Goal: Task Accomplishment & Management: Complete application form

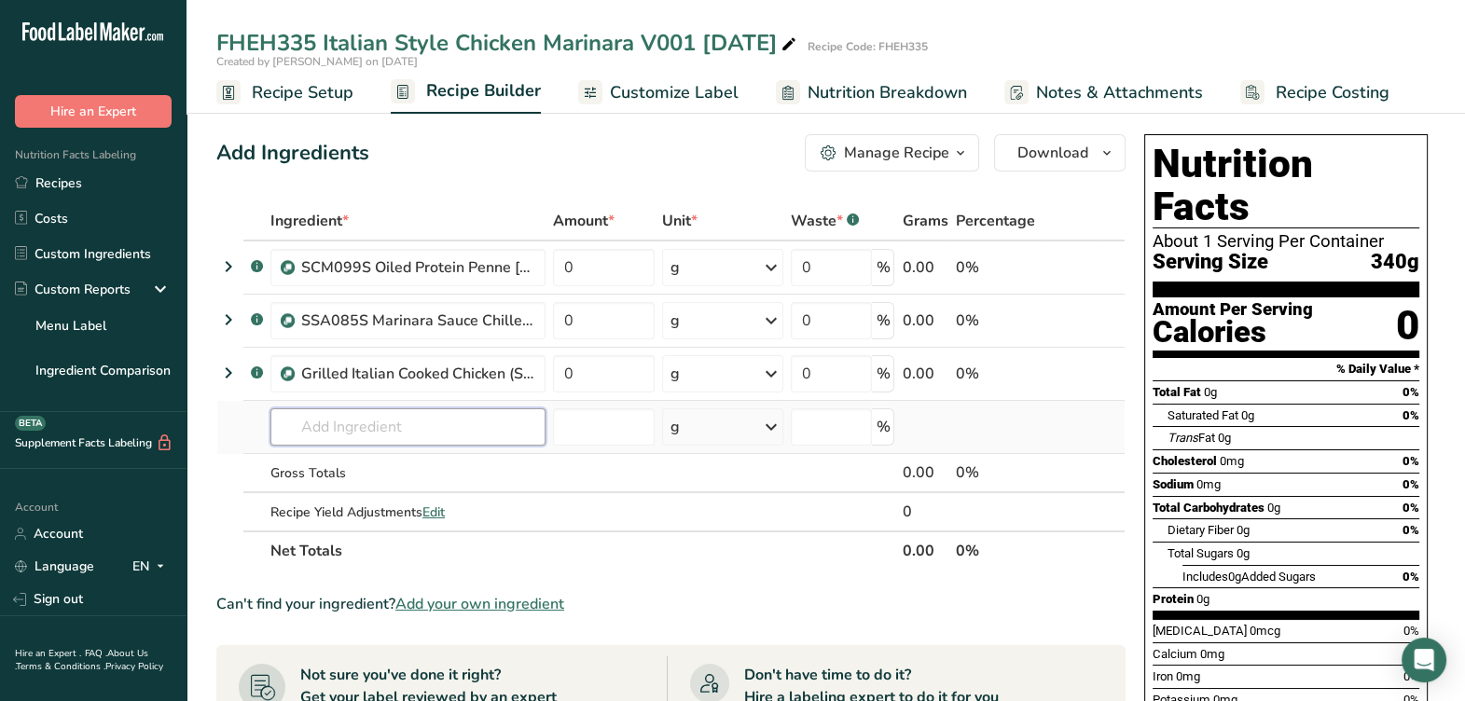
click at [450, 423] on input "text" at bounding box center [407, 426] width 275 height 37
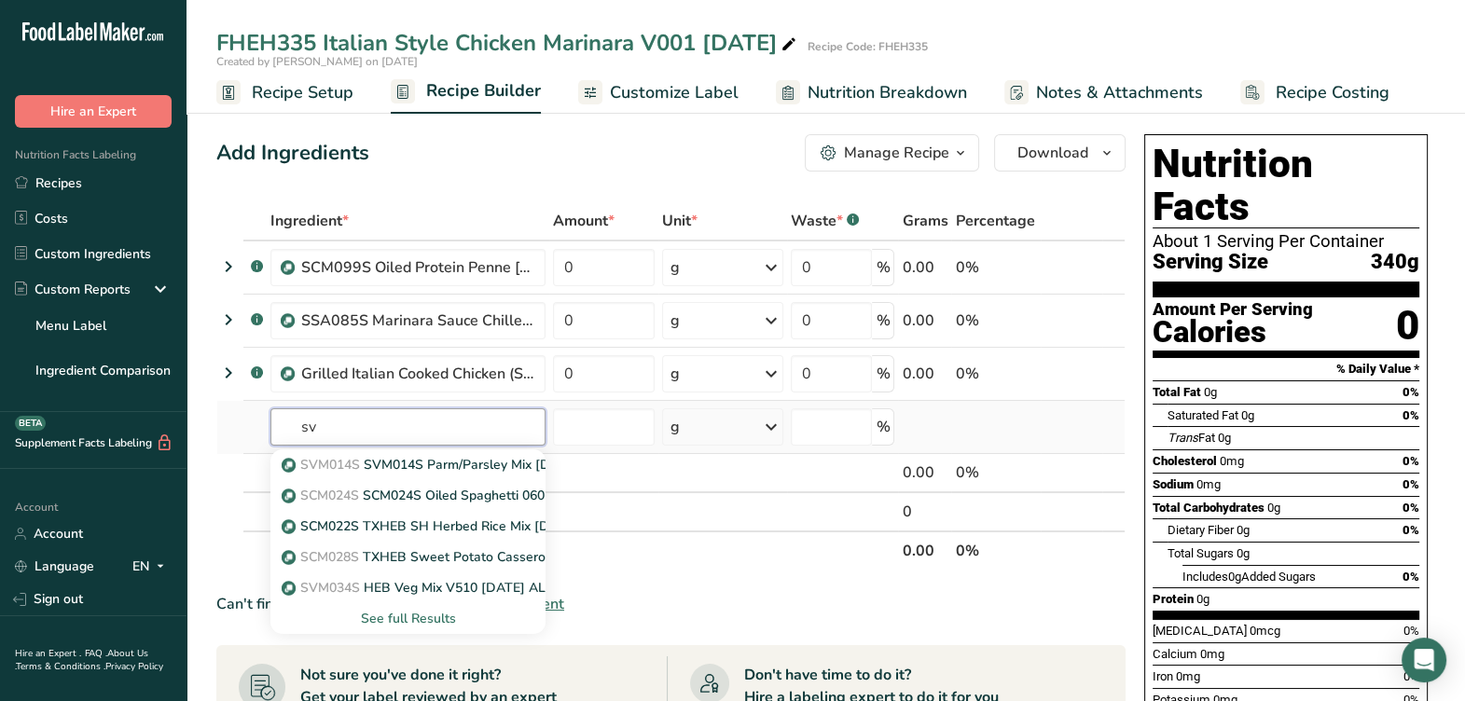
type input "s"
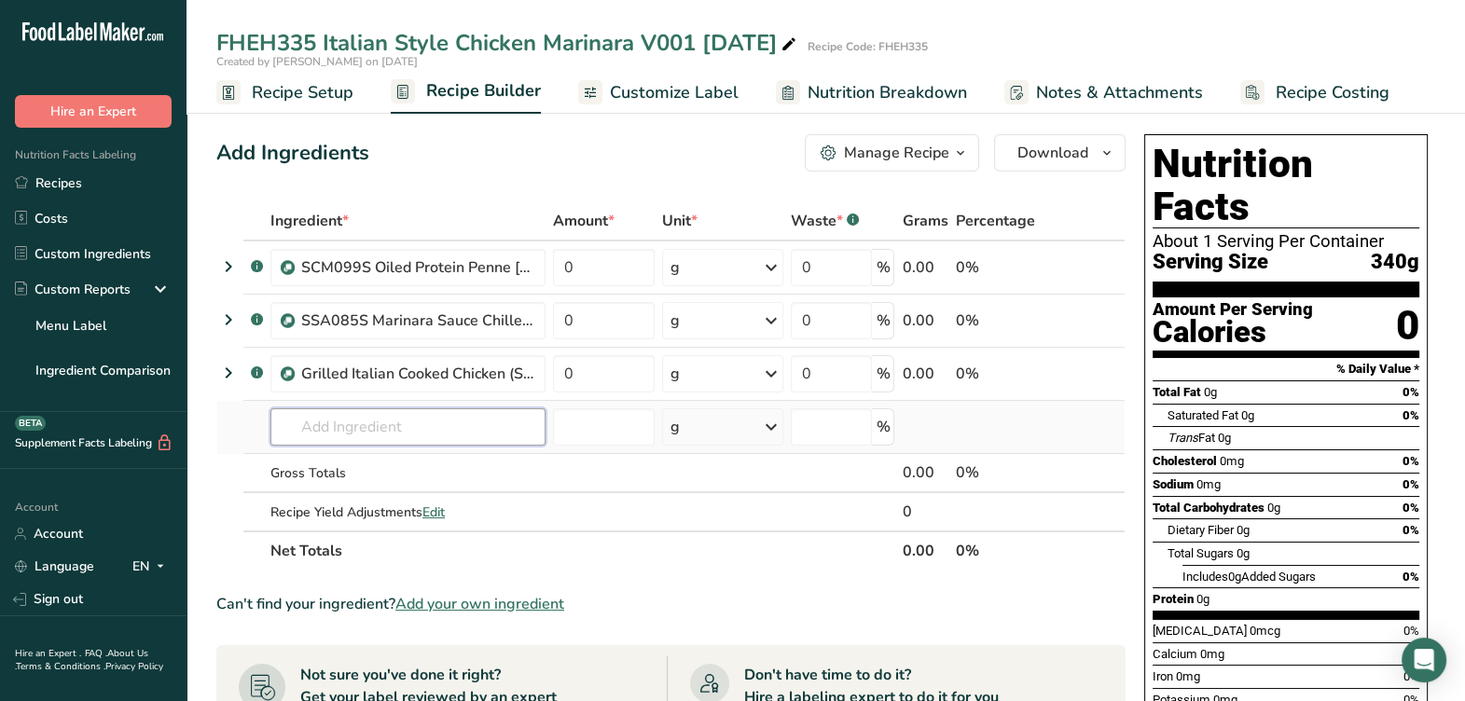
click at [450, 423] on input "text" at bounding box center [407, 426] width 275 height 37
click at [448, 424] on input "svm029s" at bounding box center [407, 426] width 275 height 37
type input "s"
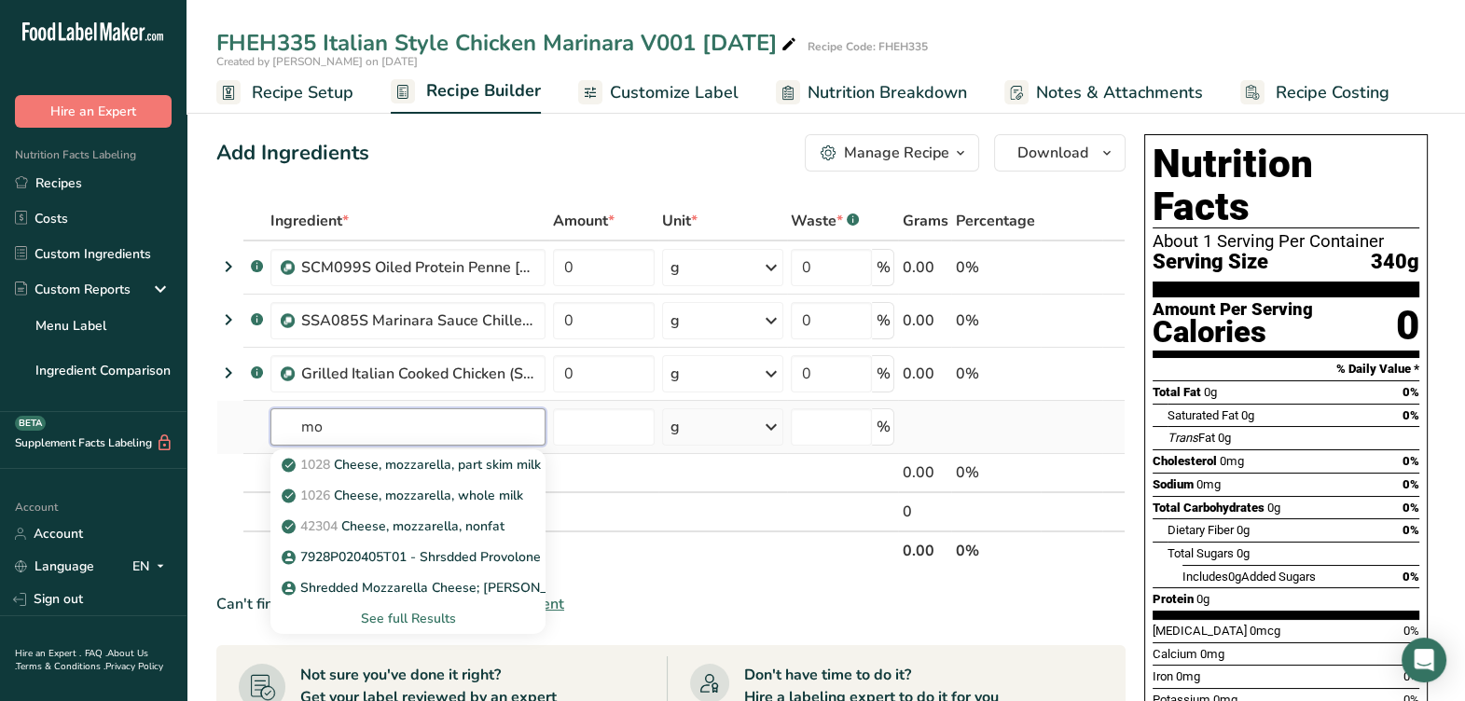
type input "m"
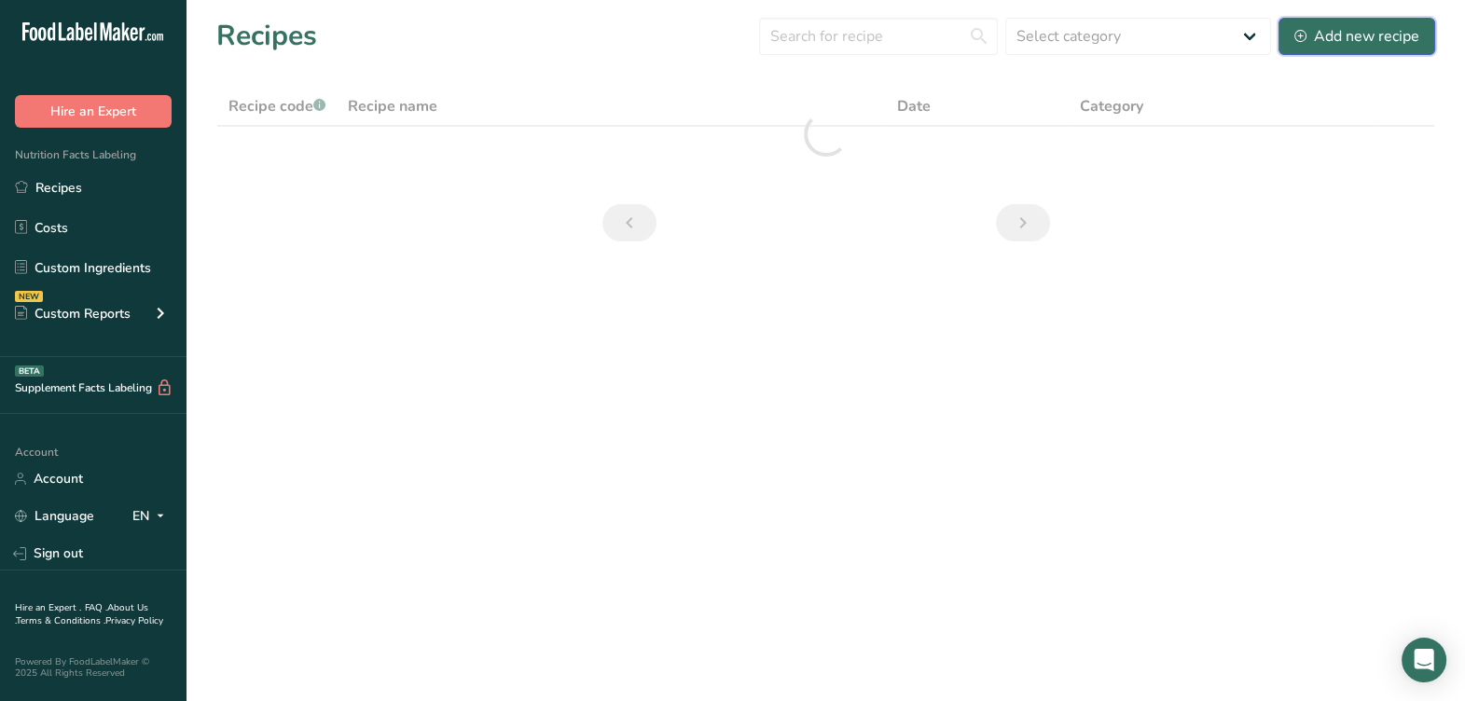
click at [1290, 29] on button "Add new recipe" at bounding box center [1356, 36] width 157 height 37
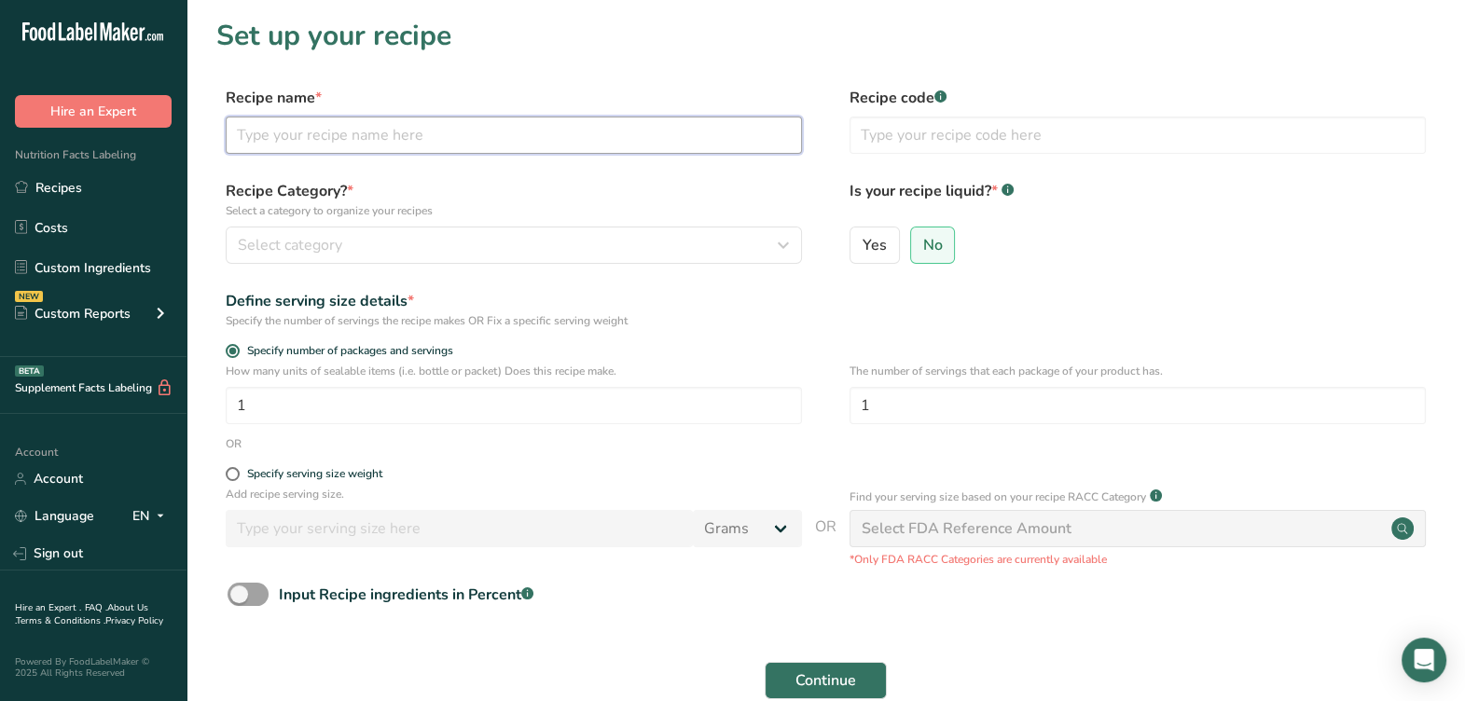
click at [675, 143] on input "text" at bounding box center [514, 135] width 576 height 37
click at [270, 145] on input "text" at bounding box center [514, 135] width 576 height 37
click at [655, 132] on input "text" at bounding box center [514, 135] width 576 height 37
drag, startPoint x: 294, startPoint y: 144, endPoint x: 216, endPoint y: 139, distance: 77.5
click at [216, 139] on div "Recipe name * SVM029S Mozz Cheese & Parsley Blend 8-19-25 AL Recipe code .a-a{f…" at bounding box center [825, 126] width 1219 height 78
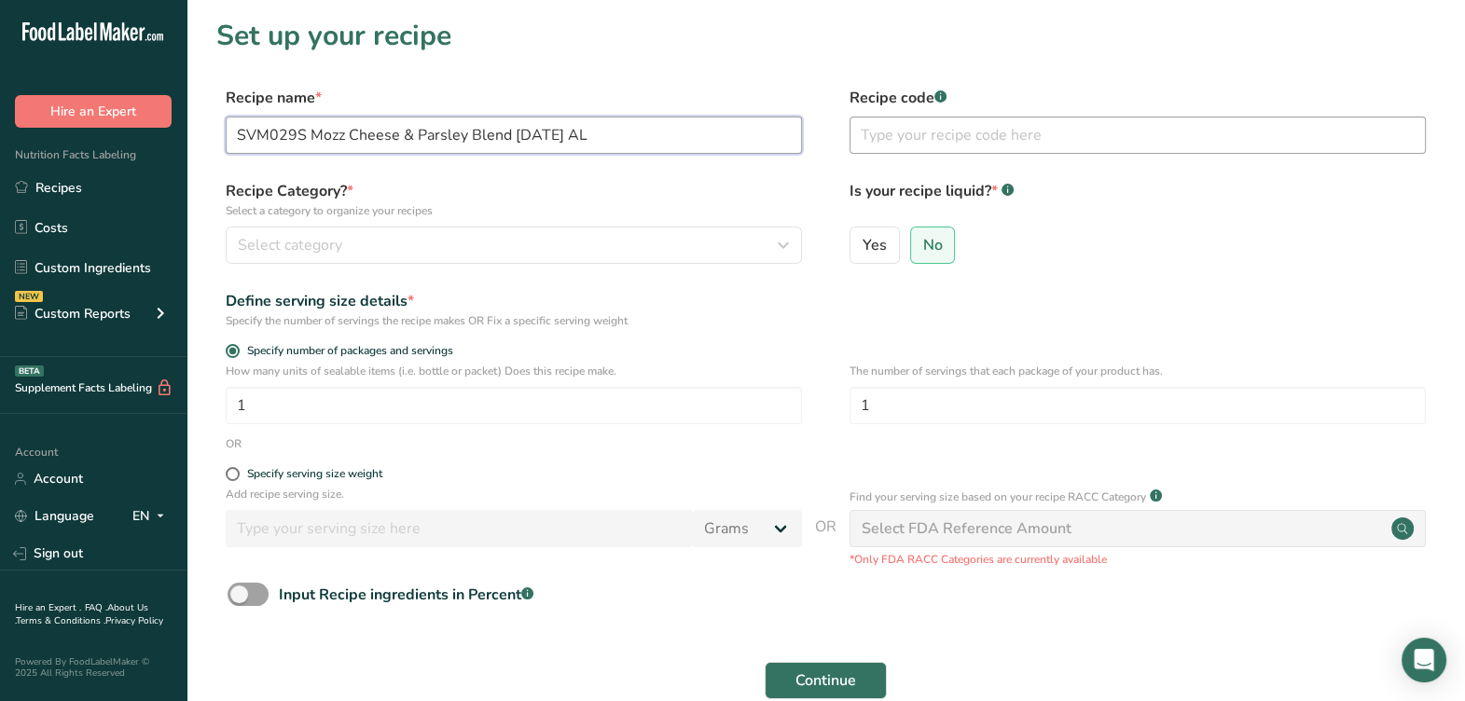
type input "SVM029S Mozz Cheese & Parsley Blend 8-19-25 AL"
click at [909, 141] on input "text" at bounding box center [1137, 135] width 576 height 37
paste input "SVM029S"
type input "SVM029S"
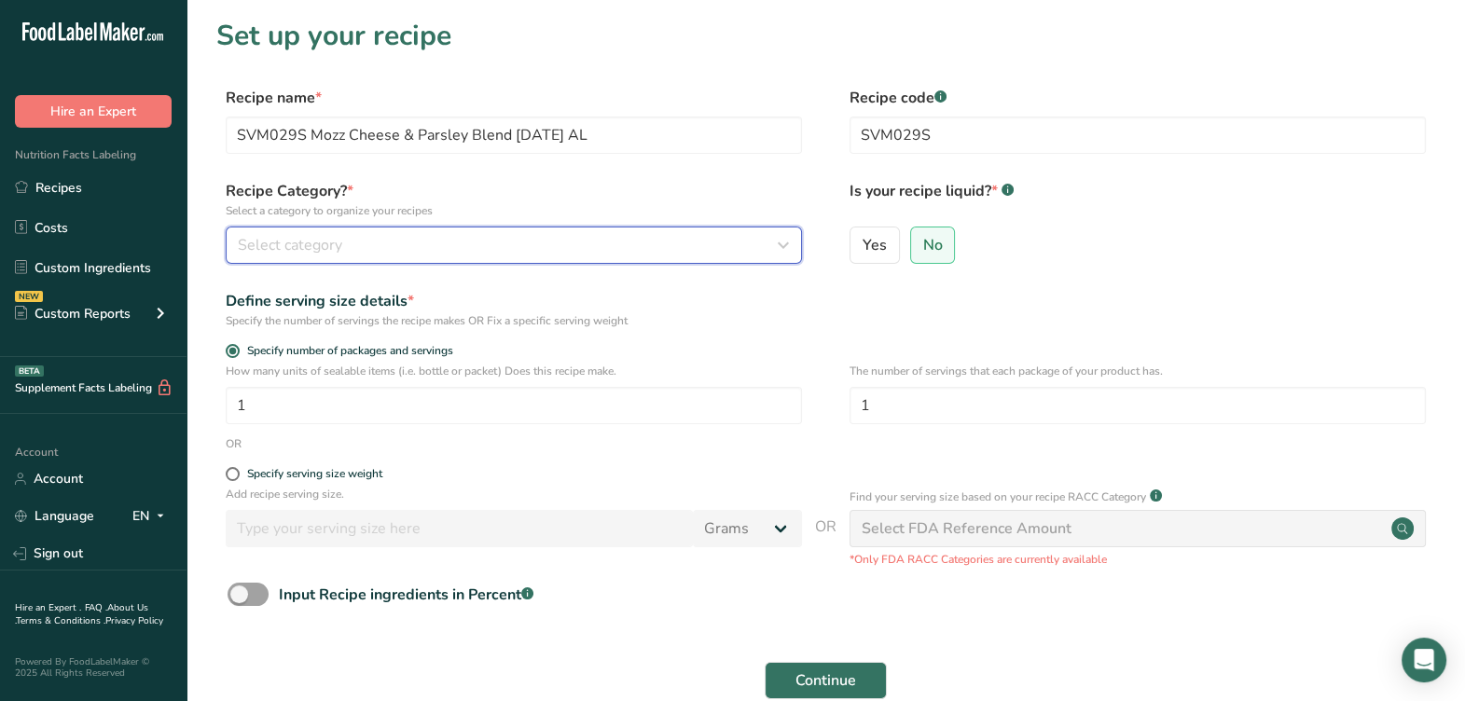
click at [676, 255] on div "Select category" at bounding box center [508, 245] width 541 height 22
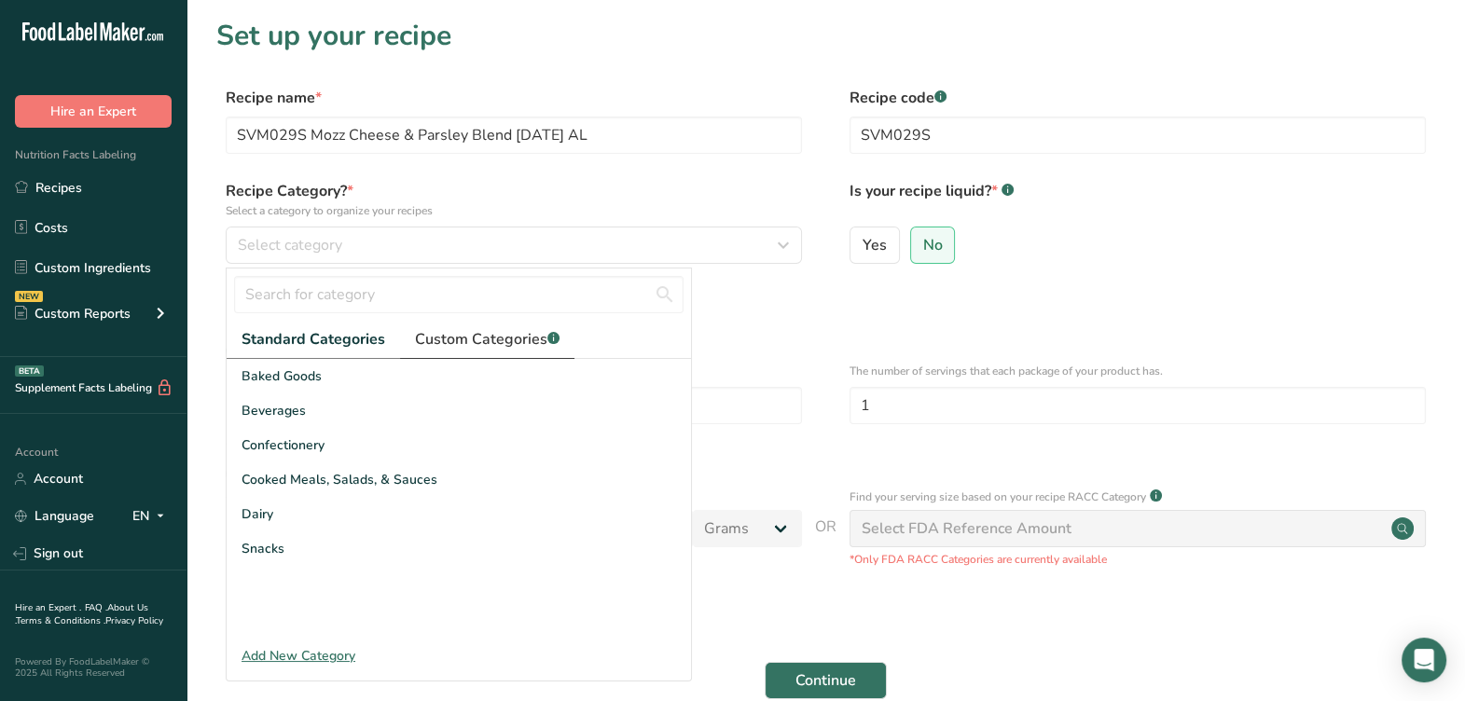
click at [516, 345] on span "Custom Categories .a-a{fill:#347362;}.b-a{fill:#fff;}" at bounding box center [487, 339] width 145 height 22
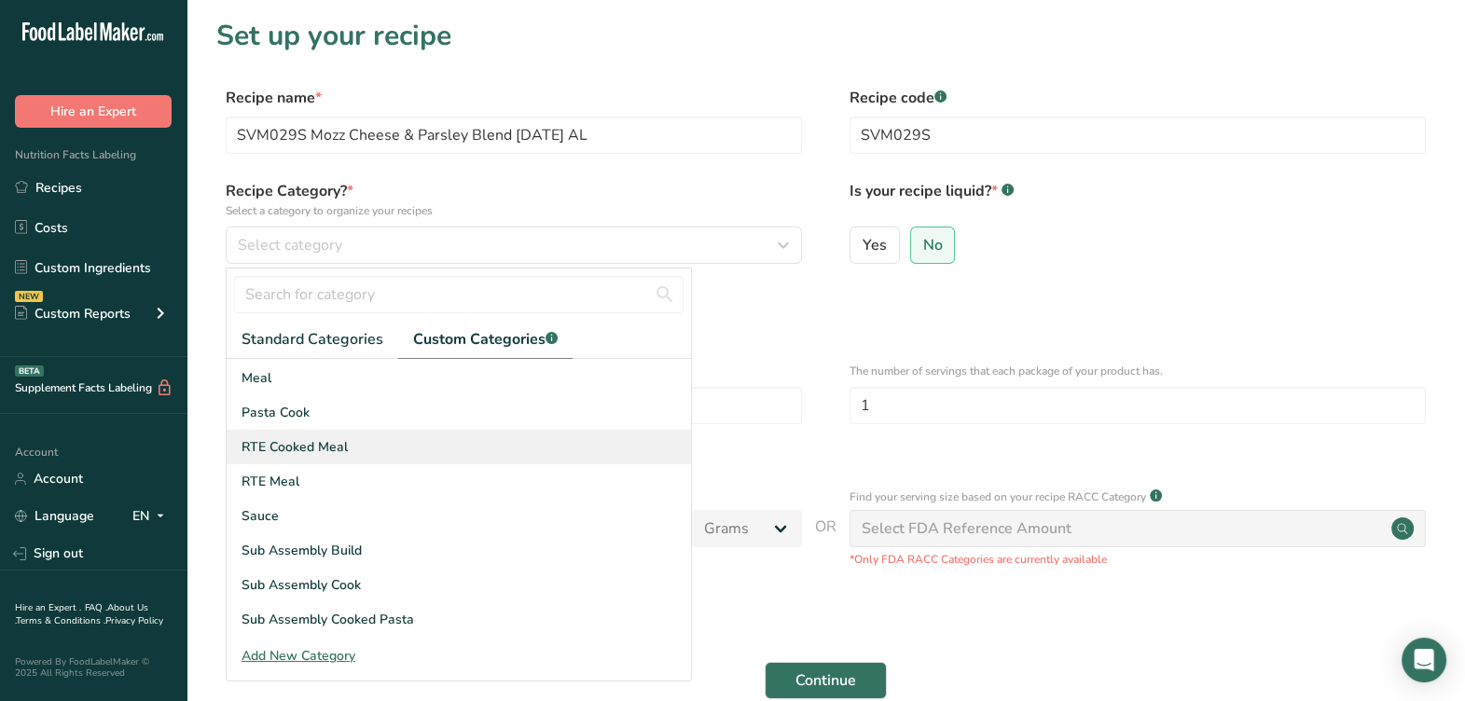
scroll to position [116, 0]
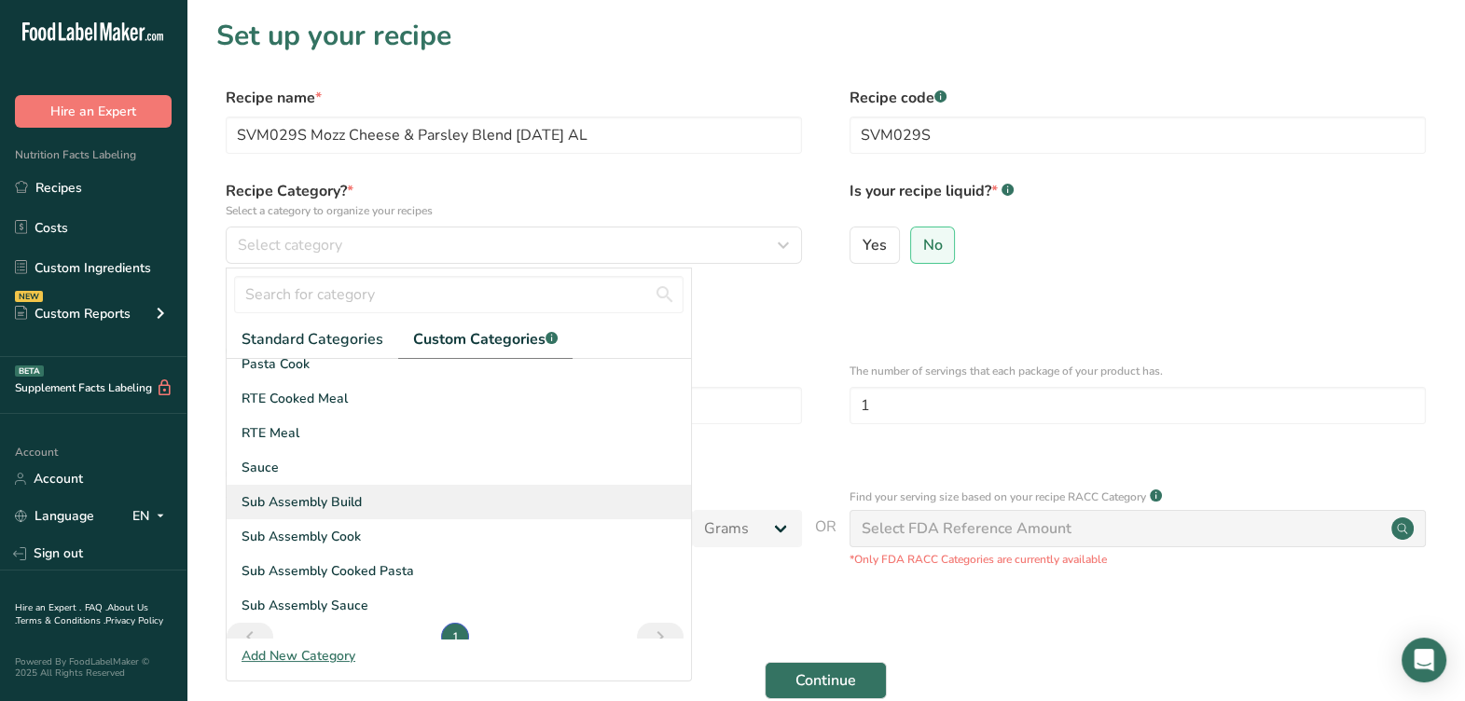
click at [393, 507] on div "Sub Assembly Build" at bounding box center [459, 502] width 464 height 34
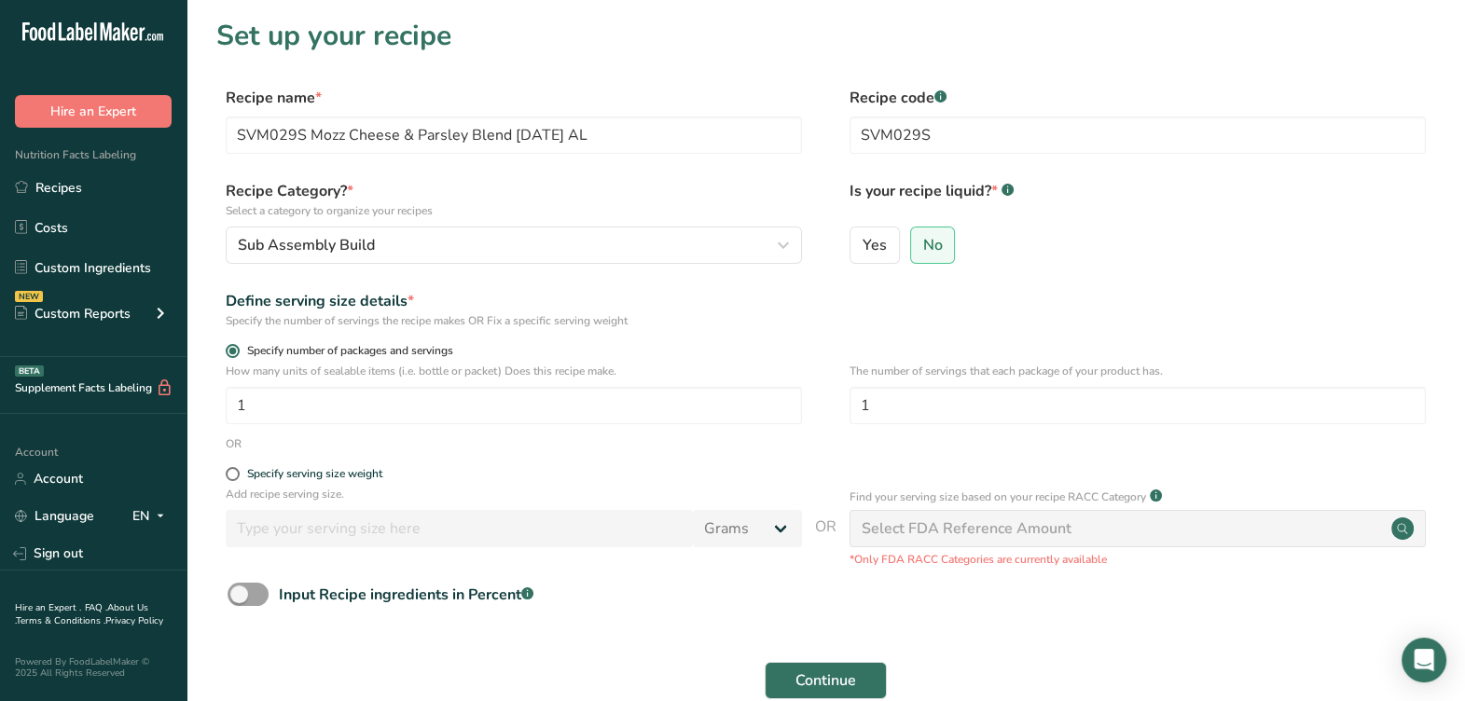
click at [761, 350] on label "Specify number of packages and servings" at bounding box center [514, 351] width 576 height 14
click at [238, 350] on input "Specify number of packages and servings" at bounding box center [232, 351] width 12 height 12
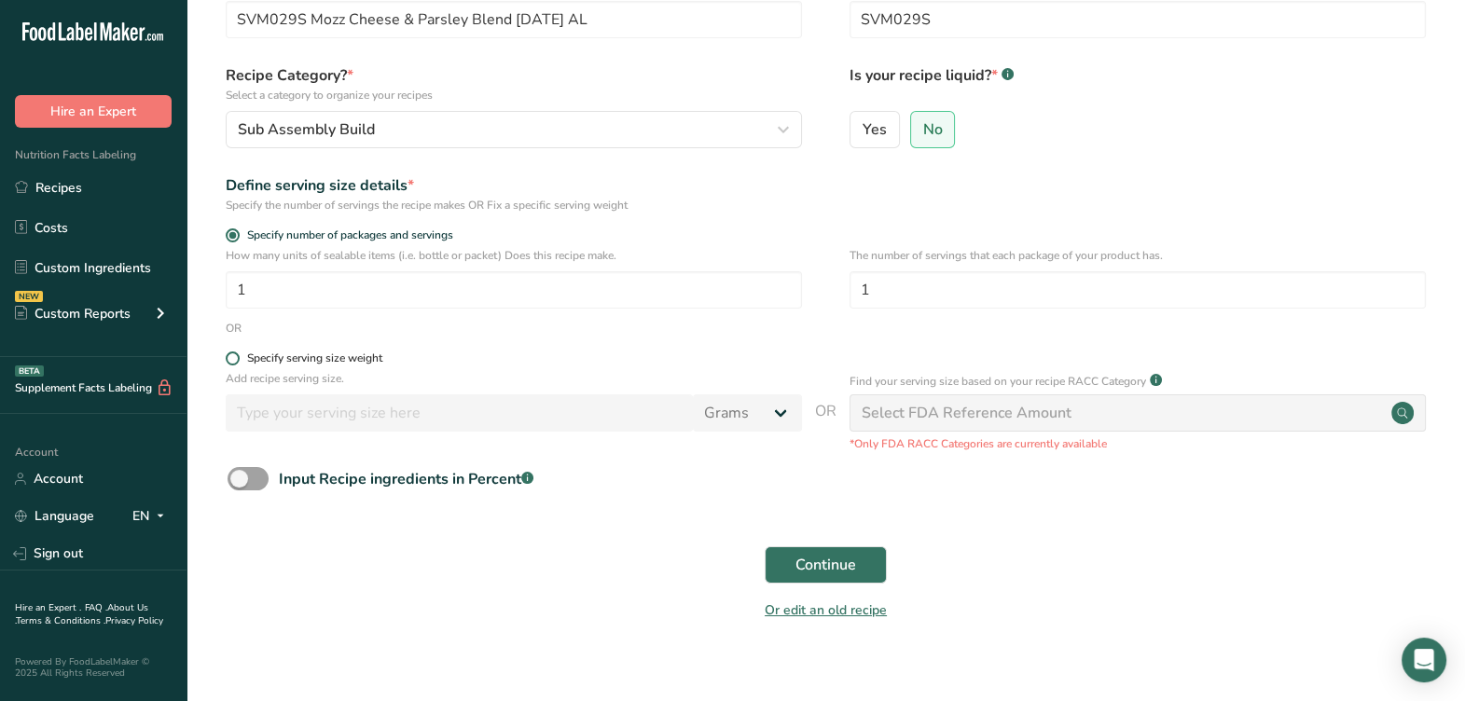
click at [338, 351] on div "Specify serving size weight" at bounding box center [314, 358] width 135 height 14
click at [238, 352] on input "Specify serving size weight" at bounding box center [232, 358] width 12 height 12
radio input "true"
radio input "false"
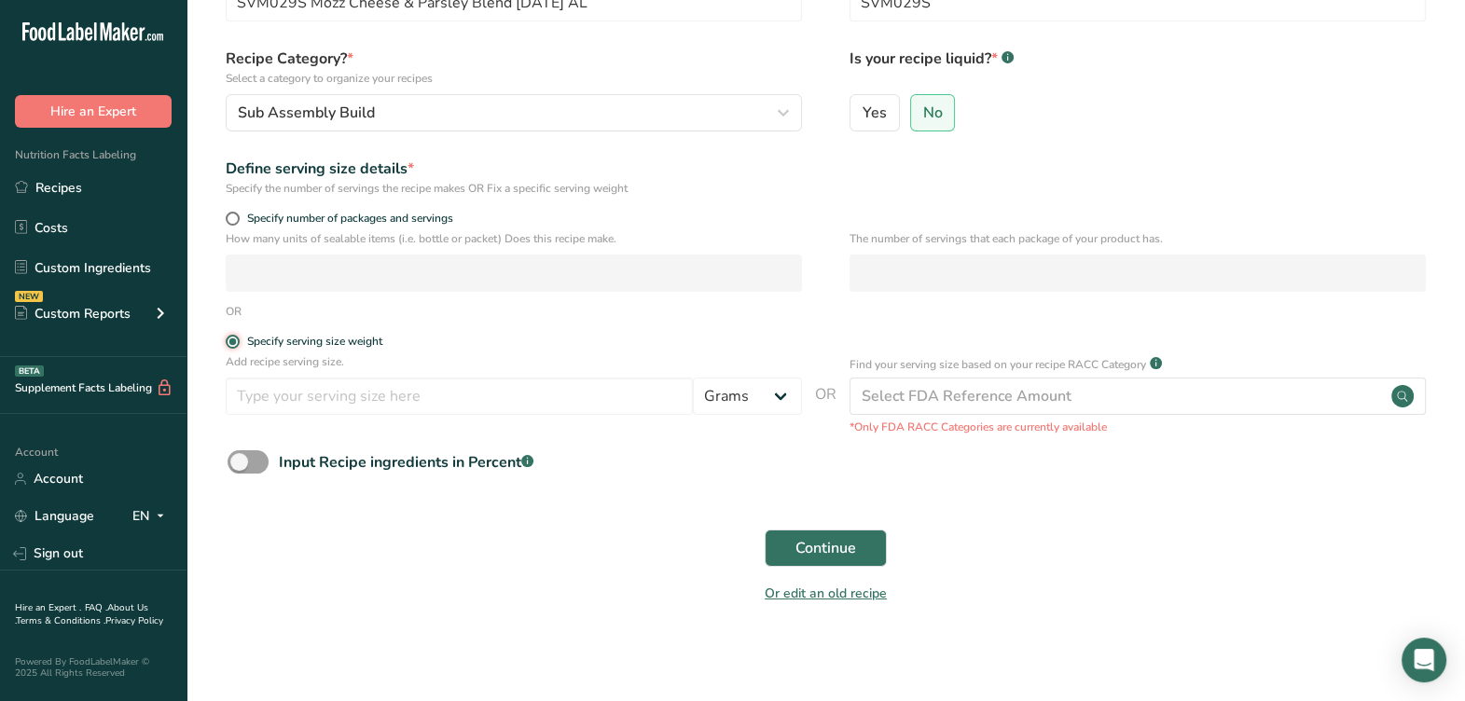
scroll to position [136, 0]
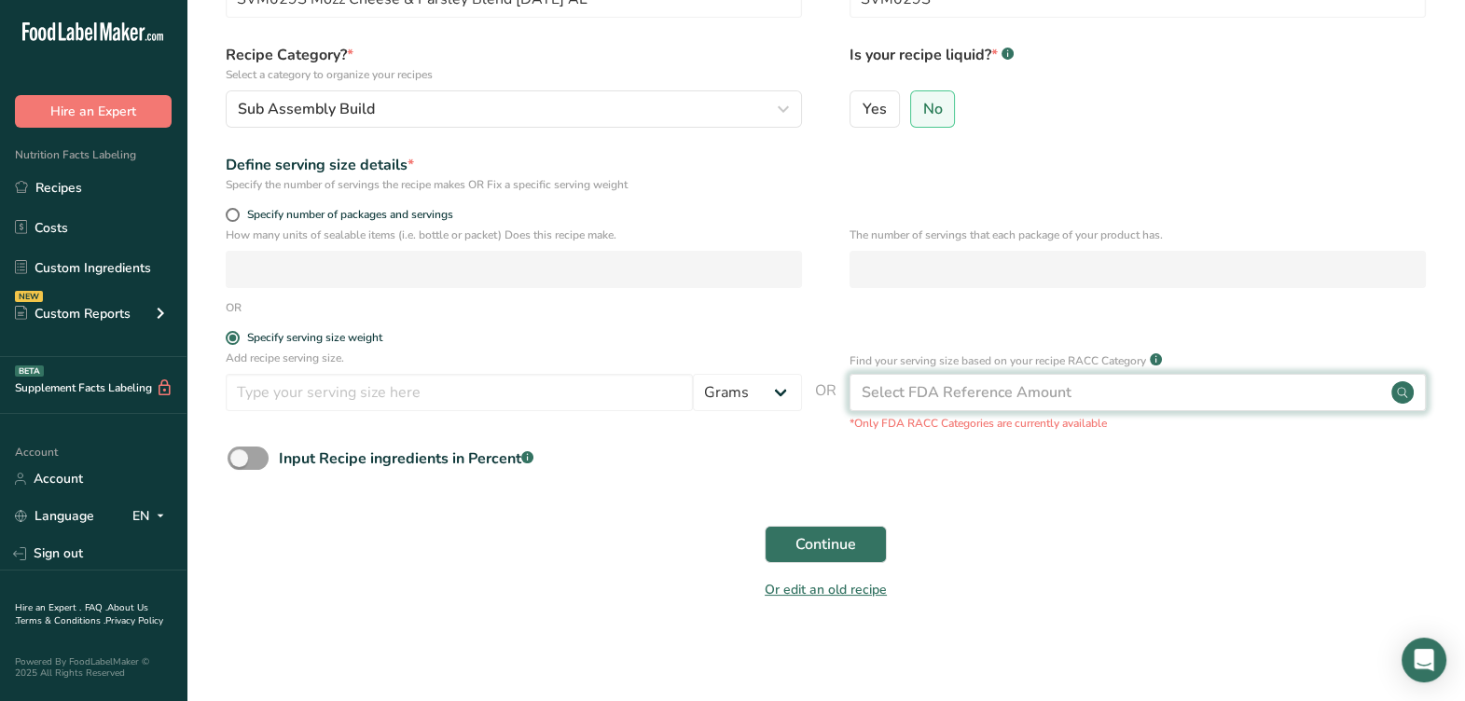
click at [966, 396] on div "Select FDA Reference Amount" at bounding box center [966, 392] width 210 height 22
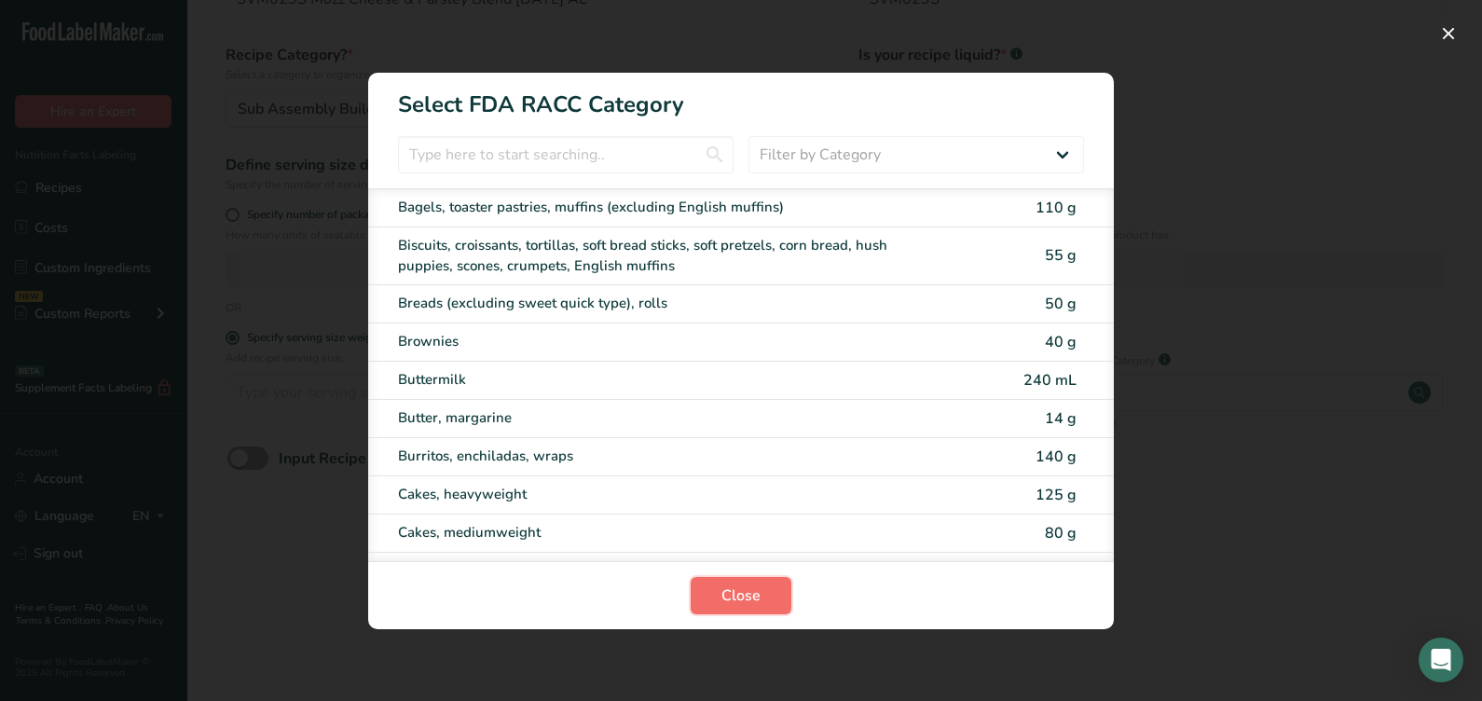
click at [710, 592] on button "Close" at bounding box center [741, 595] width 101 height 37
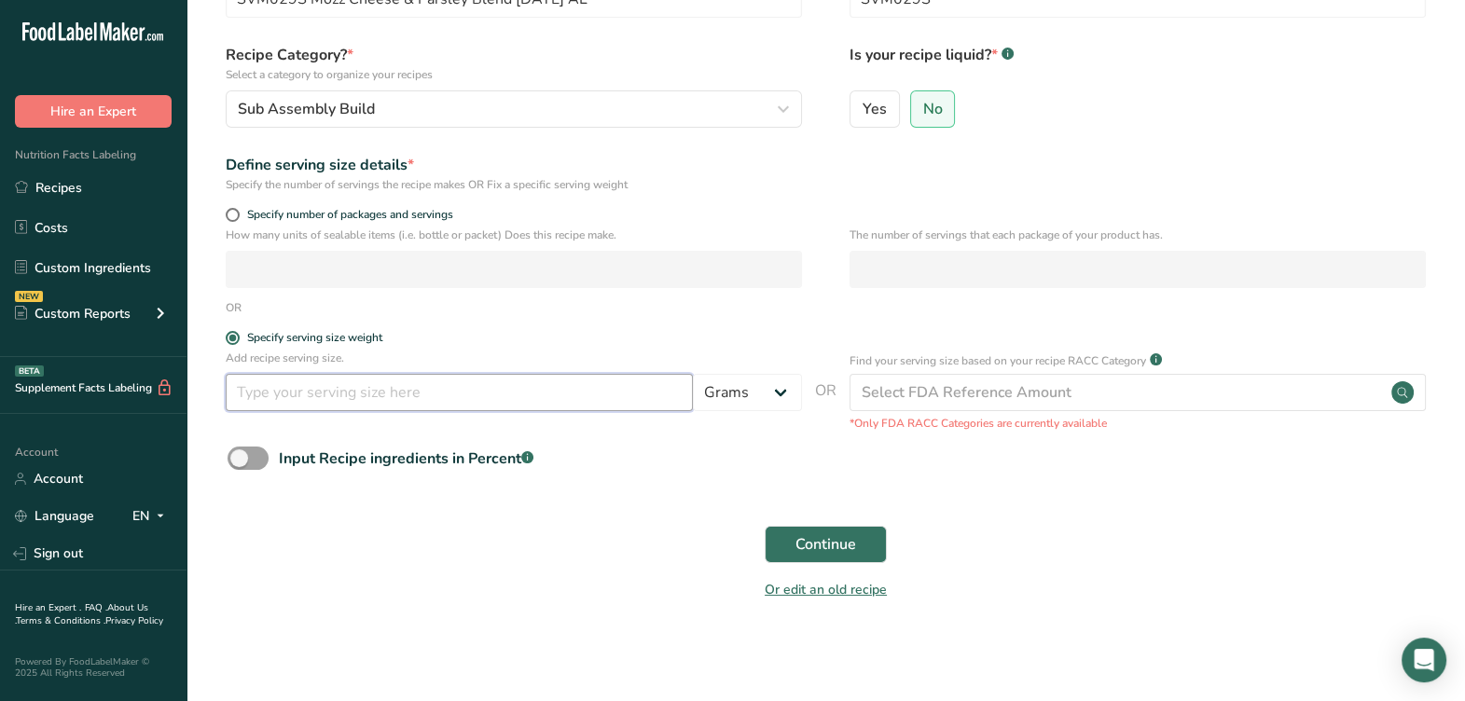
click at [602, 408] on input "number" at bounding box center [459, 392] width 467 height 37
type input "100"
click at [843, 545] on span "Continue" at bounding box center [825, 544] width 61 height 22
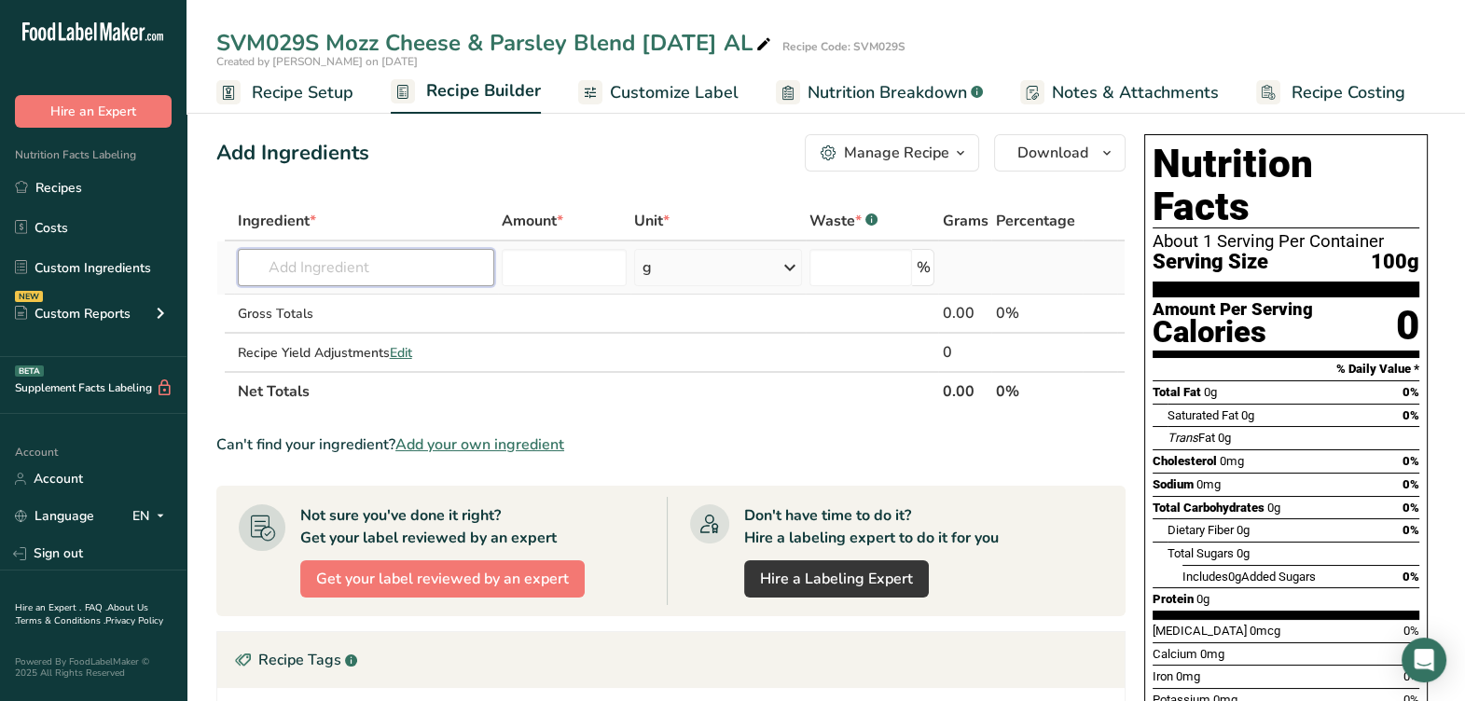
click at [417, 278] on input "text" at bounding box center [366, 267] width 256 height 37
click at [302, 273] on input "text" at bounding box center [366, 267] width 256 height 37
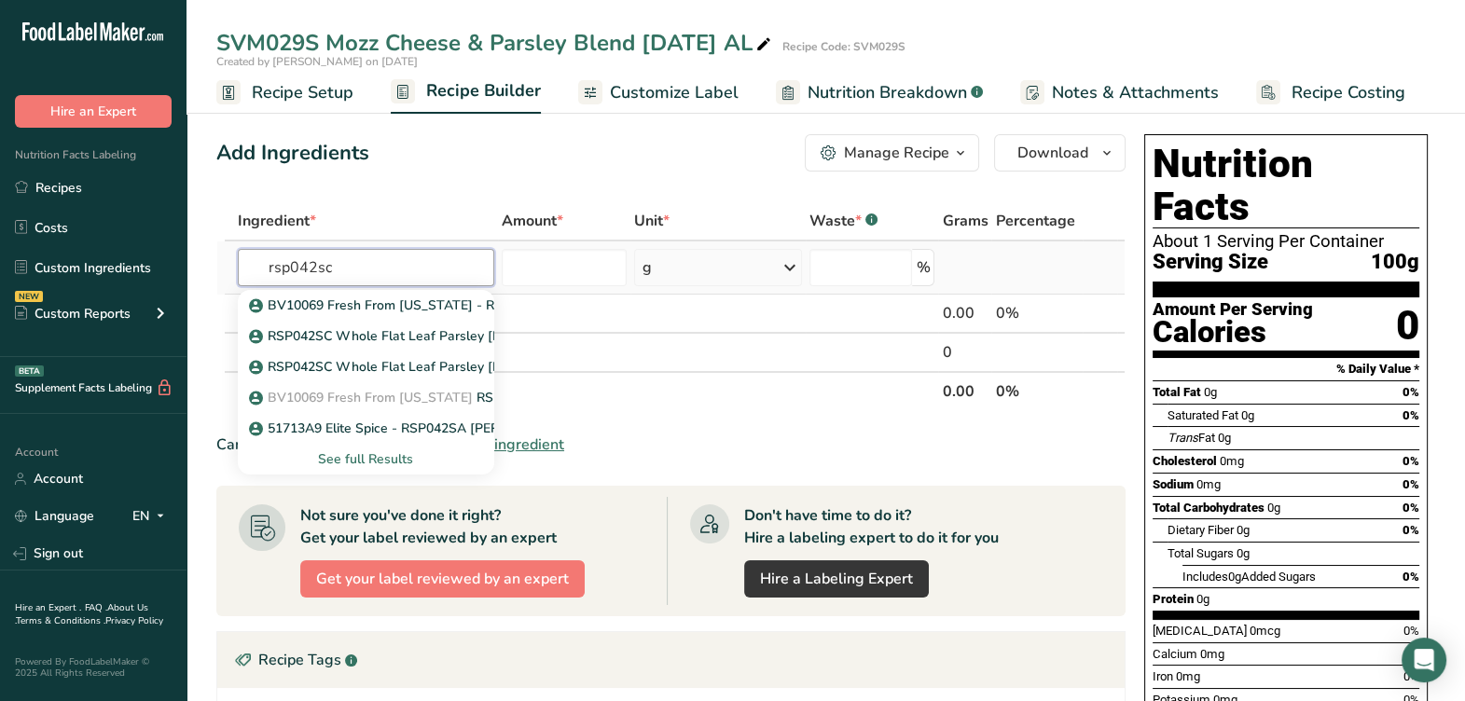
type input "rsp042sc"
click at [358, 458] on div "See full Results" at bounding box center [366, 459] width 227 height 20
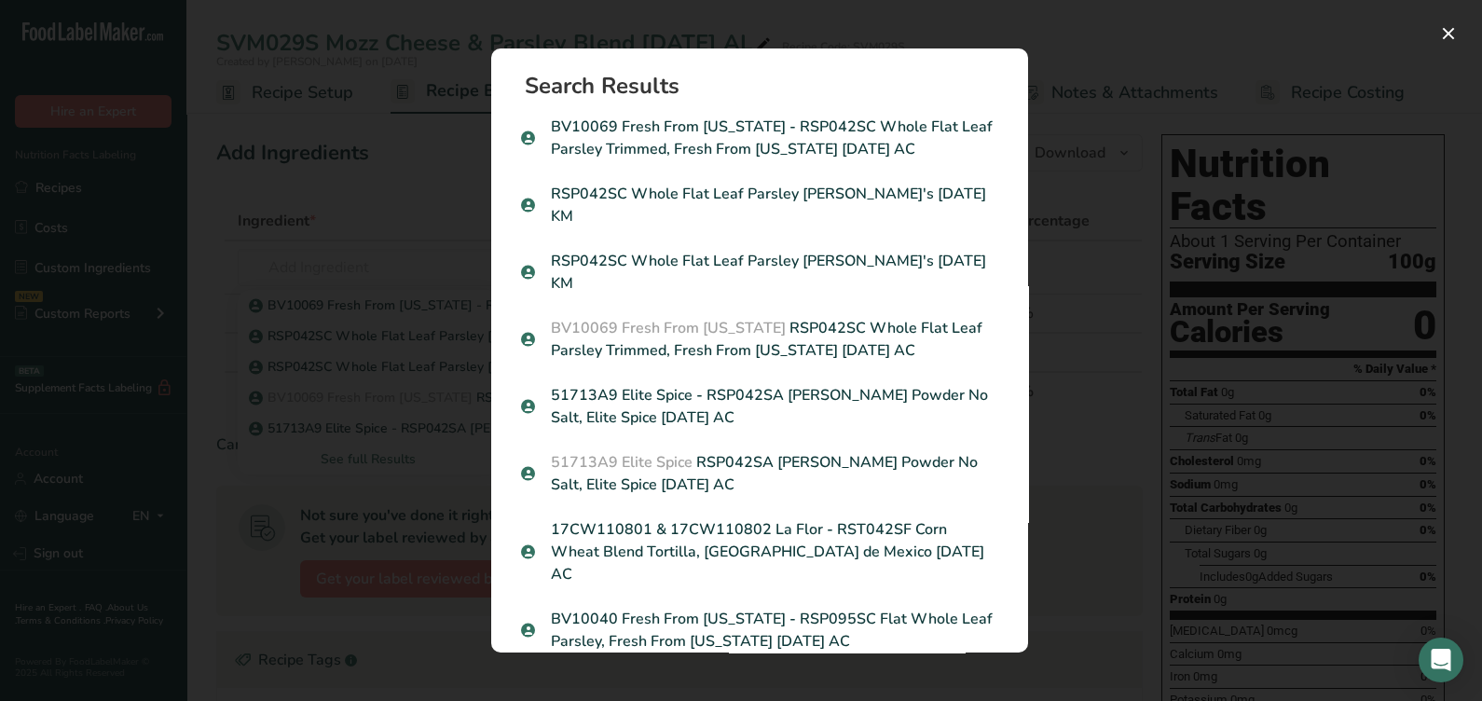
click at [1108, 216] on div "Search results modal" at bounding box center [741, 350] width 1482 height 701
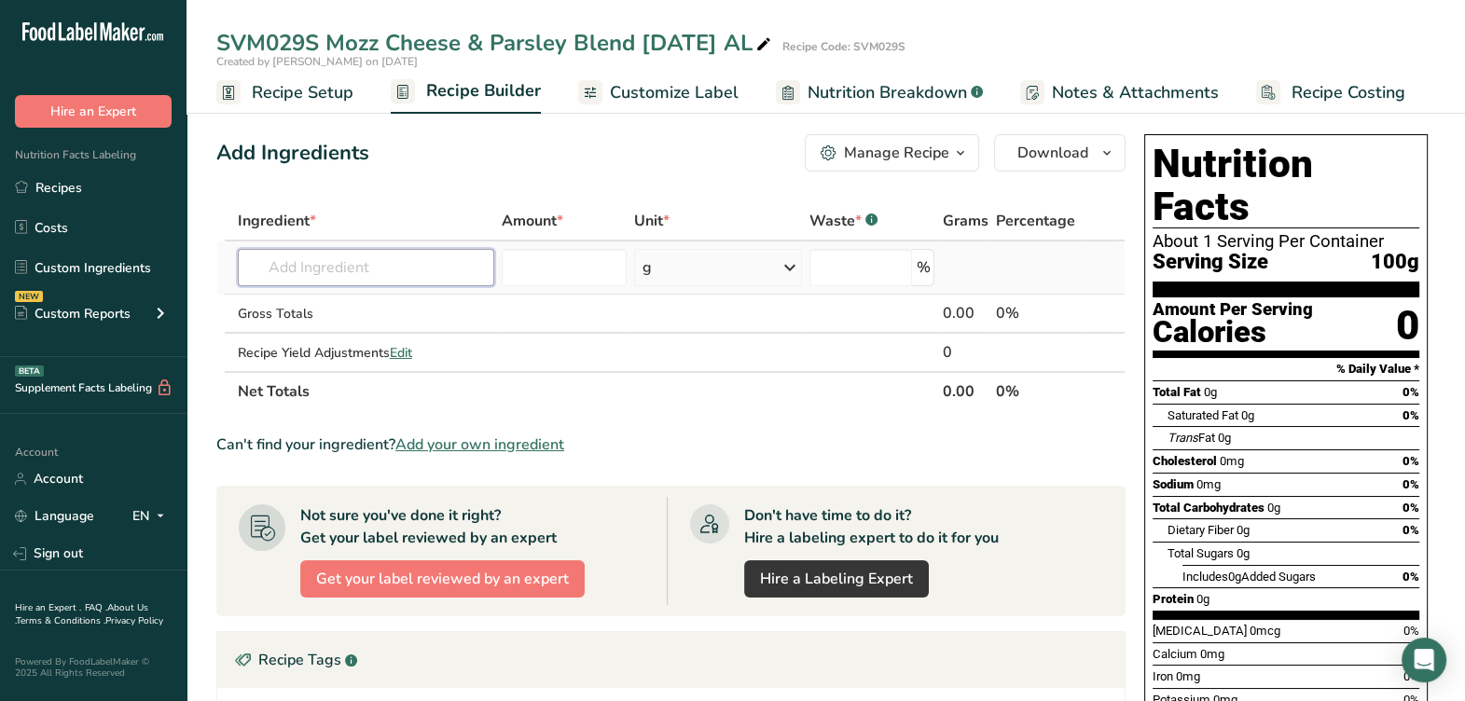
click at [304, 263] on input "text" at bounding box center [366, 267] width 256 height 37
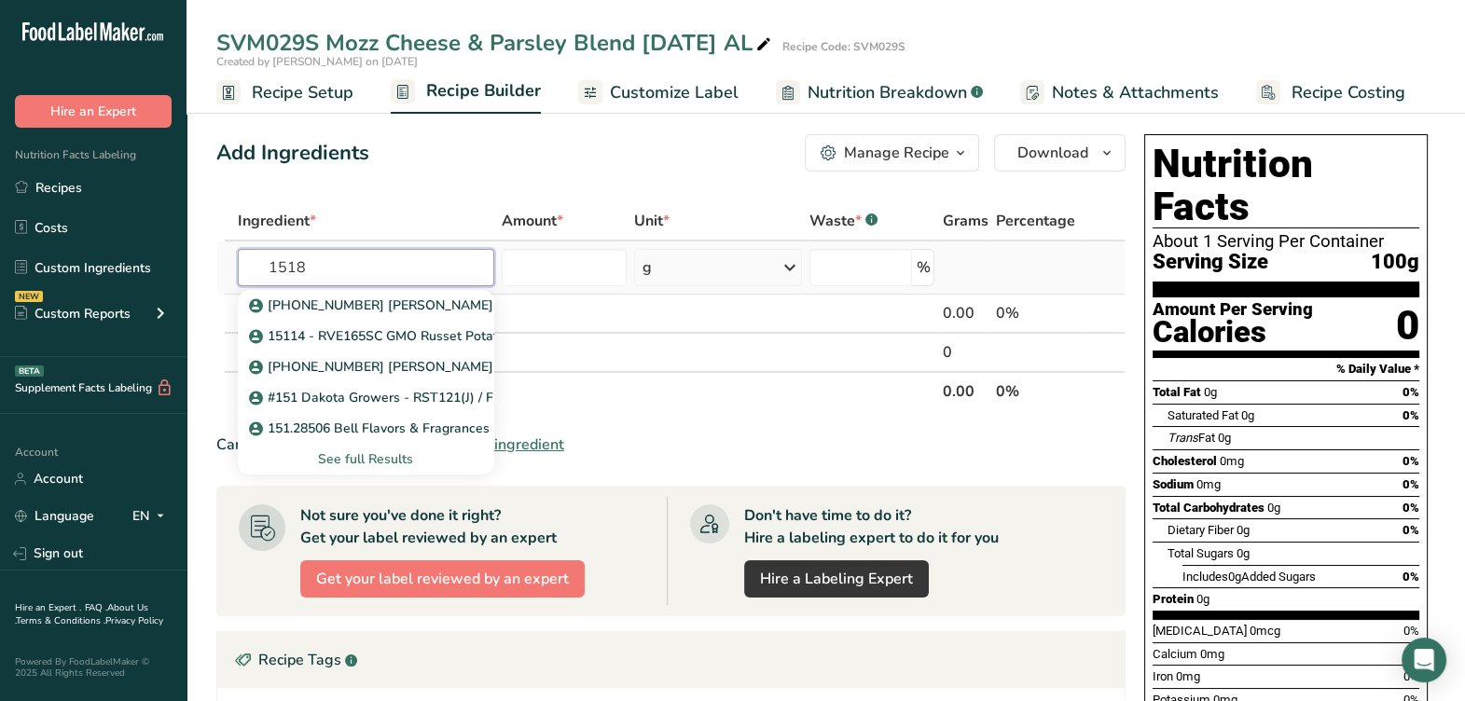
type input "15186"
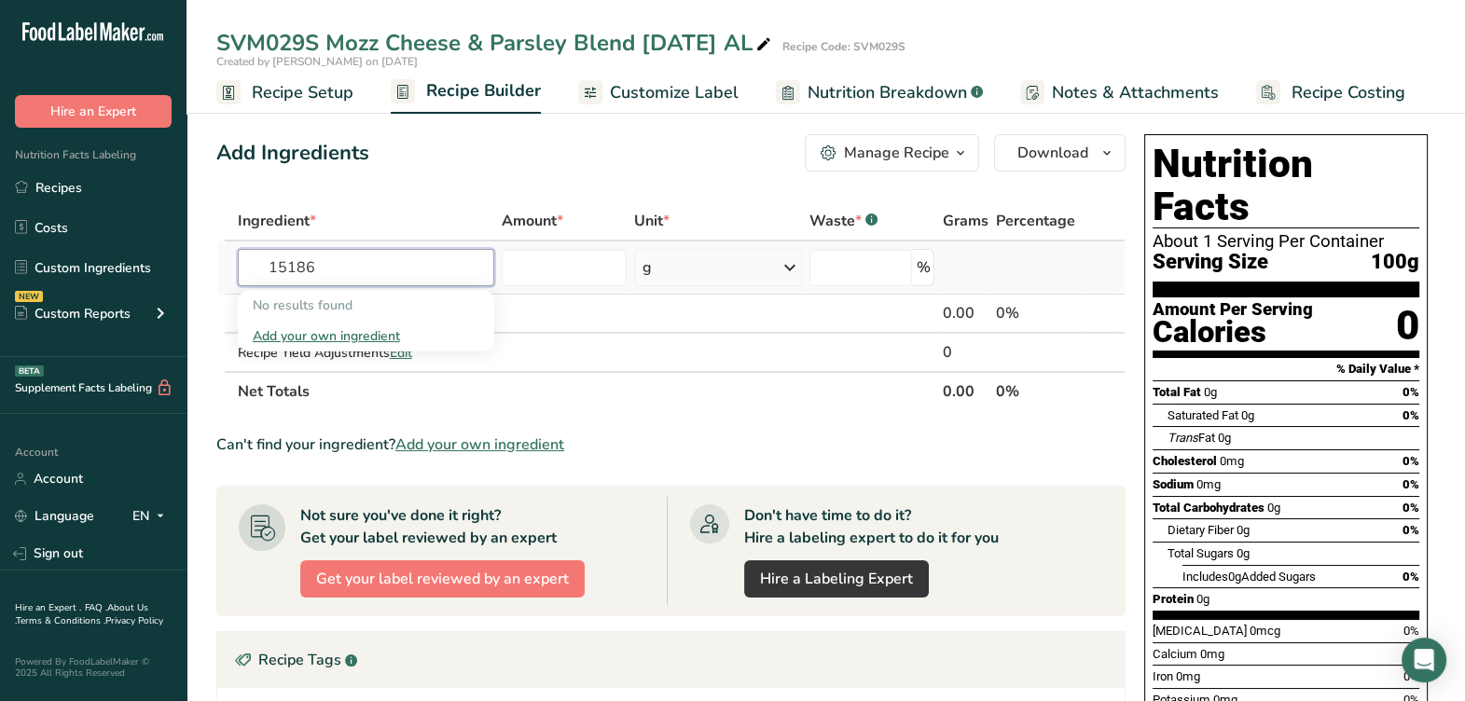
drag, startPoint x: 346, startPoint y: 279, endPoint x: 242, endPoint y: 284, distance: 103.6
click at [235, 292] on td "15186 No results found Add your own ingredient" at bounding box center [366, 267] width 264 height 53
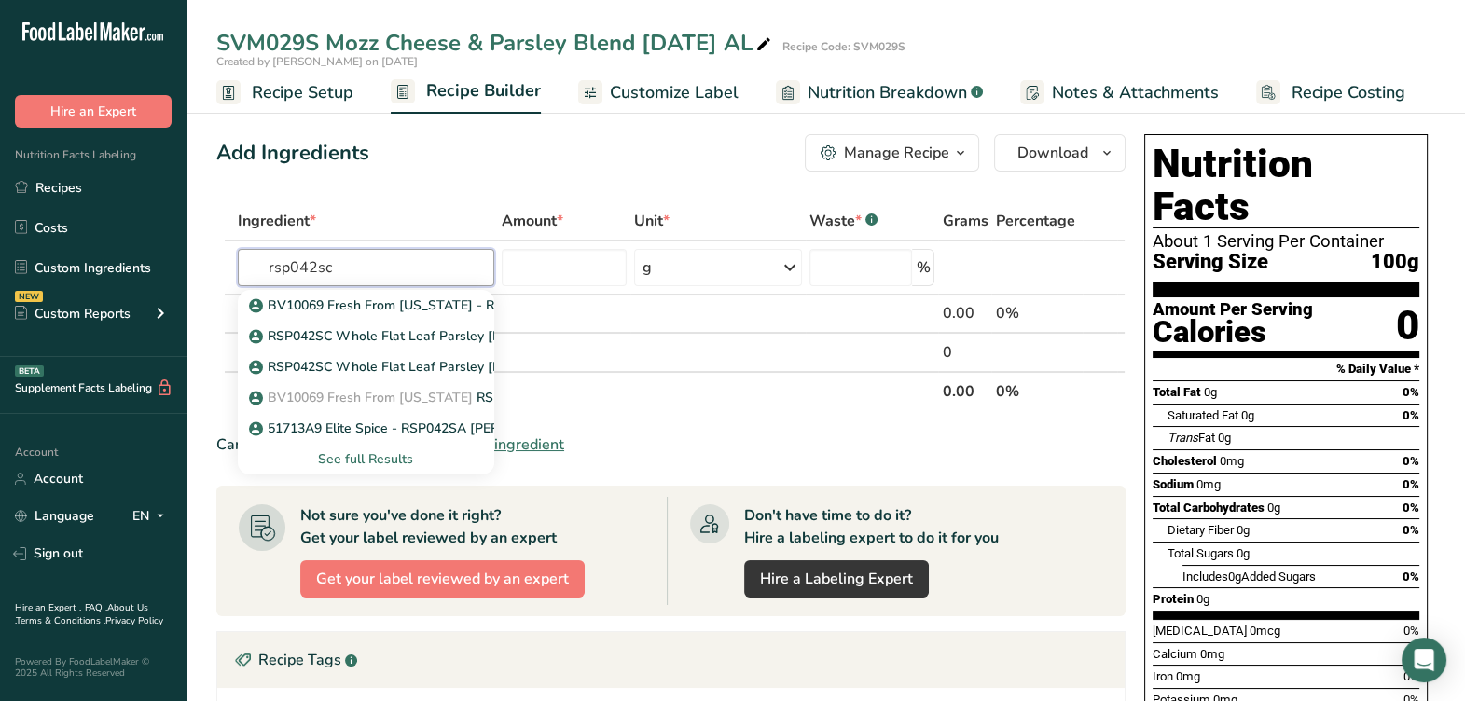
type input "rsp042sc"
click at [396, 462] on div "See full Results" at bounding box center [366, 459] width 227 height 20
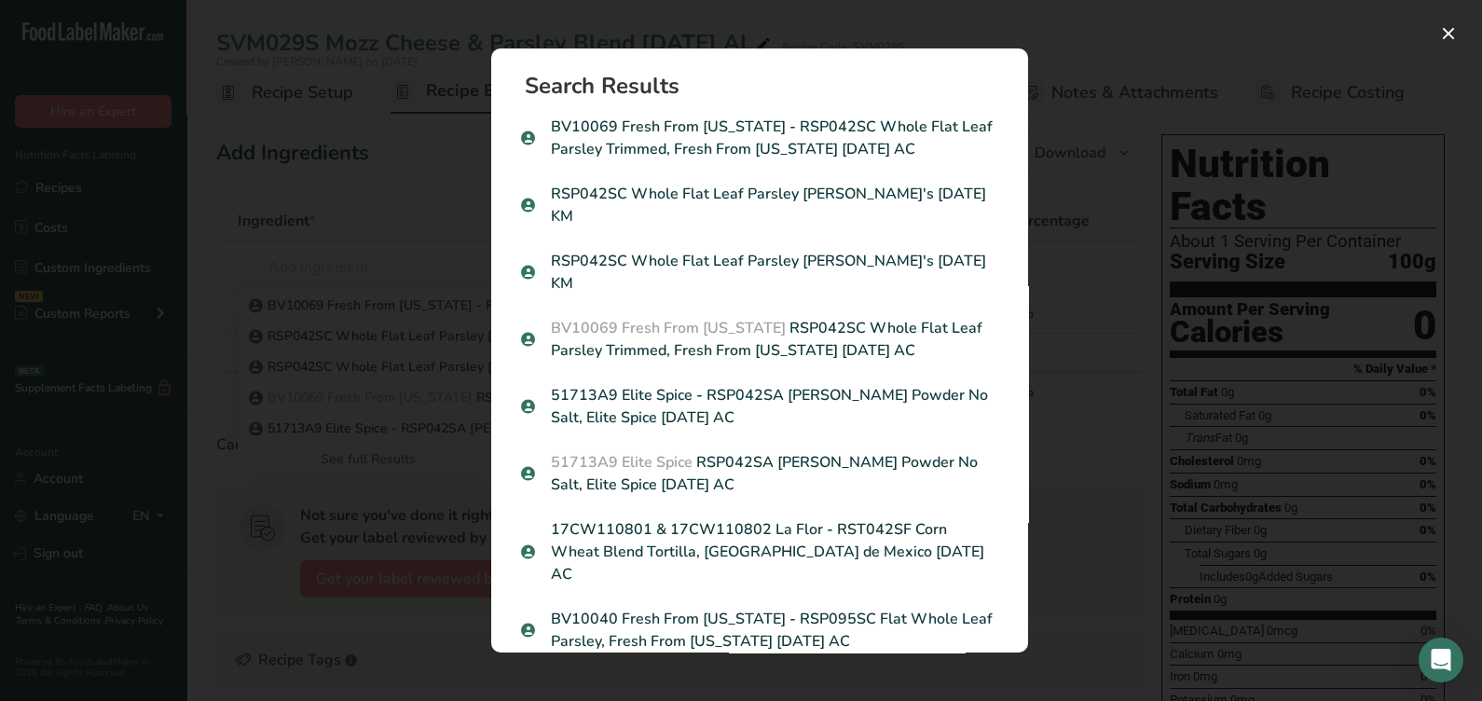
click at [1078, 434] on div "Search results modal" at bounding box center [741, 350] width 1482 height 701
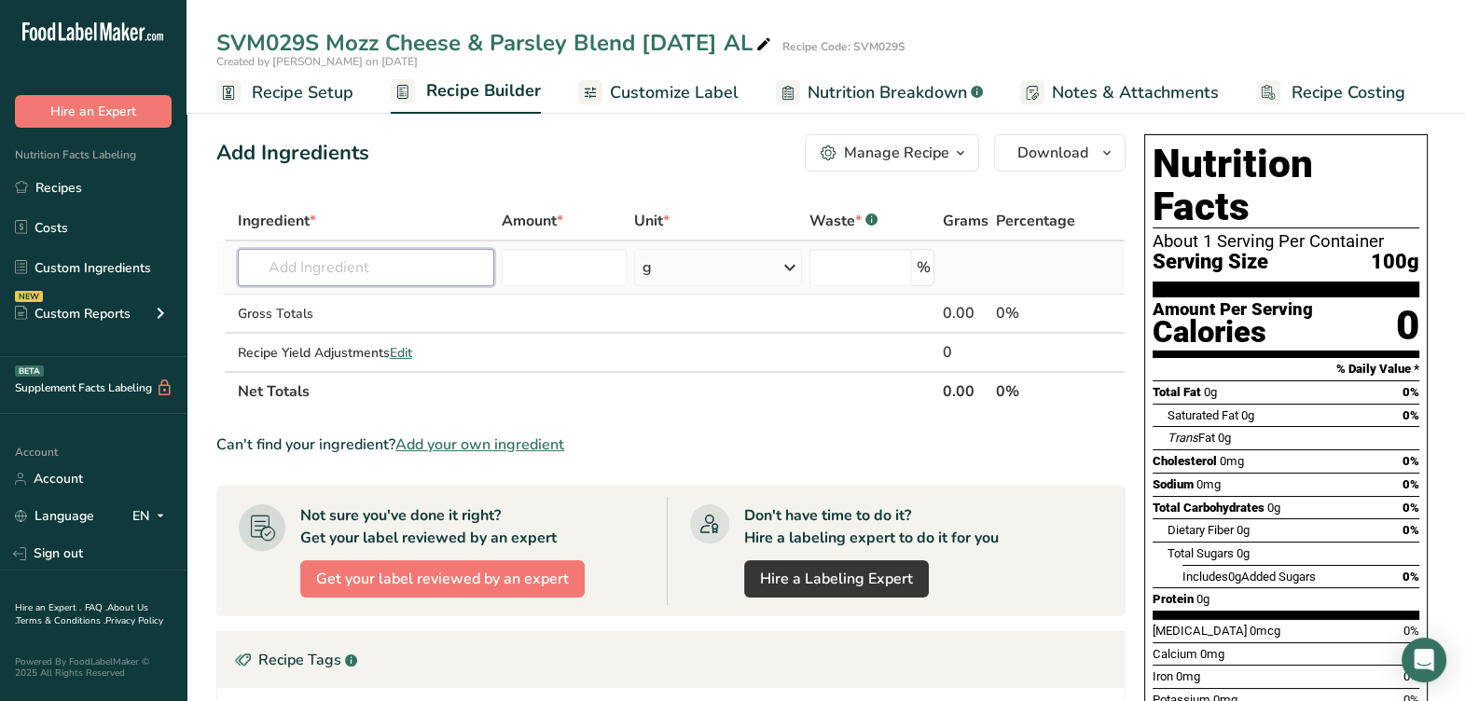
drag, startPoint x: 273, startPoint y: 249, endPoint x: 294, endPoint y: 280, distance: 37.0
click at [273, 251] on input "text" at bounding box center [366, 267] width 256 height 37
type input "naturebest parsley"
drag, startPoint x: 413, startPoint y: 270, endPoint x: 113, endPoint y: 289, distance: 300.8
click at [43, 270] on div ".a-20{fill:#fff;} Hire an Expert Nutrition Facts Labeling Recipes Costs Custom …" at bounding box center [732, 549] width 1465 height 1098
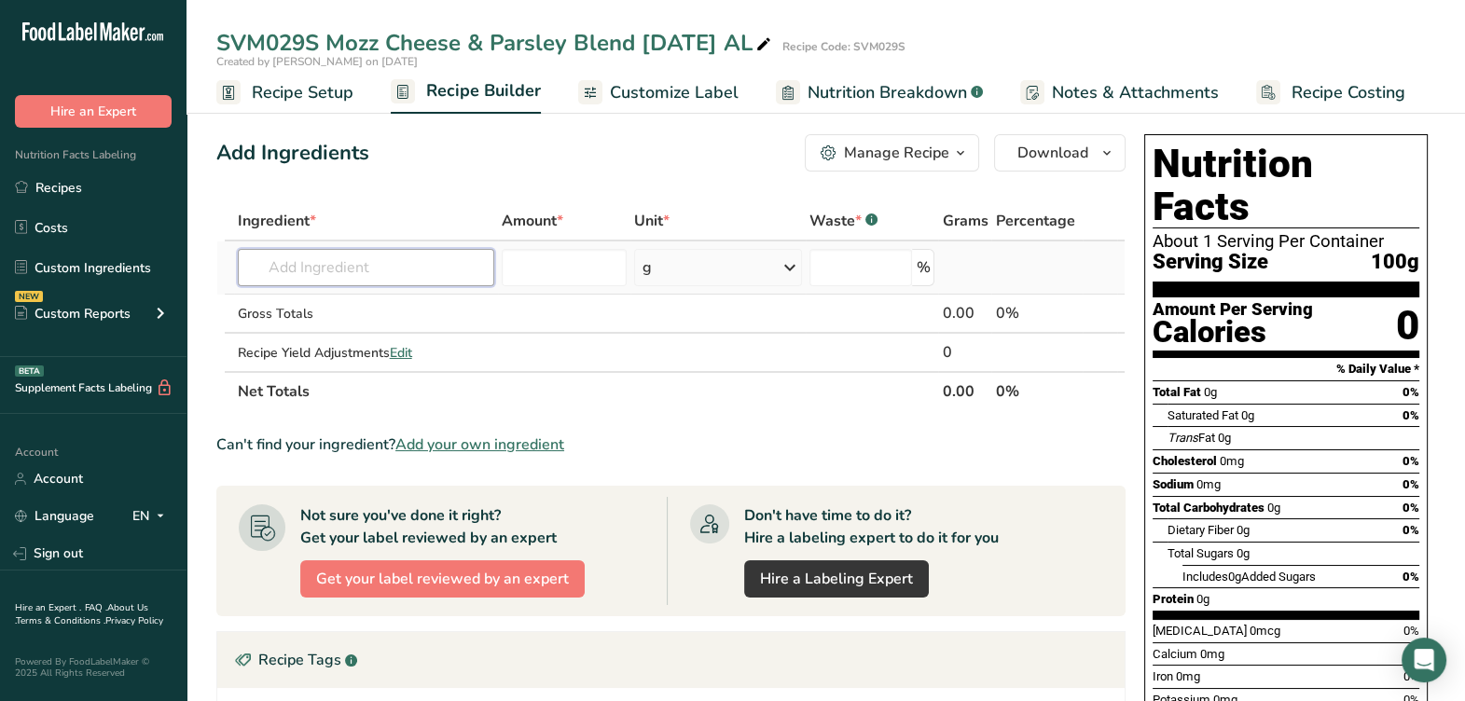
click at [427, 275] on input "text" at bounding box center [366, 267] width 256 height 37
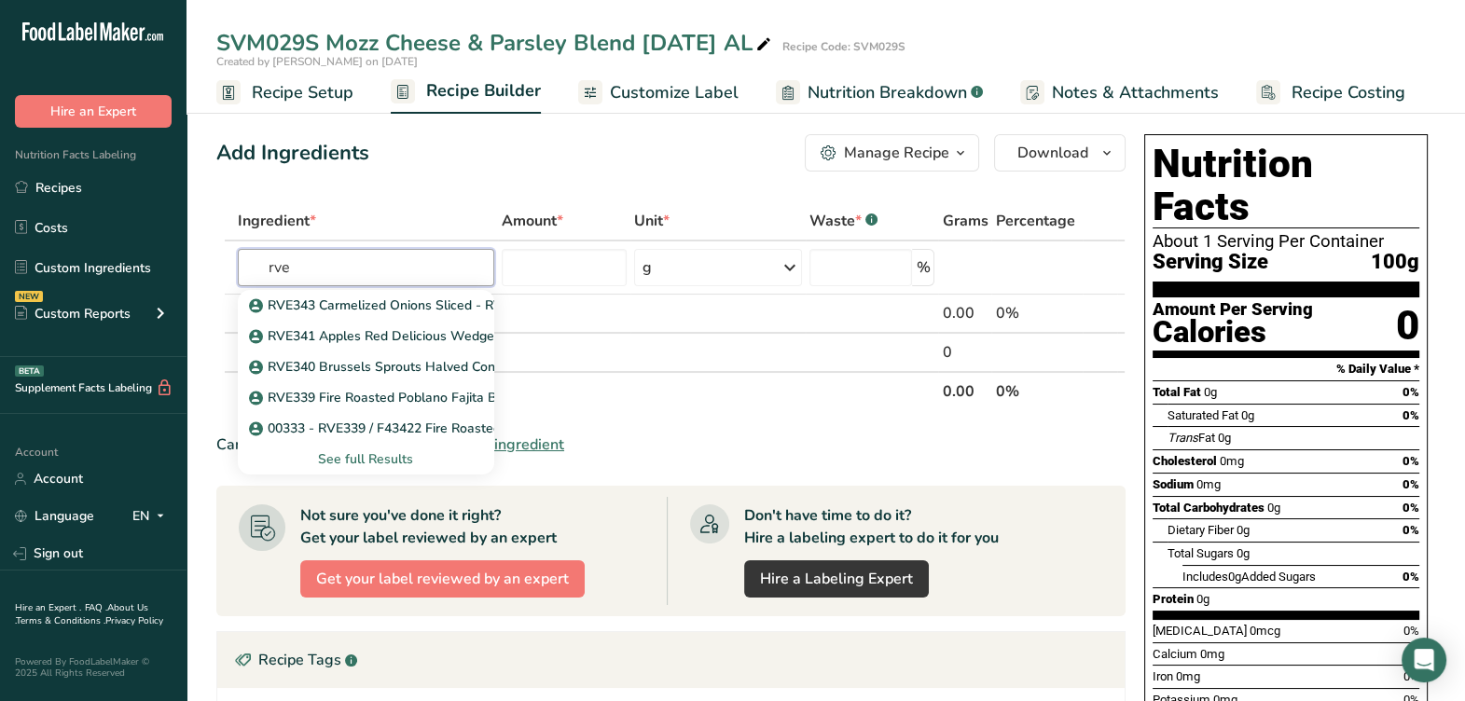
type input "rve"
click at [420, 272] on input "text" at bounding box center [366, 267] width 256 height 37
type input "rve"
click at [403, 271] on input "text" at bounding box center [366, 267] width 256 height 37
type input "rsp042sc"
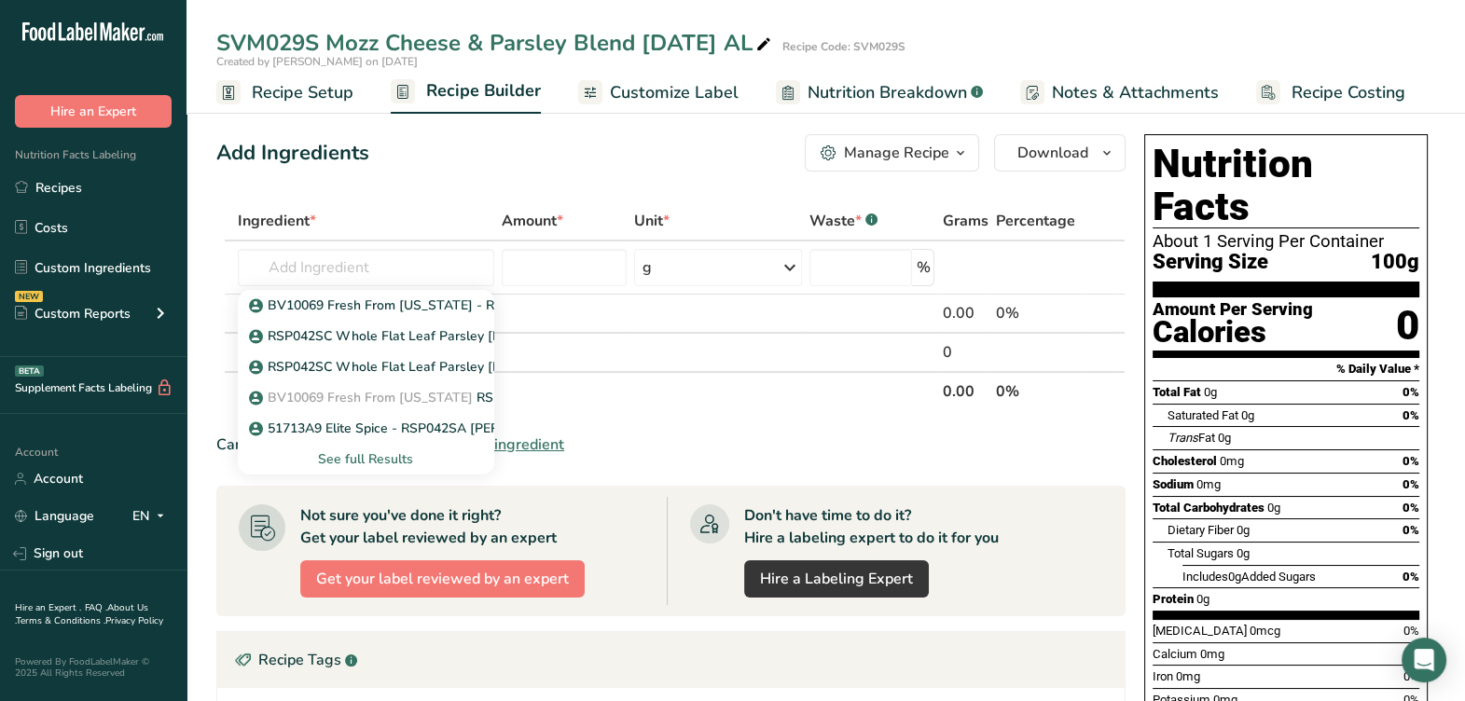
click at [353, 459] on div "See full Results" at bounding box center [366, 459] width 227 height 20
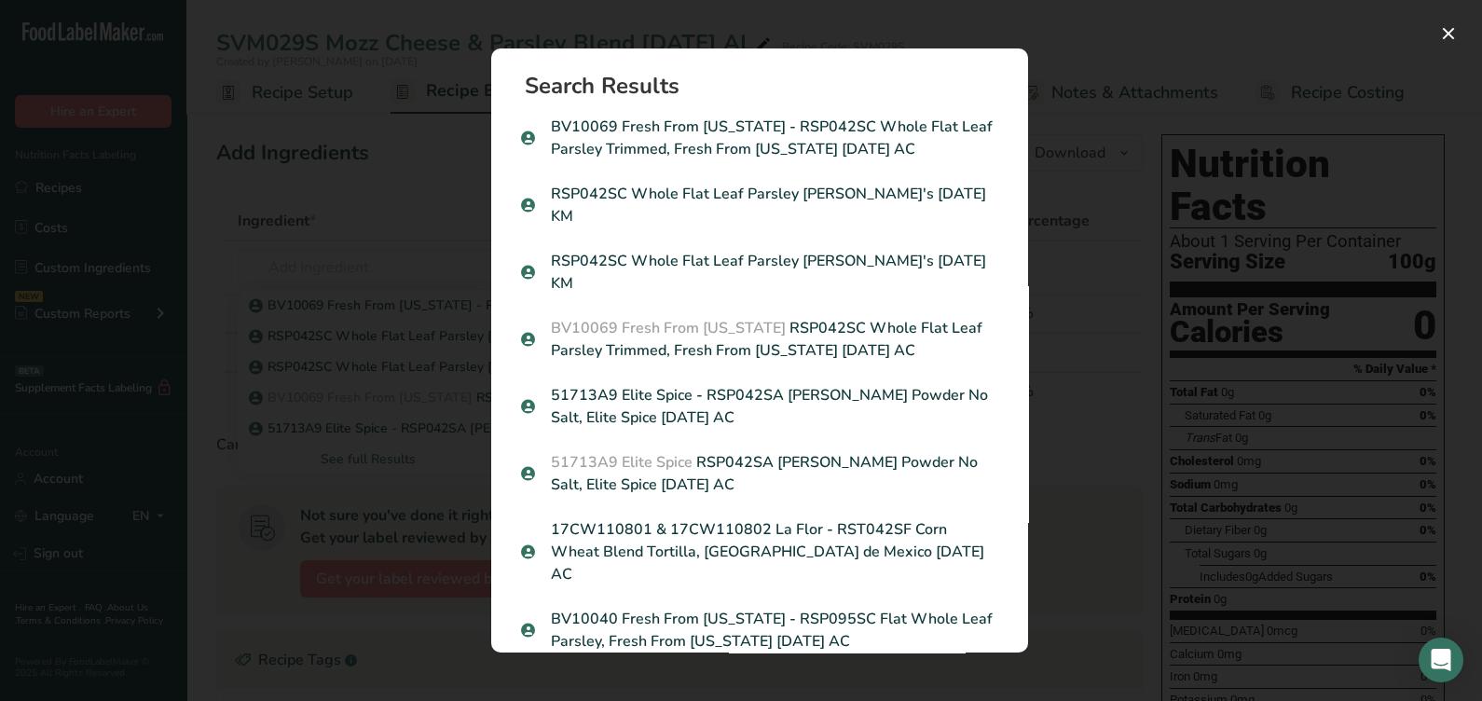
click at [406, 185] on div "Search results modal" at bounding box center [741, 350] width 1482 height 701
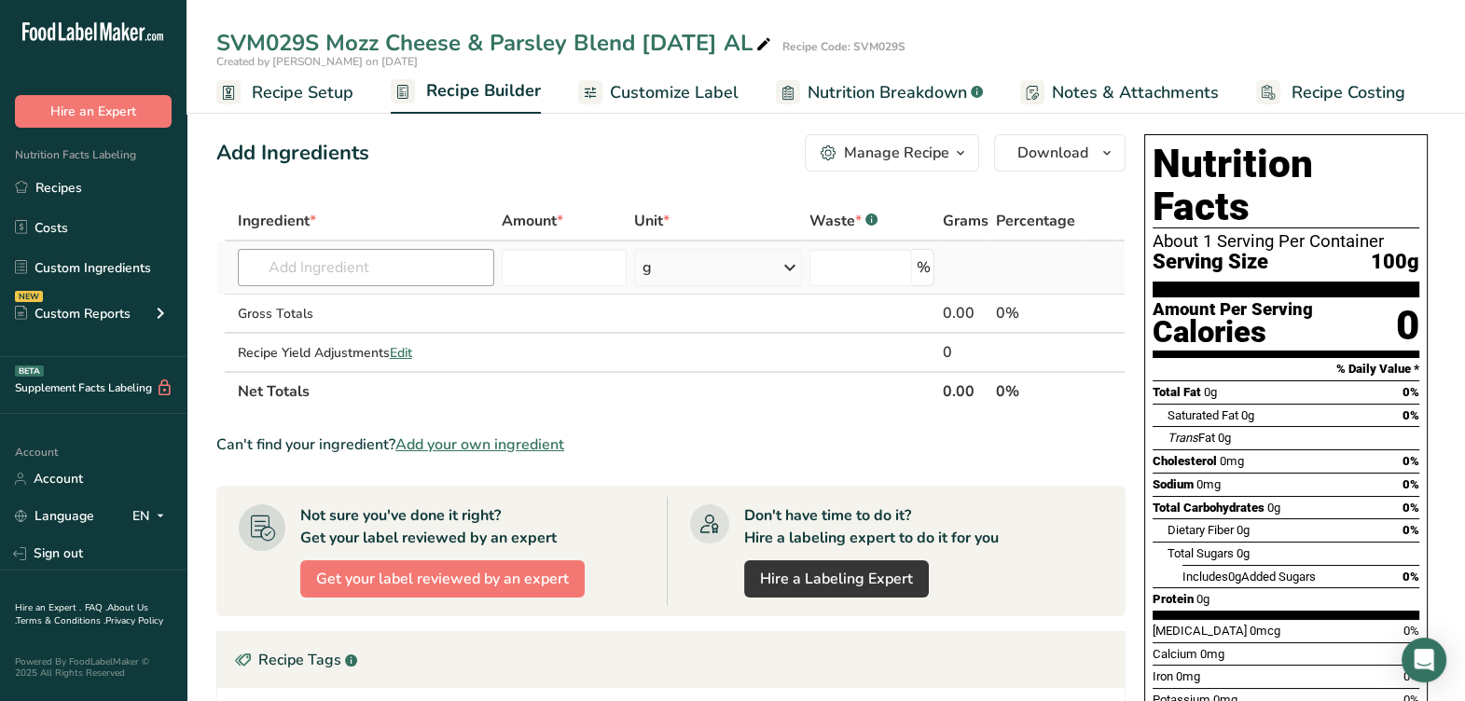
drag, startPoint x: 396, startPoint y: 291, endPoint x: 394, endPoint y: 279, distance: 12.3
click at [396, 287] on td "BV10069 Fresh From Texas - RSP042SC Whole Flat Leaf Parsley Trimmed, Fresh From…" at bounding box center [366, 267] width 264 height 53
click at [393, 273] on input "text" at bounding box center [366, 267] width 256 height 37
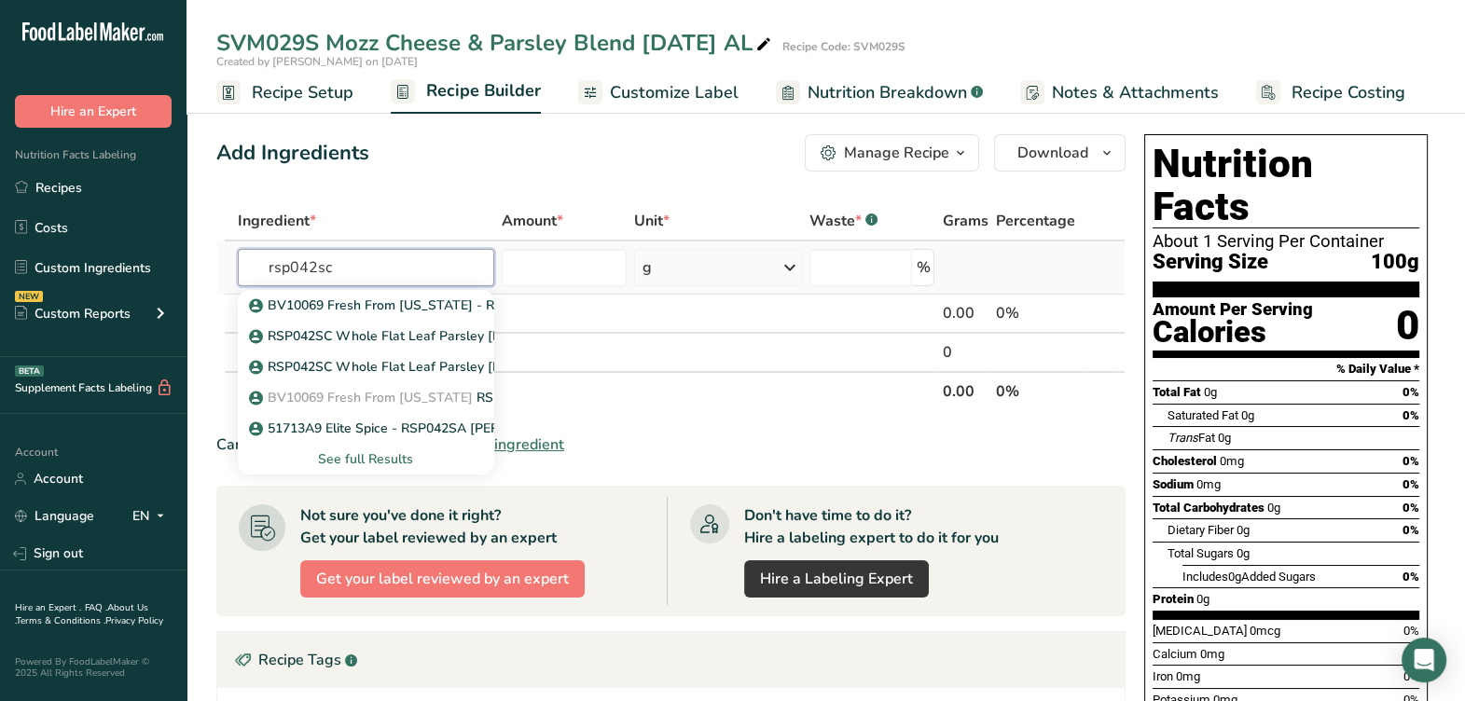
type input "rsp042sc"
click at [388, 463] on div "See full Results" at bounding box center [366, 459] width 227 height 20
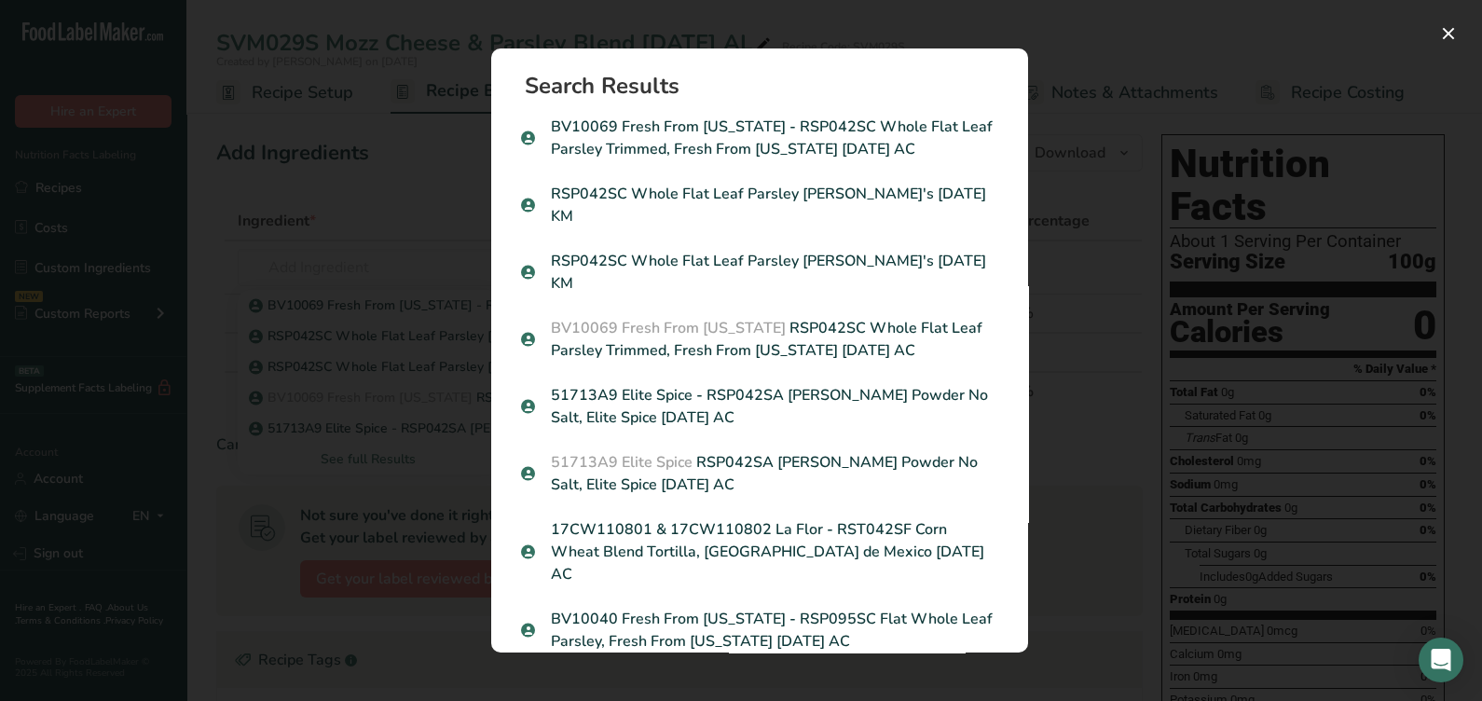
click at [1041, 434] on div "Search Results BV10069 Fresh From Texas - RSP042SC Whole Flat Leaf Parsley Trim…" at bounding box center [760, 351] width 597 height 664
click at [359, 191] on div "Search results modal" at bounding box center [741, 350] width 1482 height 701
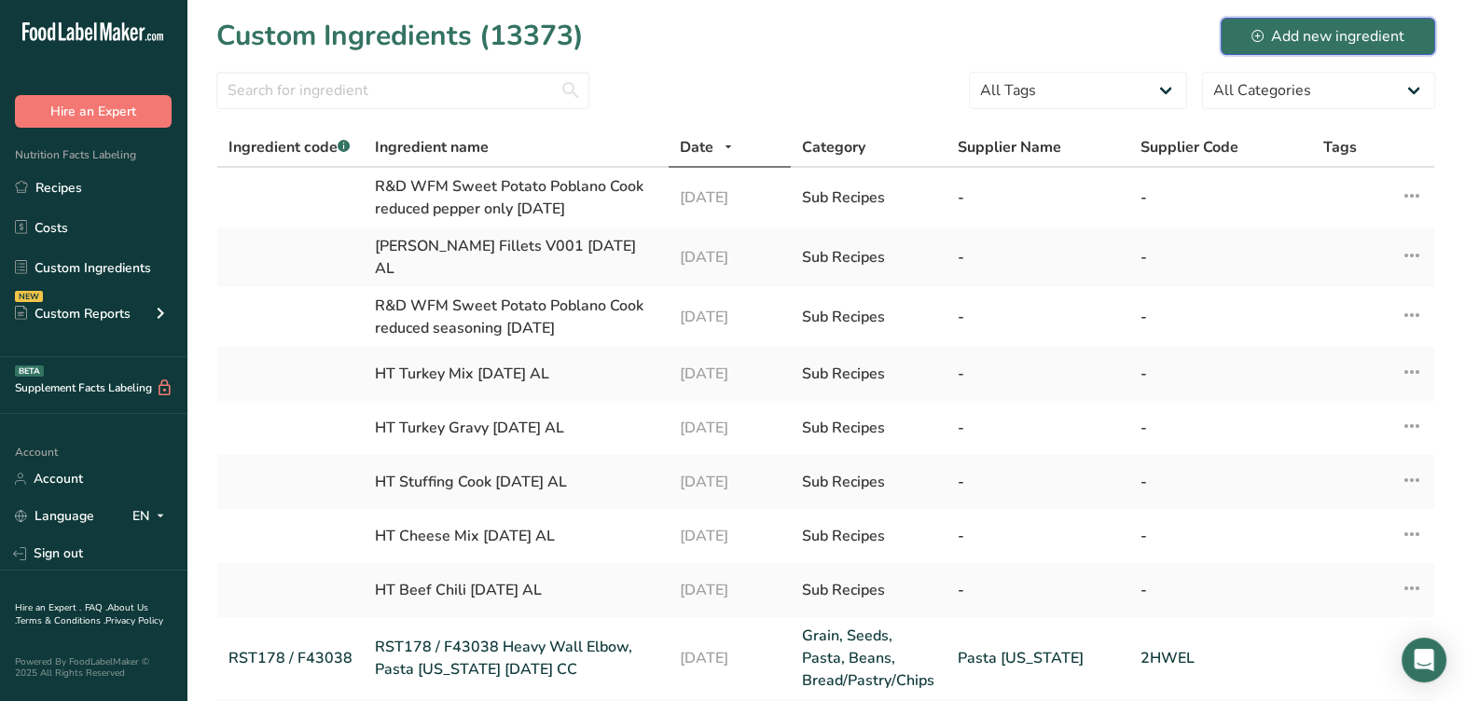
click at [1323, 43] on div "Add new ingredient" at bounding box center [1327, 36] width 153 height 22
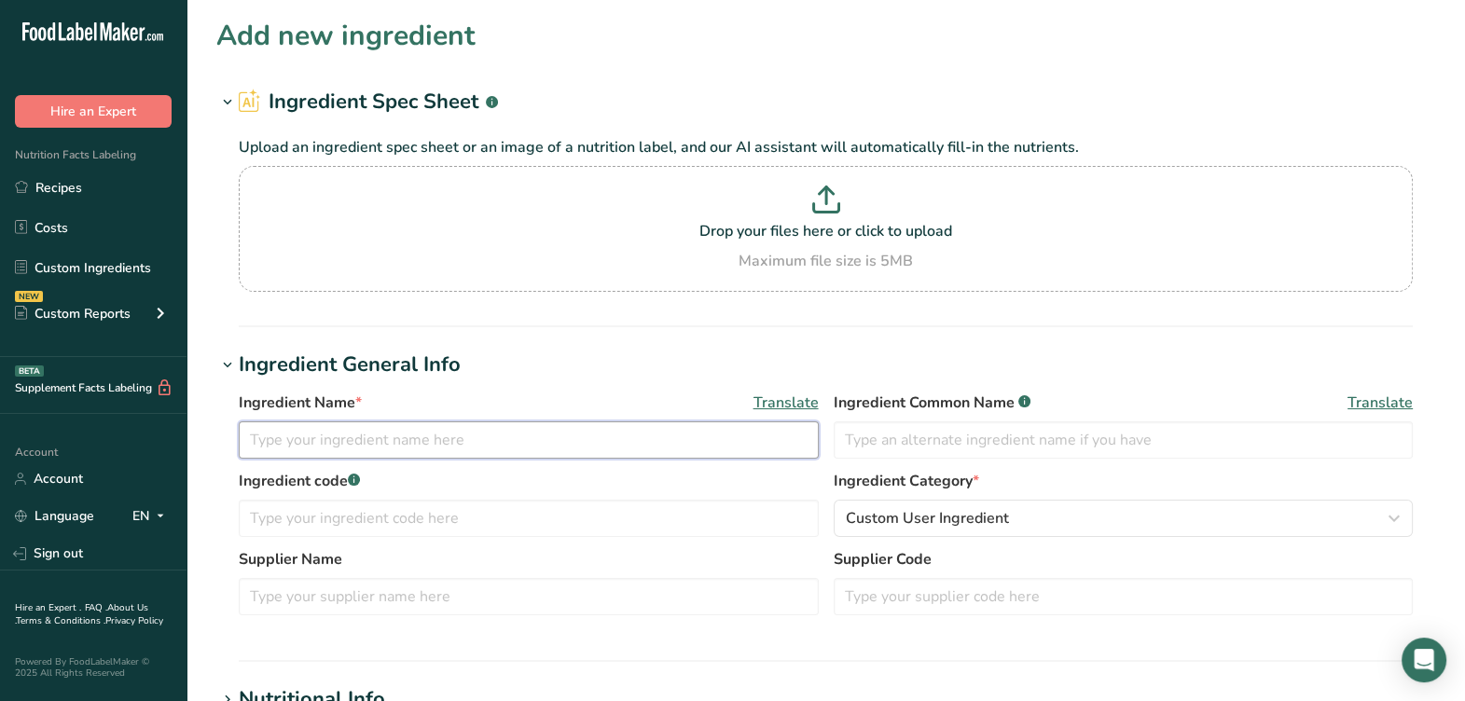
click at [600, 444] on input "text" at bounding box center [529, 439] width 580 height 37
type input "r"
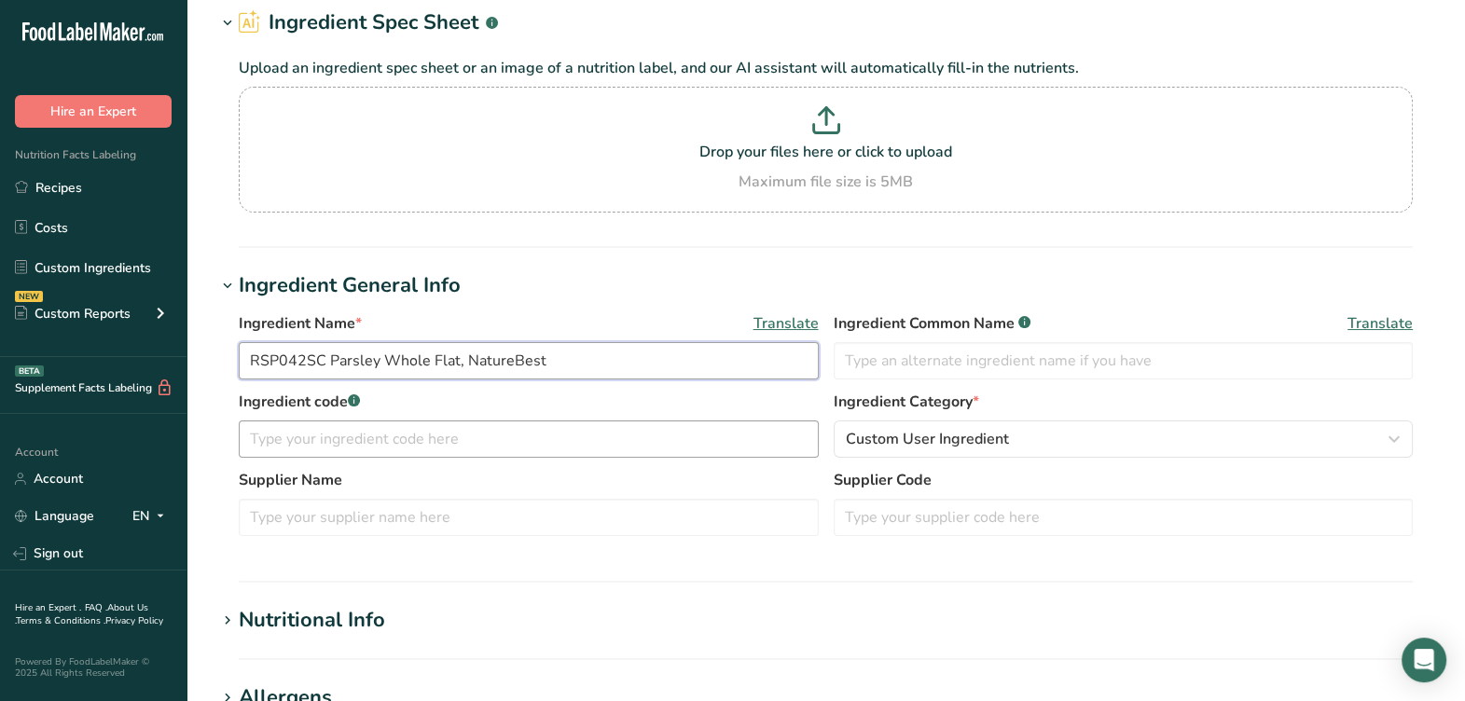
scroll to position [116, 0]
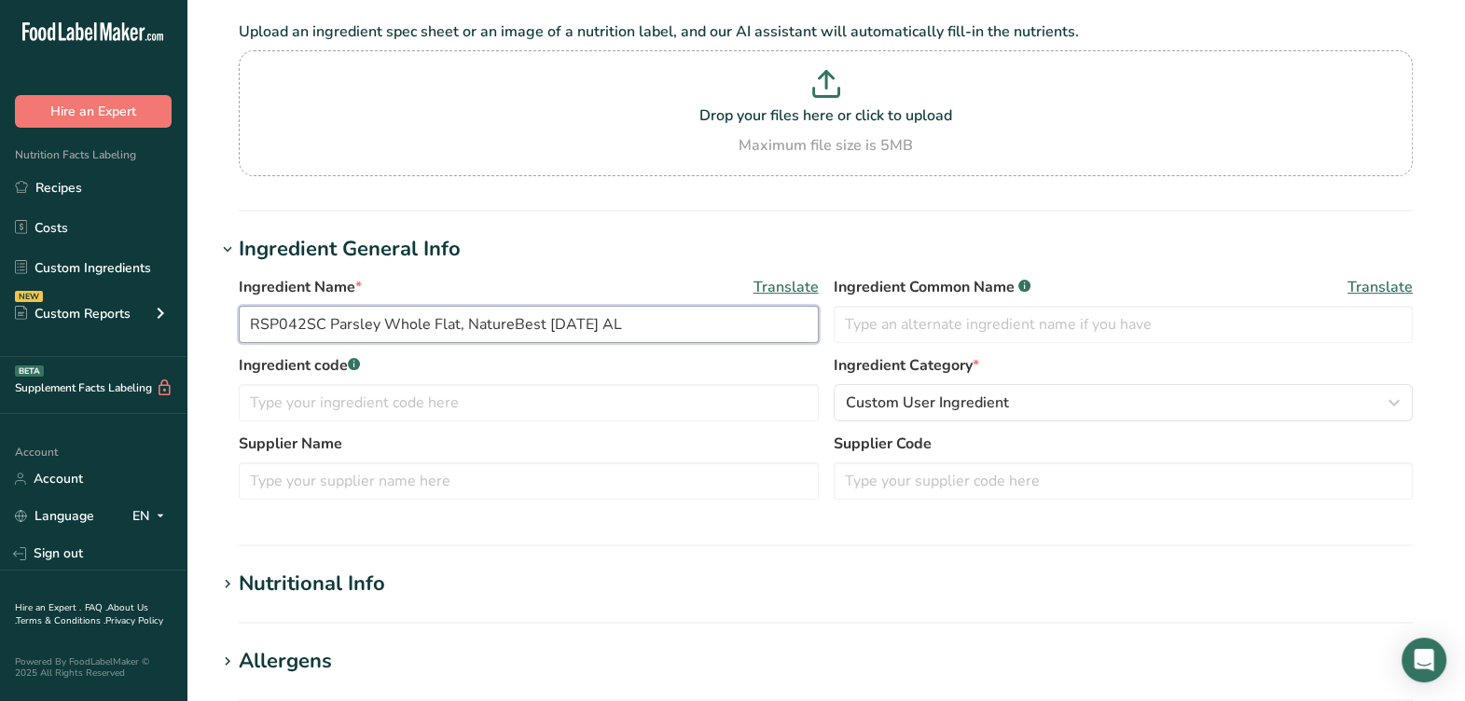
click at [317, 322] on input "RSP042SC Parsley Whole Flat, NatureBest 6-30-22 AL" at bounding box center [529, 324] width 580 height 37
drag, startPoint x: 326, startPoint y: 321, endPoint x: 274, endPoint y: 365, distance: 68.8
click at [226, 330] on div "Ingredient Name * Translate RSP042SC Parsley Whole Flat, NatureBest 6-30-22 AL …" at bounding box center [825, 393] width 1219 height 257
type input "RSP042SC Parsley Whole Flat, NatureBest 6-30-22 AL"
click at [436, 414] on input "text" at bounding box center [529, 402] width 580 height 37
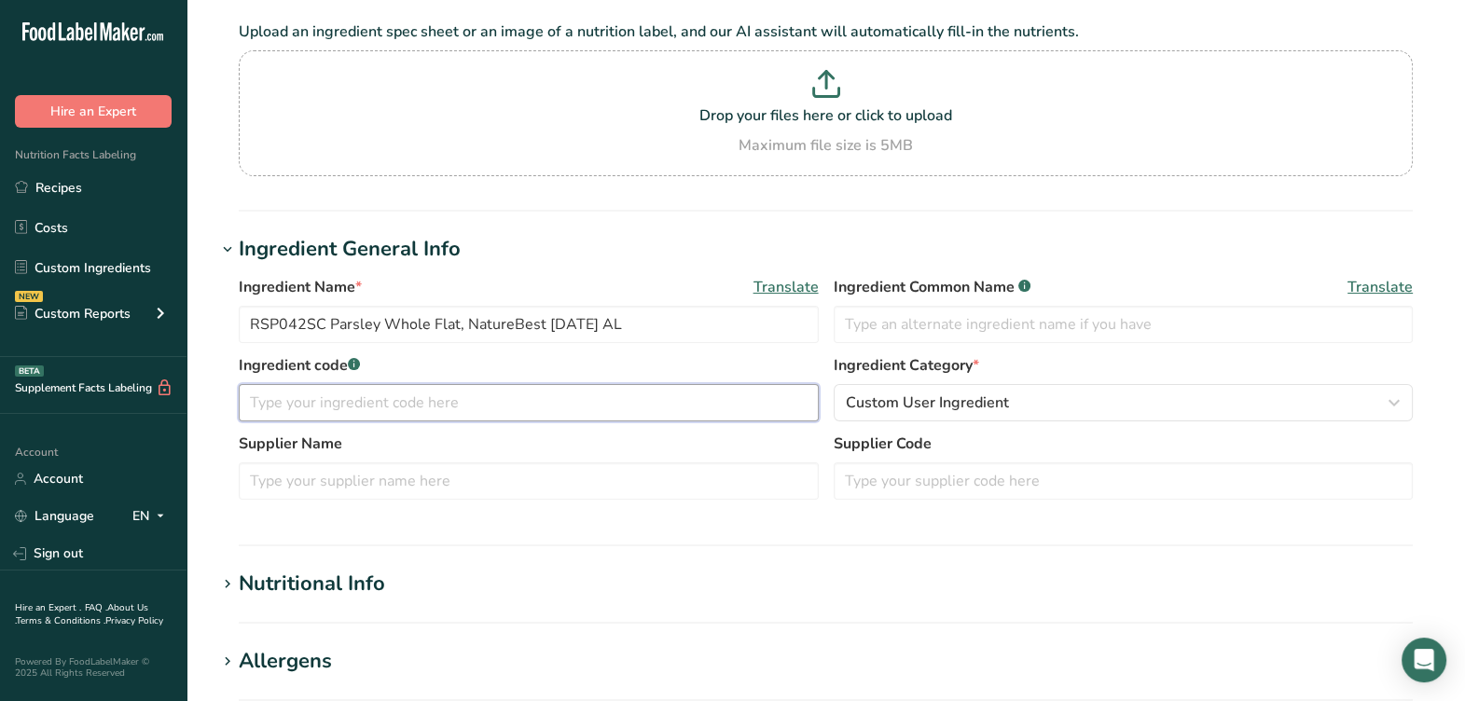
paste input "RSP042SC"
type input "RSP042SC"
click at [412, 480] on input "text" at bounding box center [529, 480] width 580 height 37
type input "NatureBest"
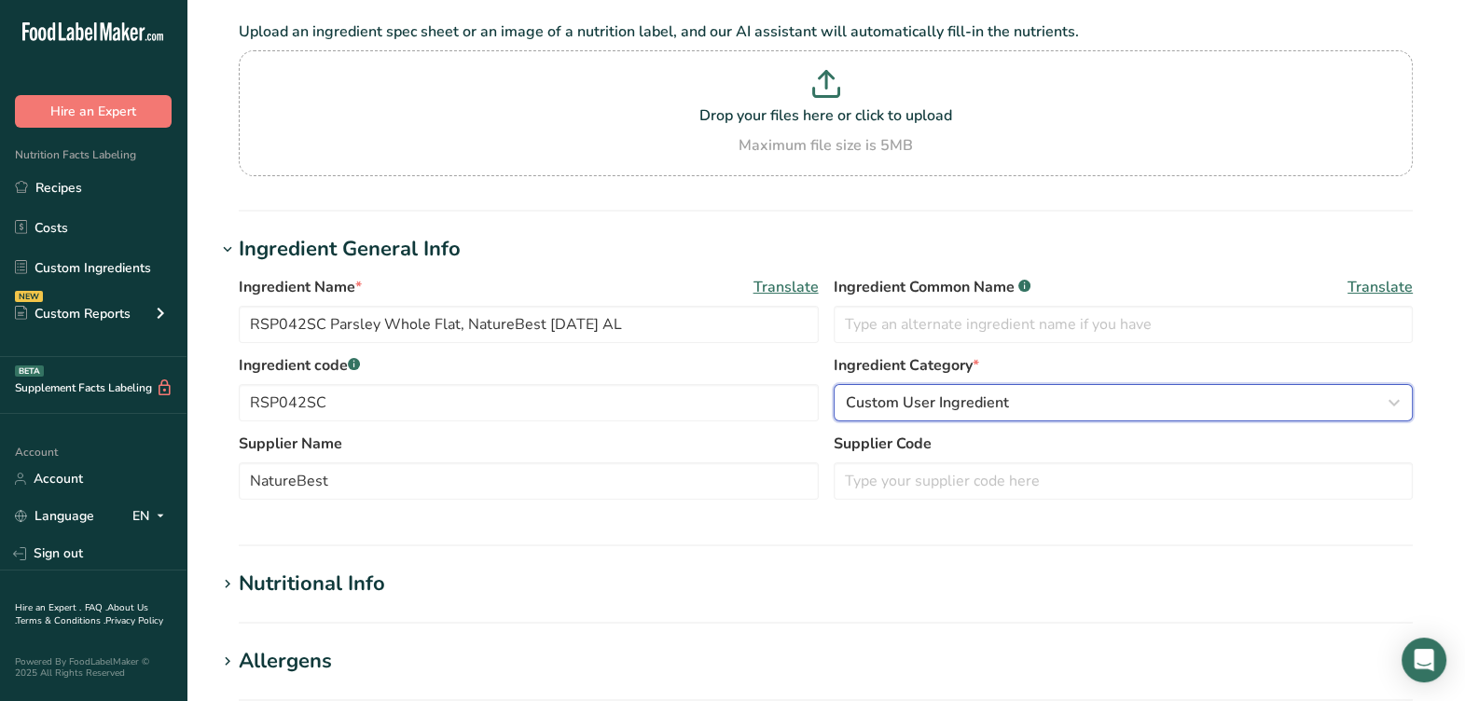
click at [863, 404] on span "Custom User Ingredient" at bounding box center [927, 403] width 163 height 22
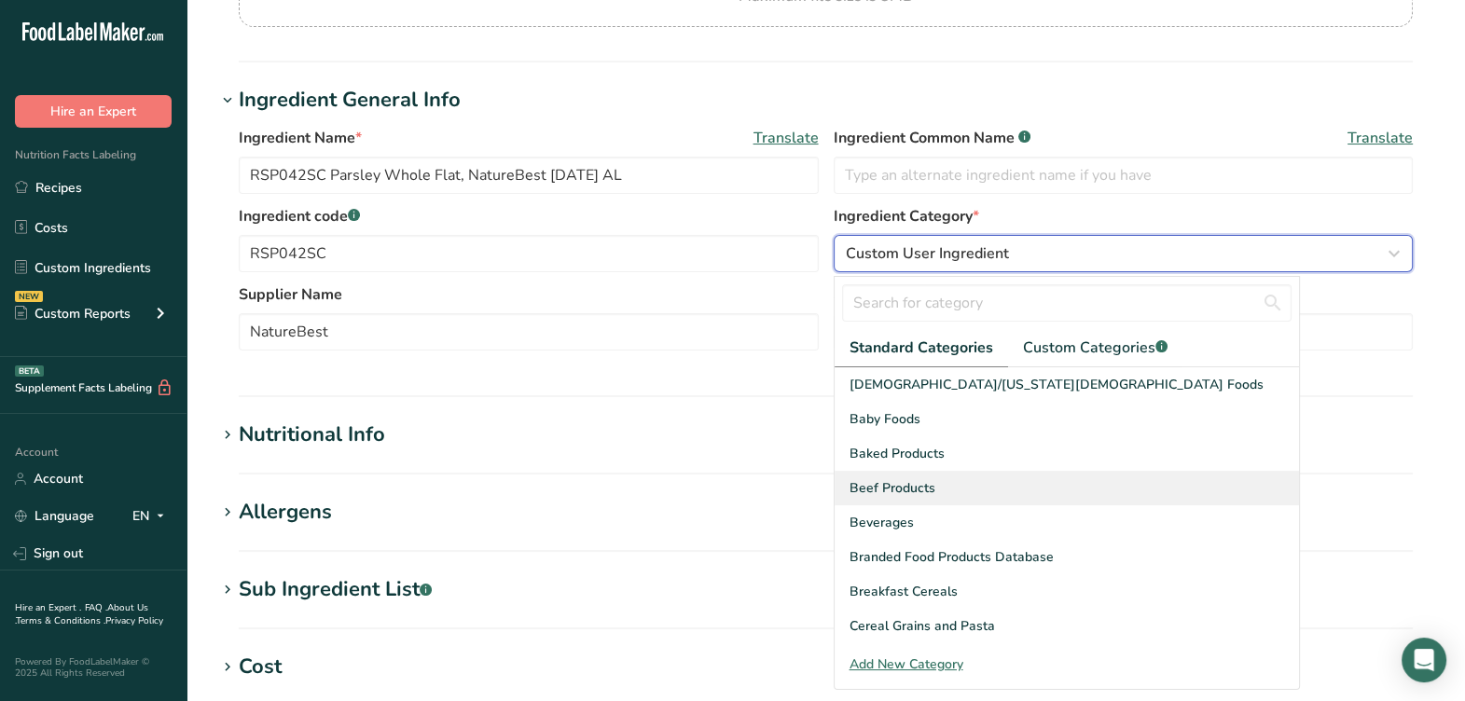
scroll to position [350, 0]
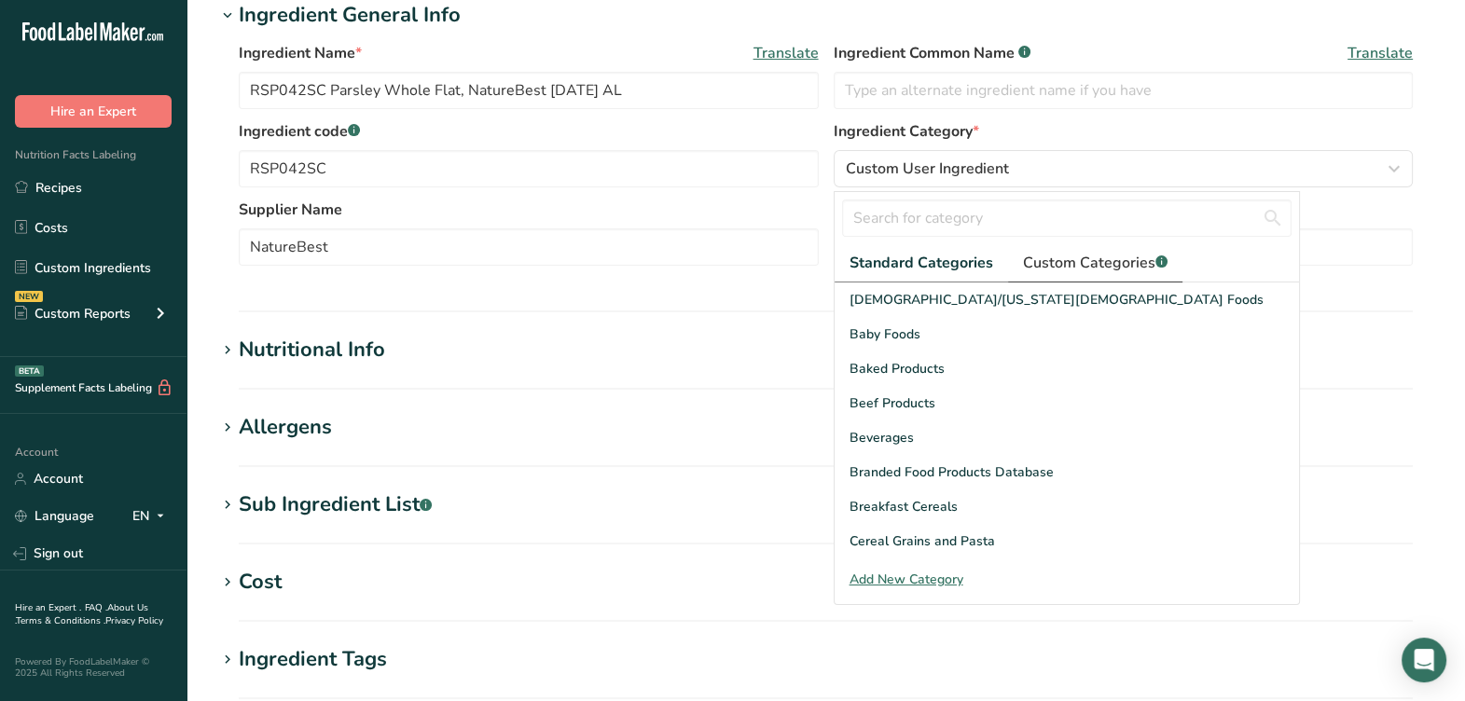
click at [1054, 257] on span "Custom Categories .a-a{fill:#347362;}.b-a{fill:#fff;}" at bounding box center [1095, 263] width 145 height 22
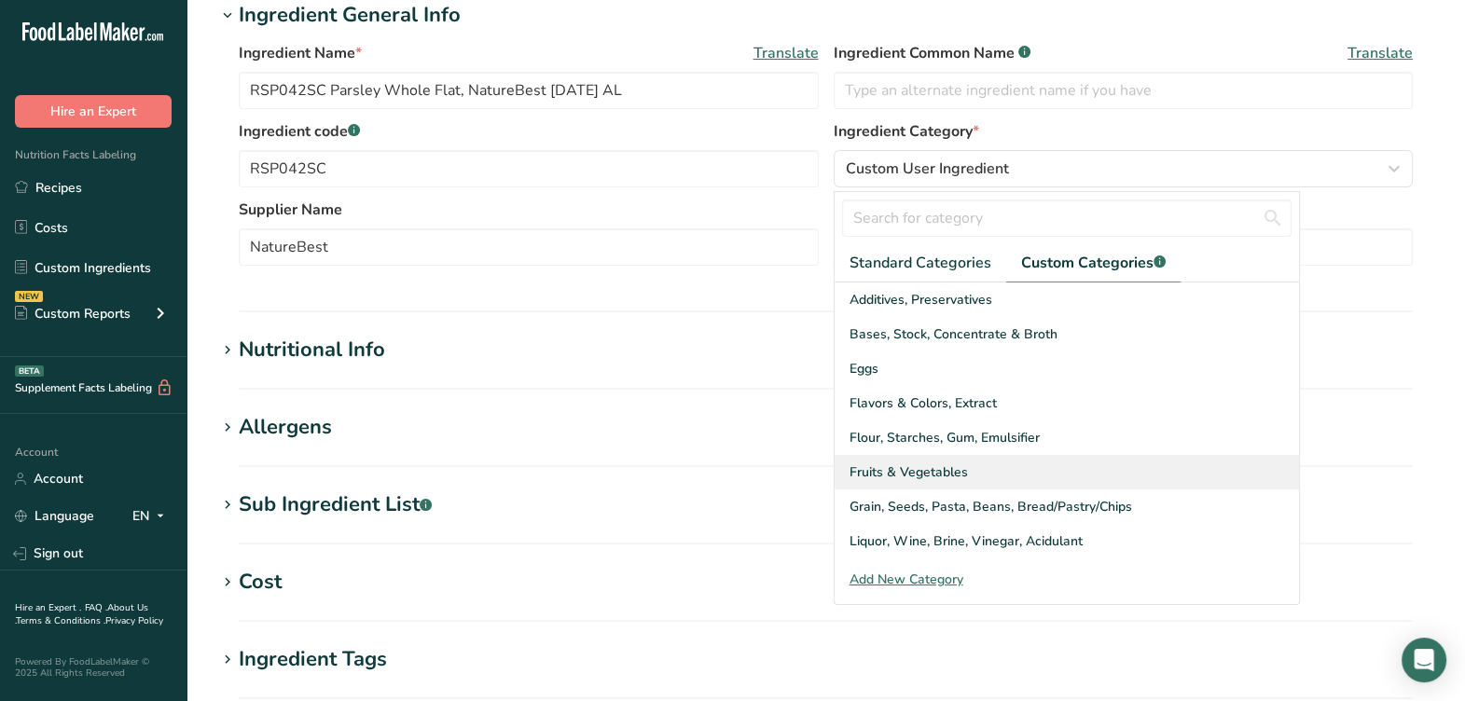
click at [913, 474] on span "Fruits & Vegetables" at bounding box center [908, 472] width 118 height 20
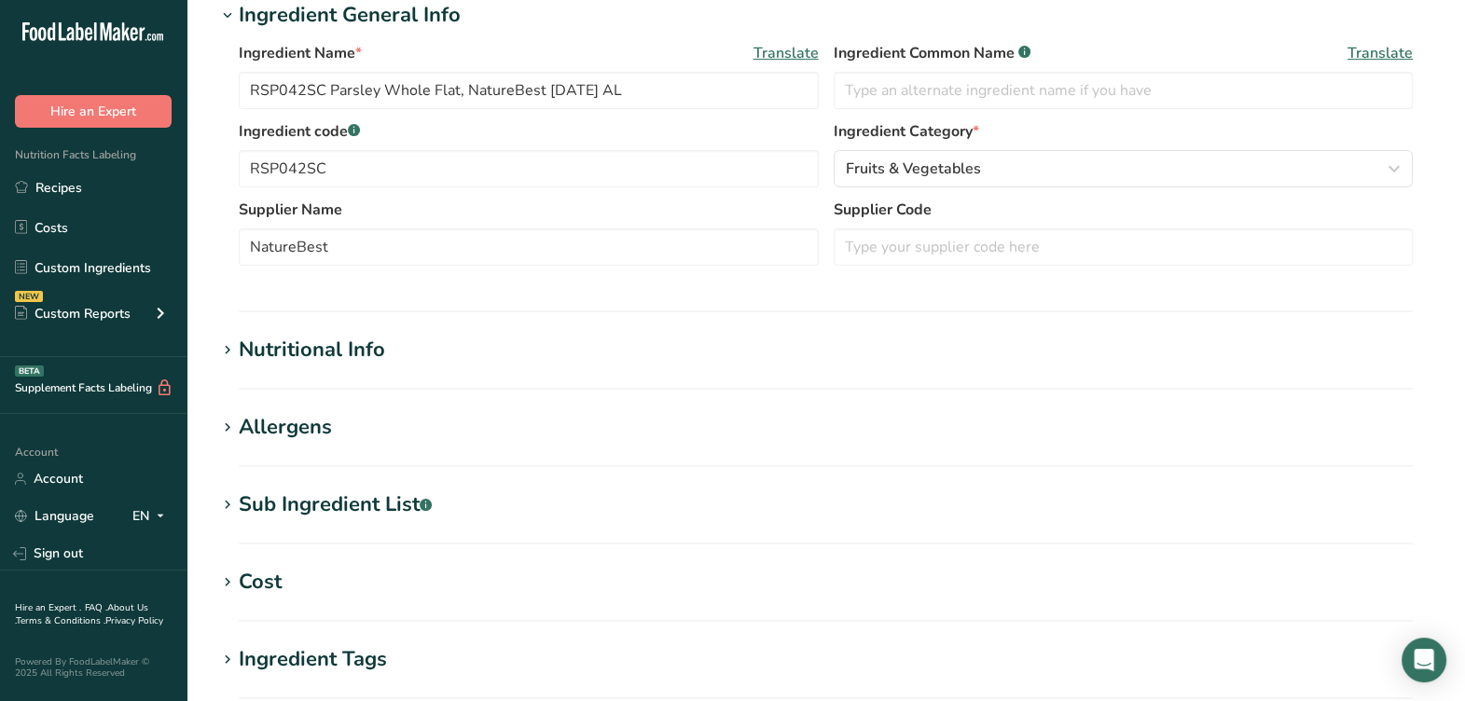
click at [936, 300] on section "Ingredient General Info Ingredient Name * Translate RSP042SC Parsley Whole Flat…" at bounding box center [825, 156] width 1219 height 312
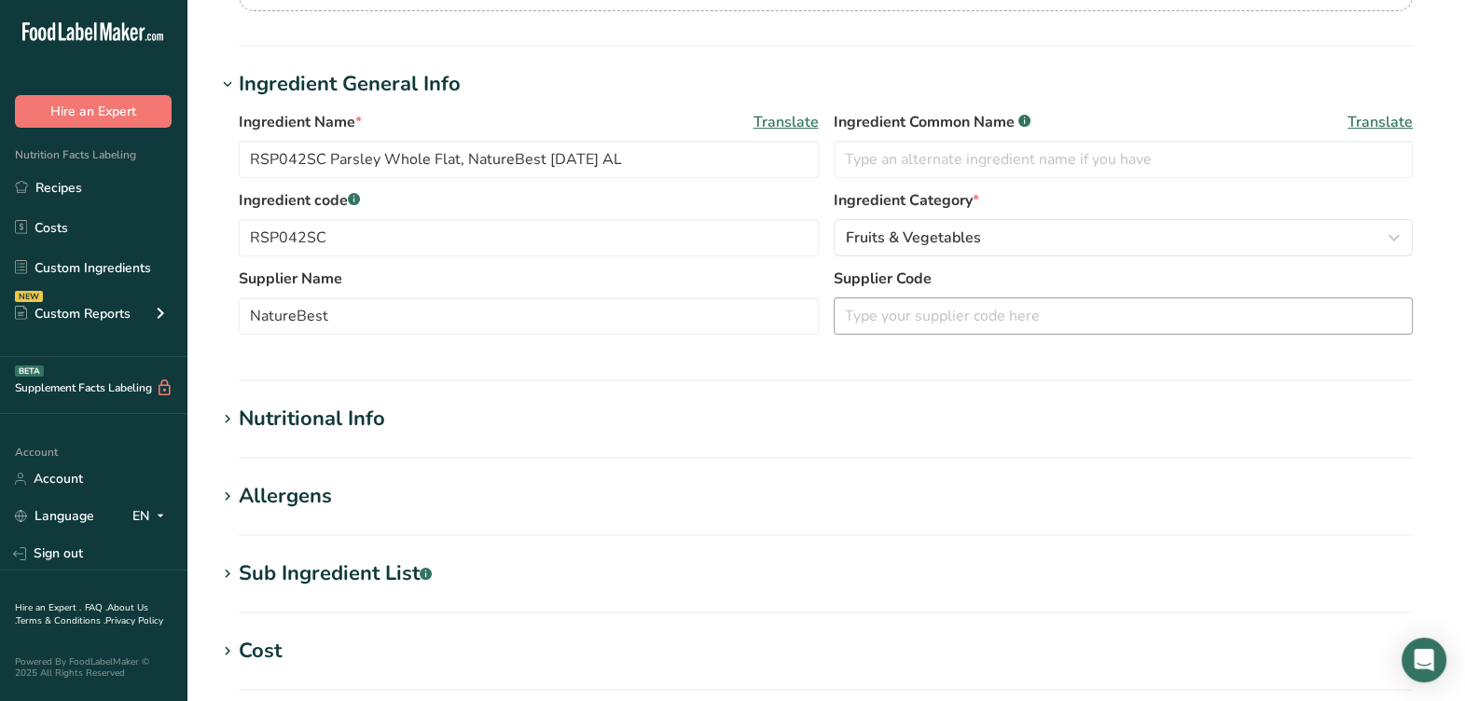
scroll to position [232, 0]
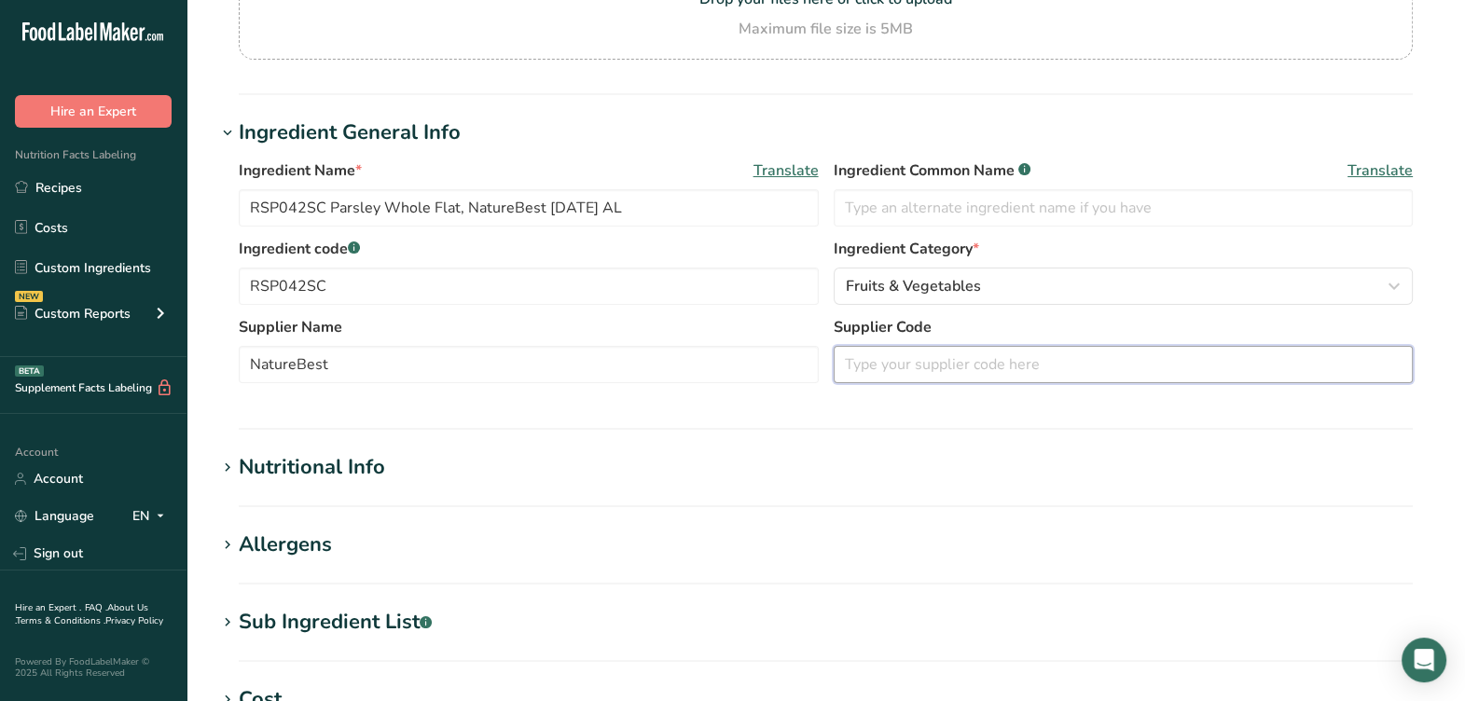
click at [895, 361] on input "text" at bounding box center [1124, 364] width 580 height 37
type input "15186"
click at [937, 210] on input "text" at bounding box center [1124, 207] width 580 height 37
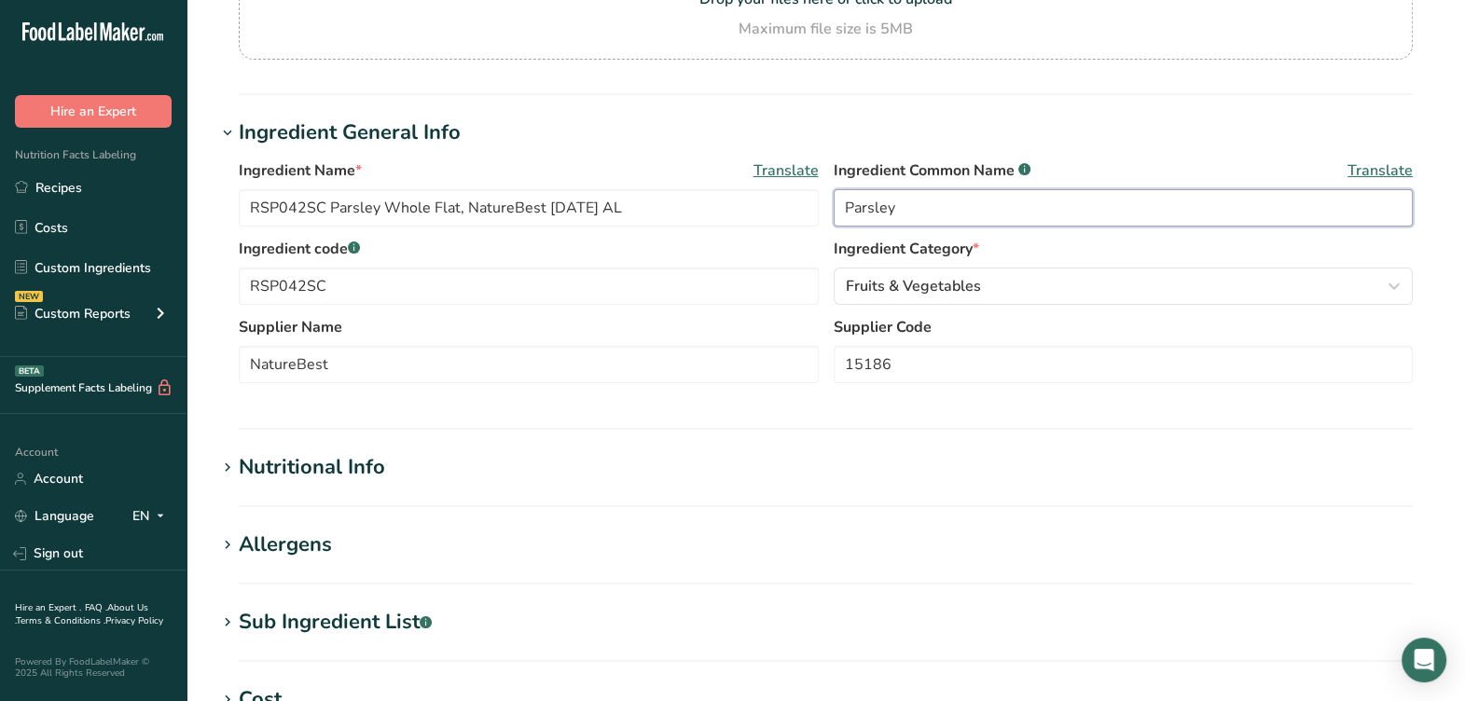
type input "Parsley"
click at [728, 327] on label "Supplier Name" at bounding box center [529, 327] width 580 height 22
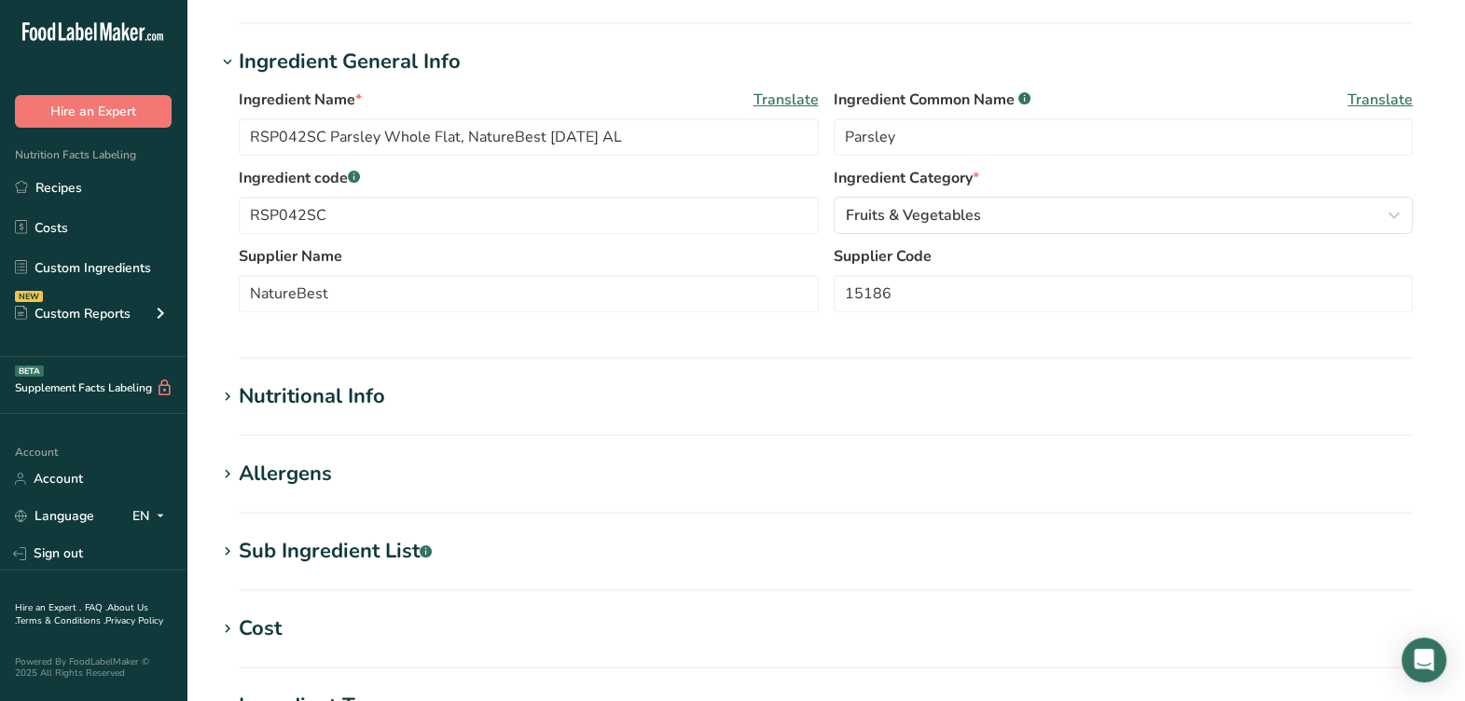
scroll to position [350, 0]
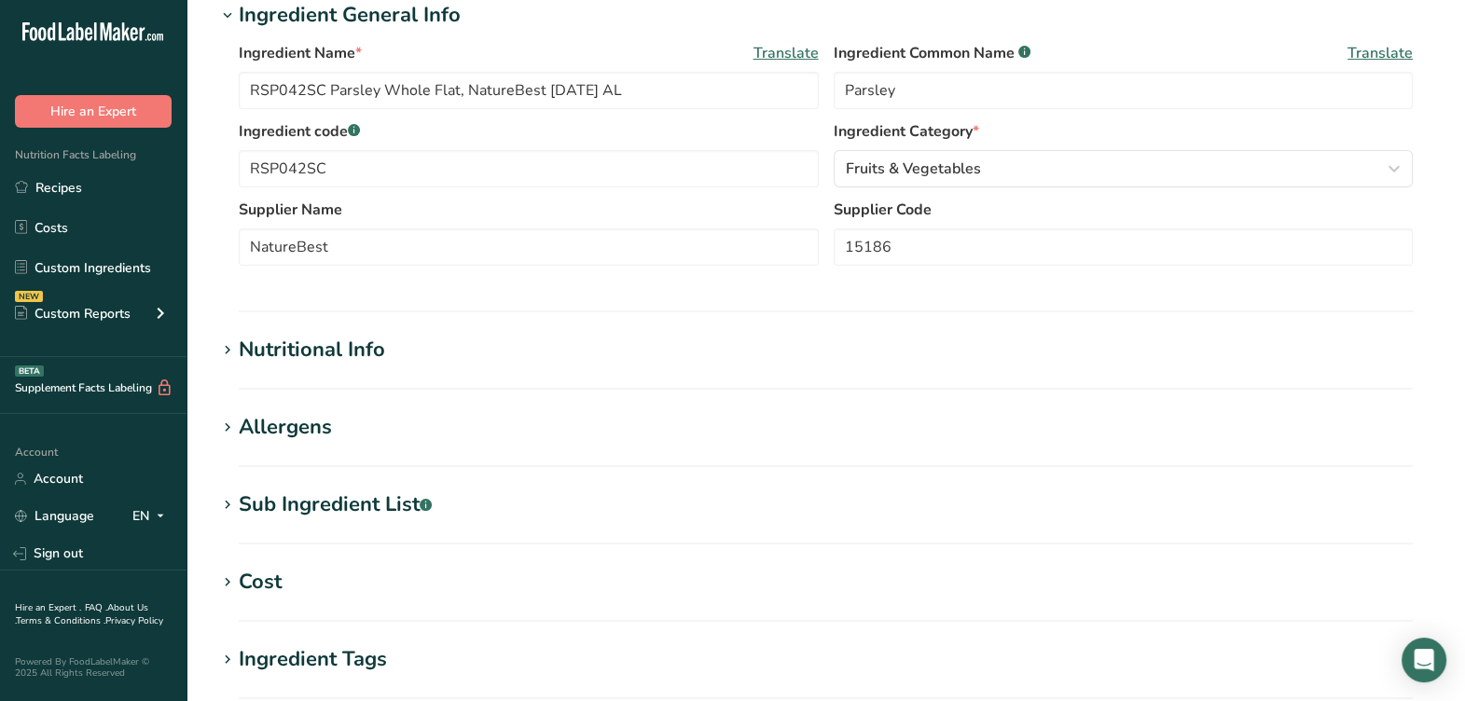
click at [380, 359] on div "Nutritional Info" at bounding box center [312, 350] width 146 height 31
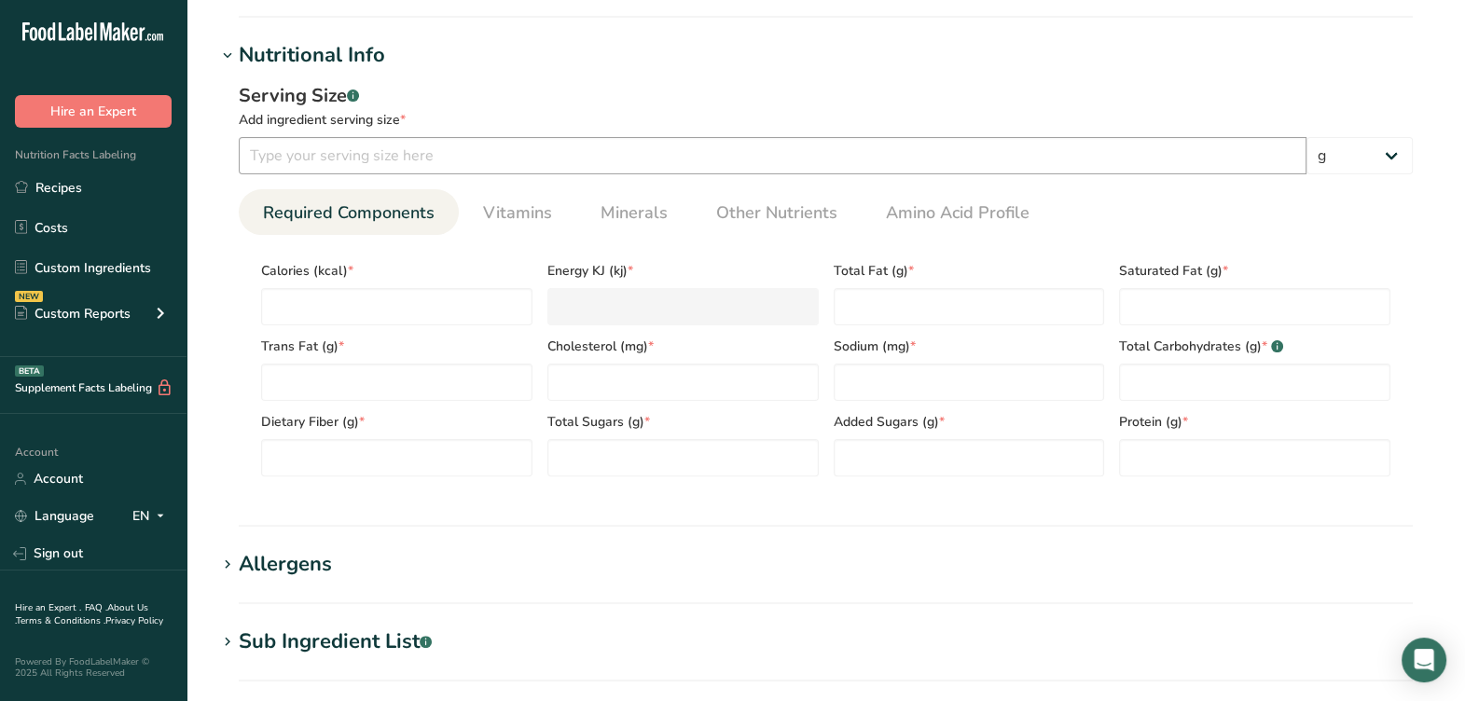
scroll to position [583, 0]
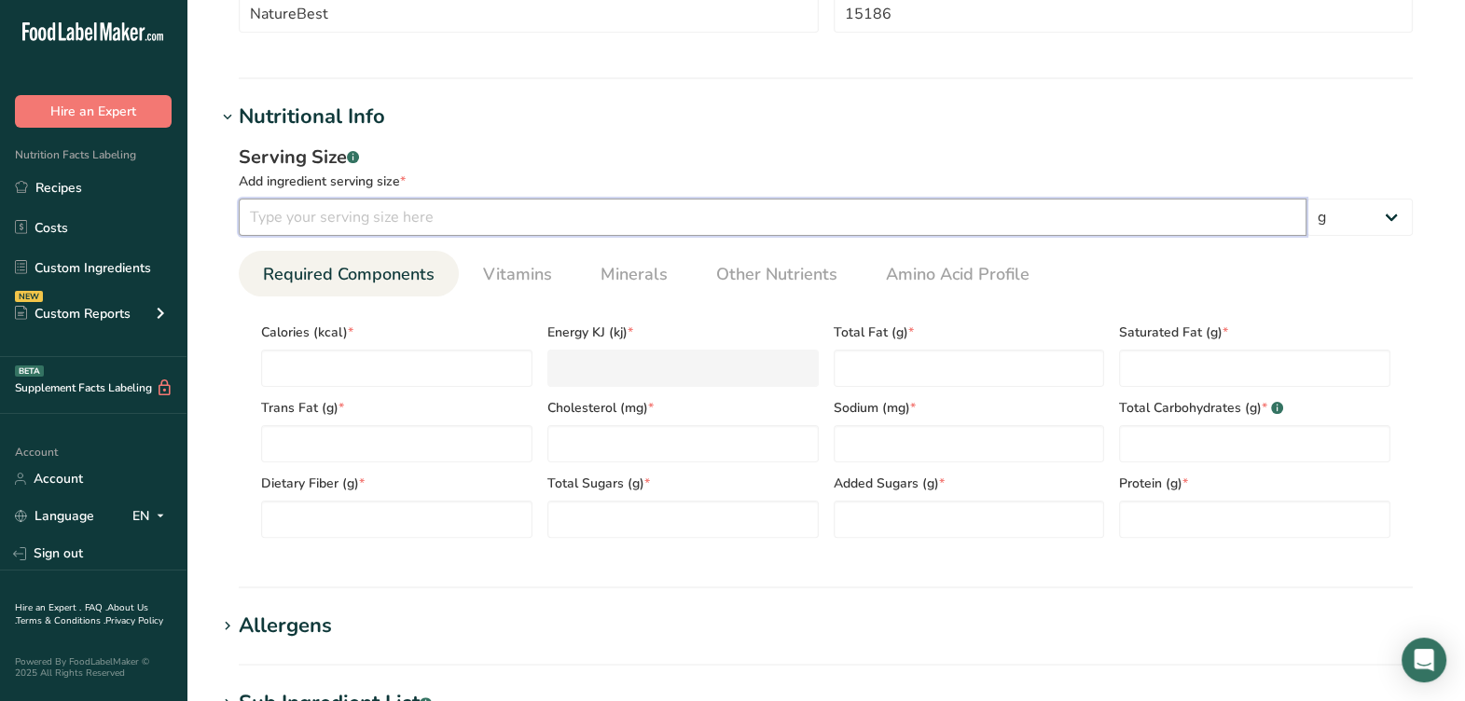
click at [651, 225] on input "number" at bounding box center [773, 217] width 1068 height 37
type input "100"
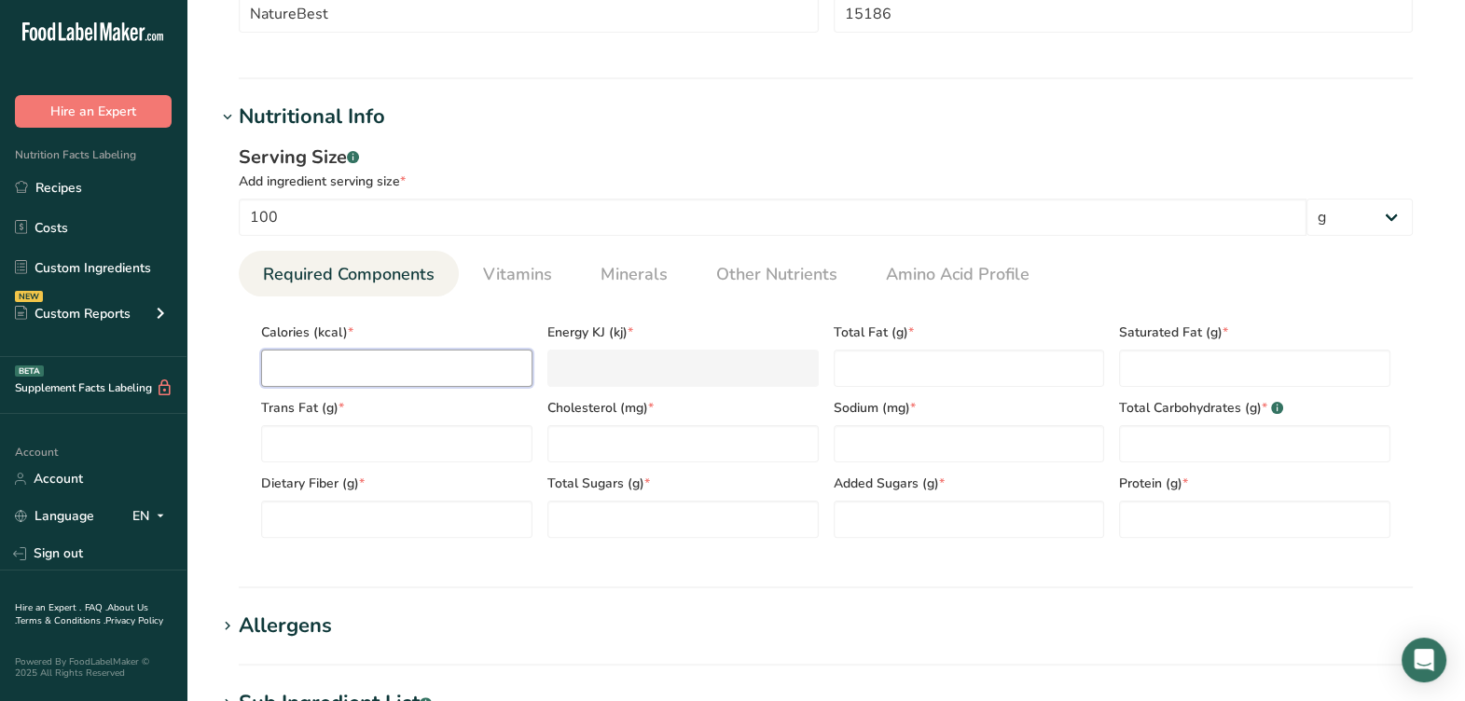
click at [438, 353] on input "number" at bounding box center [396, 368] width 271 height 37
type input "3"
type KJ "12.6"
type input "35"
type KJ "146.4"
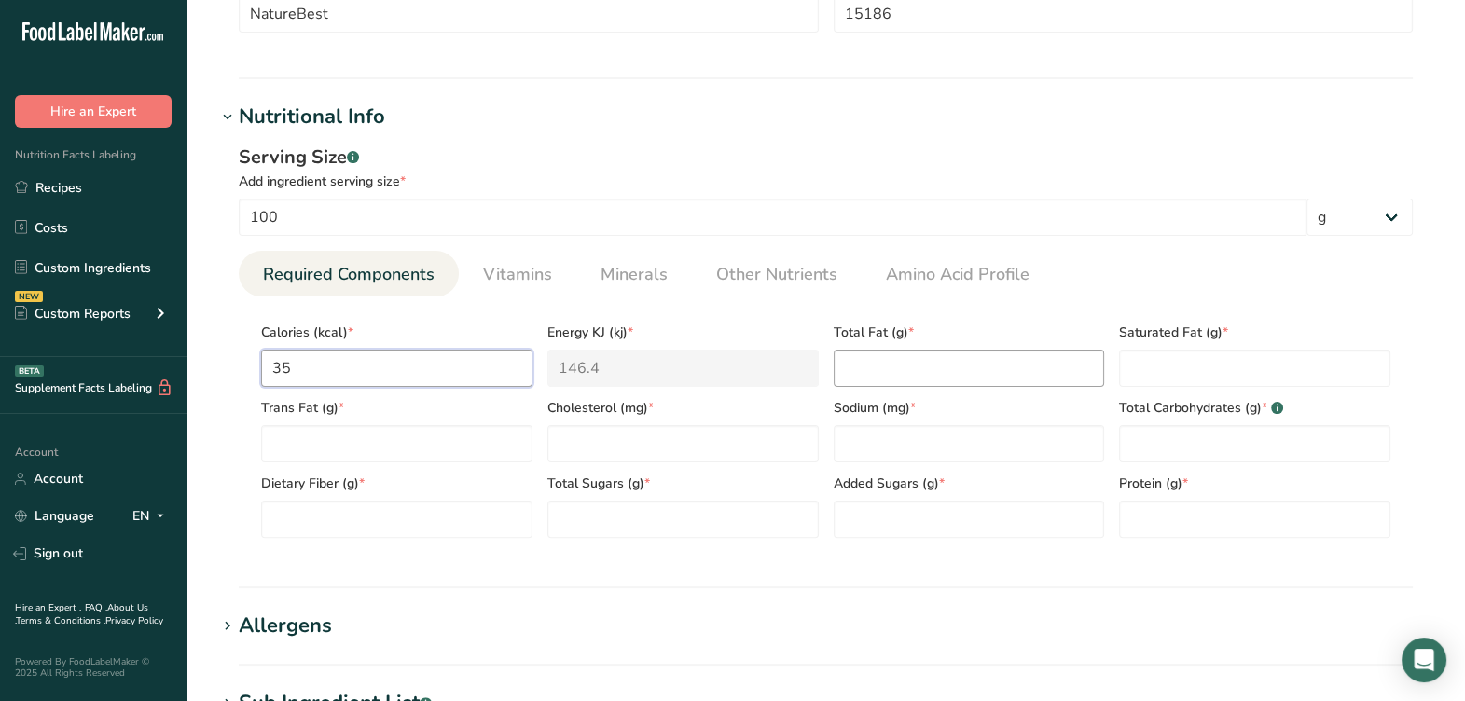
type input "35"
click at [1015, 377] on Fat "number" at bounding box center [969, 368] width 271 height 37
type Fat "0"
click at [1145, 365] on Fat "number" at bounding box center [1254, 368] width 271 height 37
type Fat "0"
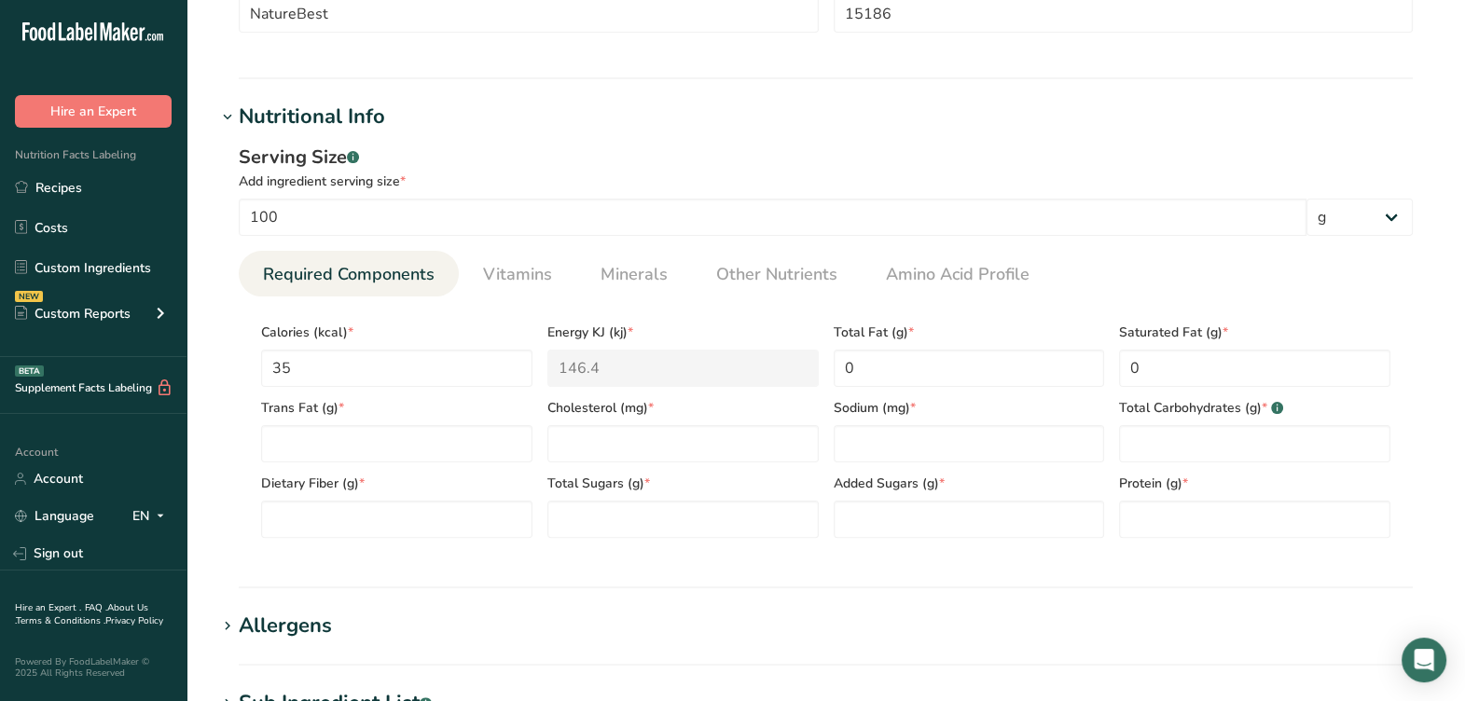
click at [424, 423] on div "Trans Fat (g) *" at bounding box center [397, 425] width 286 height 76
click at [427, 429] on Fat "number" at bounding box center [396, 443] width 271 height 37
type Fat "0"
click at [593, 433] on input "number" at bounding box center [682, 443] width 271 height 37
type input "0"
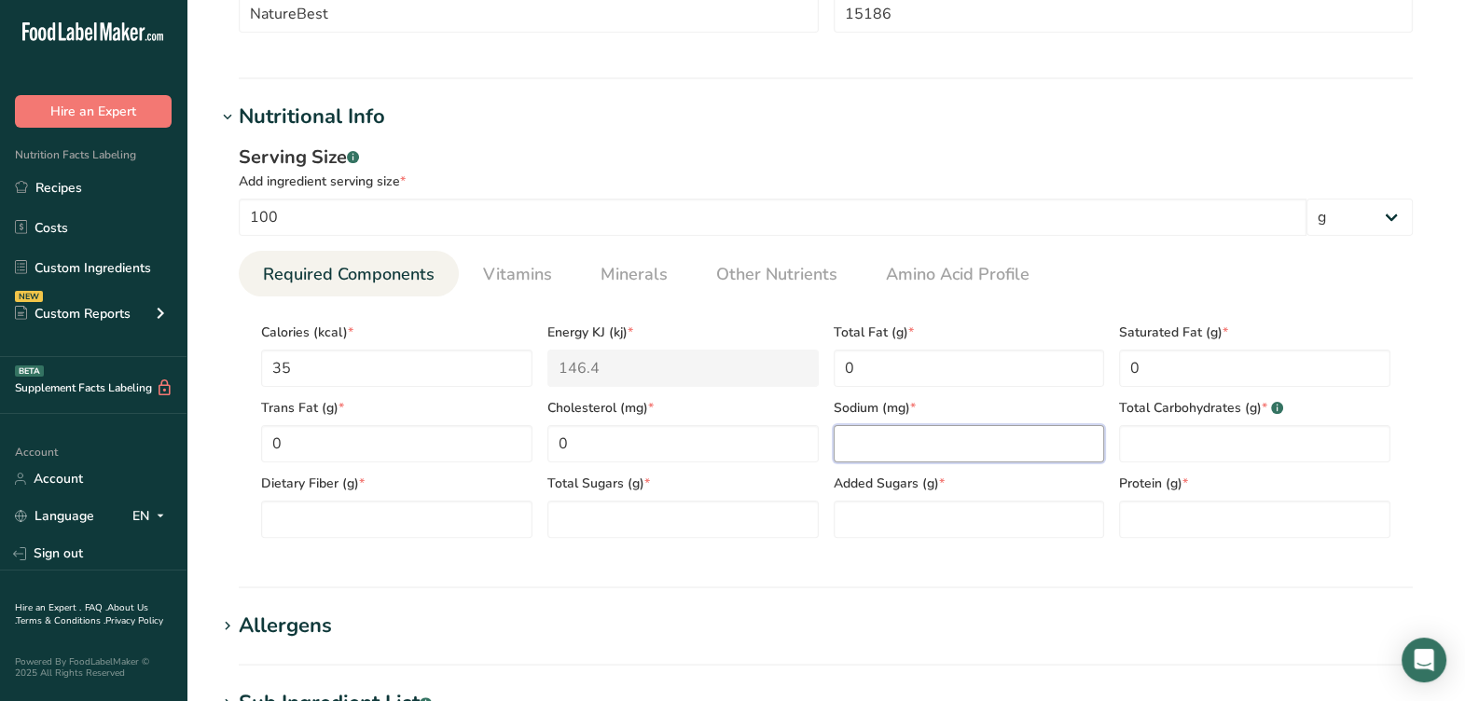
click at [993, 461] on input "number" at bounding box center [969, 443] width 271 height 37
type input "55"
click at [1131, 430] on Carbohydrates "number" at bounding box center [1254, 443] width 271 height 37
type Carbohydrates "6"
click at [390, 544] on section "Calories (kcal) * 35 Energy KJ (kj) * 146.4 Total Fat (g) * 0 Saturated Fat (g)…" at bounding box center [826, 424] width 1174 height 256
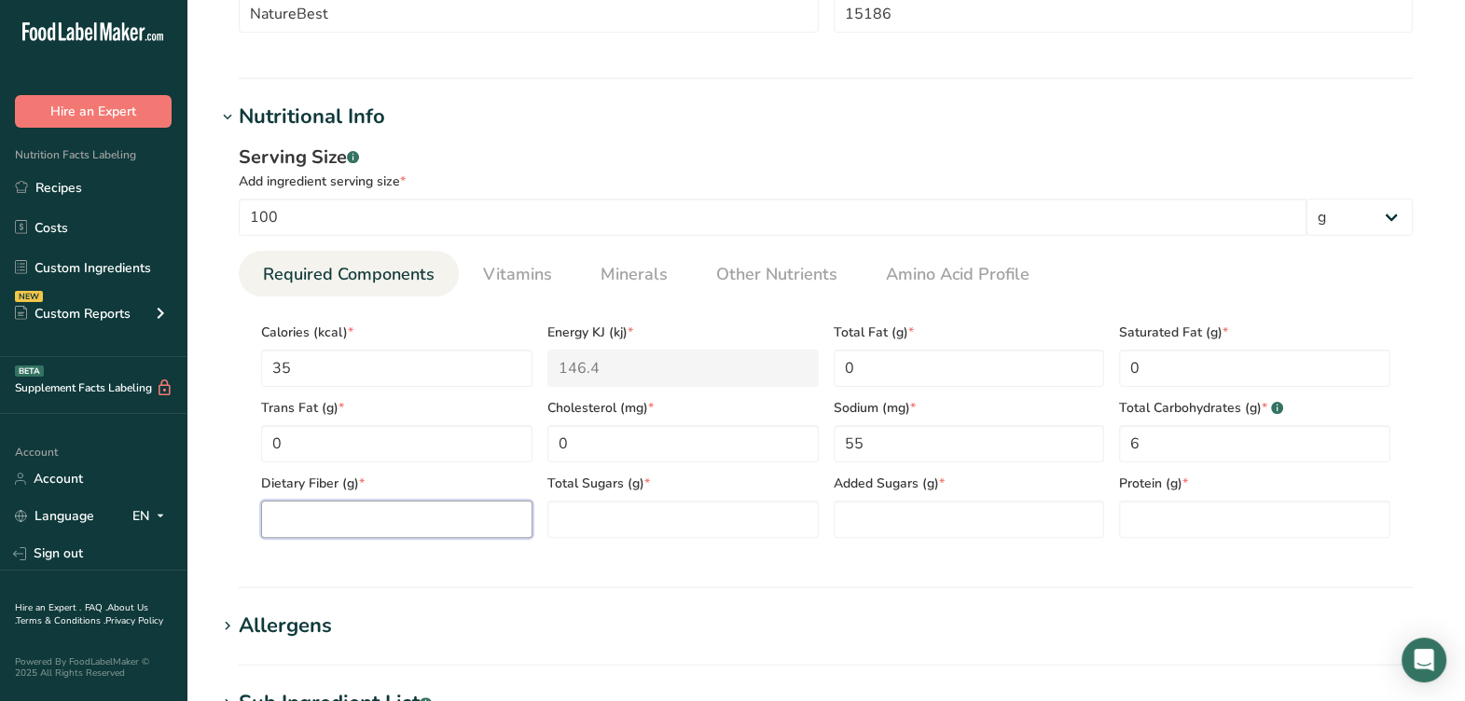
click at [392, 518] on Fiber "number" at bounding box center [396, 519] width 271 height 37
type Fiber "3"
click at [723, 511] on Sugars "number" at bounding box center [682, 519] width 271 height 37
type Sugars "1"
click at [1042, 520] on Sugars "number" at bounding box center [969, 519] width 271 height 37
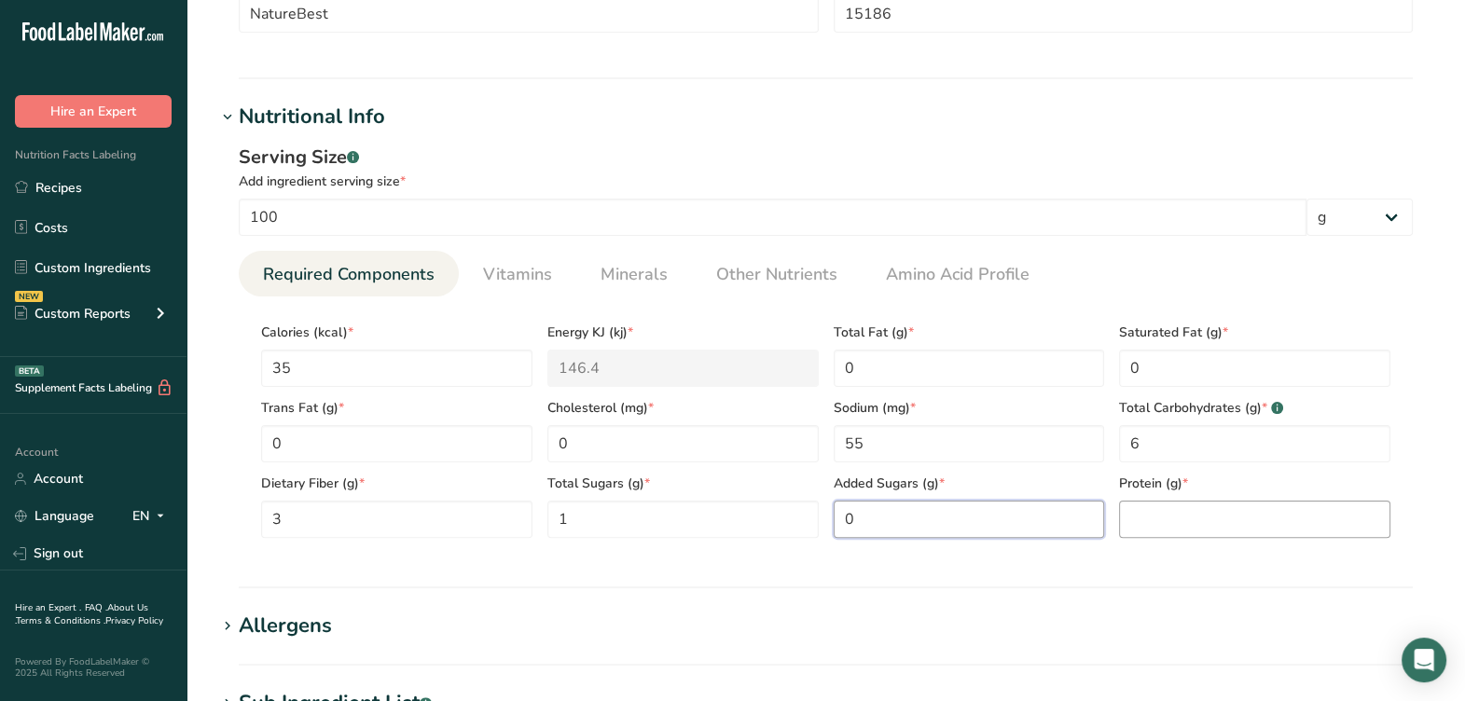
type Sugars "0"
click at [1175, 534] on input "number" at bounding box center [1254, 519] width 271 height 37
type input "3"
click at [1058, 573] on section "Nutritional Info Serving Size .a-a{fill:#347362;}.b-a{fill:#fff;} Add ingredien…" at bounding box center [825, 345] width 1219 height 487
click at [544, 275] on span "Vitamins" at bounding box center [517, 274] width 69 height 25
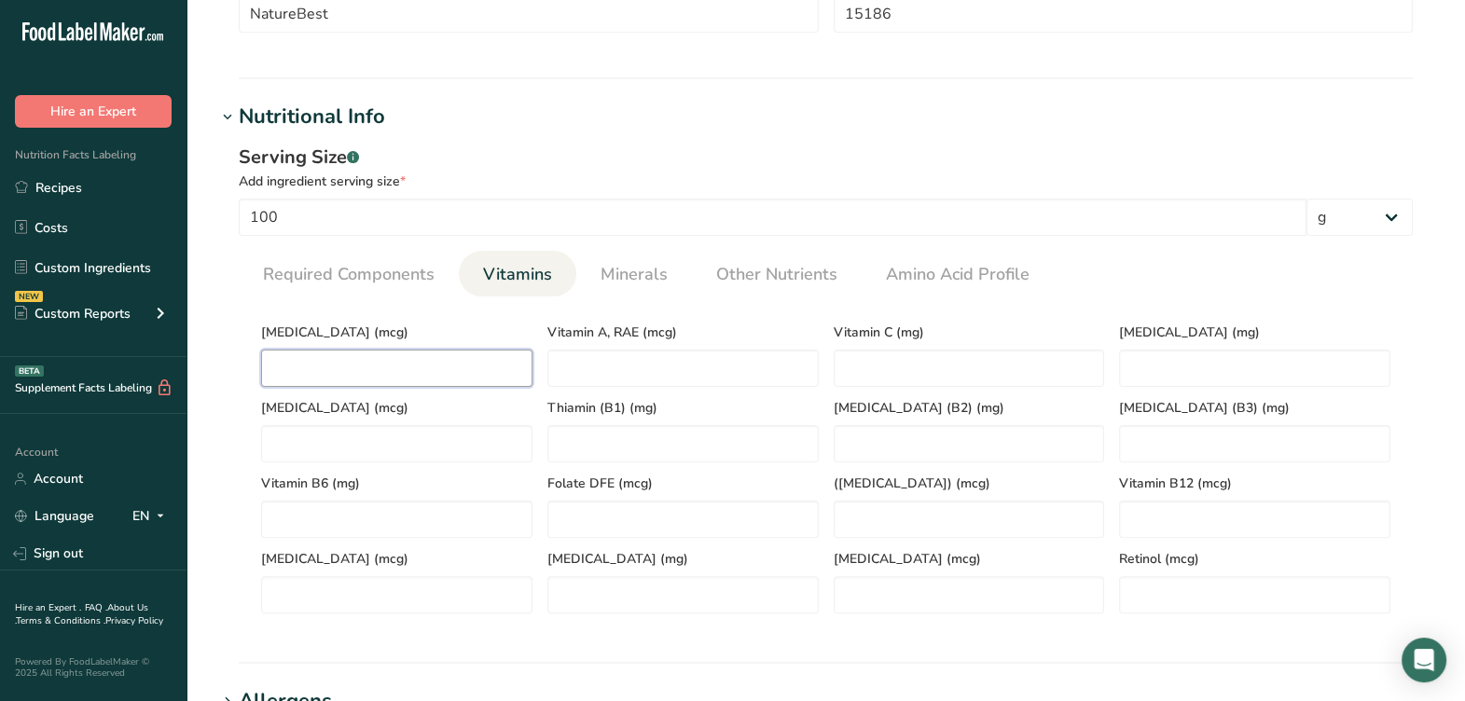
click at [453, 358] on D "number" at bounding box center [396, 368] width 271 height 37
type D "0"
click at [675, 261] on li "Minerals" at bounding box center [634, 274] width 116 height 46
click at [668, 269] on link "Minerals" at bounding box center [634, 275] width 82 height 48
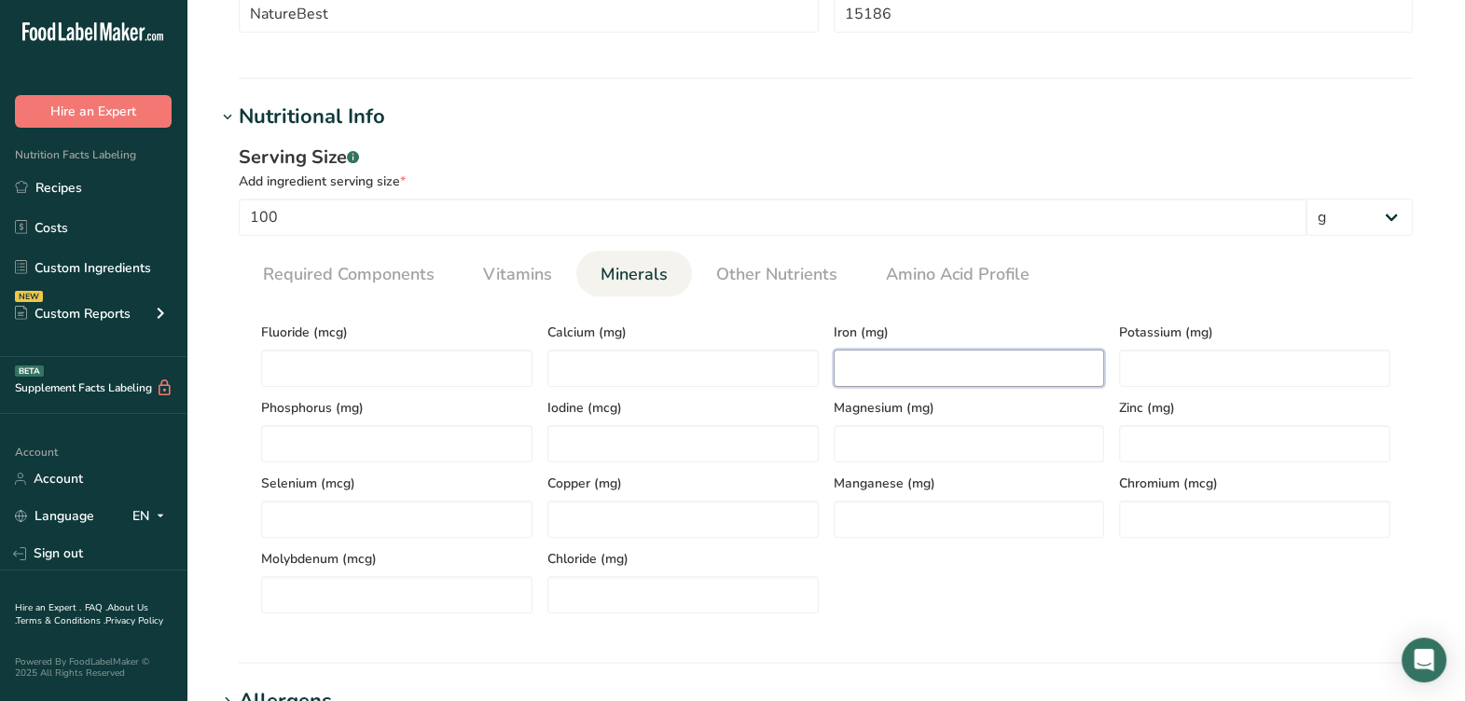
click at [1082, 373] on input "number" at bounding box center [969, 368] width 271 height 37
type input "6"
click at [762, 390] on div "Iodine (mcg)" at bounding box center [683, 425] width 286 height 76
click at [772, 378] on input "number" at bounding box center [682, 368] width 271 height 37
type input "138"
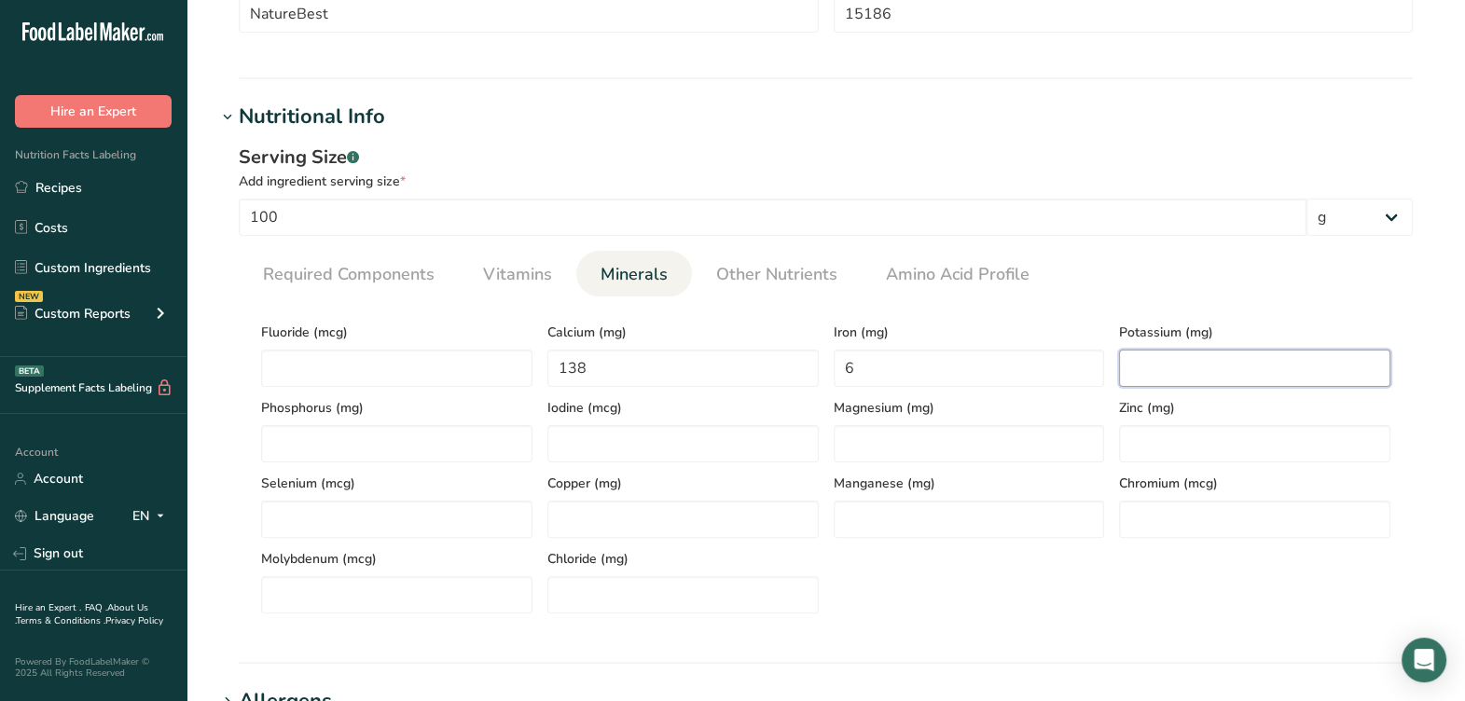
click at [1176, 379] on input "number" at bounding box center [1254, 368] width 271 height 37
type input "554"
click at [900, 406] on span "Magnesium (mg)" at bounding box center [969, 408] width 271 height 20
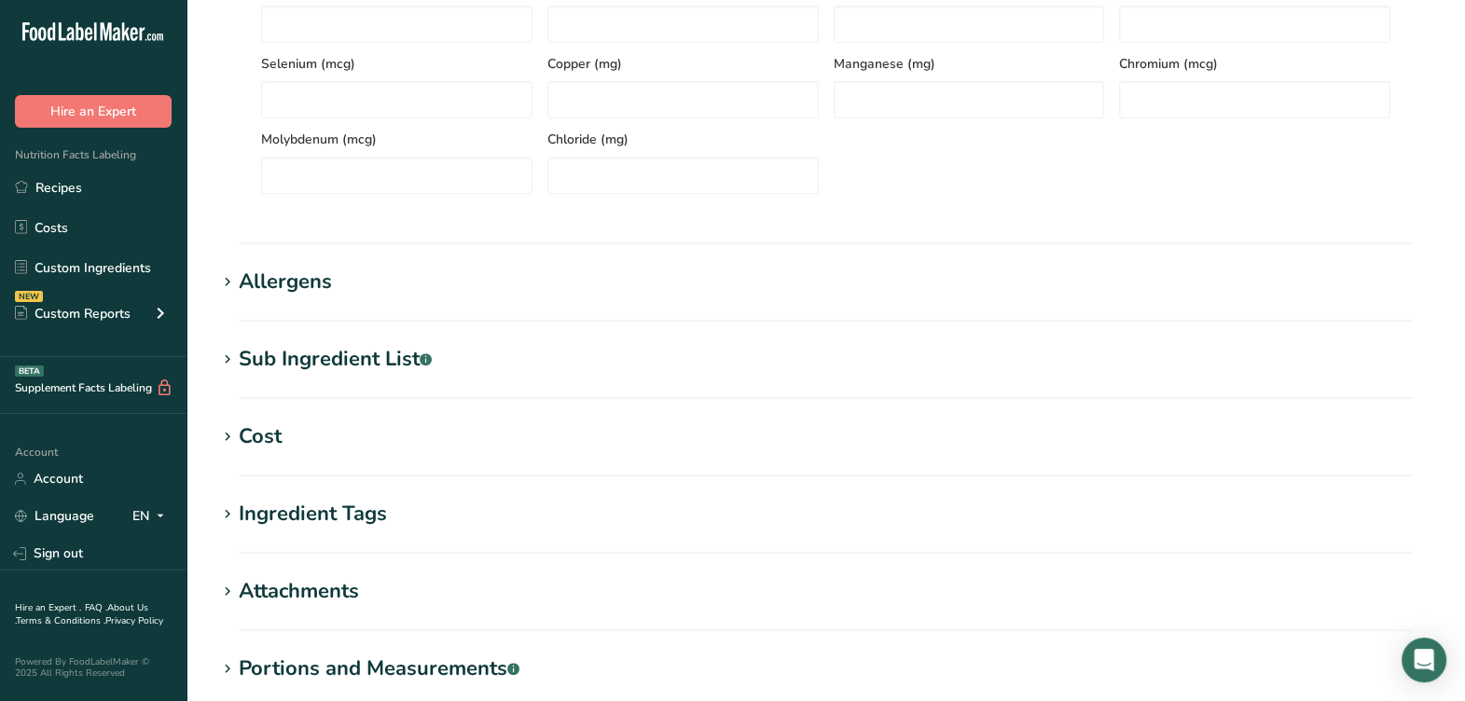
scroll to position [1049, 0]
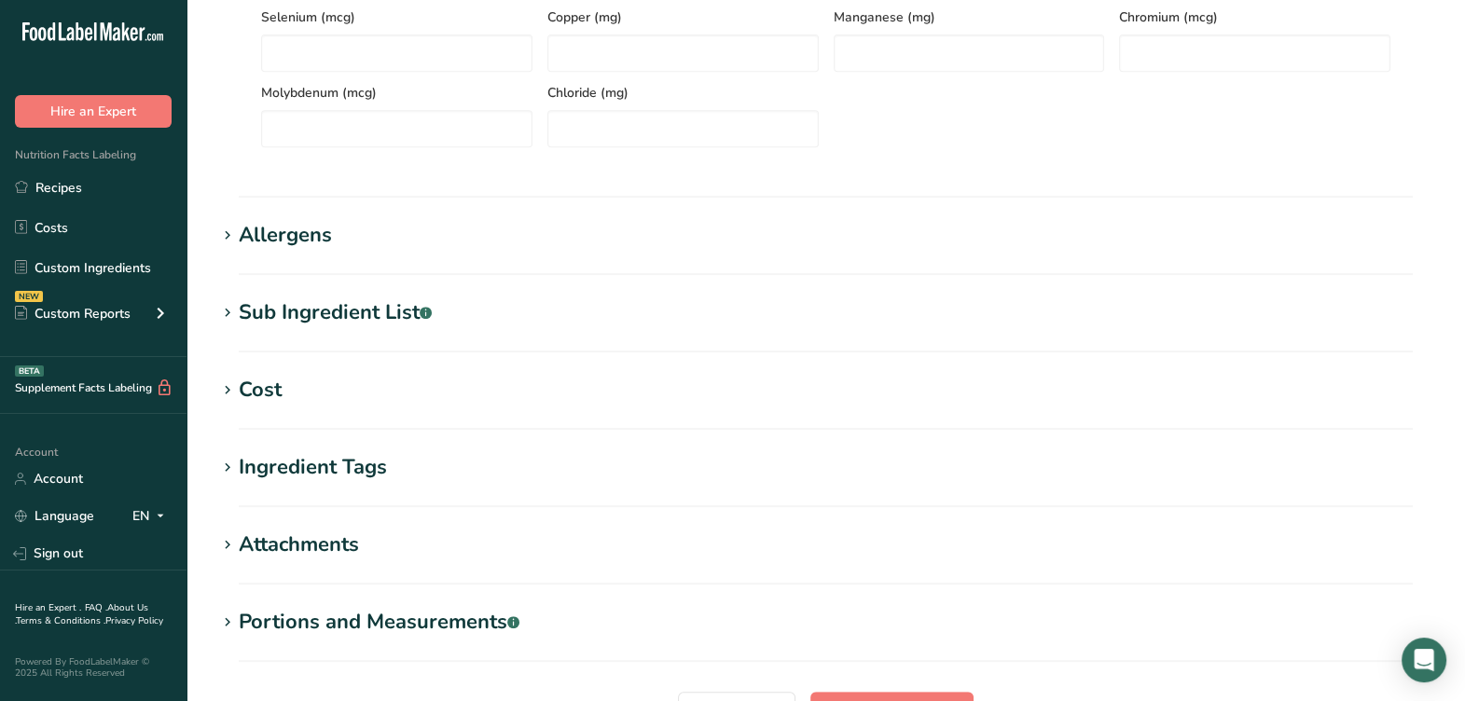
click at [333, 301] on div "Sub Ingredient List .a-a{fill:#347362;}.b-a{fill:#fff;}" at bounding box center [335, 312] width 193 height 31
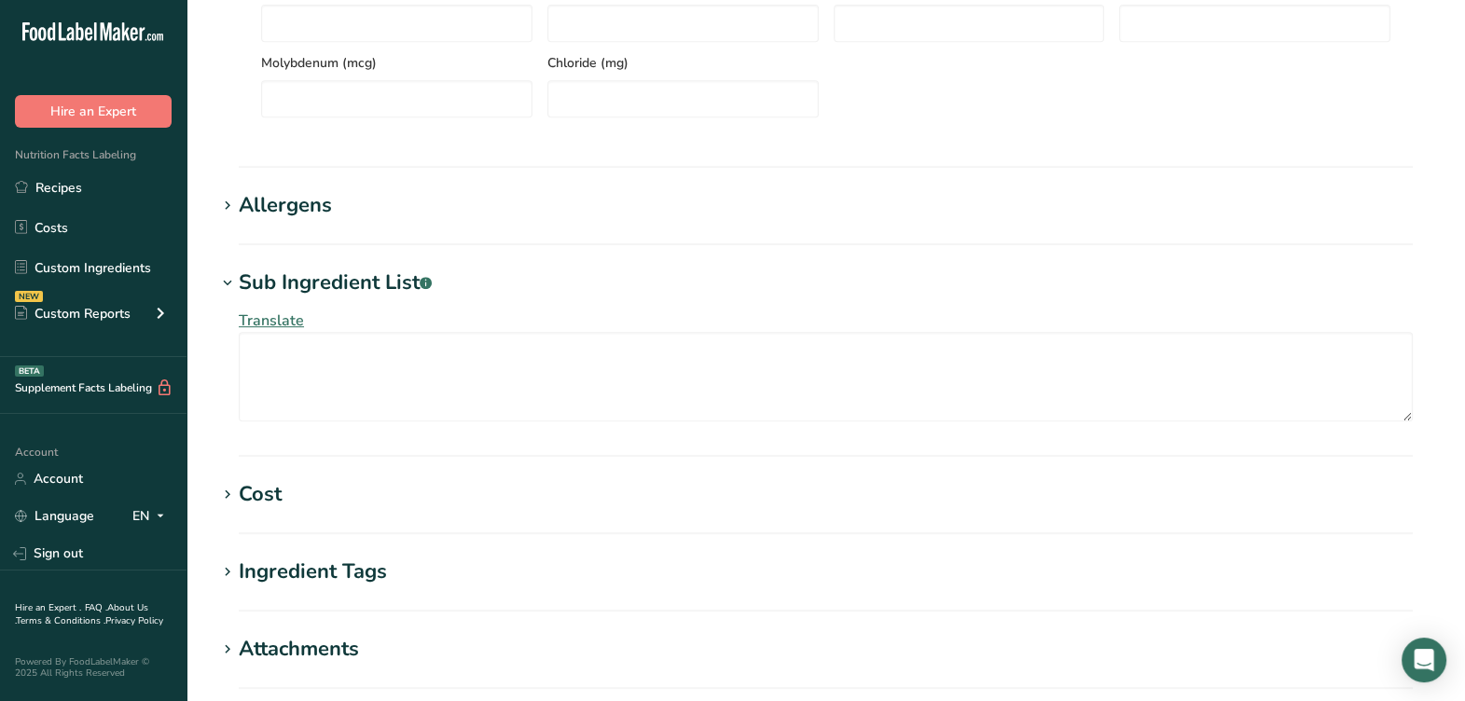
scroll to position [1282, 0]
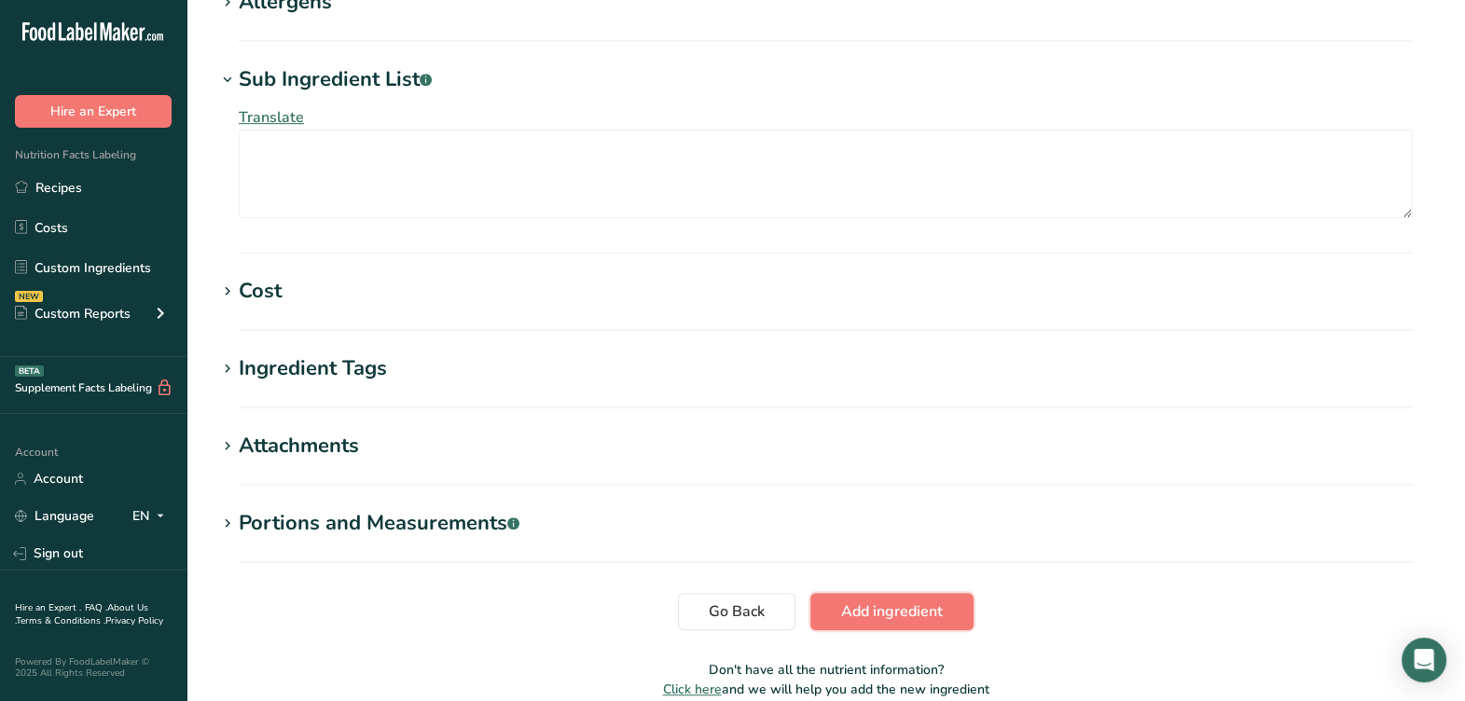
click at [876, 616] on span "Add ingredient" at bounding box center [892, 611] width 102 height 22
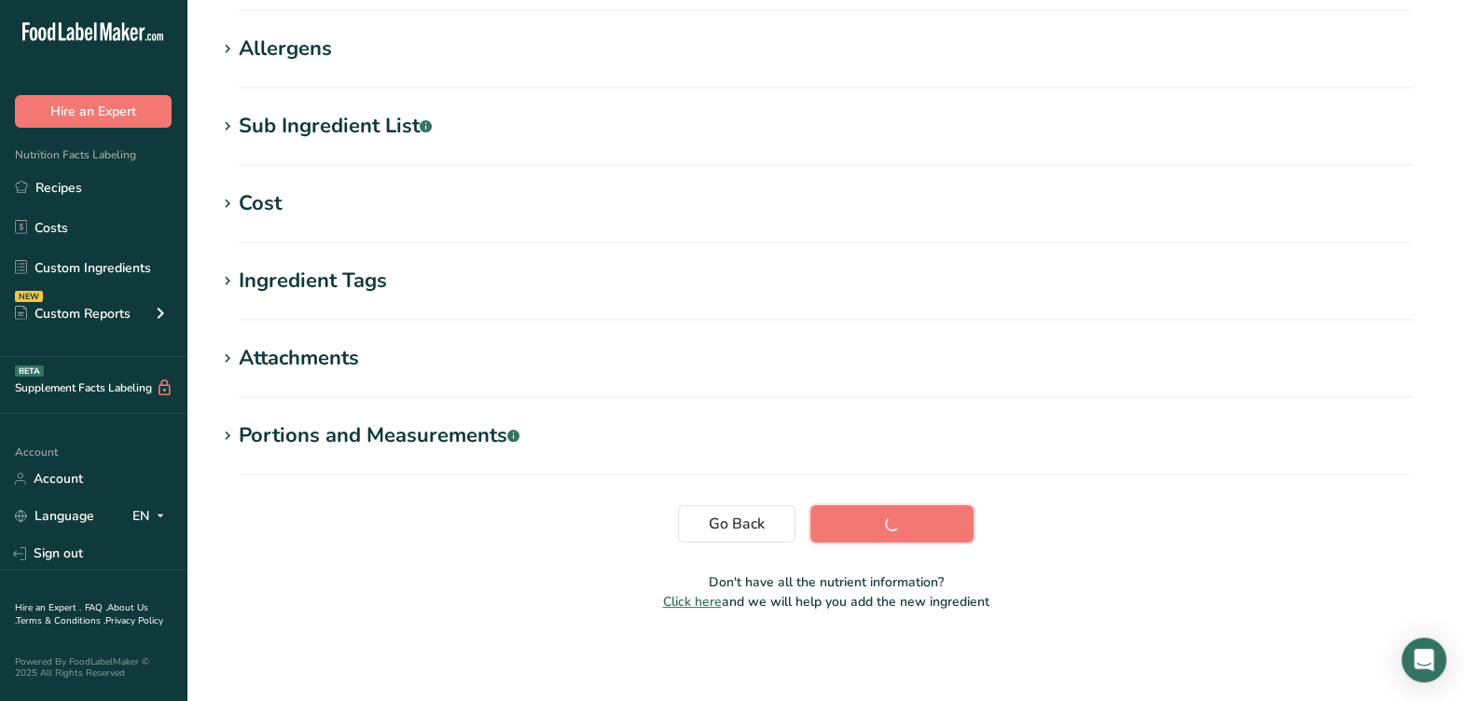
scroll to position [284, 0]
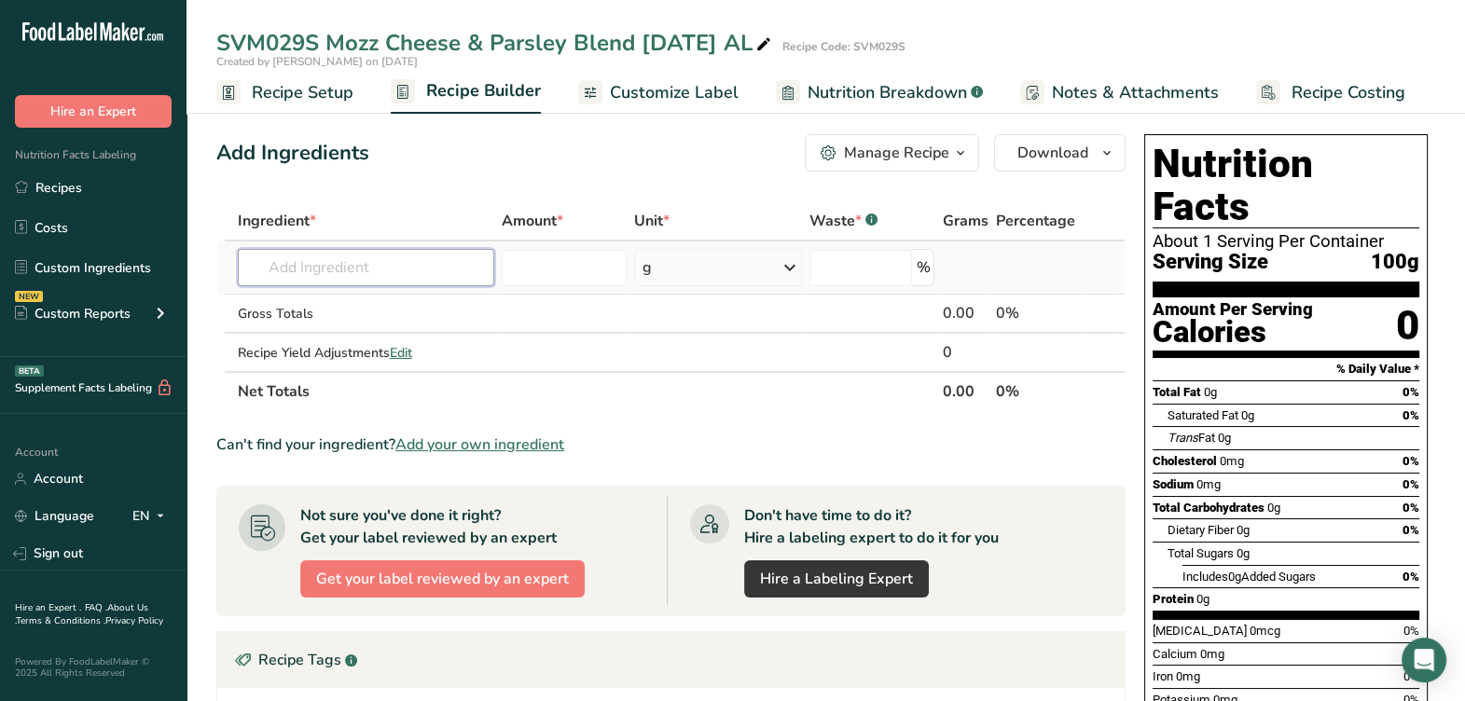
click at [385, 255] on input "text" at bounding box center [366, 267] width 256 height 37
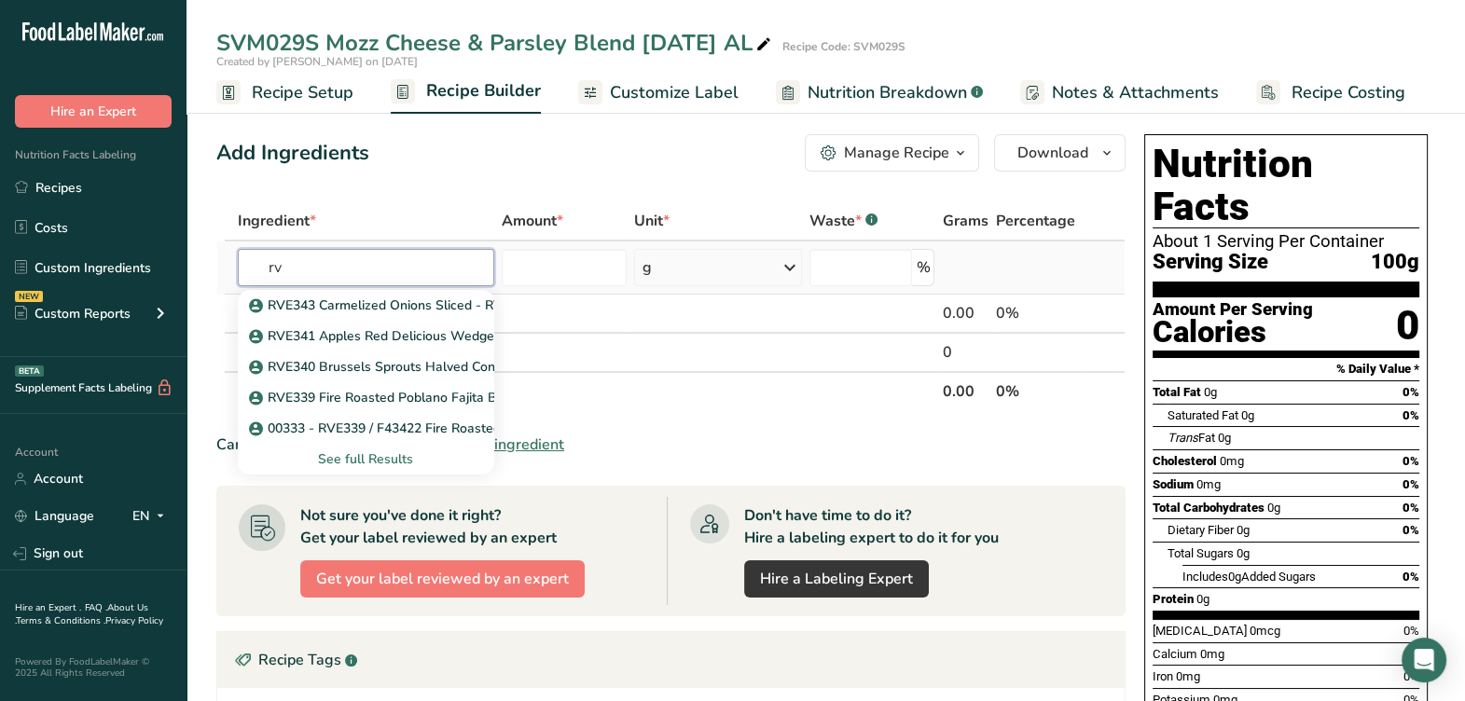
type input "r"
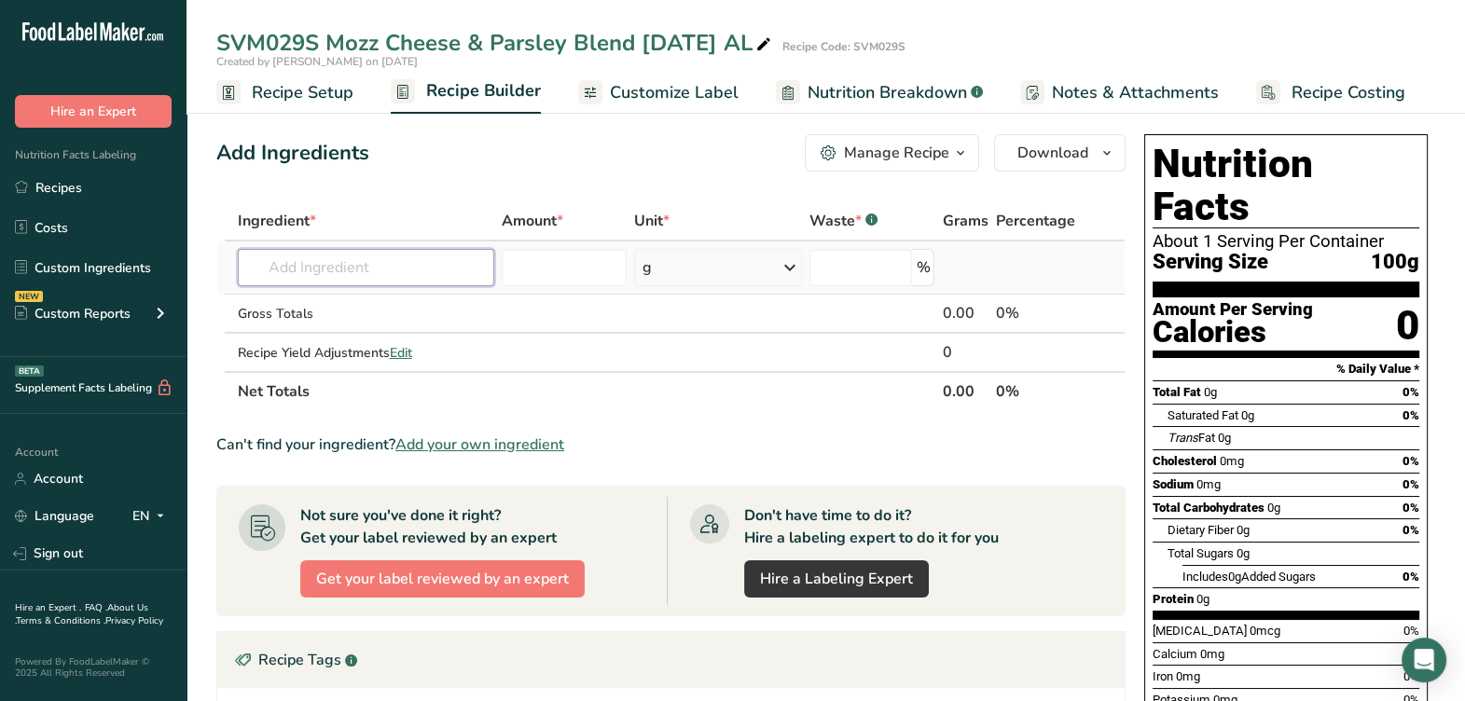
click at [352, 260] on input "text" at bounding box center [366, 267] width 256 height 37
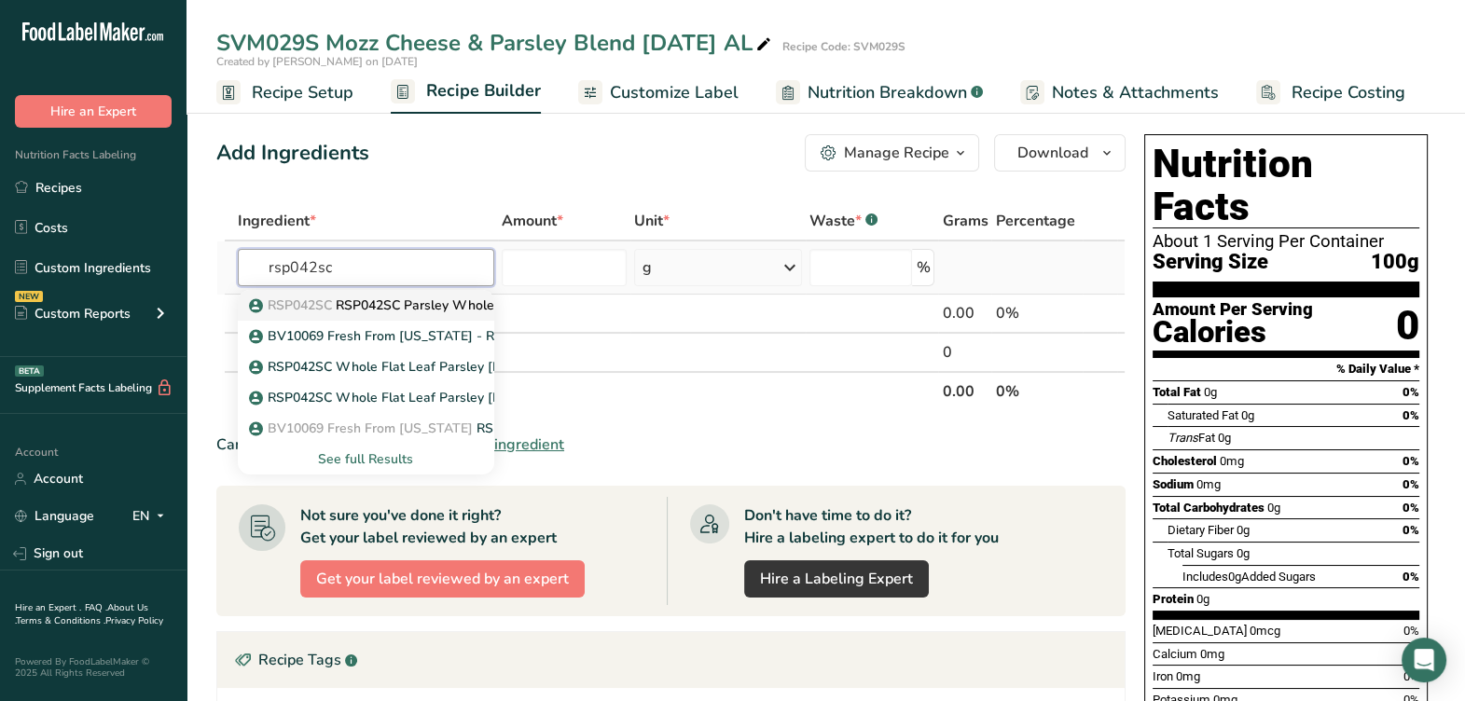
type input "RSP042SC Parsley Whole Flat, NatureBest 6-30-22 AL"
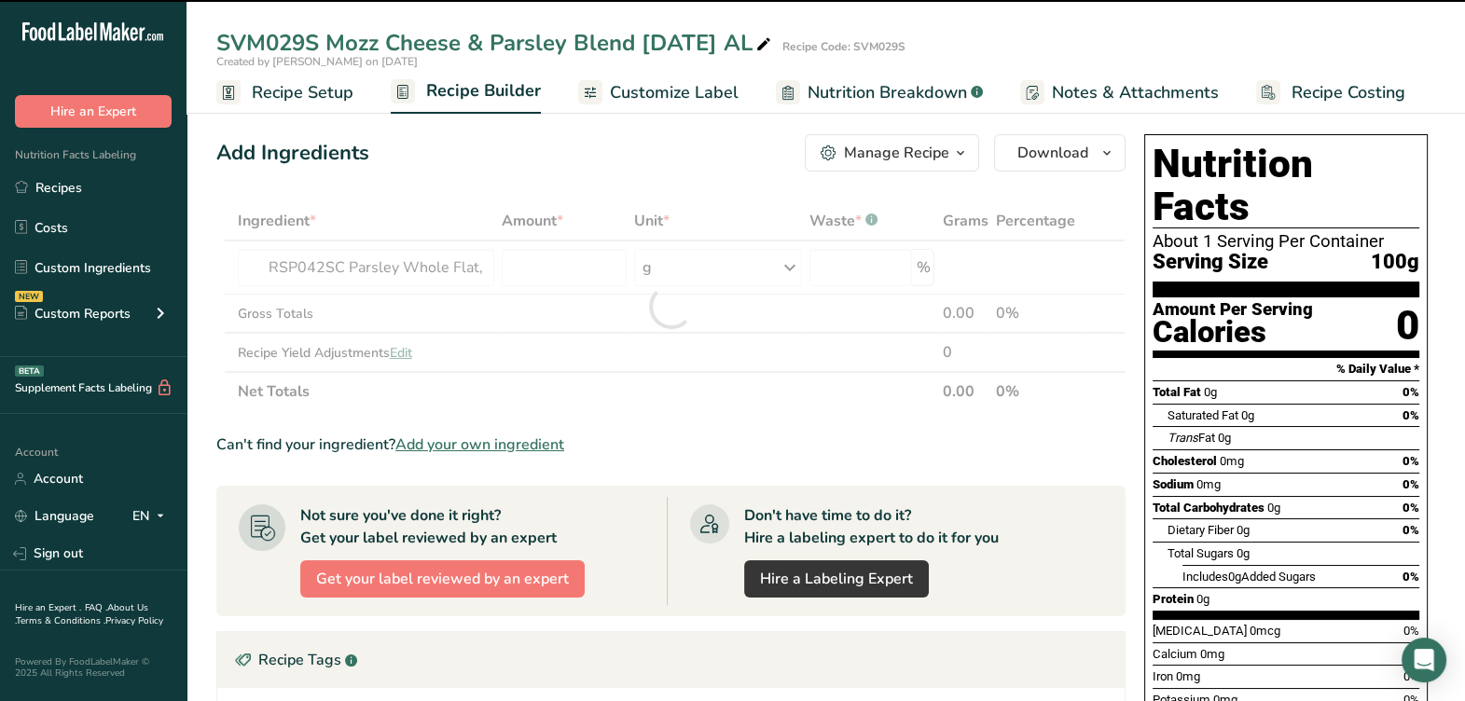
type input "0"
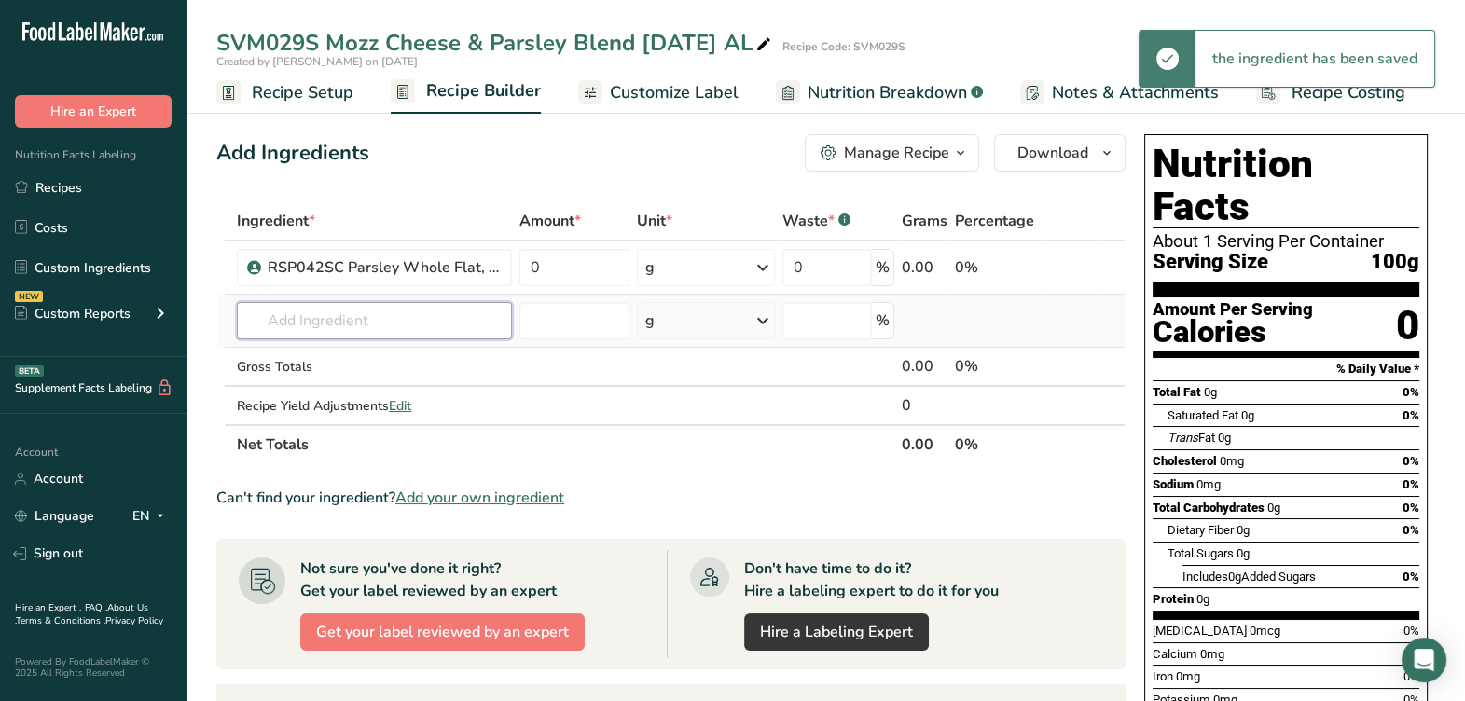
click at [345, 314] on input "text" at bounding box center [374, 320] width 275 height 37
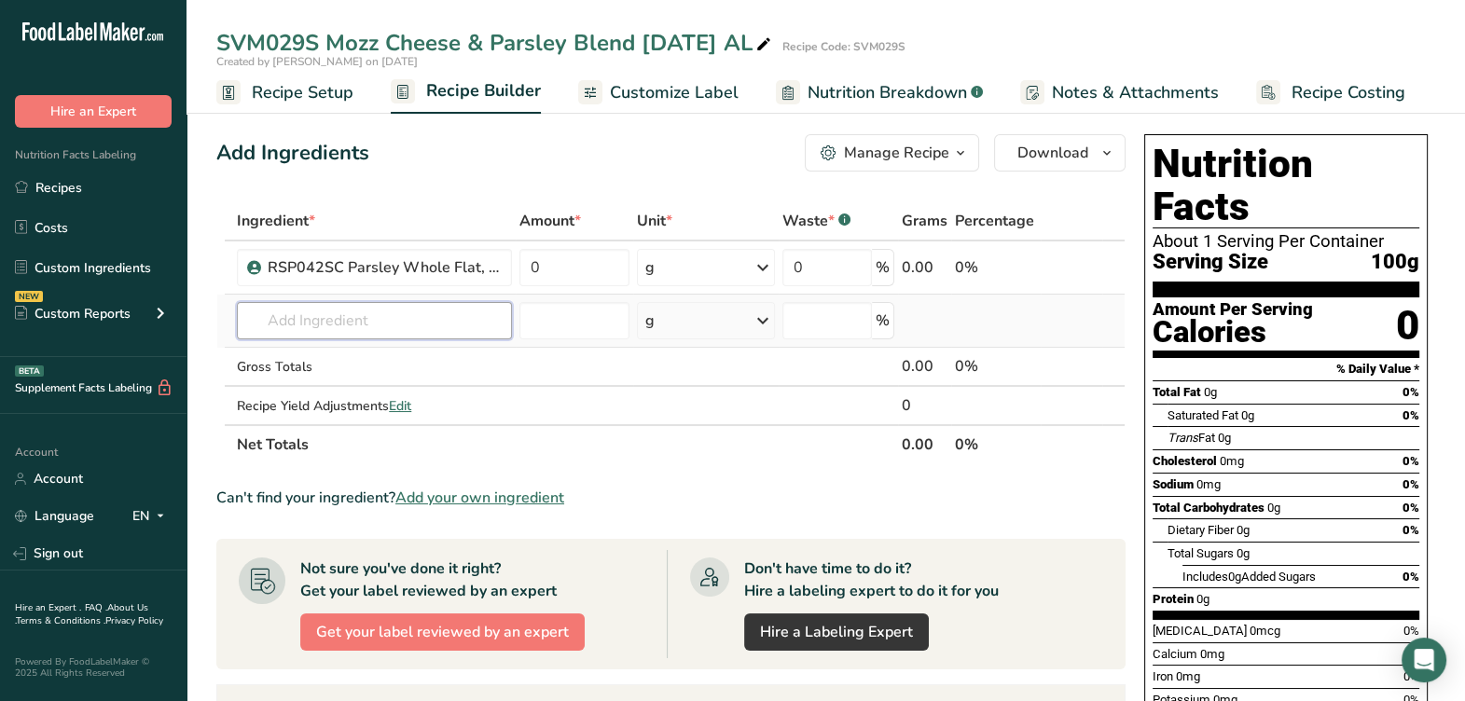
click at [471, 315] on input "text" at bounding box center [374, 320] width 275 height 37
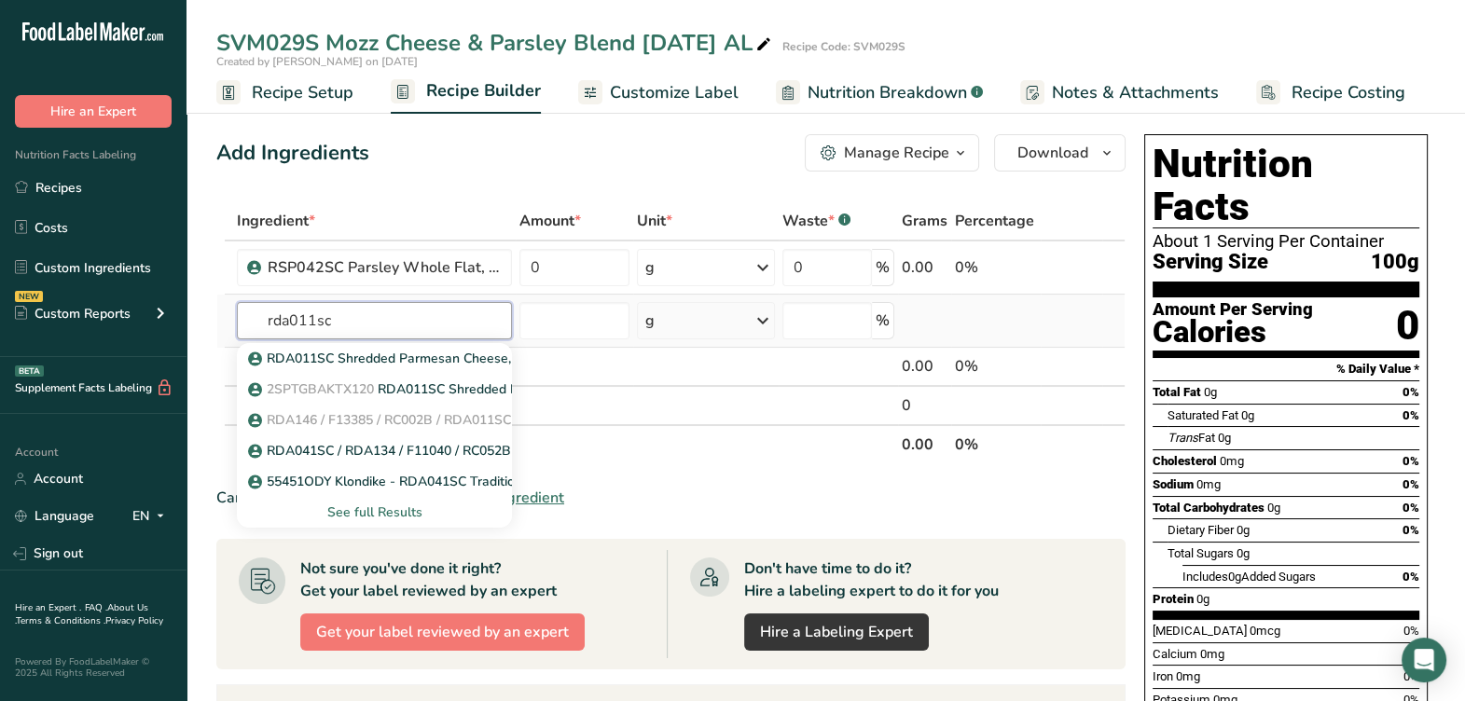
type input "rda011sc"
click at [371, 511] on div "See full Results" at bounding box center [374, 513] width 245 height 20
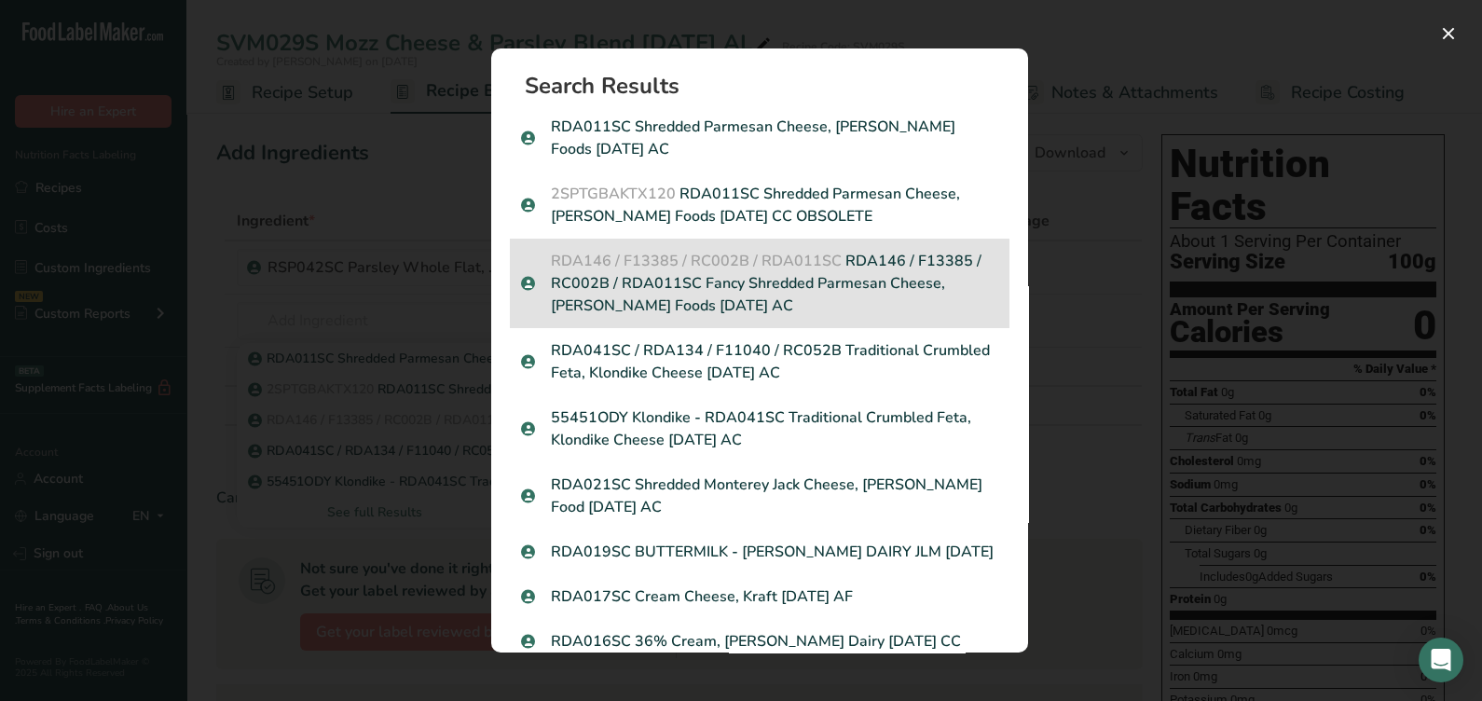
click at [795, 296] on p "RDA146 / F13385 / RC002B / RDA011SC RDA146 / F13385 / RC002B / RDA011SC Fancy S…" at bounding box center [759, 283] width 477 height 67
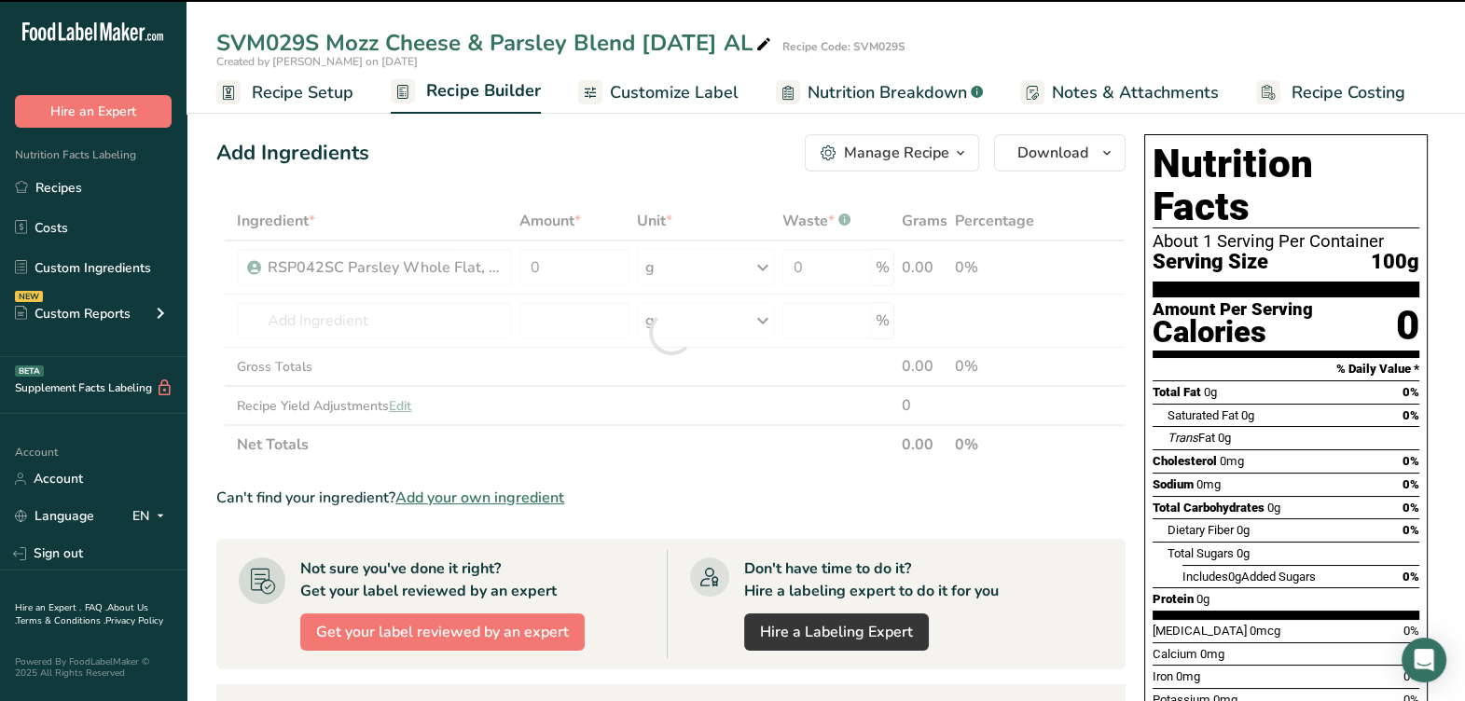
type input "0"
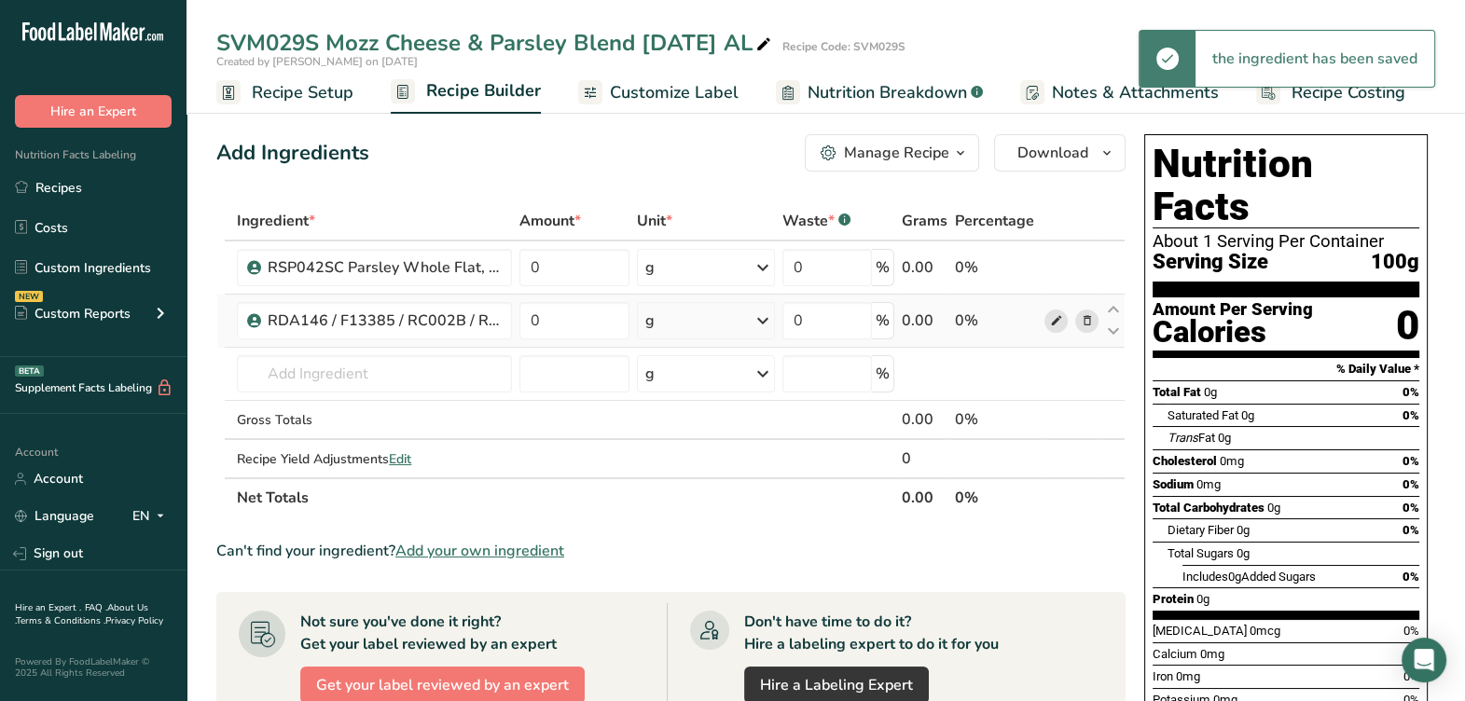
click at [1052, 315] on icon at bounding box center [1055, 321] width 13 height 20
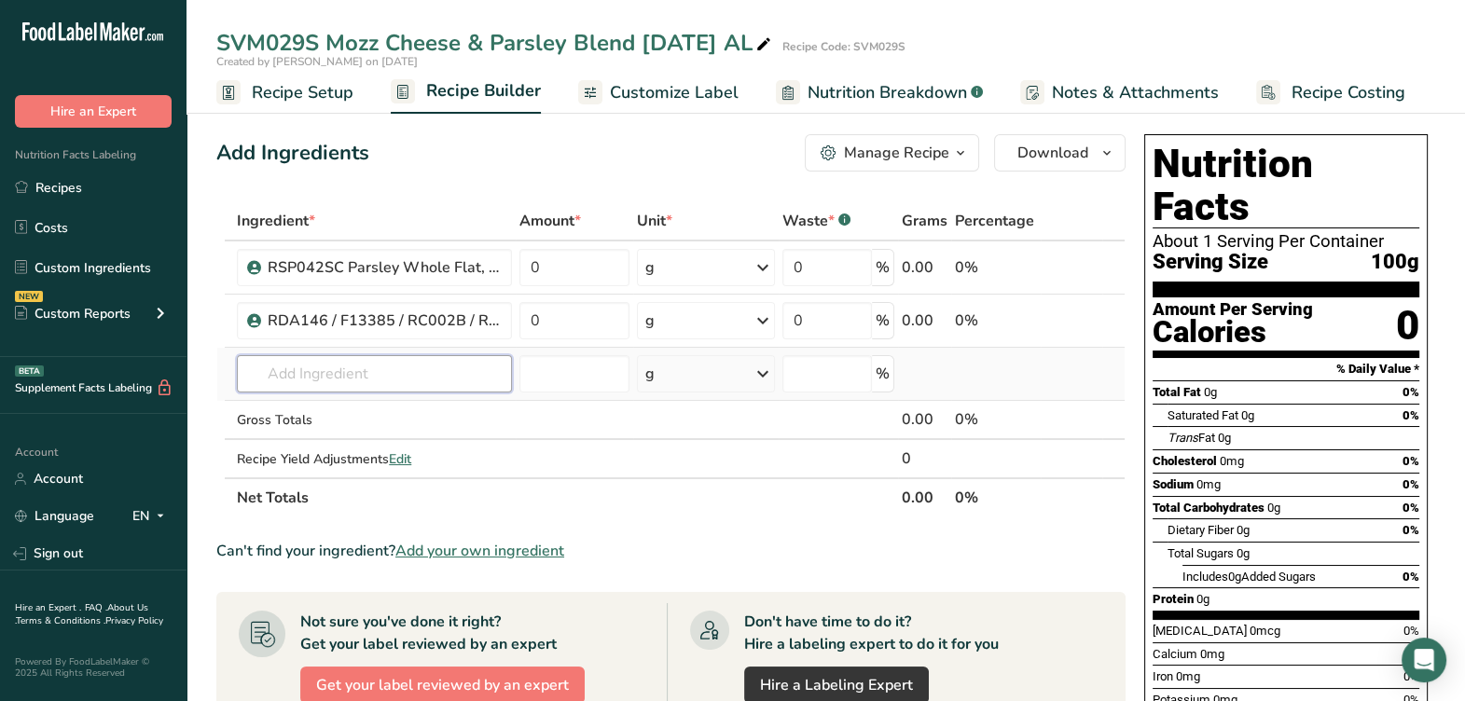
click at [354, 370] on input "text" at bounding box center [374, 373] width 275 height 37
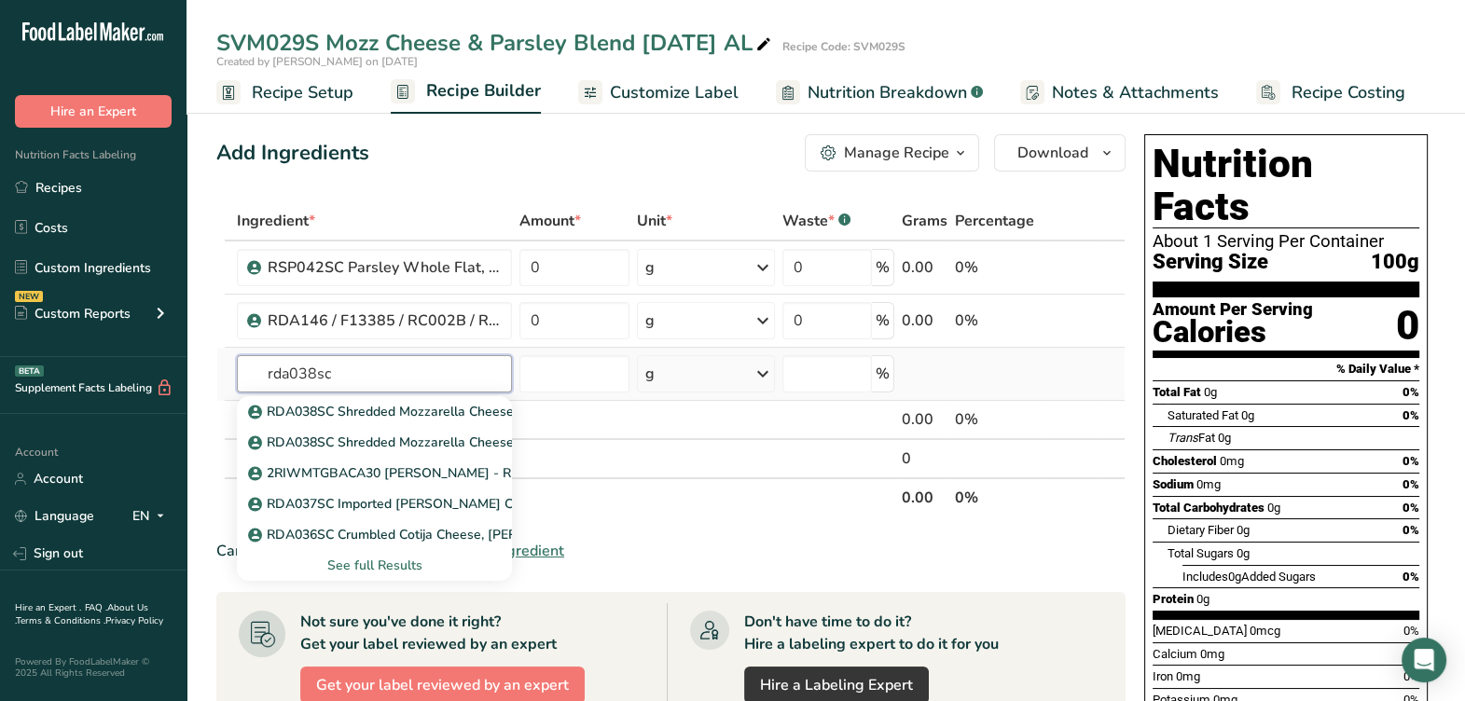
type input "rda038sc"
click at [402, 571] on div "See full Results" at bounding box center [374, 566] width 245 height 20
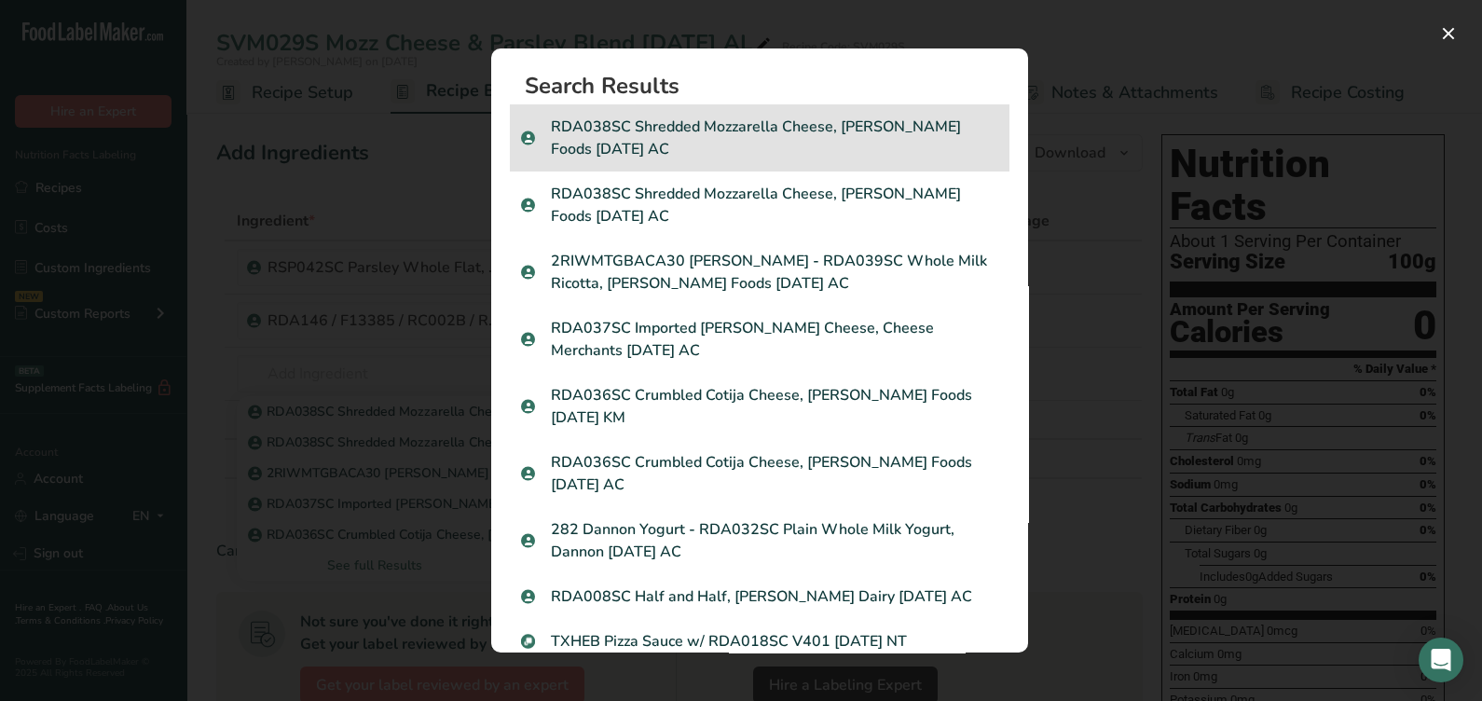
click at [727, 146] on p "RDA038SC Shredded Mozzarella Cheese, [PERSON_NAME] Foods [DATE] AC" at bounding box center [759, 138] width 477 height 45
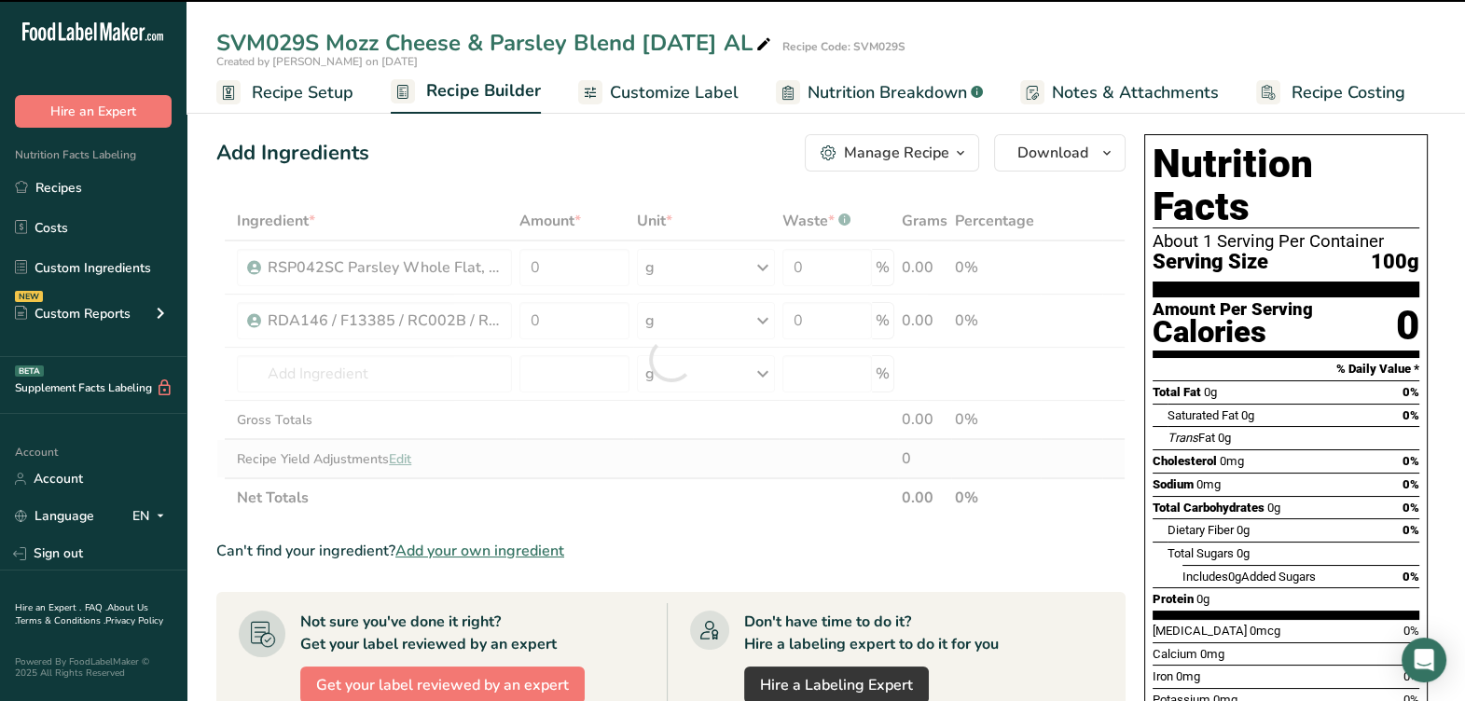
type input "0"
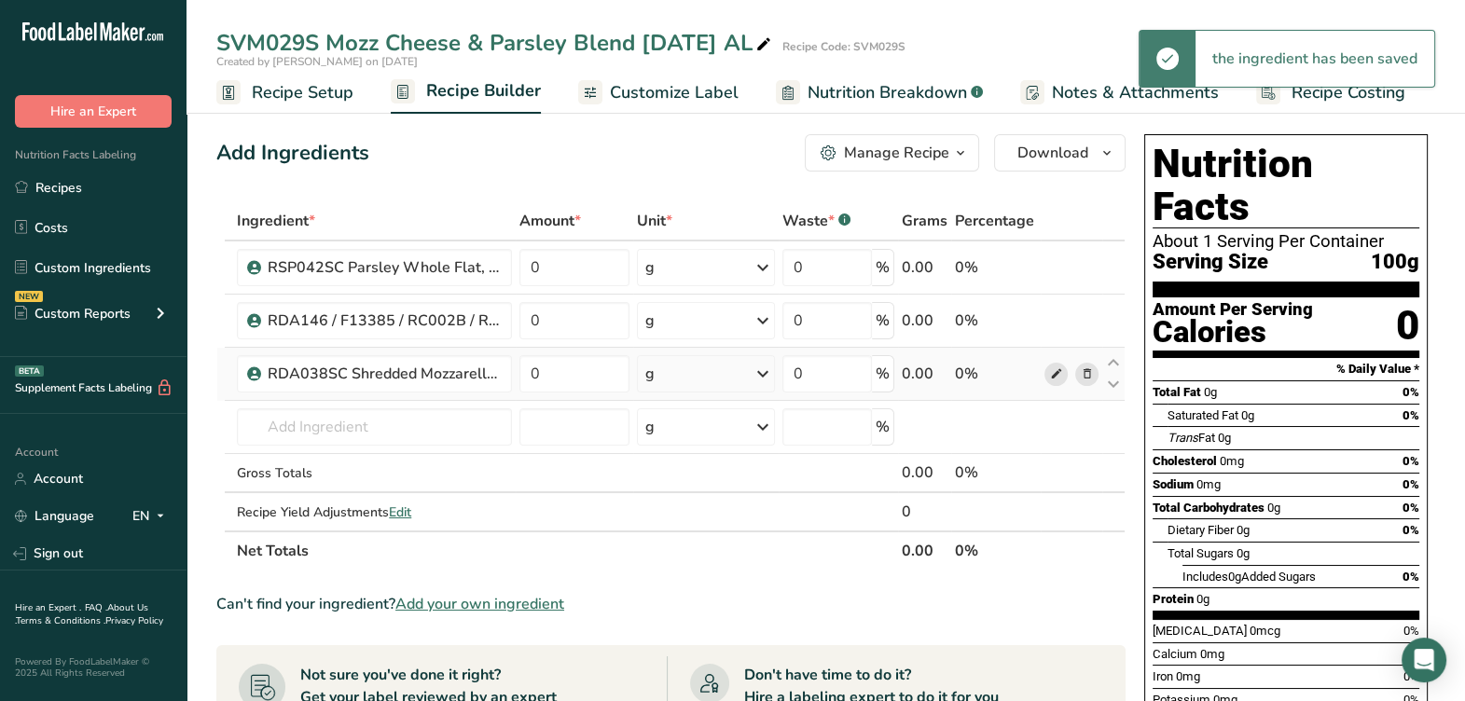
click at [1050, 379] on icon at bounding box center [1055, 375] width 13 height 20
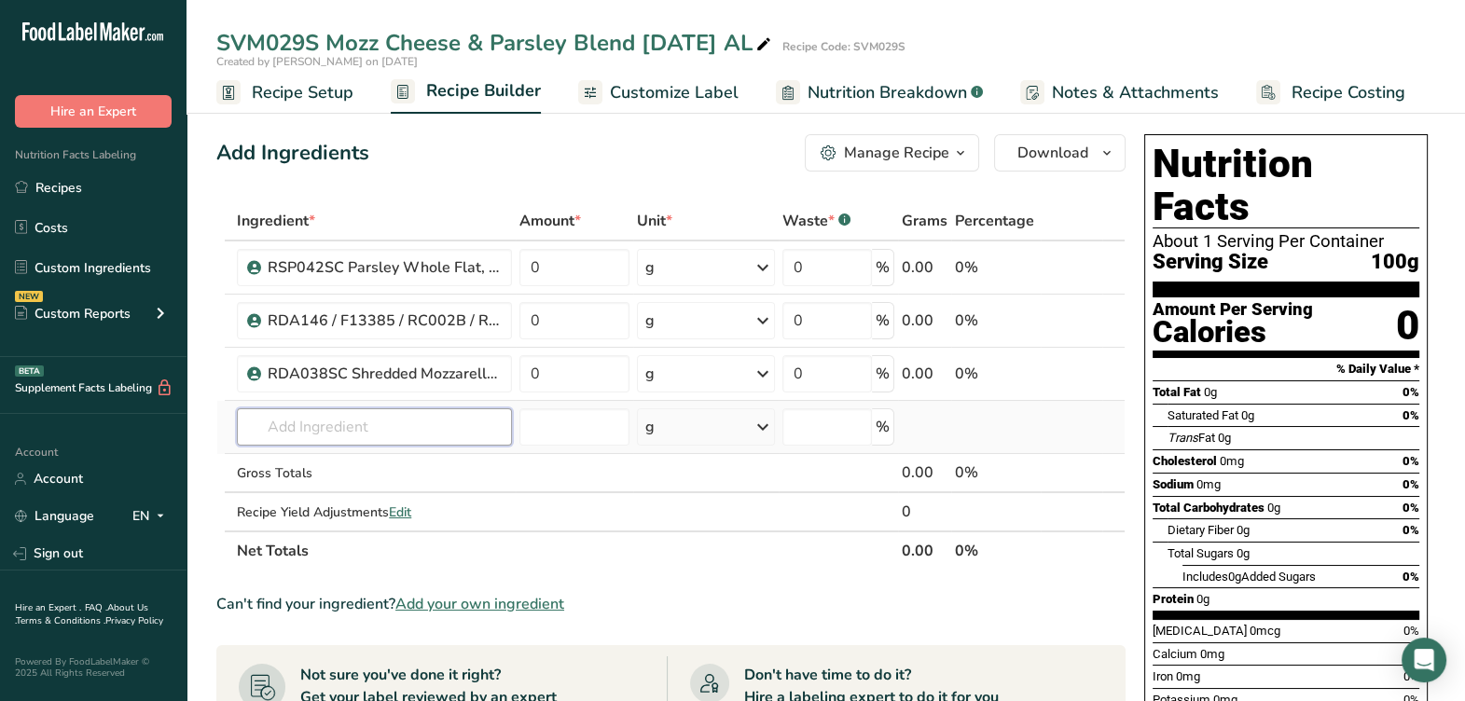
click at [342, 430] on input "text" at bounding box center [374, 426] width 275 height 37
click at [585, 267] on input "0" at bounding box center [574, 267] width 110 height 37
type input "7.4047"
click at [598, 323] on div "Ingredient * Amount * Unit * Waste * .a-a{fill:#347362;}.b-a{fill:#fff;} Grams …" at bounding box center [670, 385] width 909 height 369
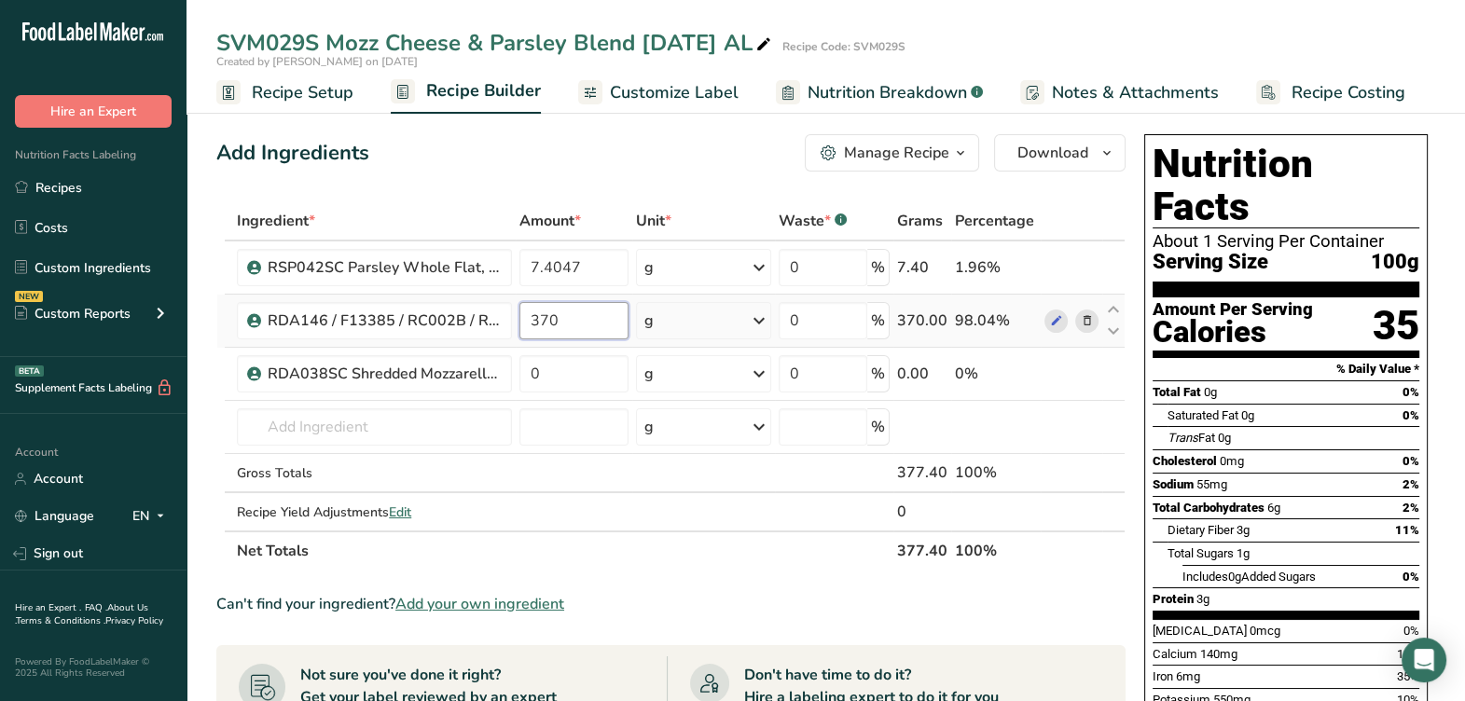
click at [597, 318] on input "370" at bounding box center [573, 320] width 109 height 37
type input "37.037"
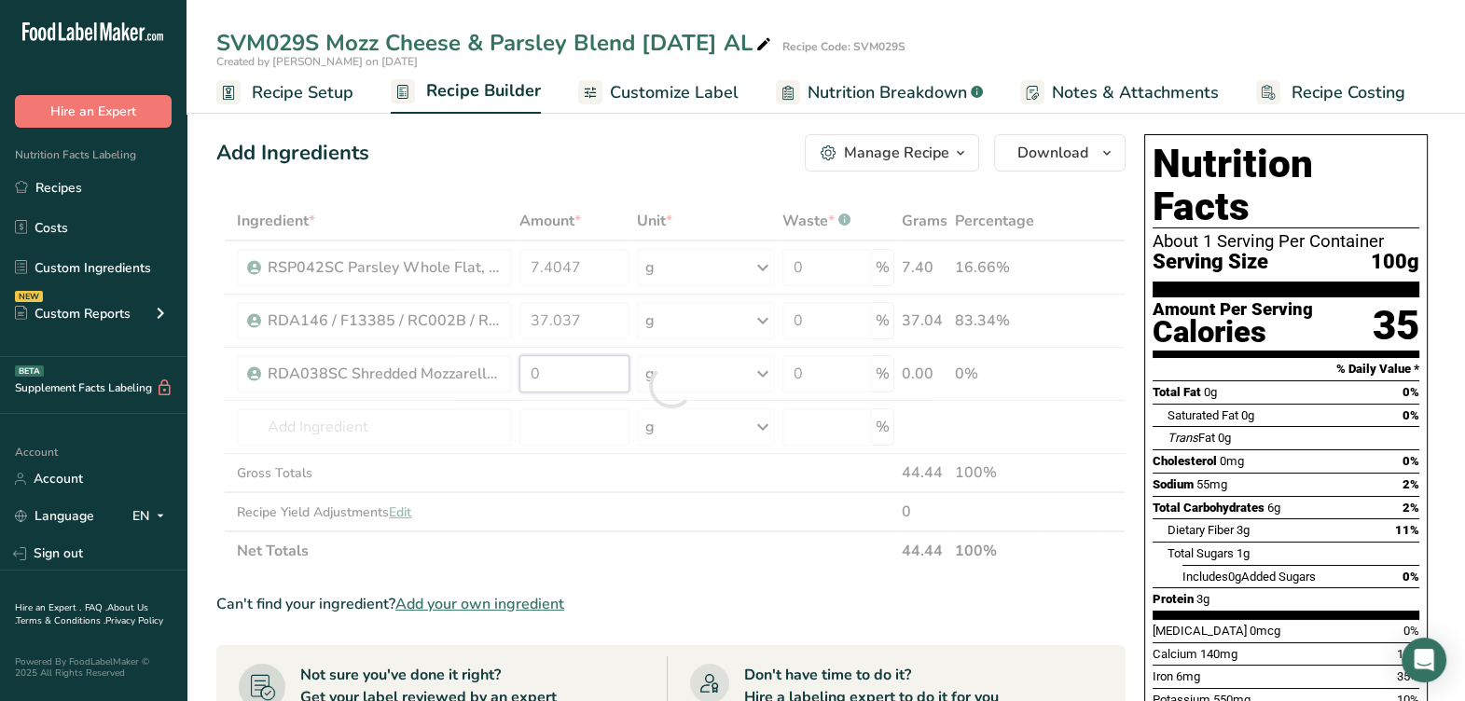
click at [599, 377] on div "Ingredient * Amount * Unit * Waste * .a-a{fill:#347362;}.b-a{fill:#fff;} Grams …" at bounding box center [670, 385] width 909 height 369
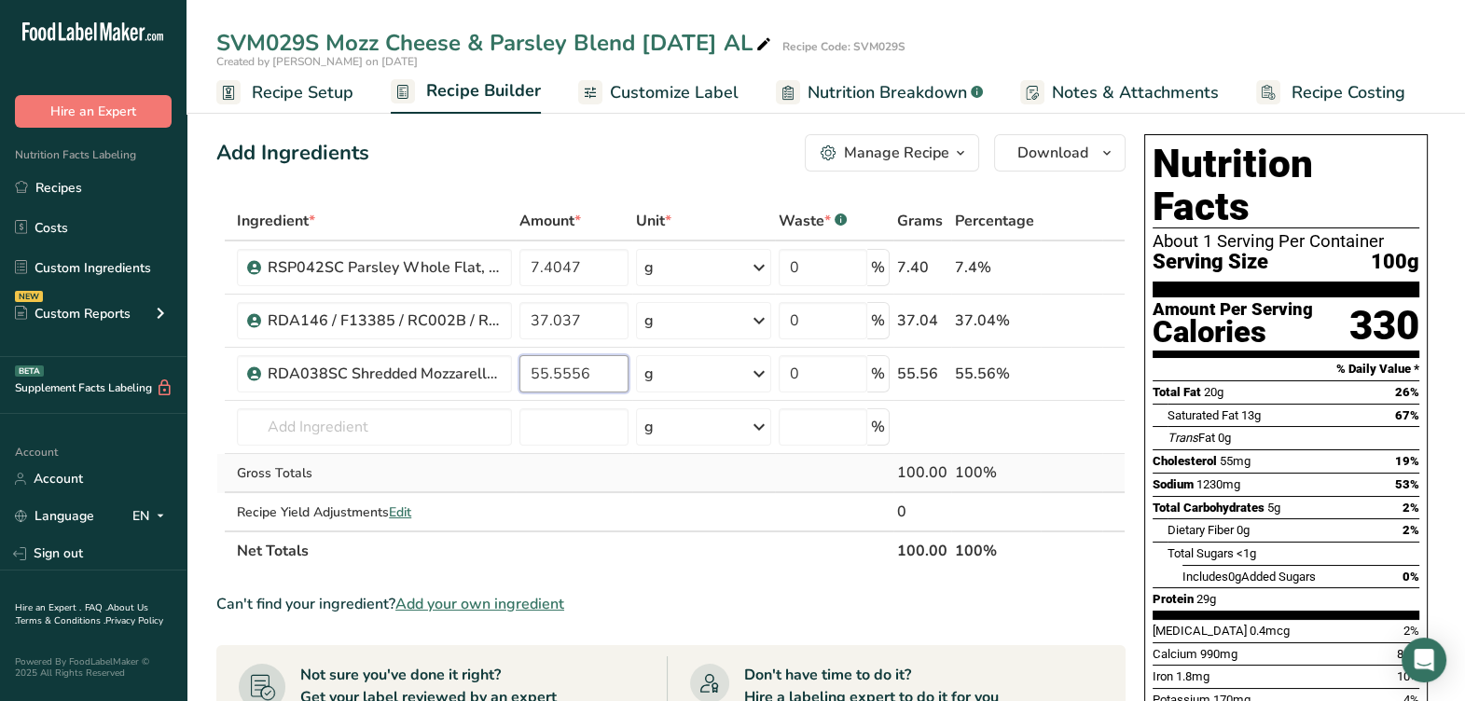
type input "55.5556"
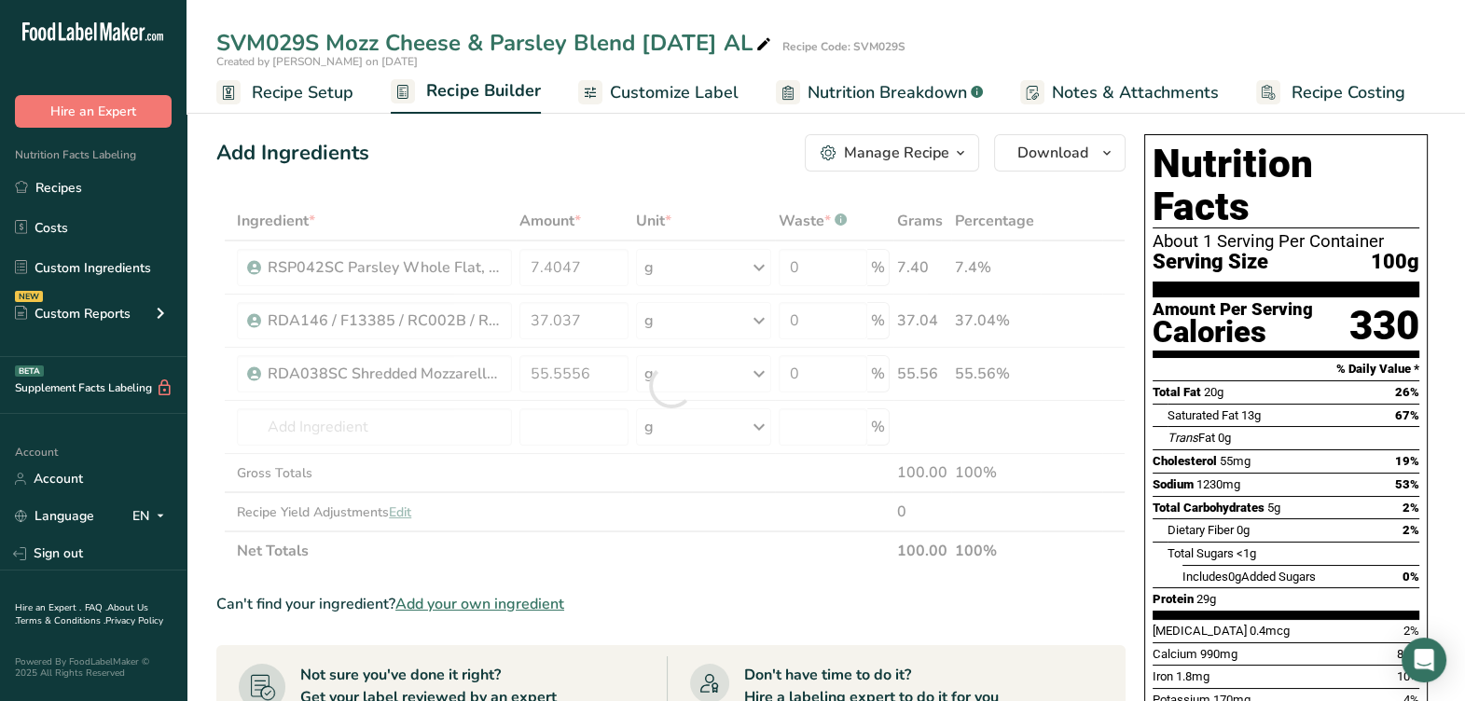
click at [655, 489] on div "Ingredient * Amount * Unit * Waste * .a-a{fill:#347362;}.b-a{fill:#fff;} Grams …" at bounding box center [670, 385] width 909 height 369
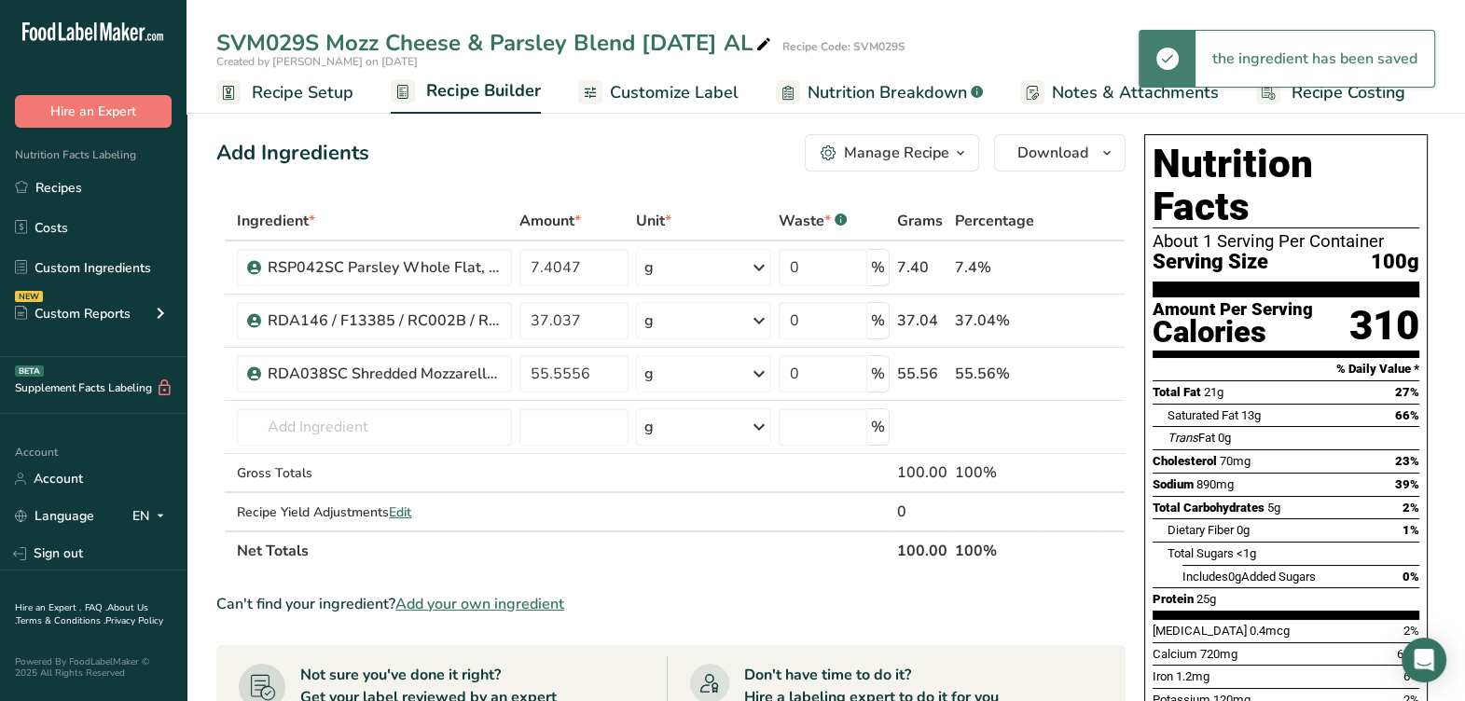
click at [935, 155] on div "Manage Recipe" at bounding box center [896, 153] width 105 height 22
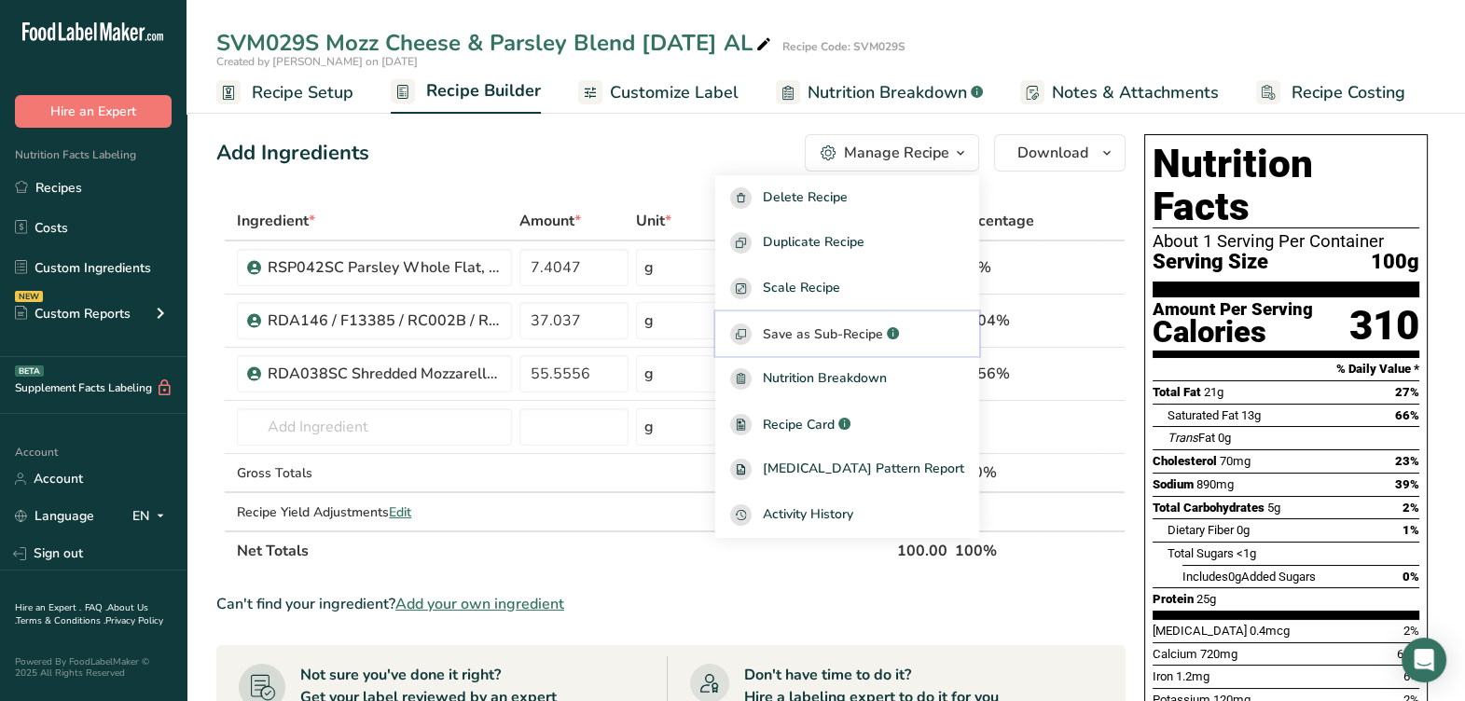
click at [883, 333] on span "Save as Sub-Recipe" at bounding box center [823, 334] width 120 height 20
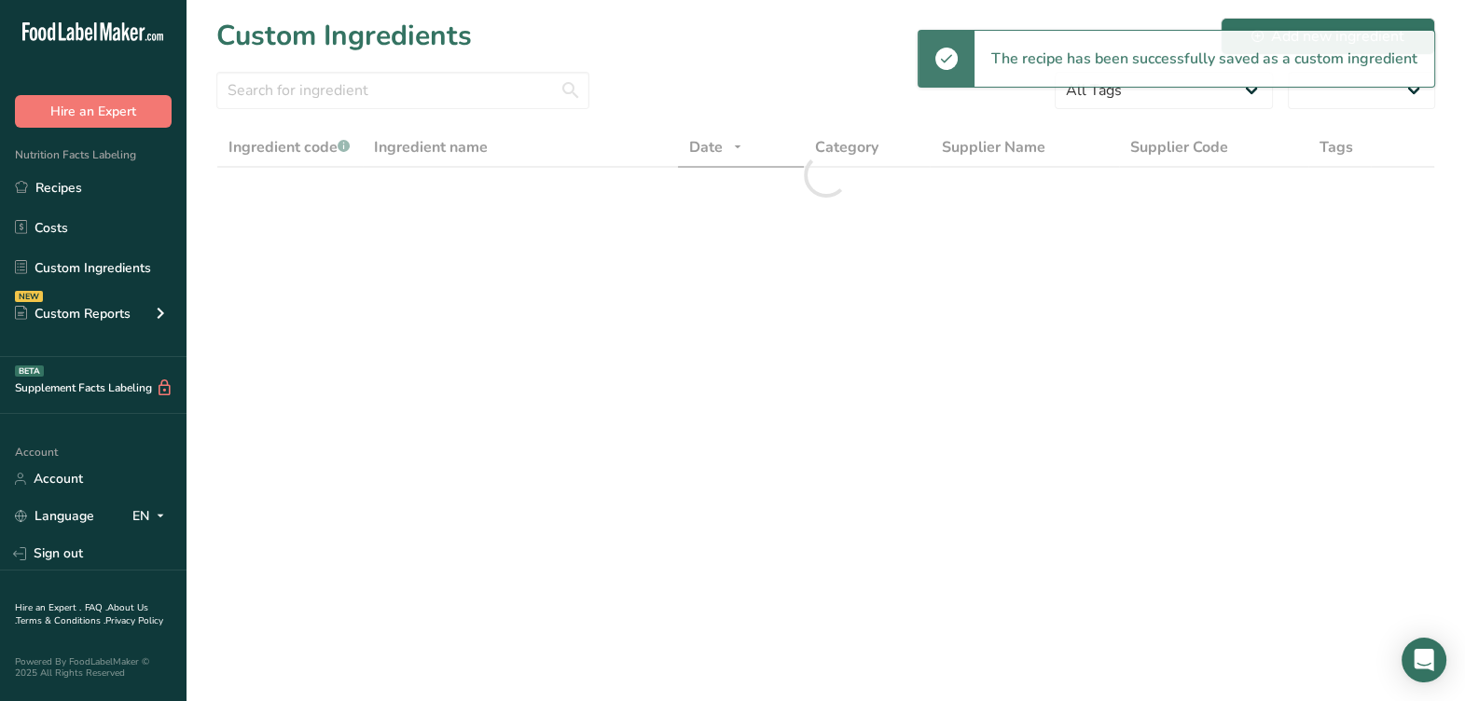
select select "30"
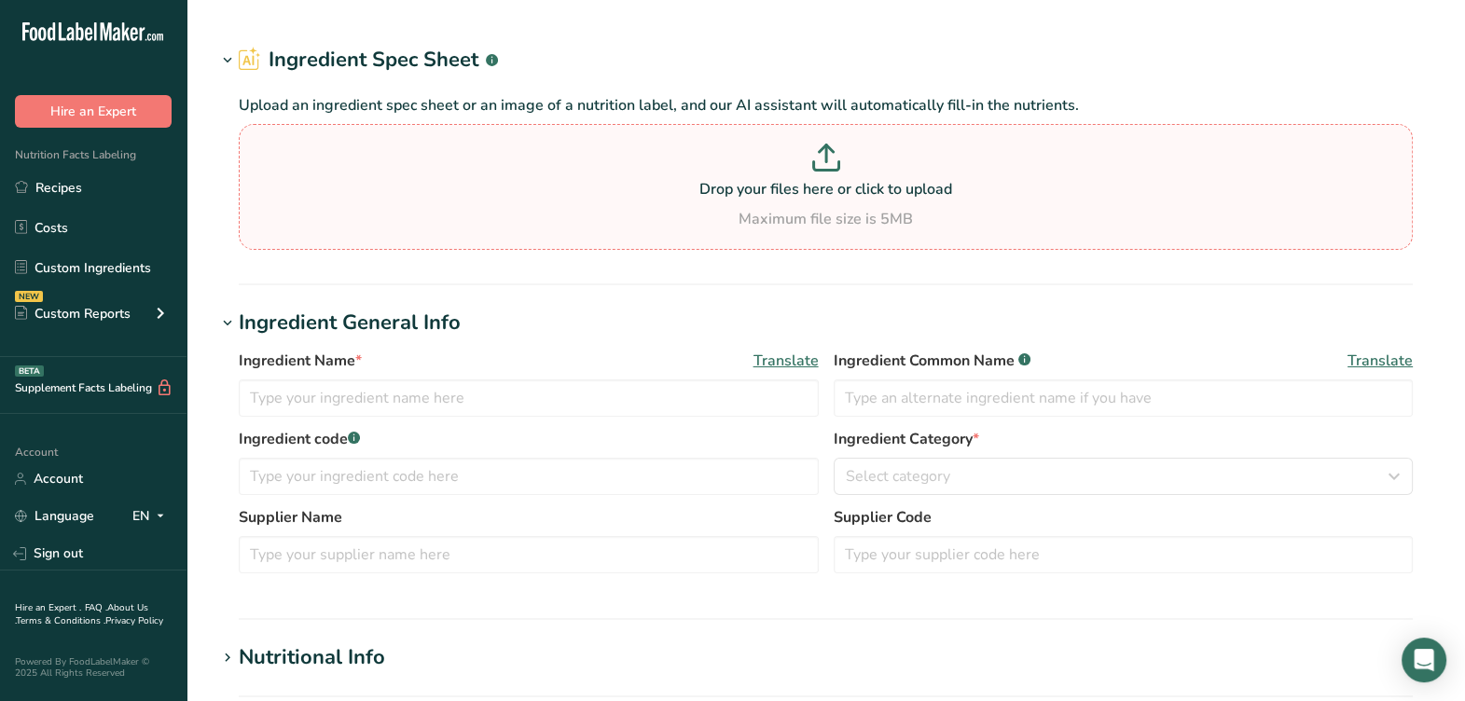
type input "RDA146 / F13385 / RC002B / RDA011SC Fancy Shredded Parmesan Cheese, [PERSON_NAM…"
type input "Parmesan Cheese"
type input "RDA146 / F13385 / RC002B / RDA011SC"
type input "[PERSON_NAME] Foods"
type input "SPTAGNBAK45"
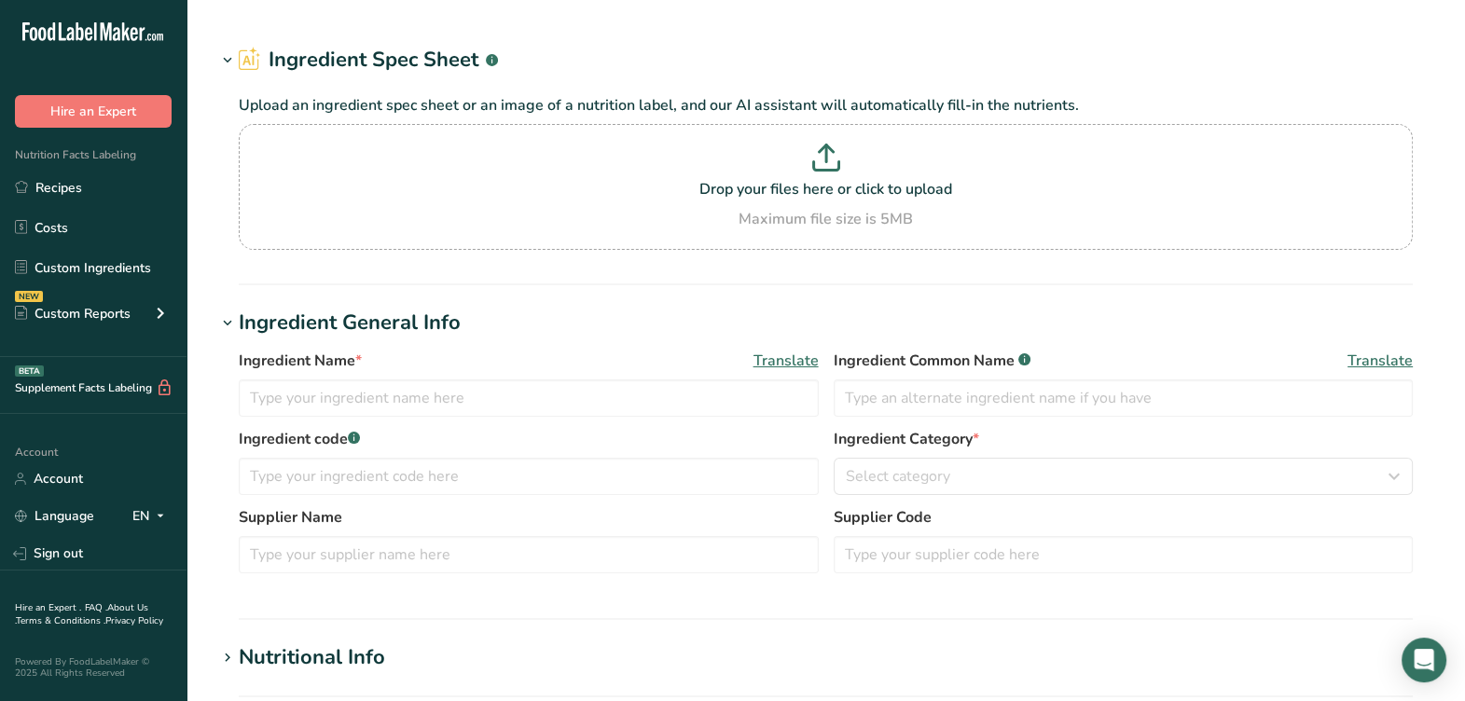
type input "RDA038SC Shredded Mozzarella Cheese, [PERSON_NAME] Foods [DATE] AC"
type input "Mozzarella Cheese"
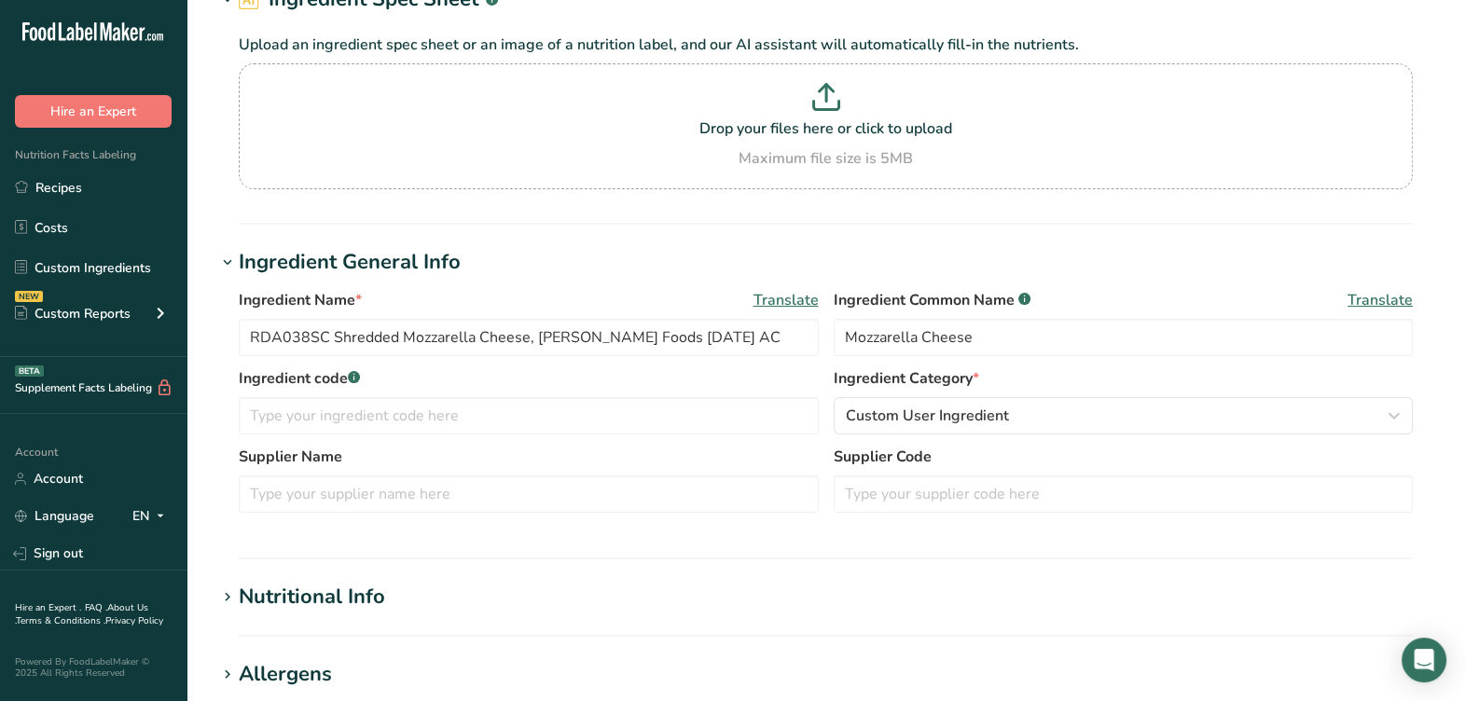
scroll to position [232, 0]
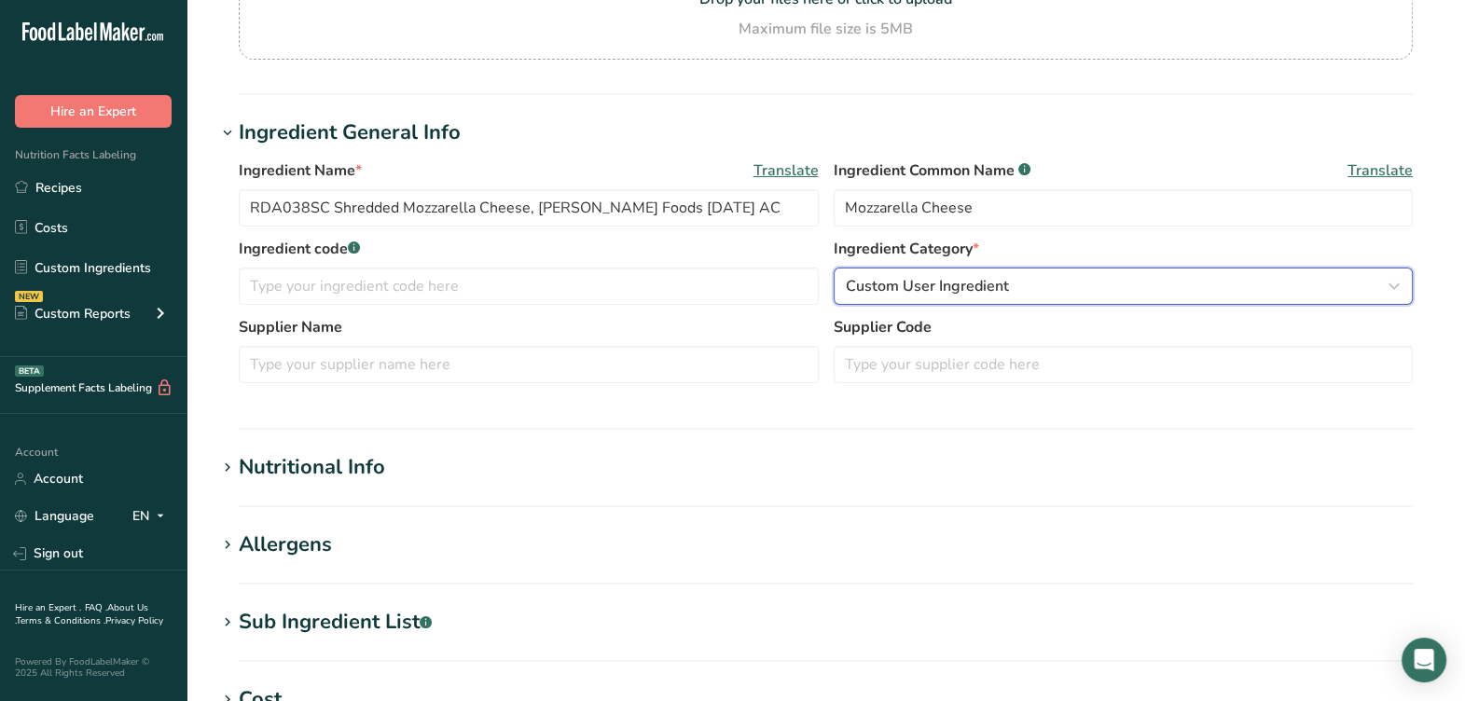
click at [892, 284] on span "Custom User Ingredient" at bounding box center [927, 286] width 163 height 22
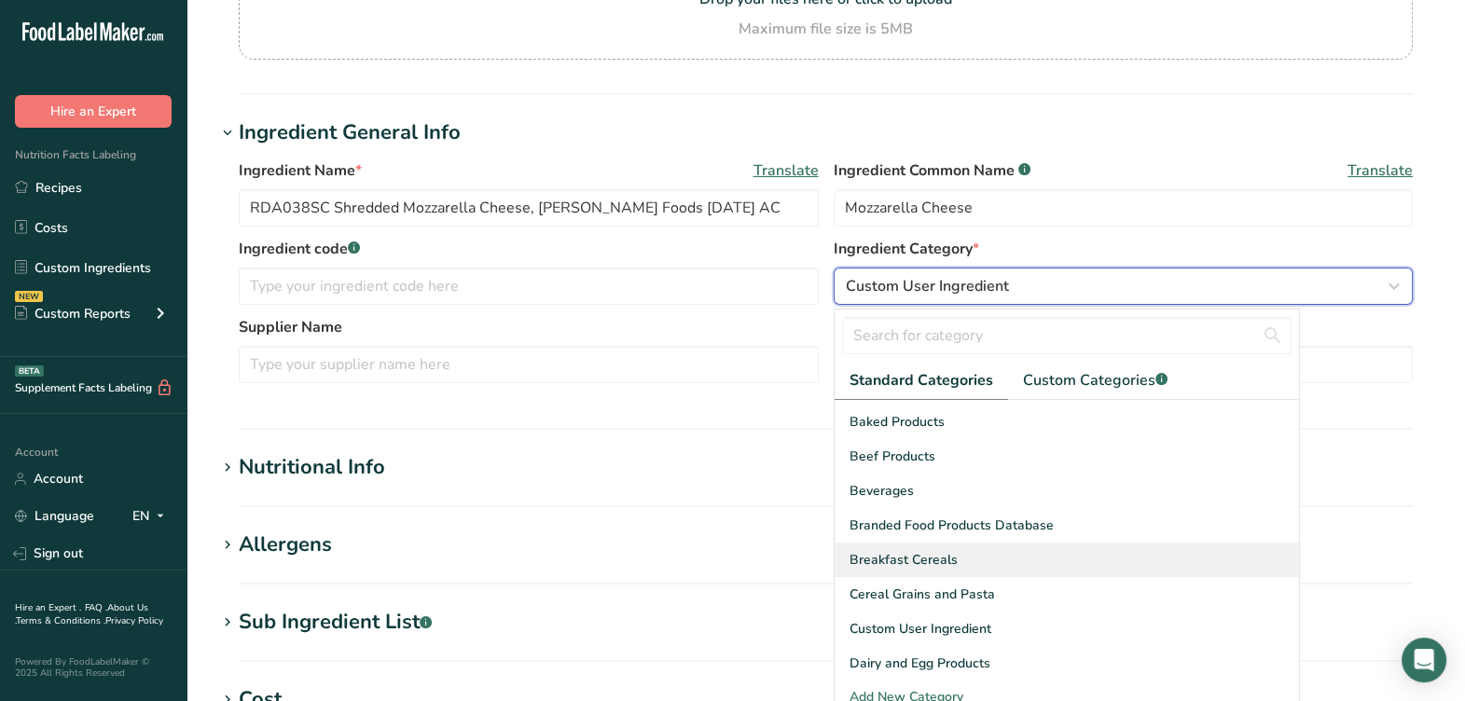
scroll to position [116, 0]
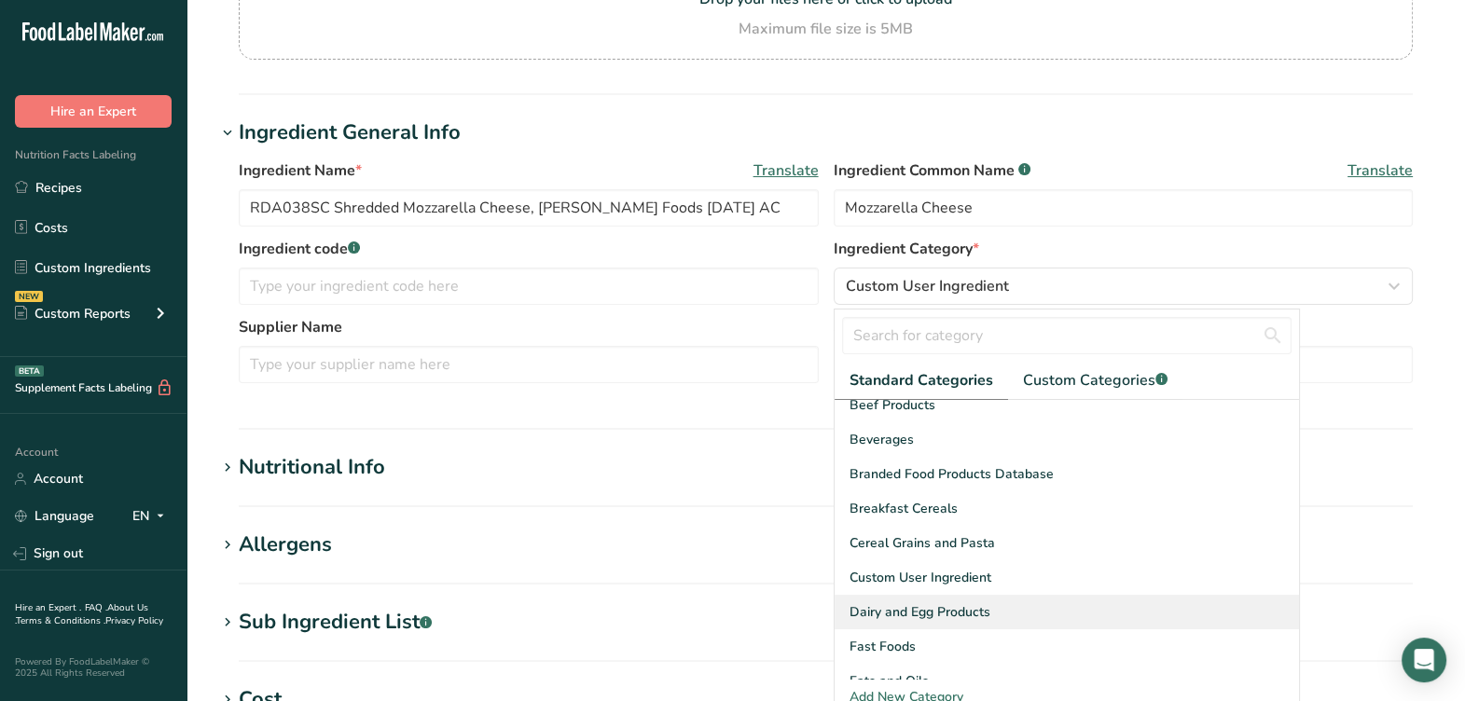
click at [909, 609] on span "Dairy and Egg Products" at bounding box center [919, 612] width 141 height 20
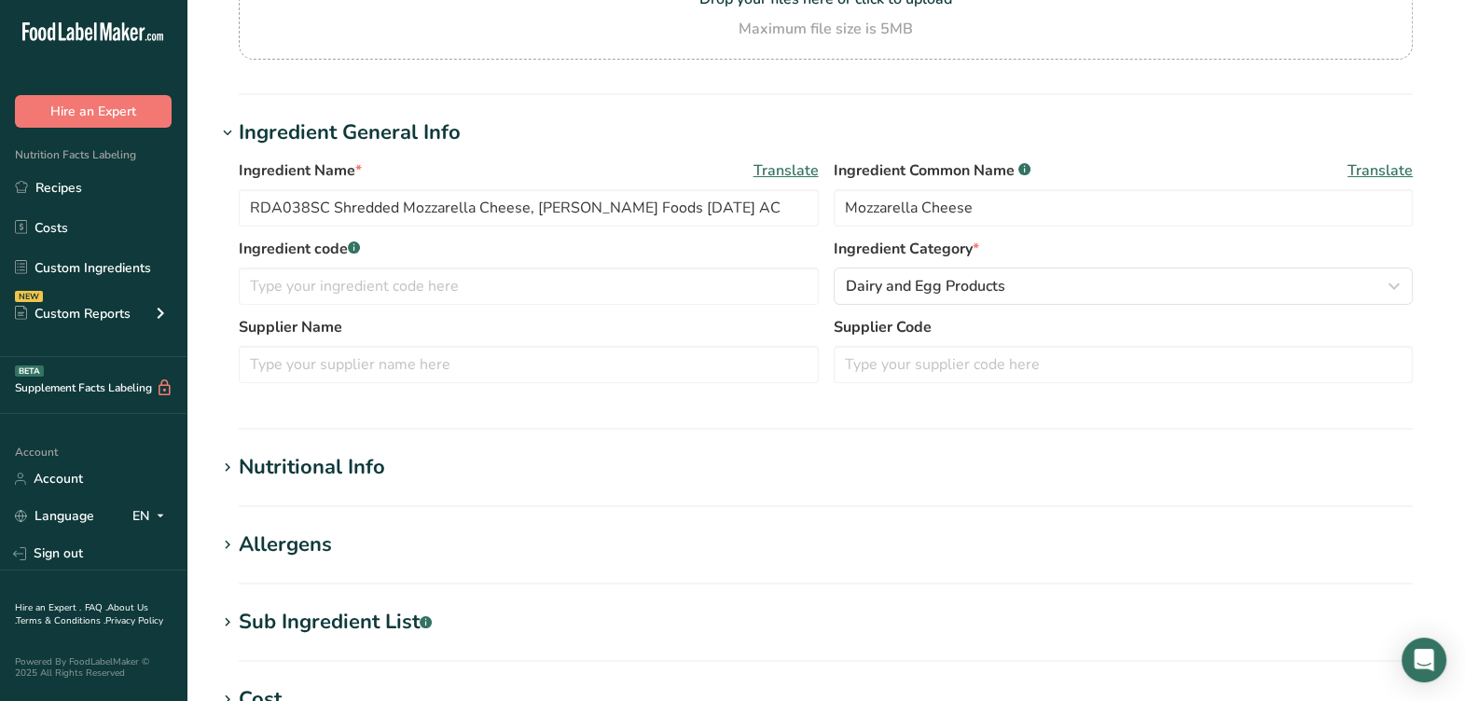
click at [692, 93] on hr at bounding box center [826, 94] width 1174 height 2
click at [671, 374] on input "text" at bounding box center [529, 364] width 580 height 37
click at [864, 364] on input "text" at bounding box center [1124, 364] width 580 height 37
paste input "2SMZTGBAKTX45"
type input "2SMZTGBAKTX45"
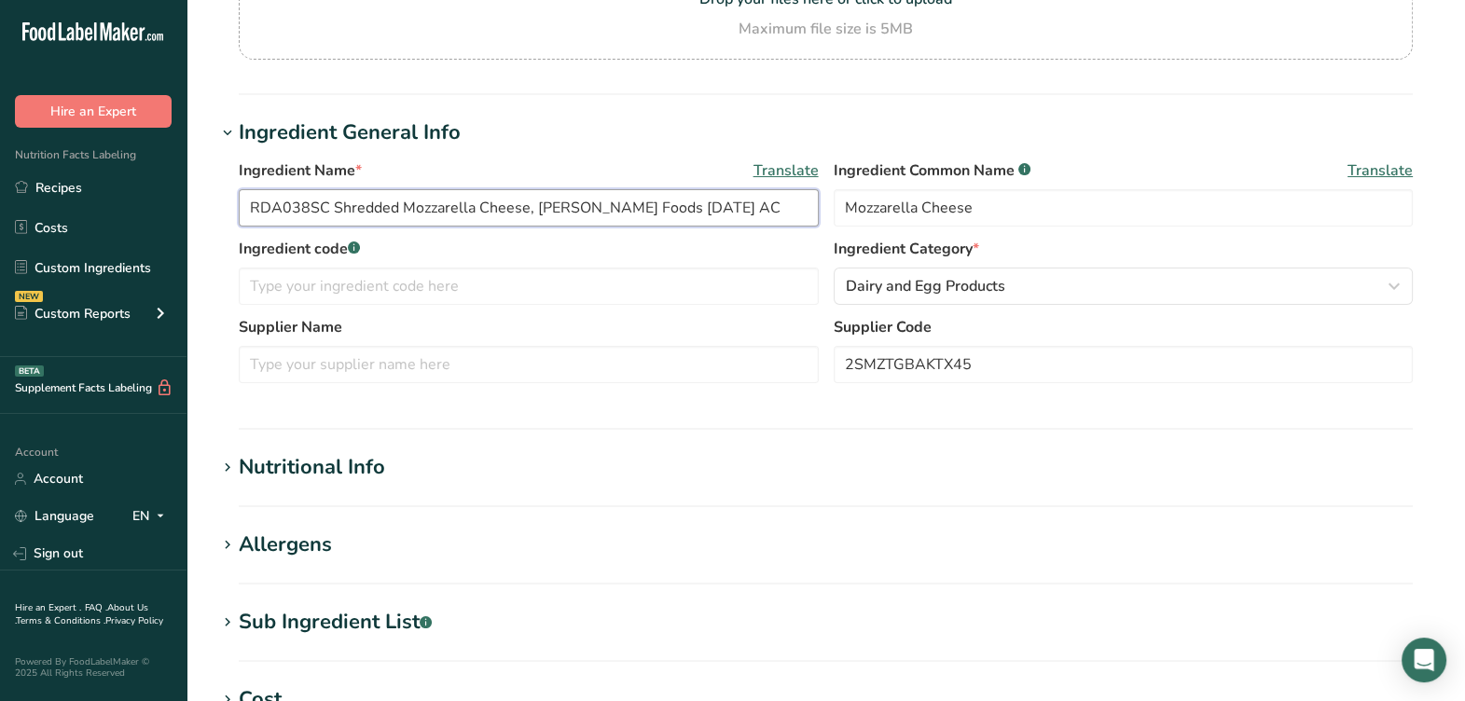
drag, startPoint x: 324, startPoint y: 205, endPoint x: 251, endPoint y: 214, distance: 74.2
click at [251, 214] on input "RDA038SC Shredded Mozzarella Cheese, [PERSON_NAME] Foods [DATE] AC" at bounding box center [529, 207] width 580 height 37
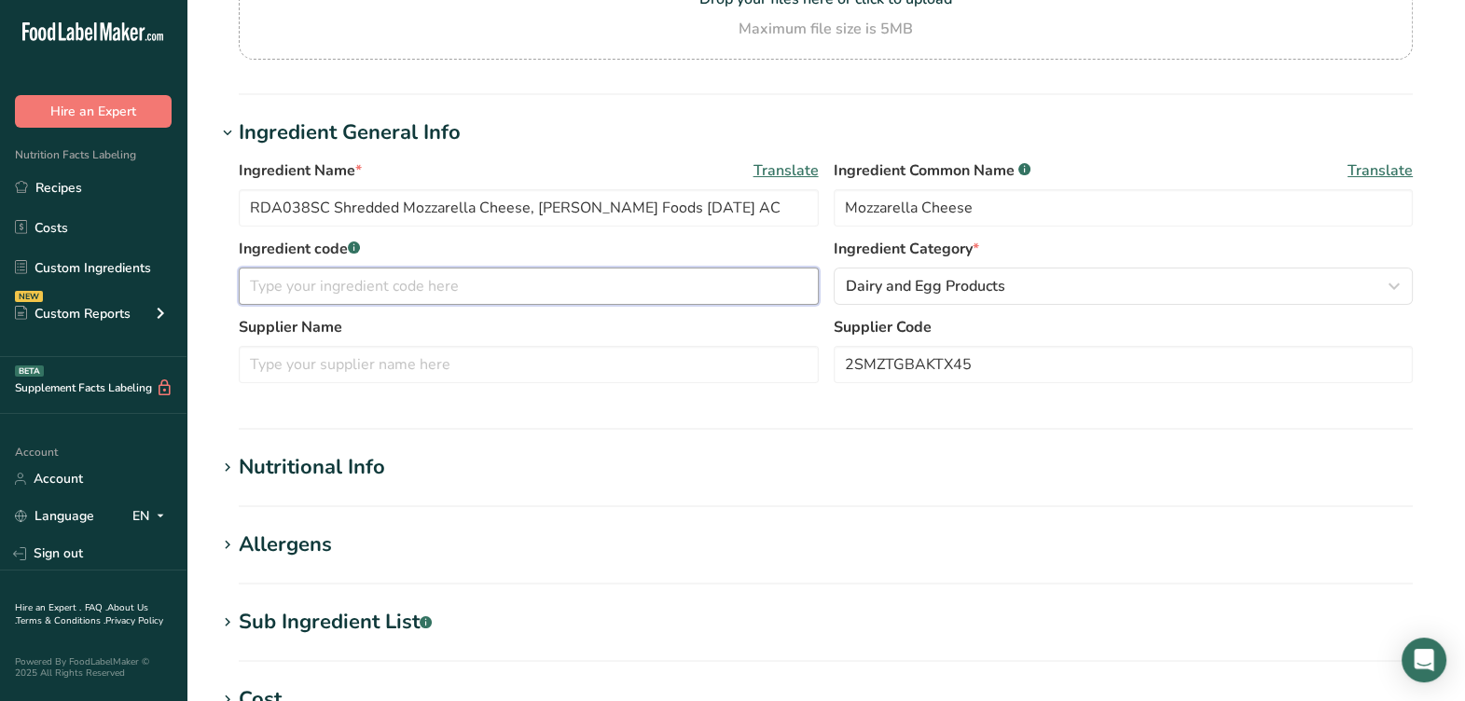
click at [320, 280] on input "text" at bounding box center [529, 286] width 580 height 37
paste input "RDA038SC"
type input "RDA038SC"
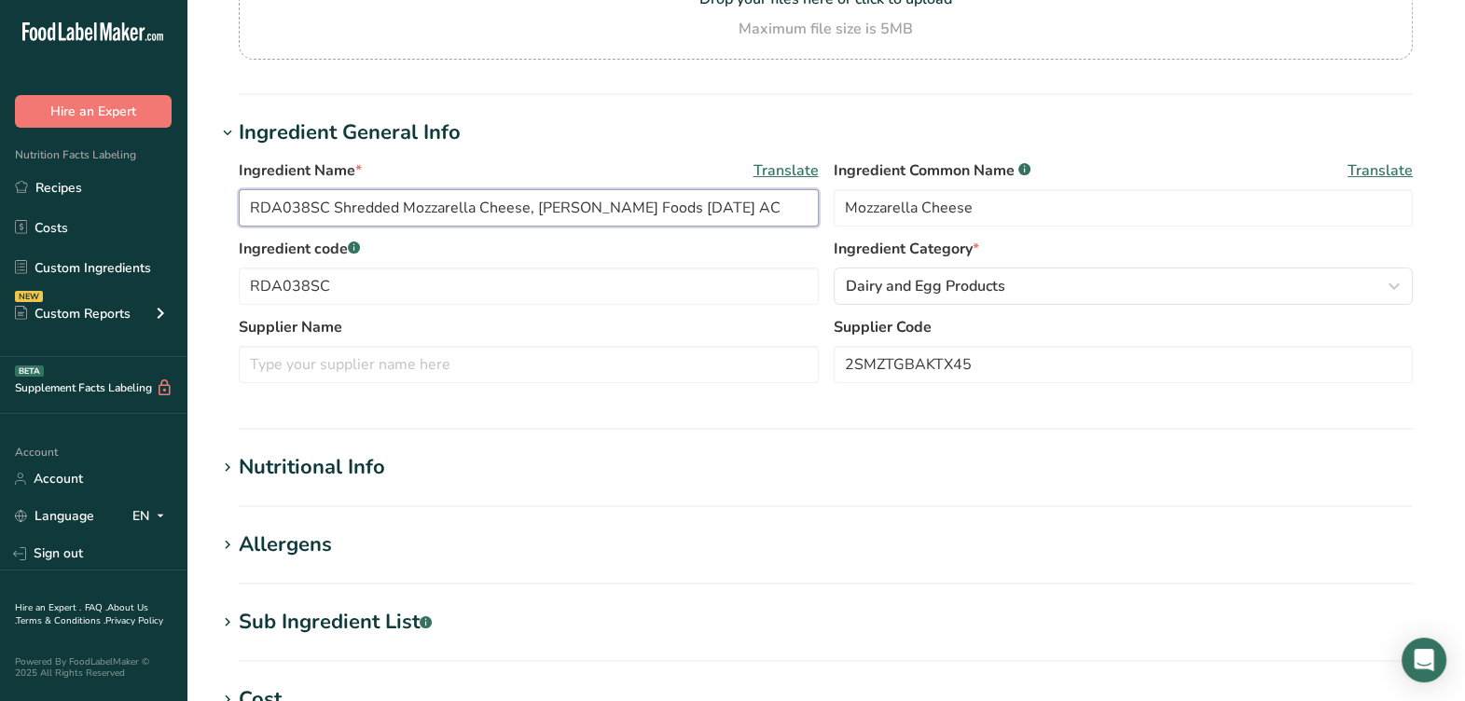
drag, startPoint x: 531, startPoint y: 207, endPoint x: 626, endPoint y: 210, distance: 94.2
click at [626, 210] on input "RDA038SC Shredded Mozzarella Cheese, [PERSON_NAME] Foods [DATE] AC" at bounding box center [529, 207] width 580 height 37
click at [578, 378] on input "text" at bounding box center [529, 364] width 580 height 37
paste input "[PERSON_NAME] Foods"
type input "[PERSON_NAME] Foods"
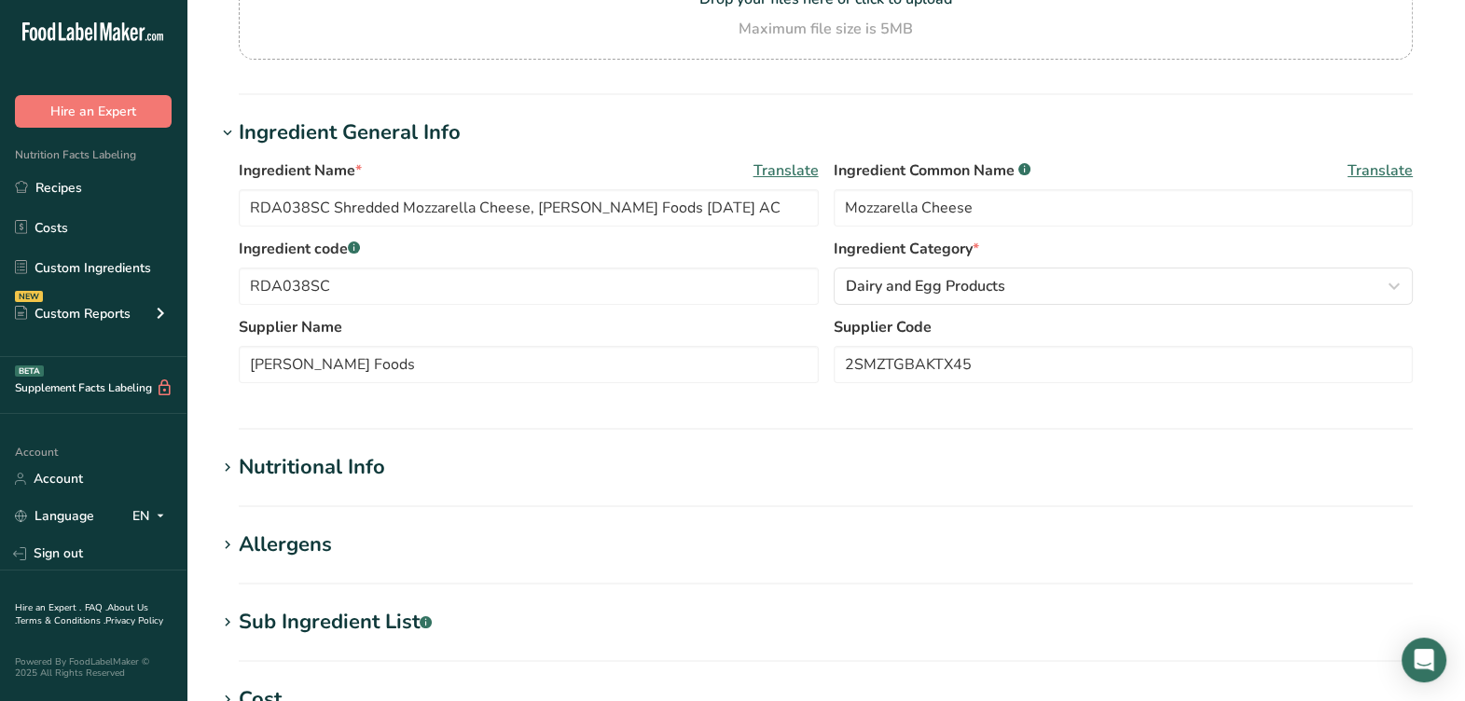
click at [575, 415] on section "Ingredient General Info Ingredient Name * Translate RDA038SC Shredded Mozzarell…" at bounding box center [825, 273] width 1219 height 312
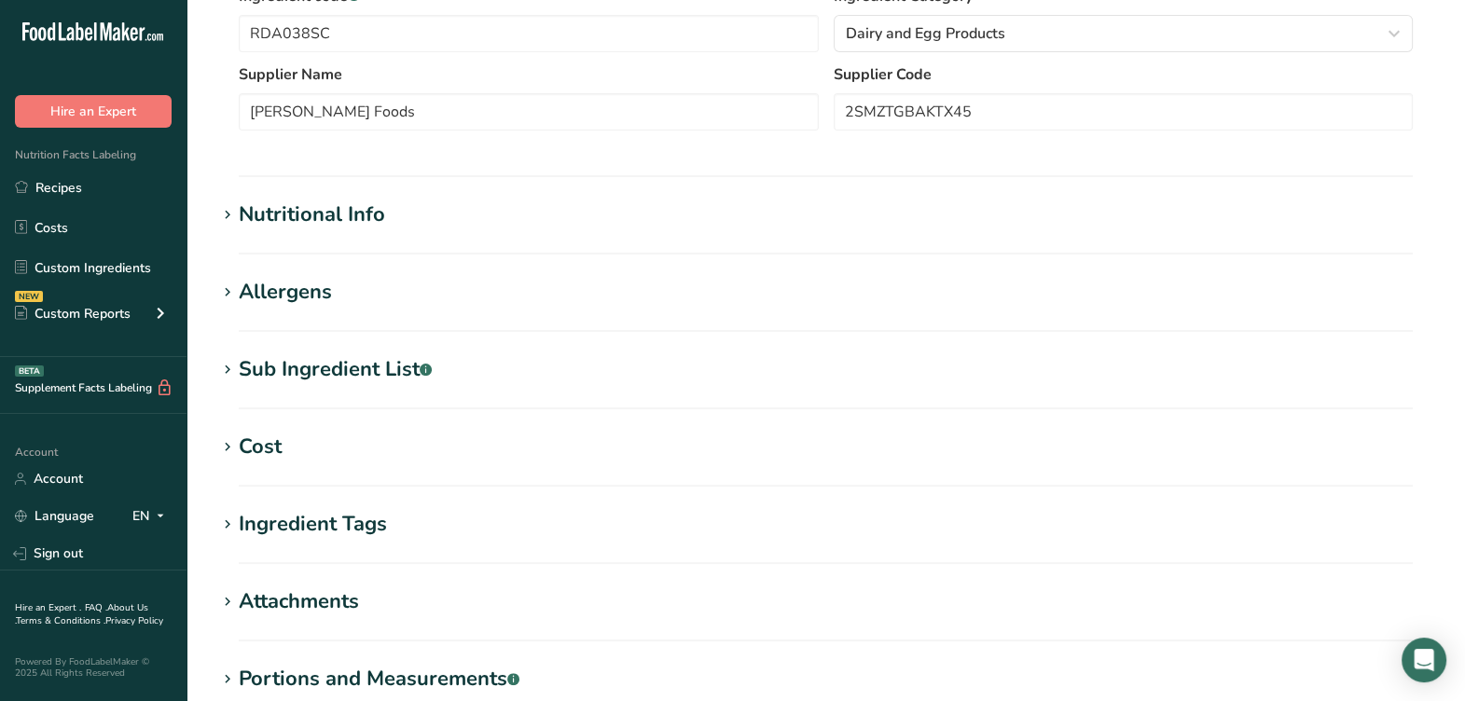
scroll to position [583, 0]
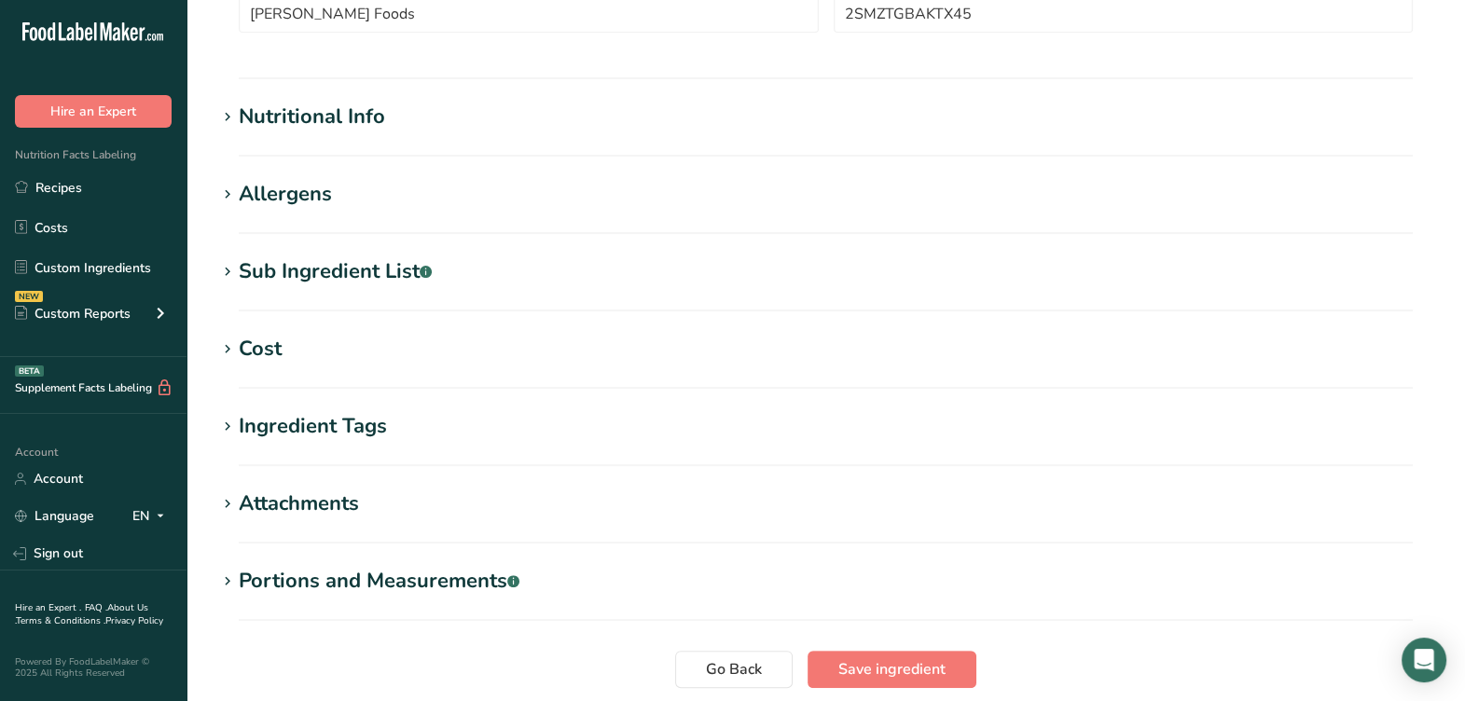
click at [357, 117] on div "Nutritional Info" at bounding box center [312, 117] width 146 height 31
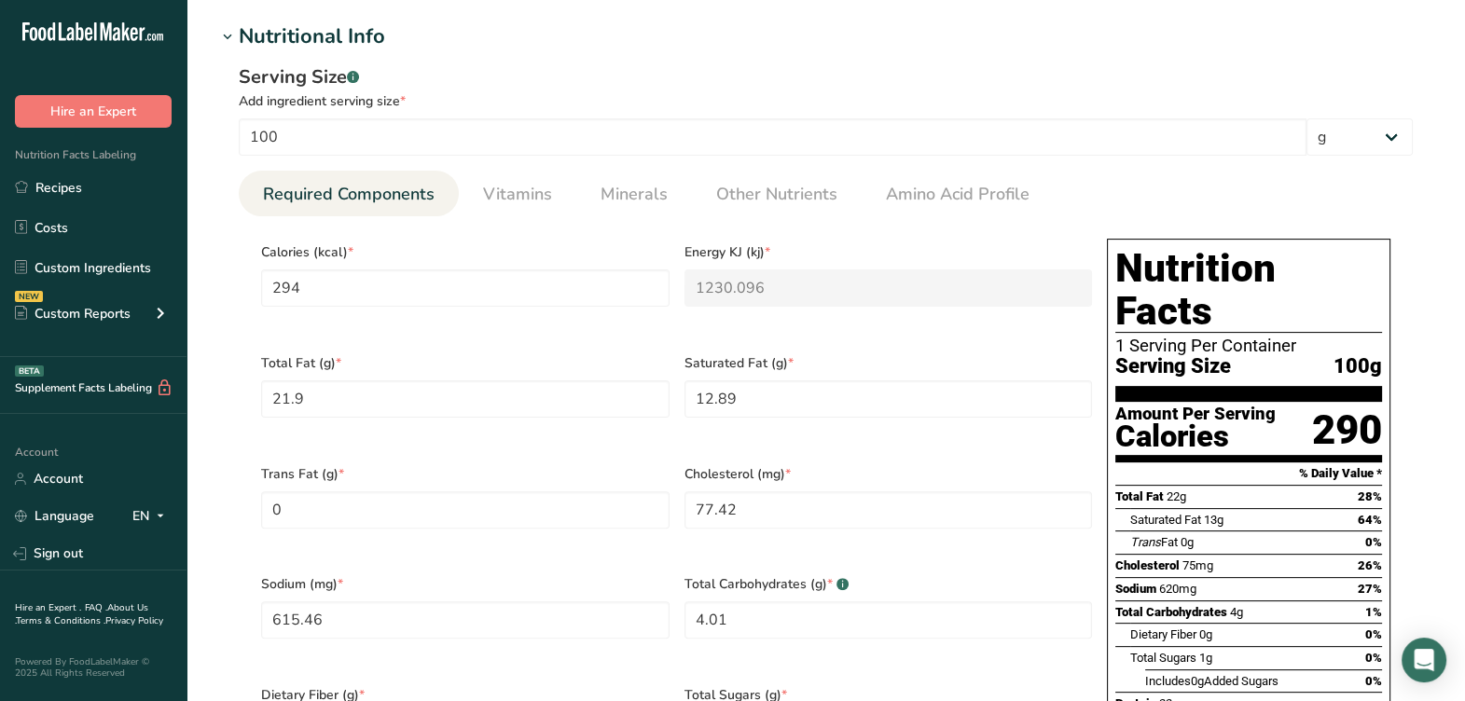
scroll to position [699, 0]
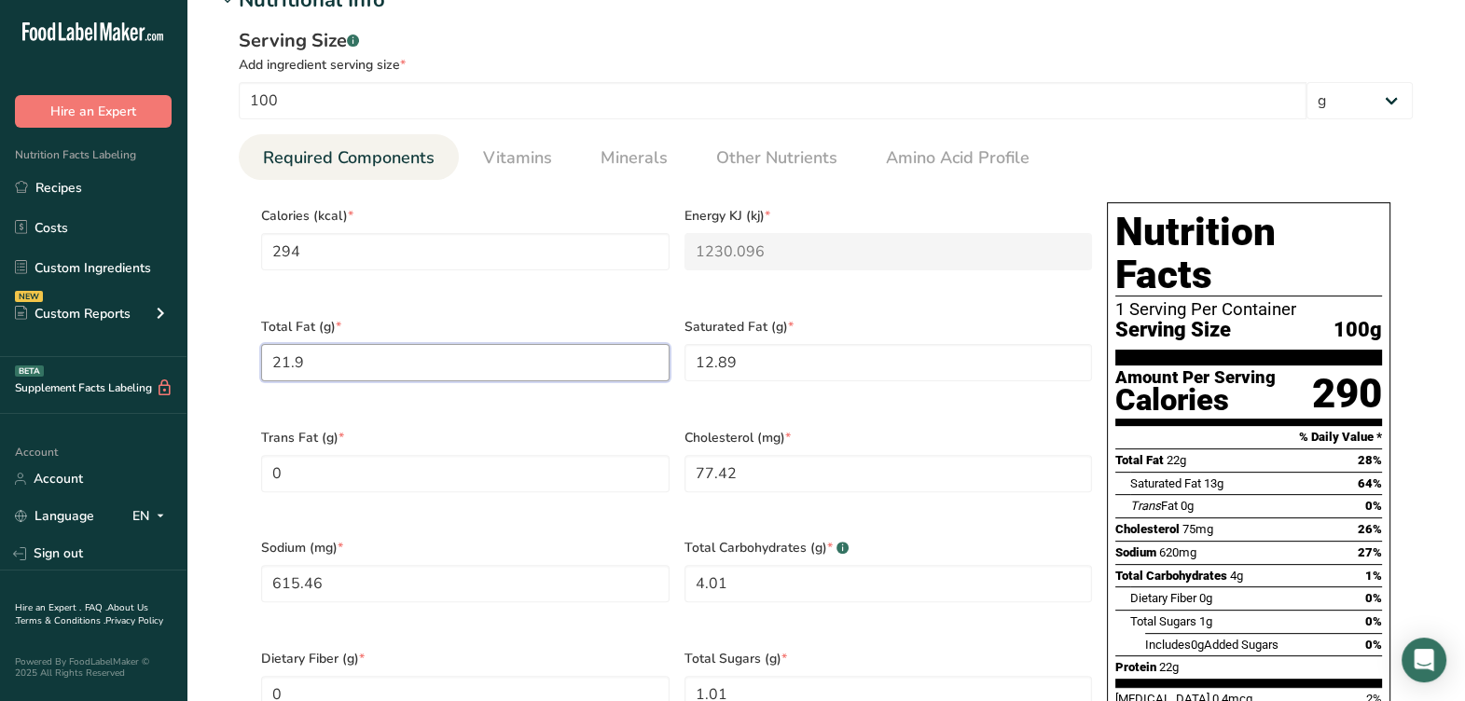
click at [613, 355] on Fat "21.9" at bounding box center [465, 362] width 408 height 37
click at [615, 417] on div "Trans Fat (g) * 0" at bounding box center [465, 472] width 423 height 111
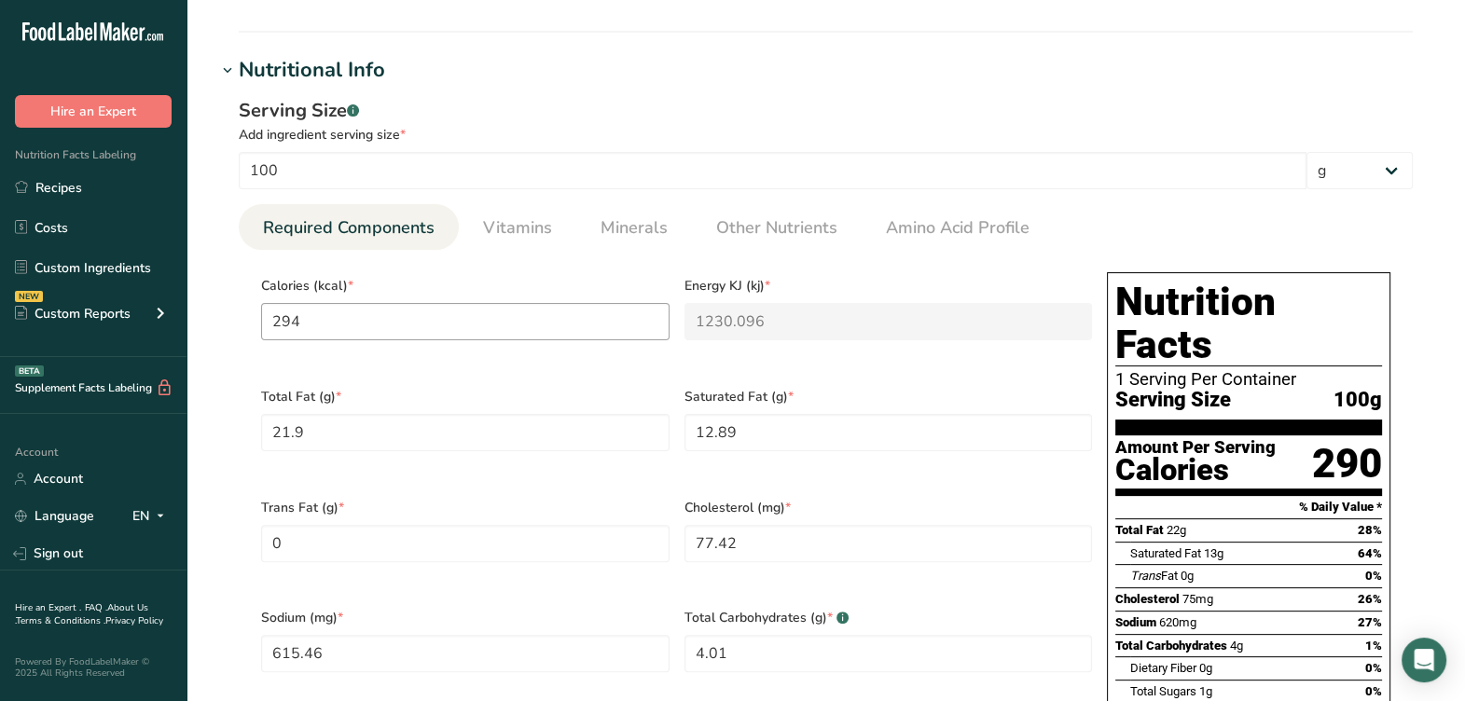
scroll to position [583, 0]
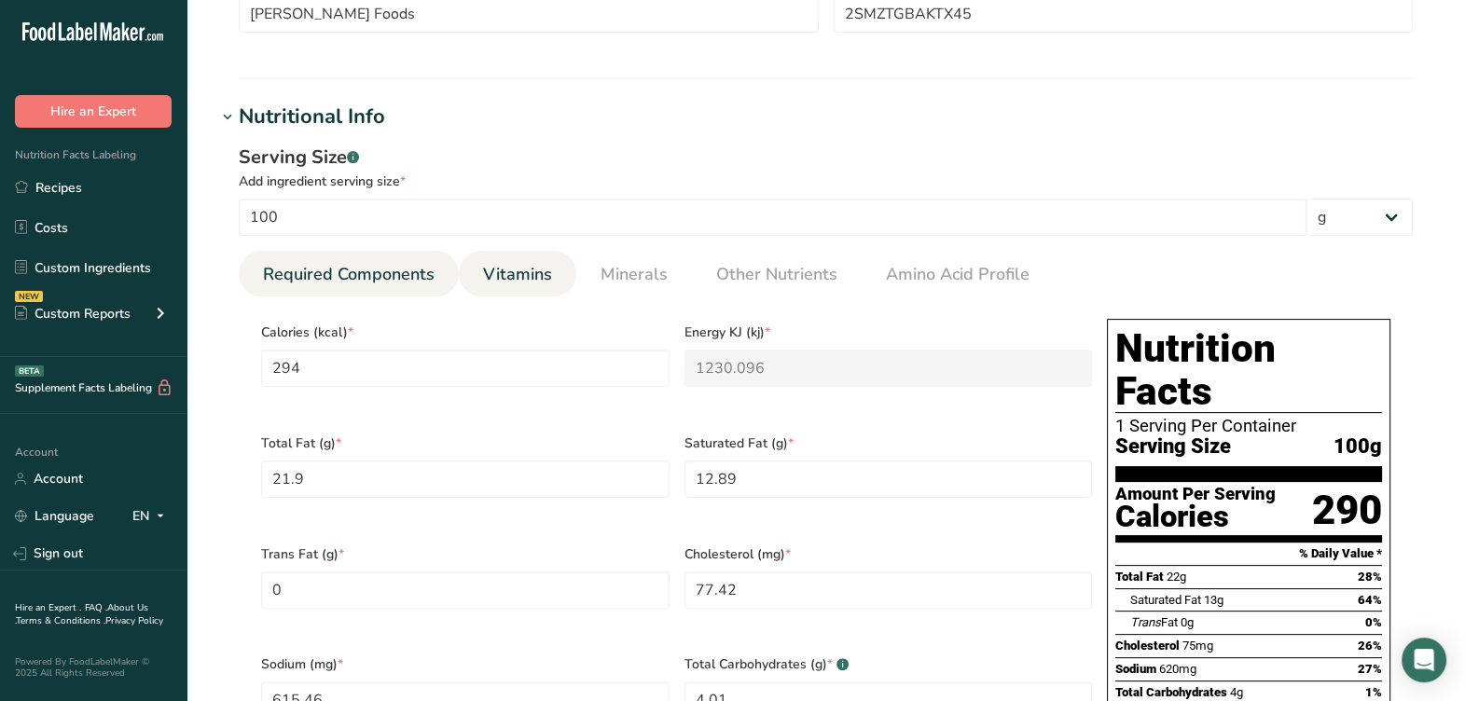
click at [530, 274] on span "Vitamins" at bounding box center [517, 274] width 69 height 25
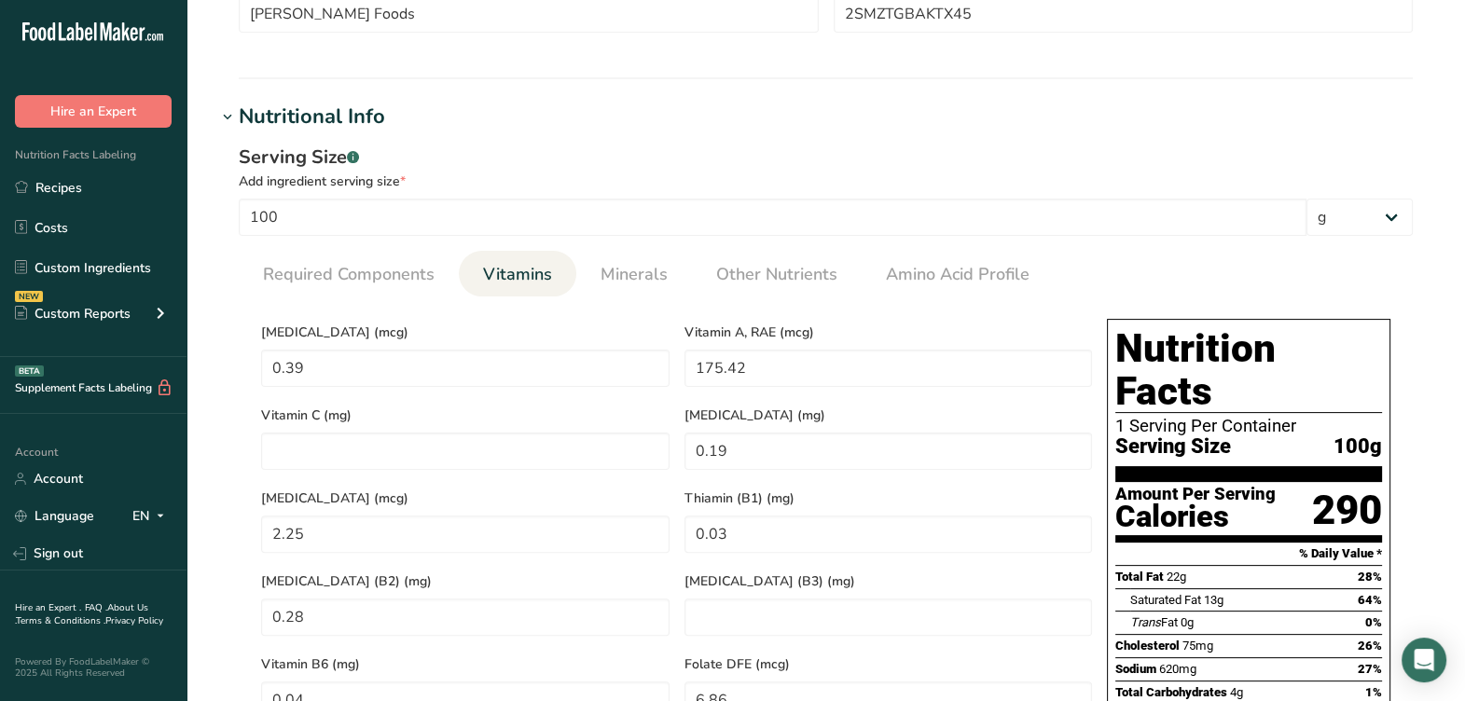
scroll to position [699, 0]
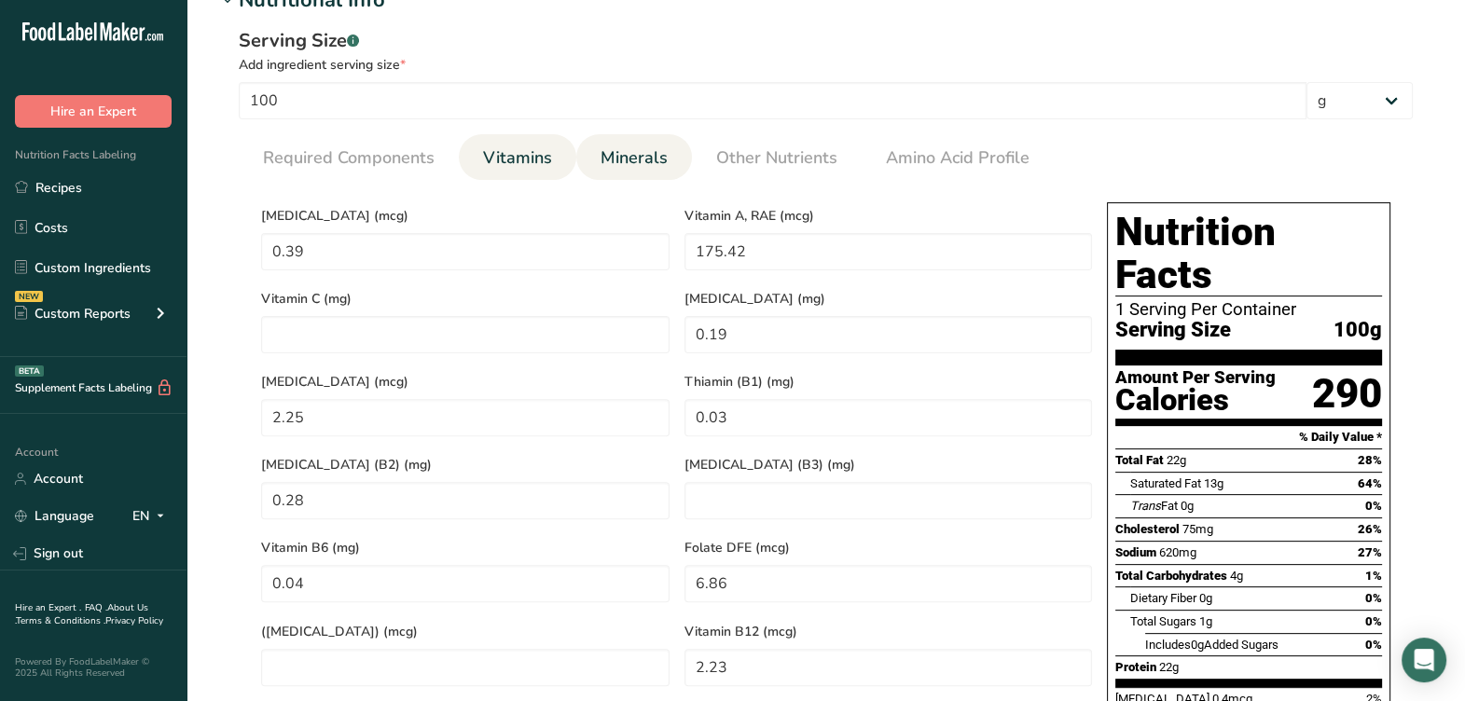
click at [602, 158] on span "Minerals" at bounding box center [633, 157] width 67 height 25
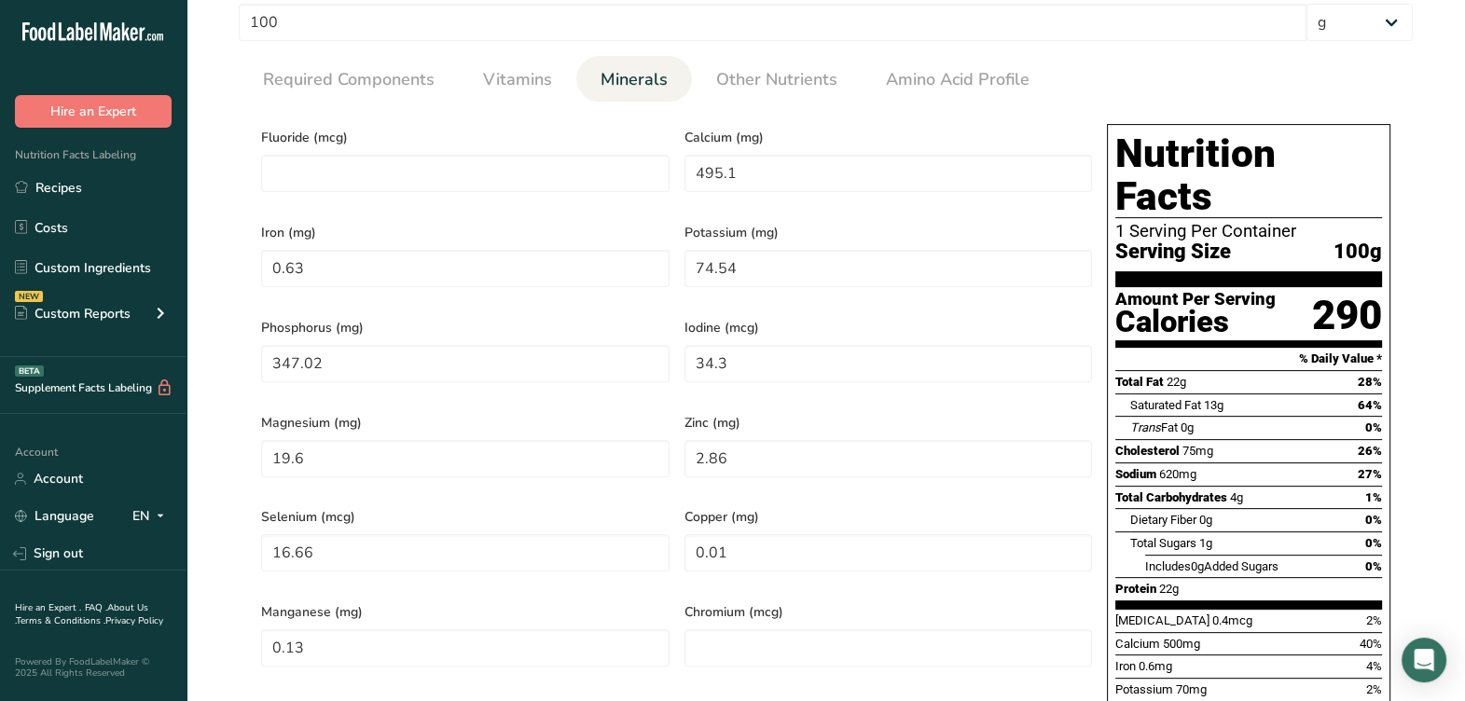
scroll to position [815, 0]
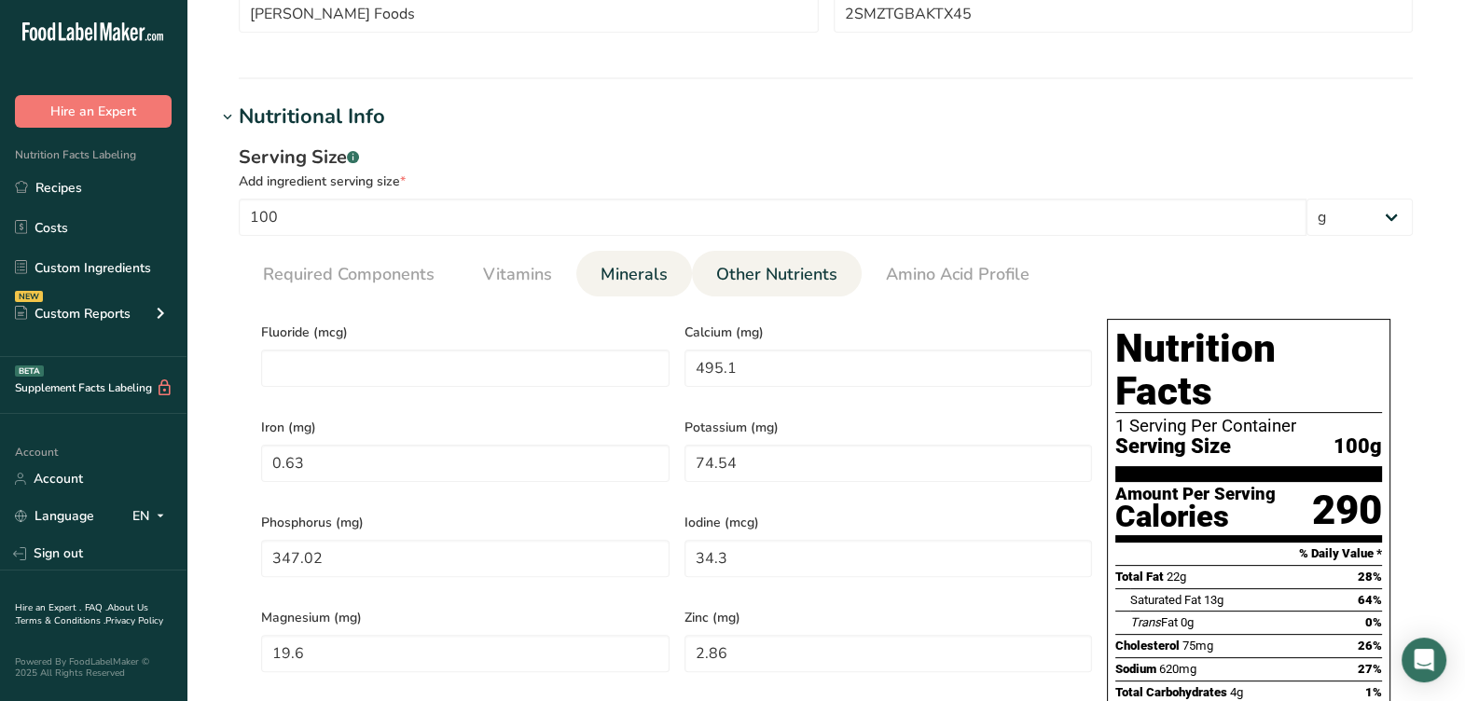
click at [761, 283] on span "Other Nutrients" at bounding box center [776, 274] width 121 height 25
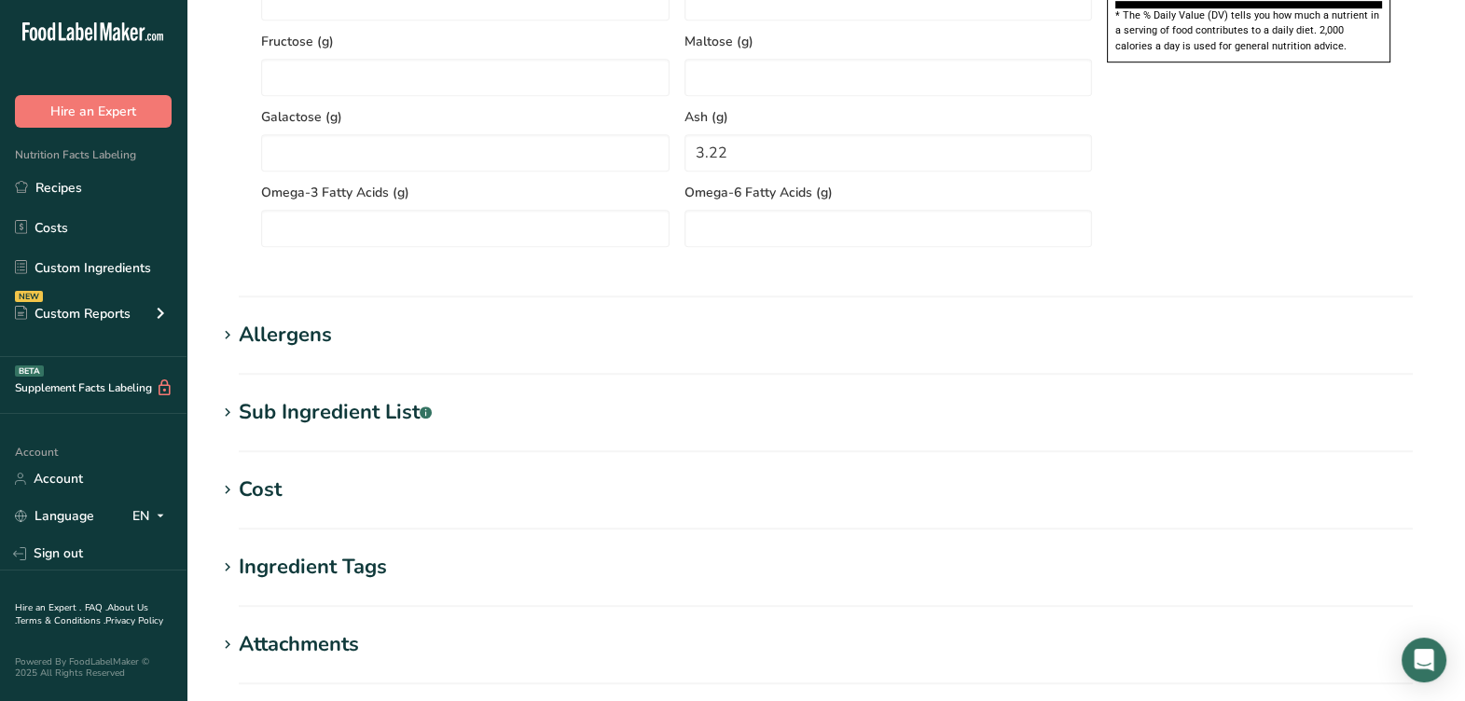
scroll to position [1514, 0]
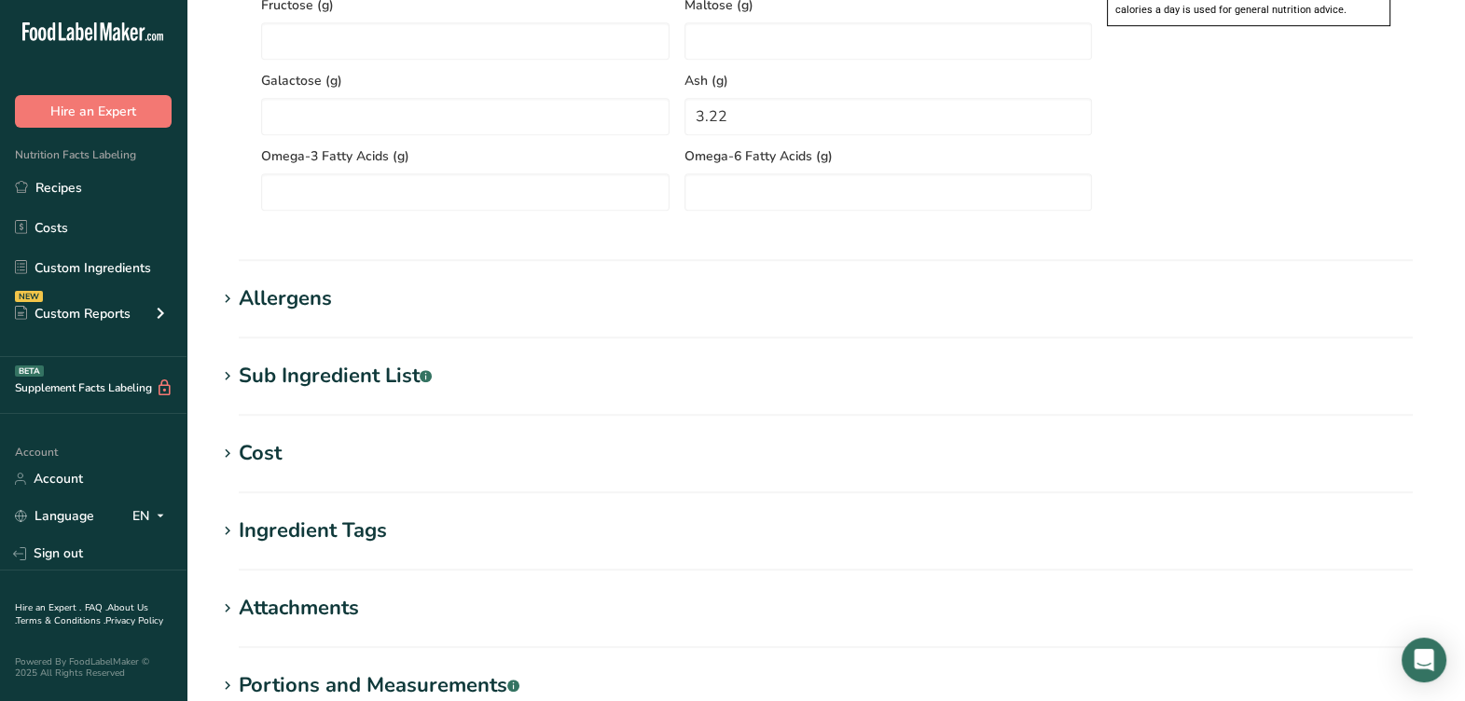
click at [319, 299] on div "Allergens" at bounding box center [285, 298] width 93 height 31
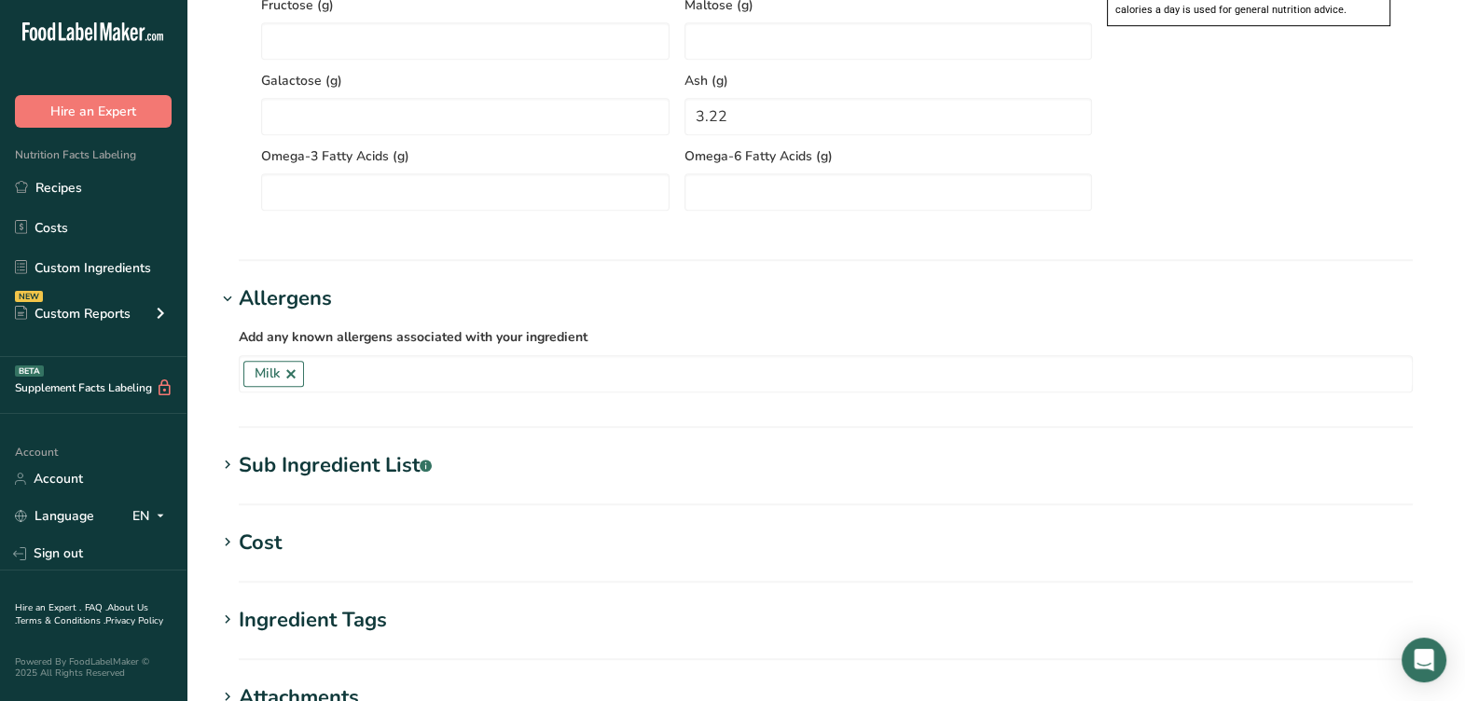
drag, startPoint x: 321, startPoint y: 302, endPoint x: 325, endPoint y: 338, distance: 35.7
click at [321, 300] on div "Allergens" at bounding box center [285, 298] width 93 height 31
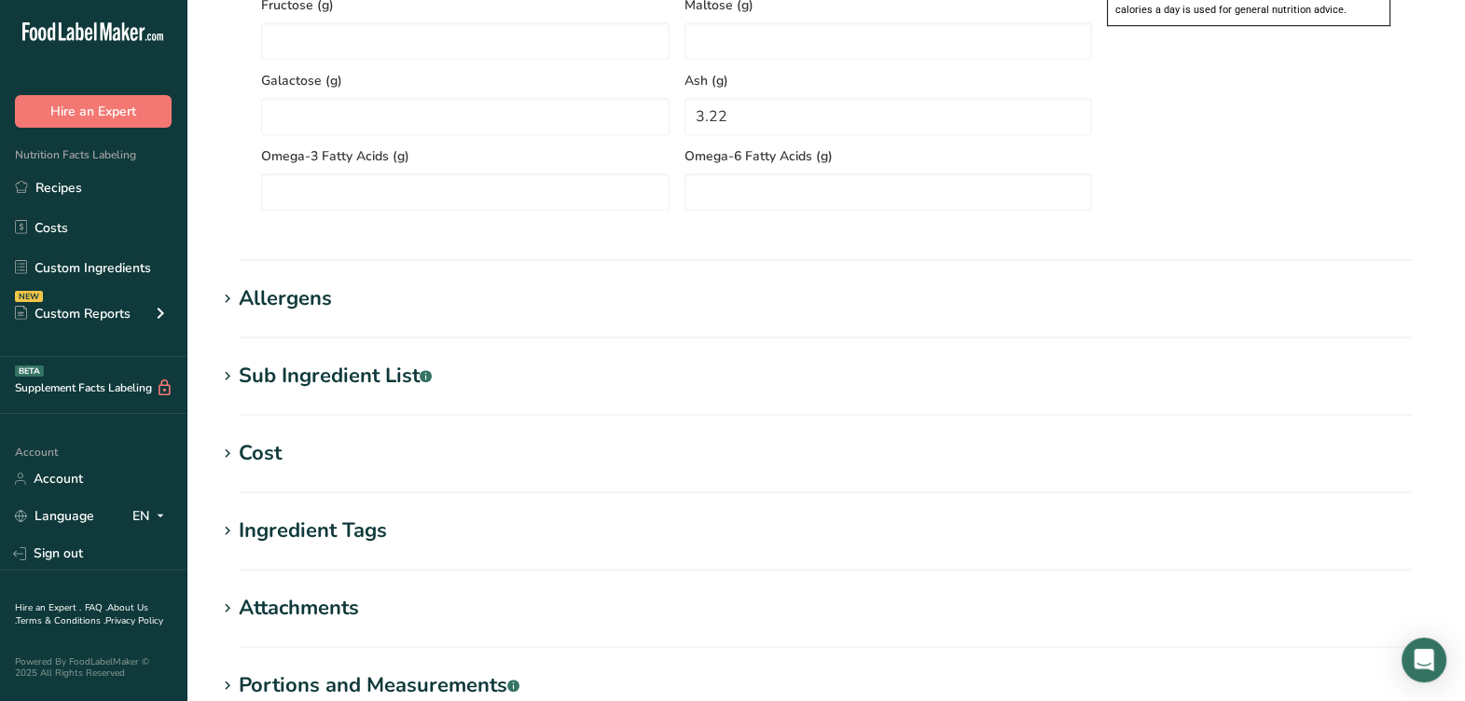
click at [331, 380] on div "Sub Ingredient List .a-a{fill:#347362;}.b-a{fill:#fff;}" at bounding box center [335, 376] width 193 height 31
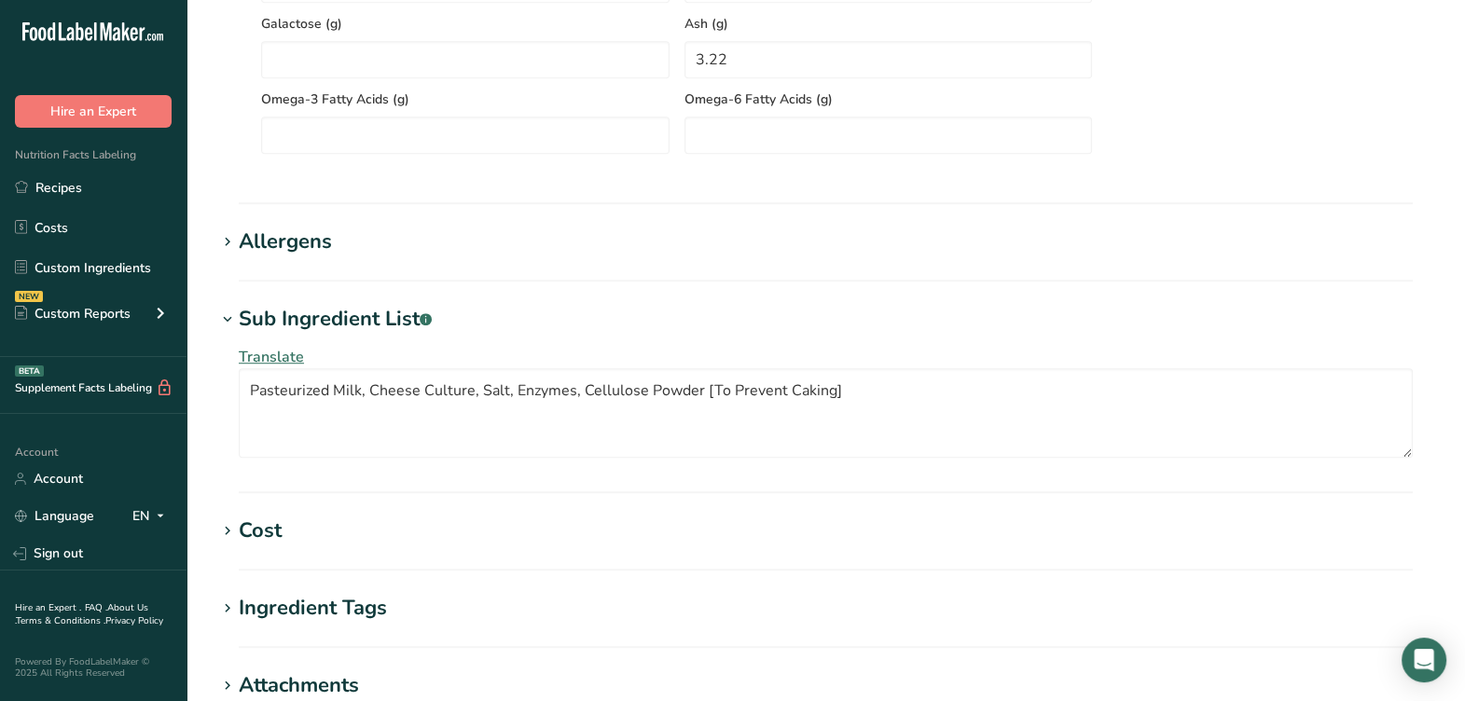
scroll to position [1896, 0]
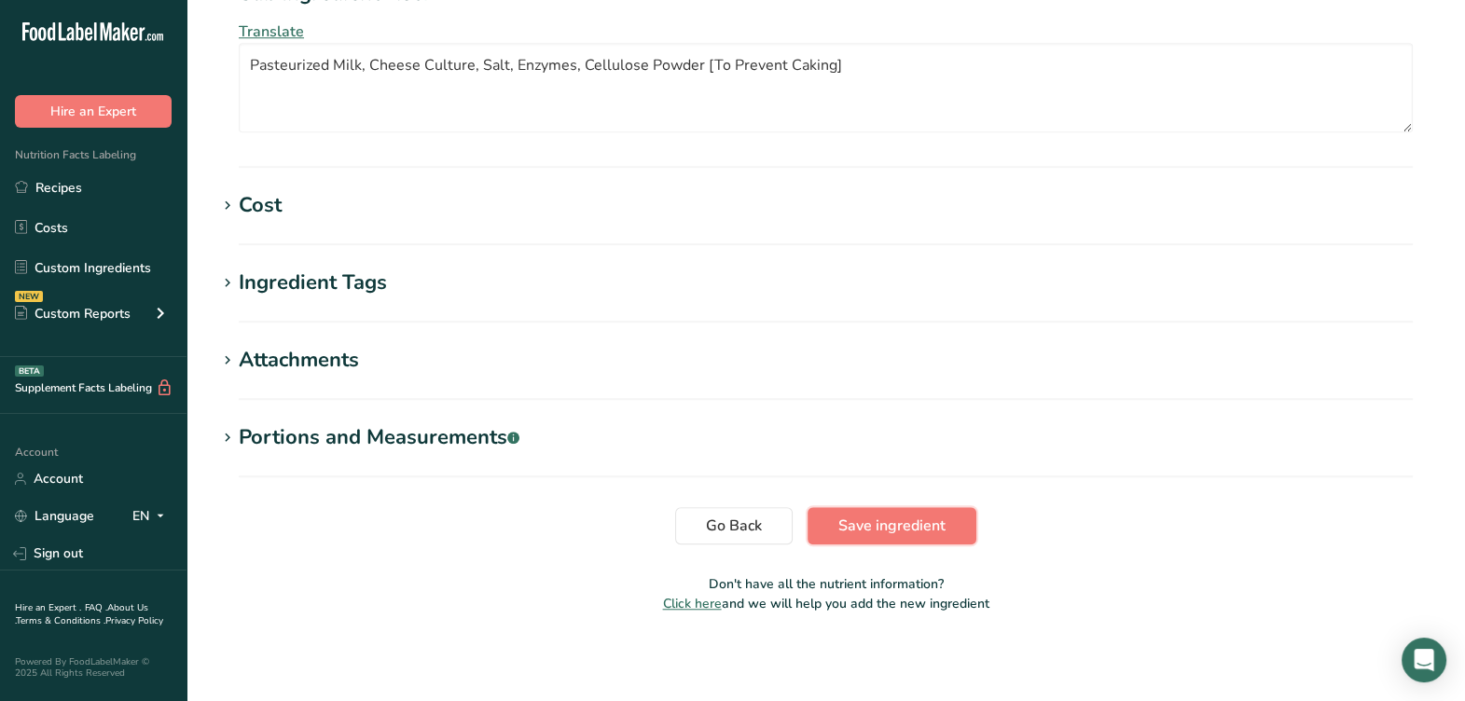
click at [892, 526] on span "Save ingredient" at bounding box center [891, 526] width 107 height 22
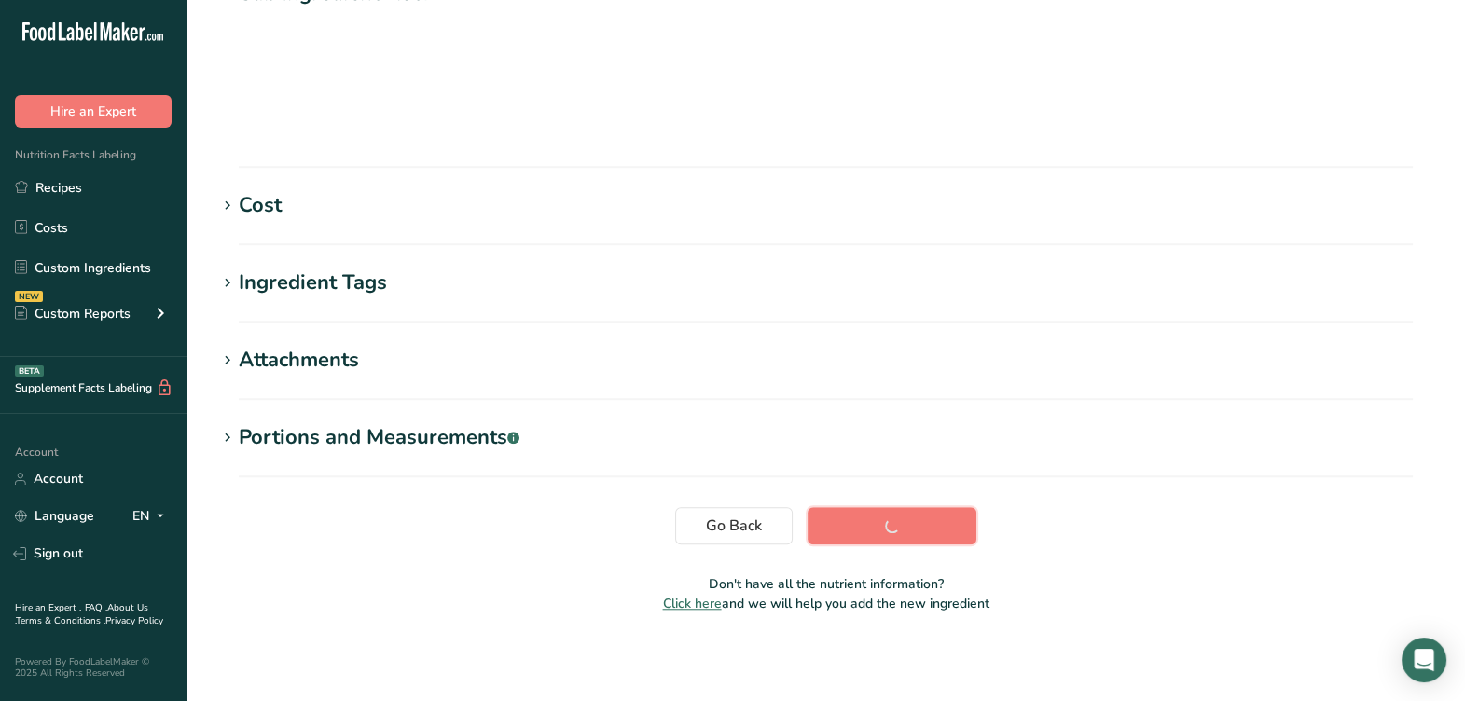
scroll to position [284, 0]
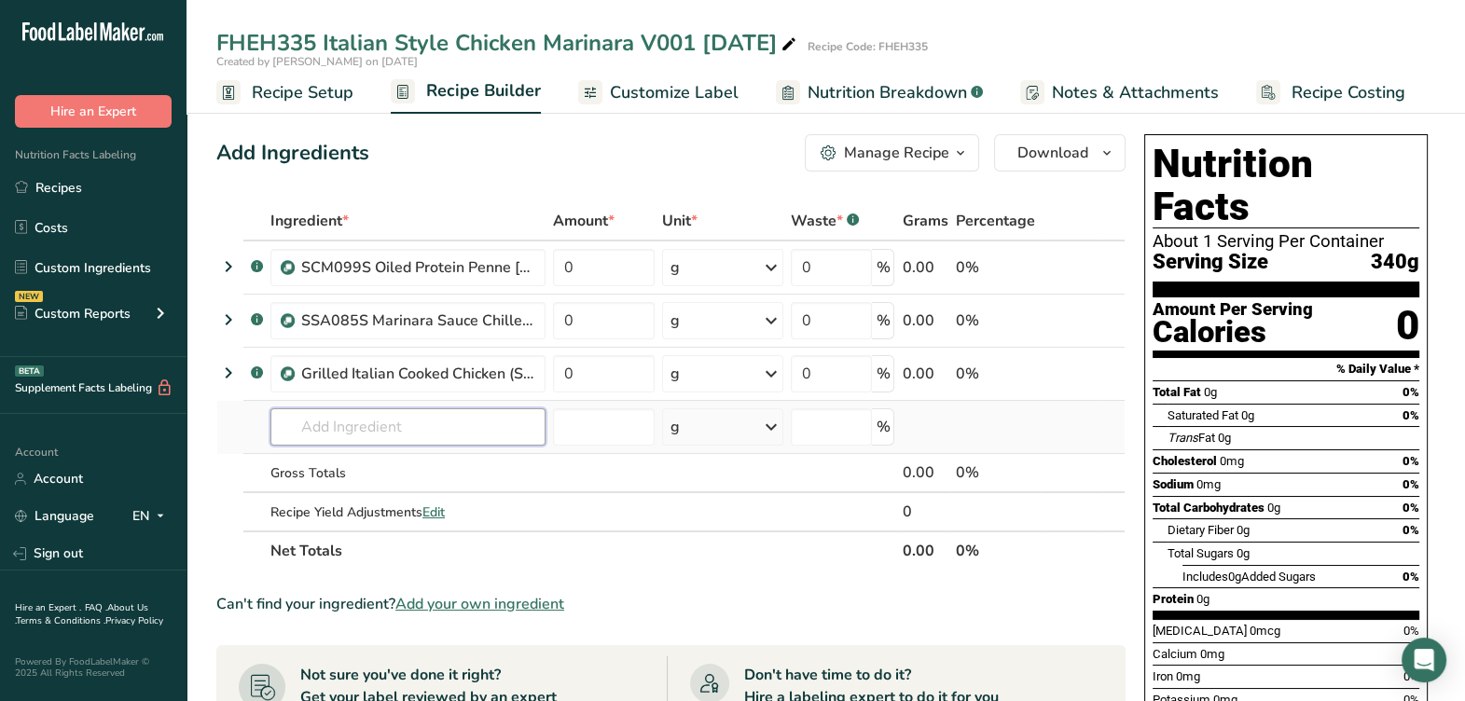
click at [380, 420] on input "text" at bounding box center [407, 426] width 275 height 37
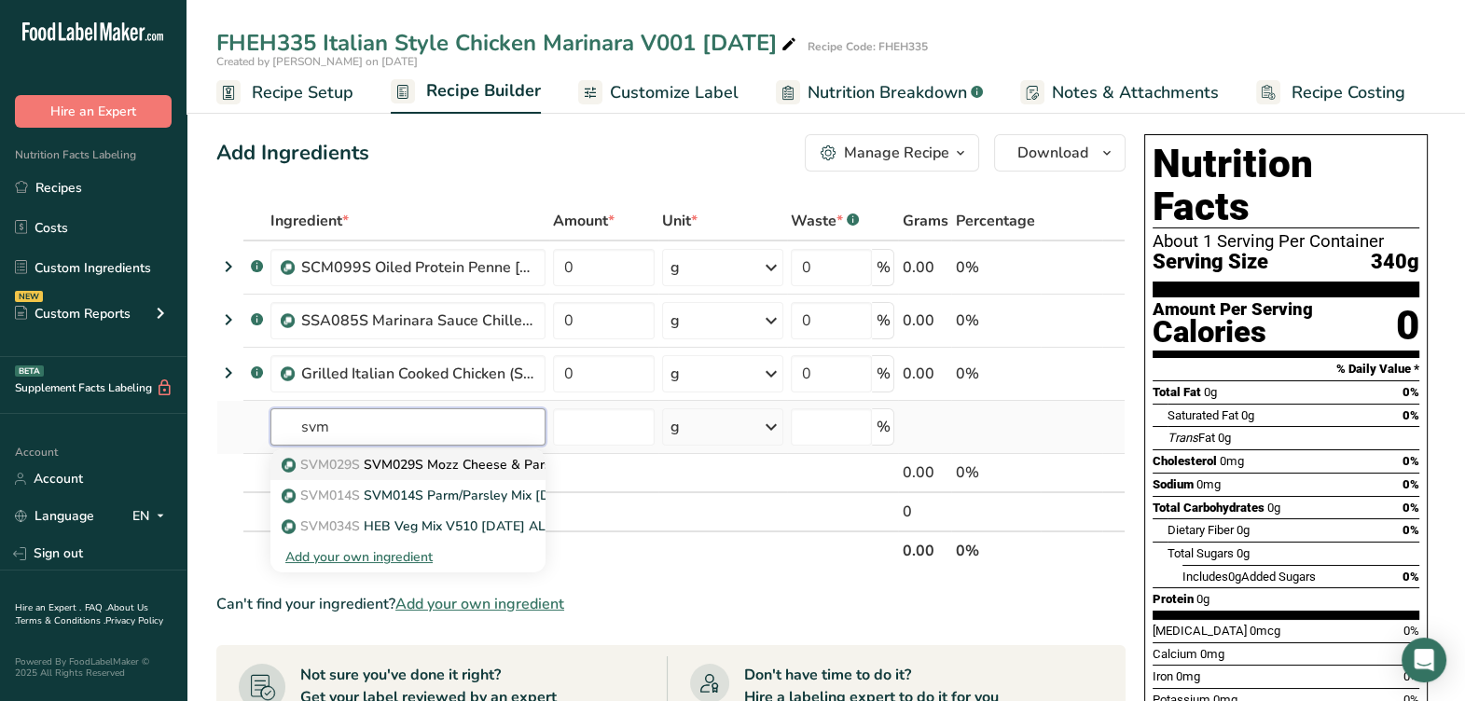
type input "svm"
click at [373, 460] on p "SVM029S SVM029S Mozz Cheese & Parsley Blend [DATE] AL" at bounding box center [480, 465] width 391 height 20
type input "SVM029S Mozz Cheese & Parsley Blend [DATE] AL"
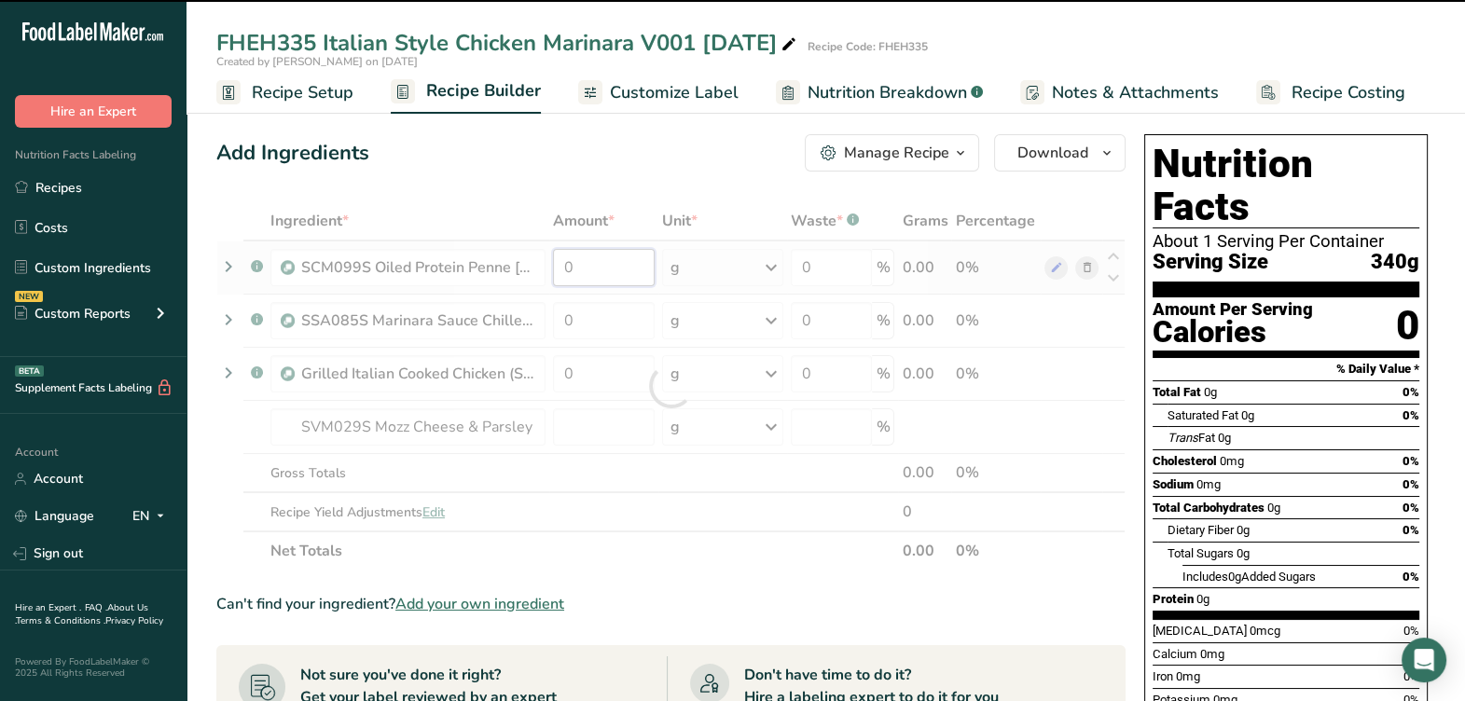
click at [609, 268] on input "0" at bounding box center [604, 267] width 102 height 37
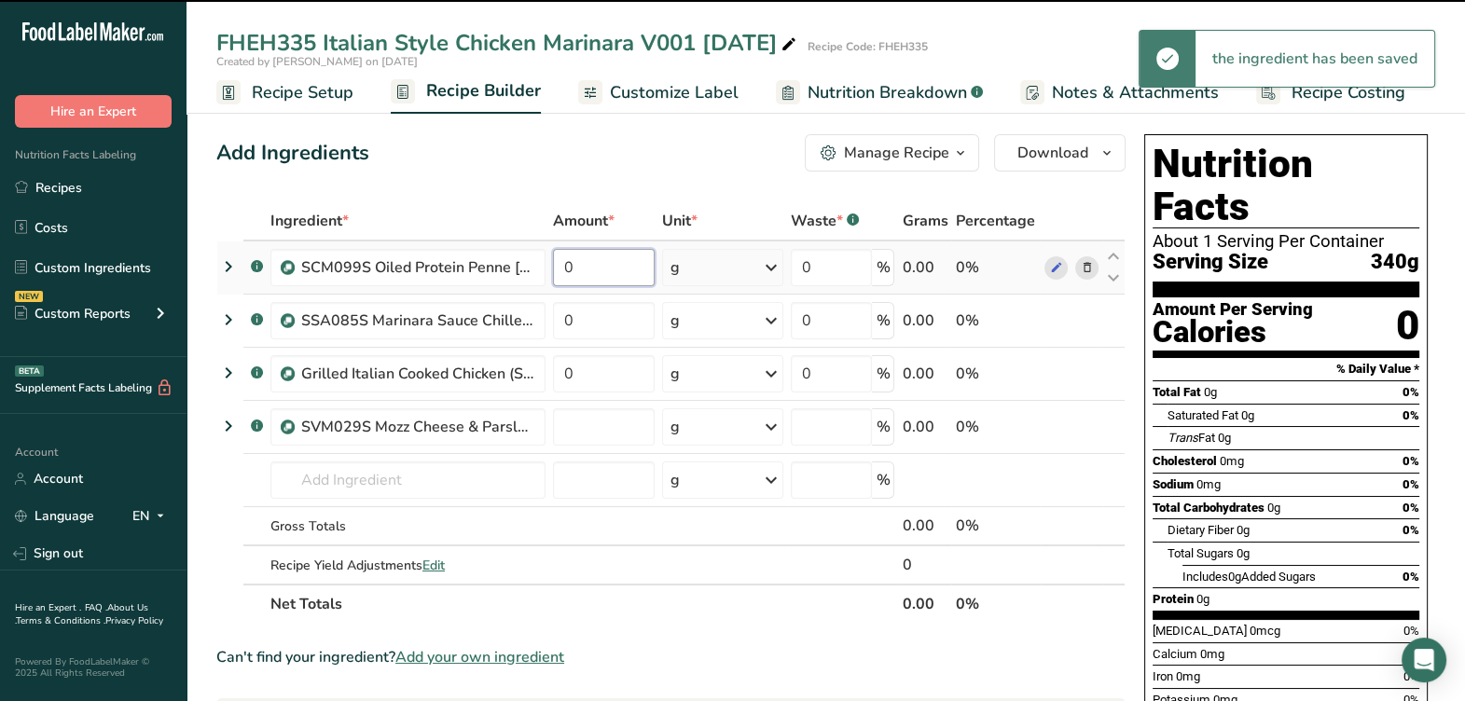
type input "0"
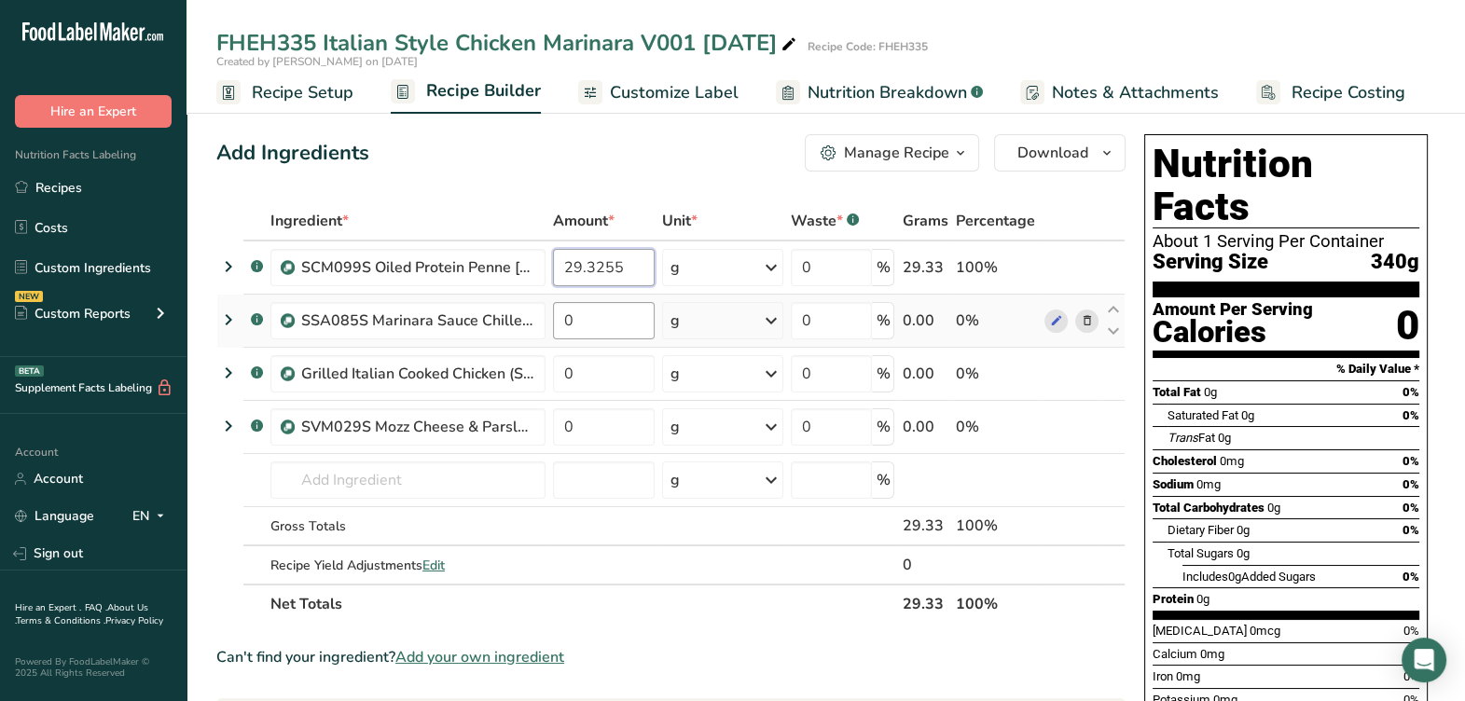
type input "29.3255"
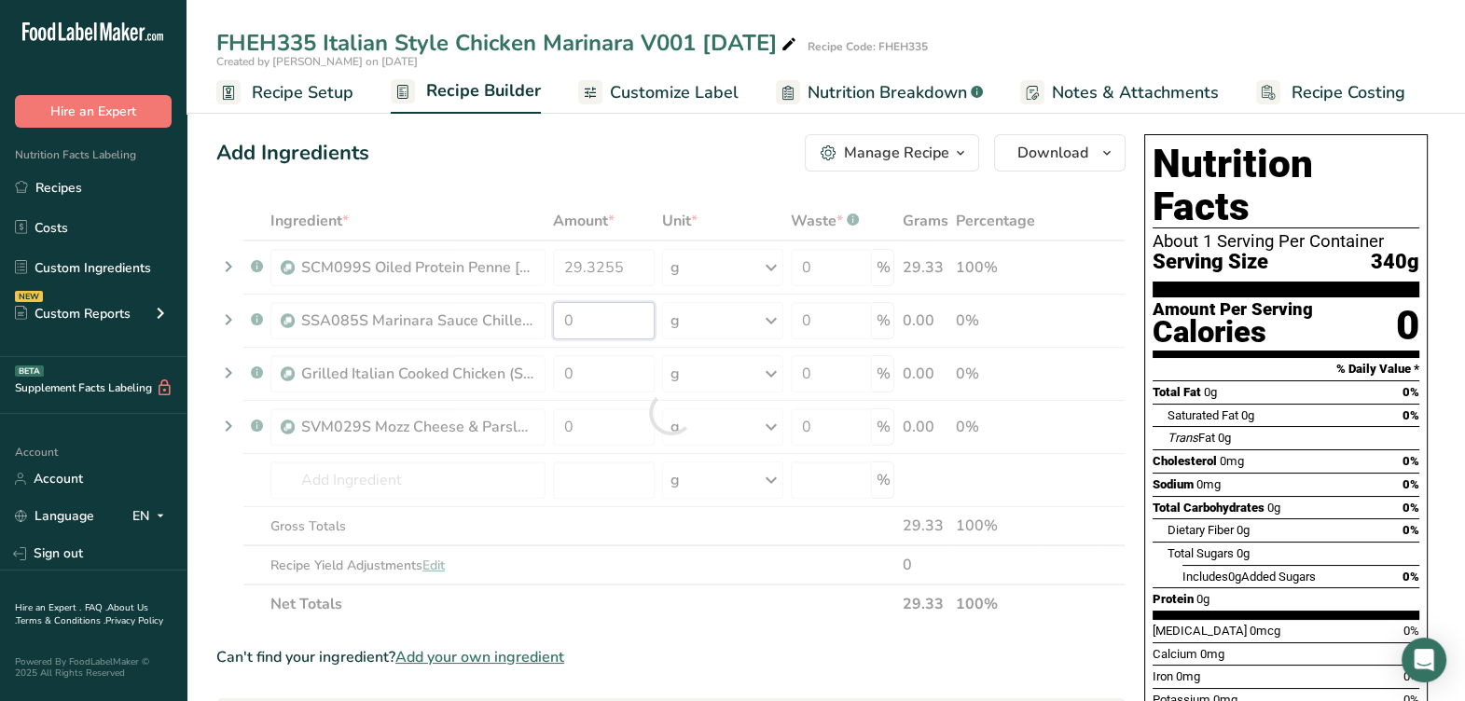
click at [607, 320] on div "Ingredient * Amount * Unit * Waste * .a-a{fill:#347362;}.b-a{fill:#fff;} Grams …" at bounding box center [670, 412] width 909 height 422
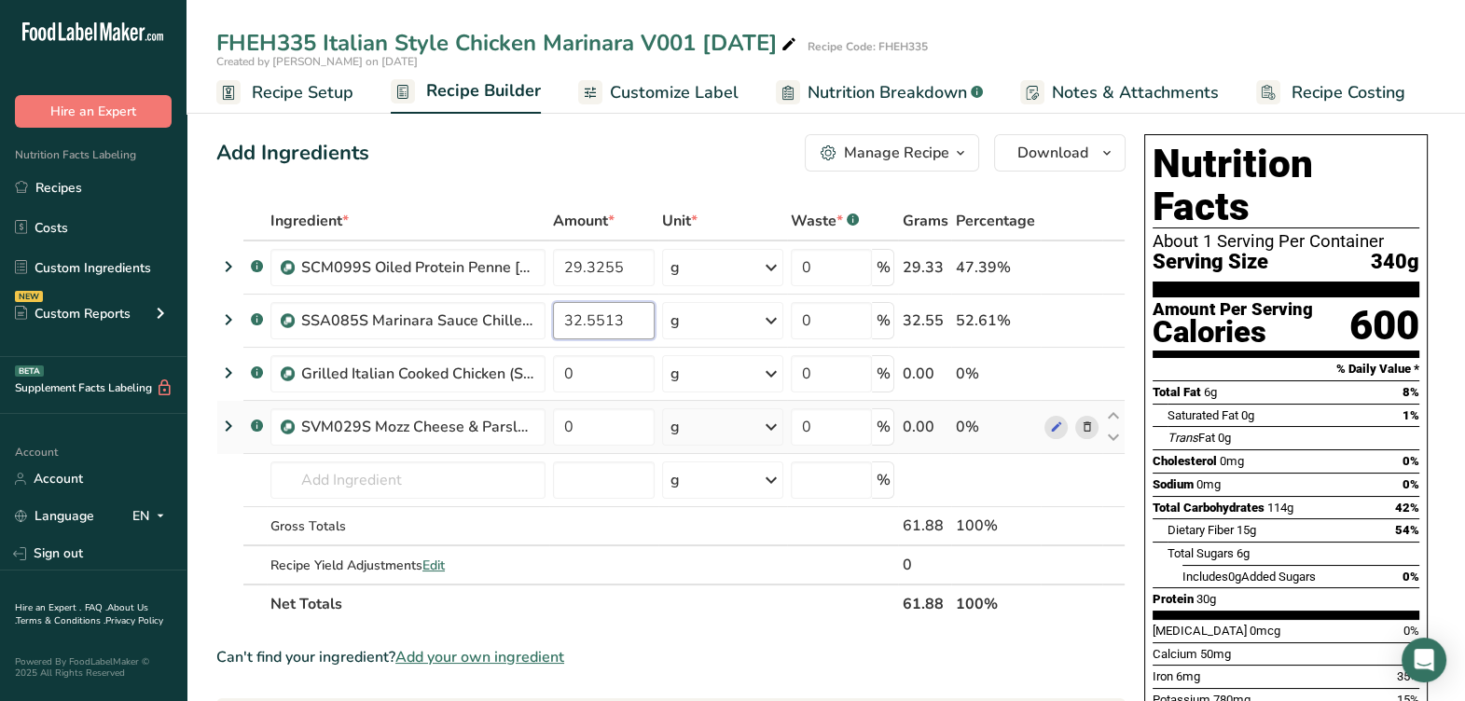
type input "32.5513"
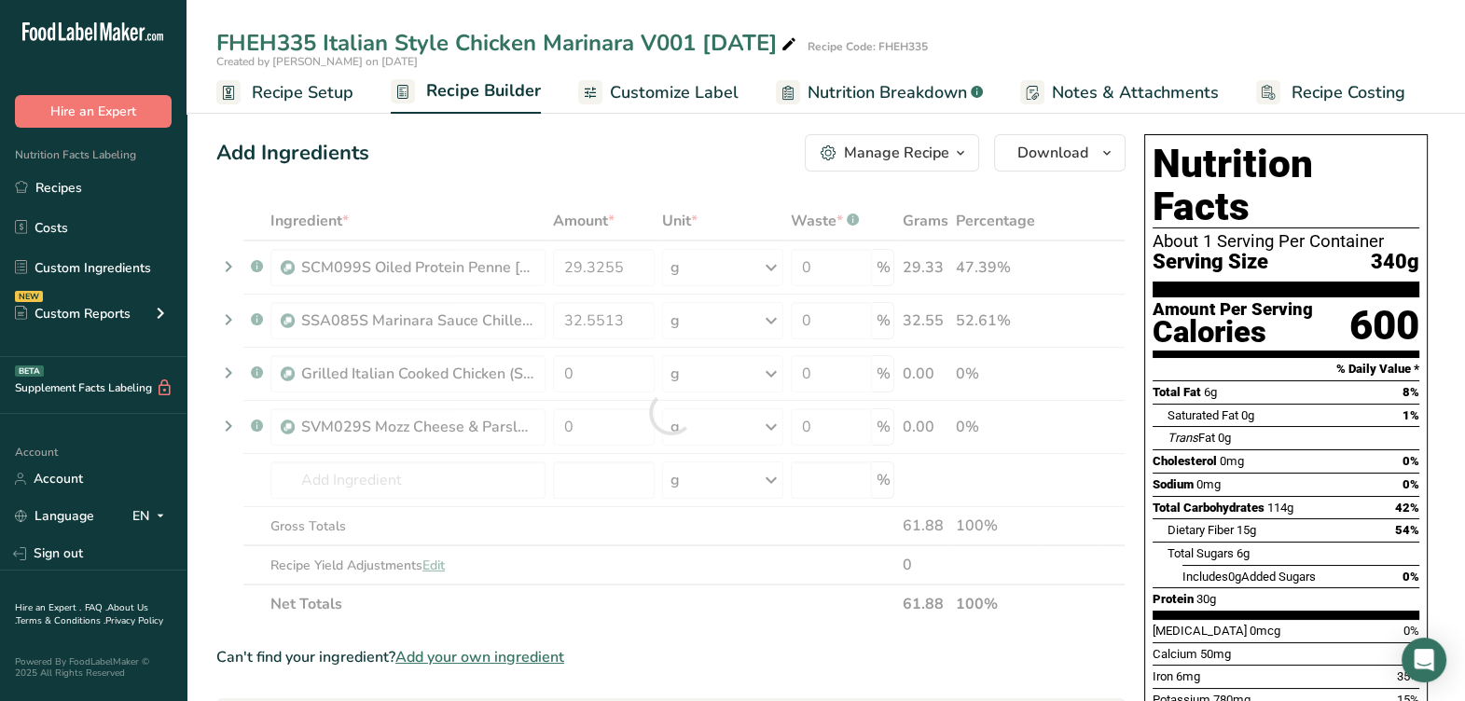
drag, startPoint x: 619, startPoint y: 400, endPoint x: 620, endPoint y: 383, distance: 16.8
click at [619, 396] on div "Ingredient * Amount * Unit * Waste * .a-a{fill:#347362;}.b-a{fill:#fff;} Grams …" at bounding box center [670, 412] width 909 height 422
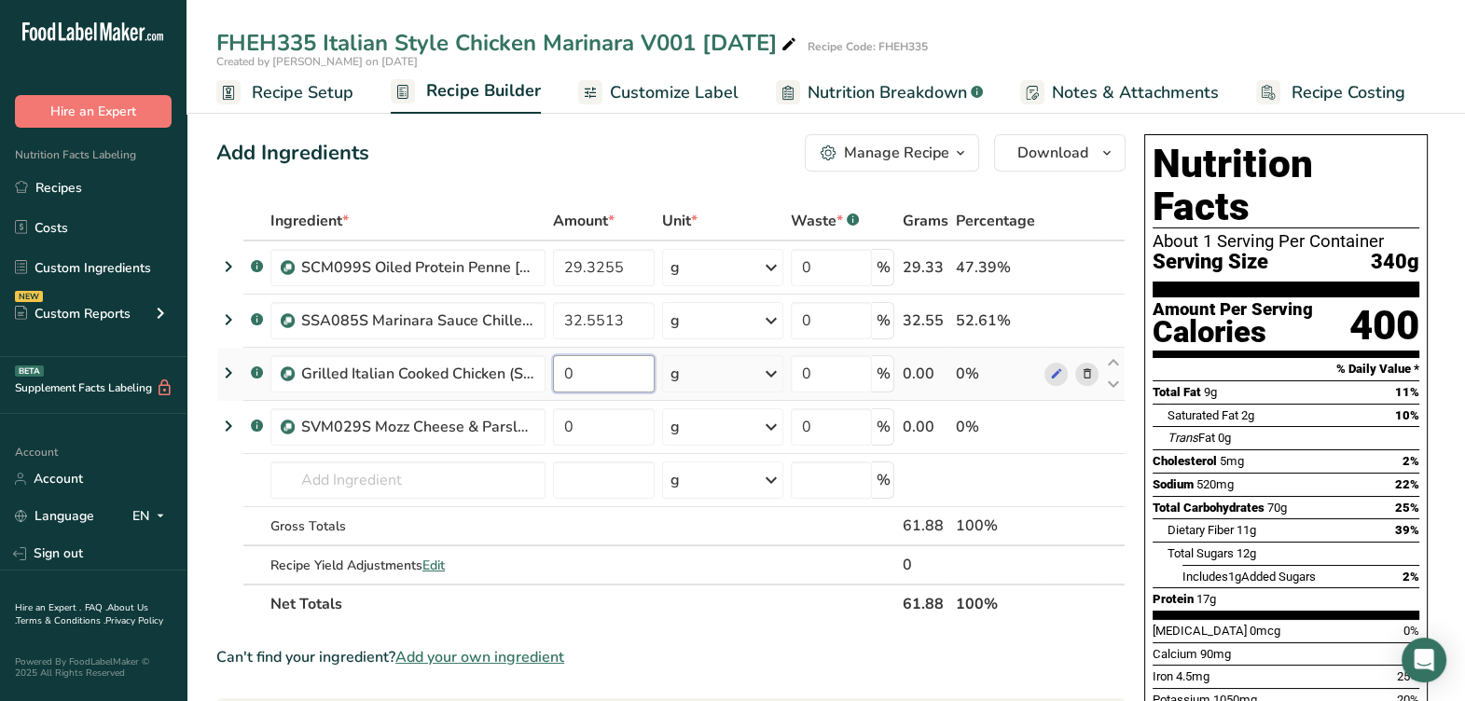
click at [602, 376] on input "0" at bounding box center [604, 373] width 102 height 37
type input "33.7243"
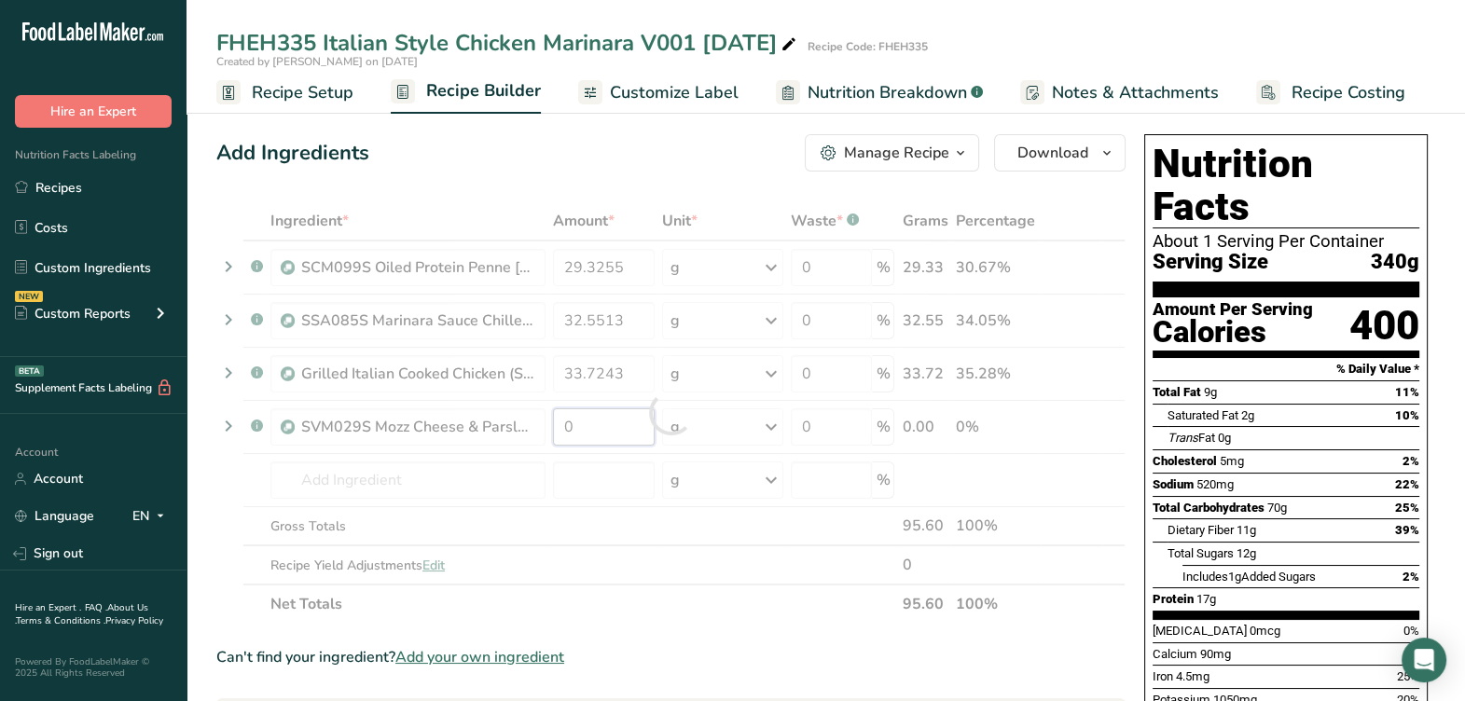
click at [613, 425] on div "Ingredient * Amount * Unit * Waste * .a-a{fill:#347362;}.b-a{fill:#fff;} Grams …" at bounding box center [670, 412] width 909 height 422
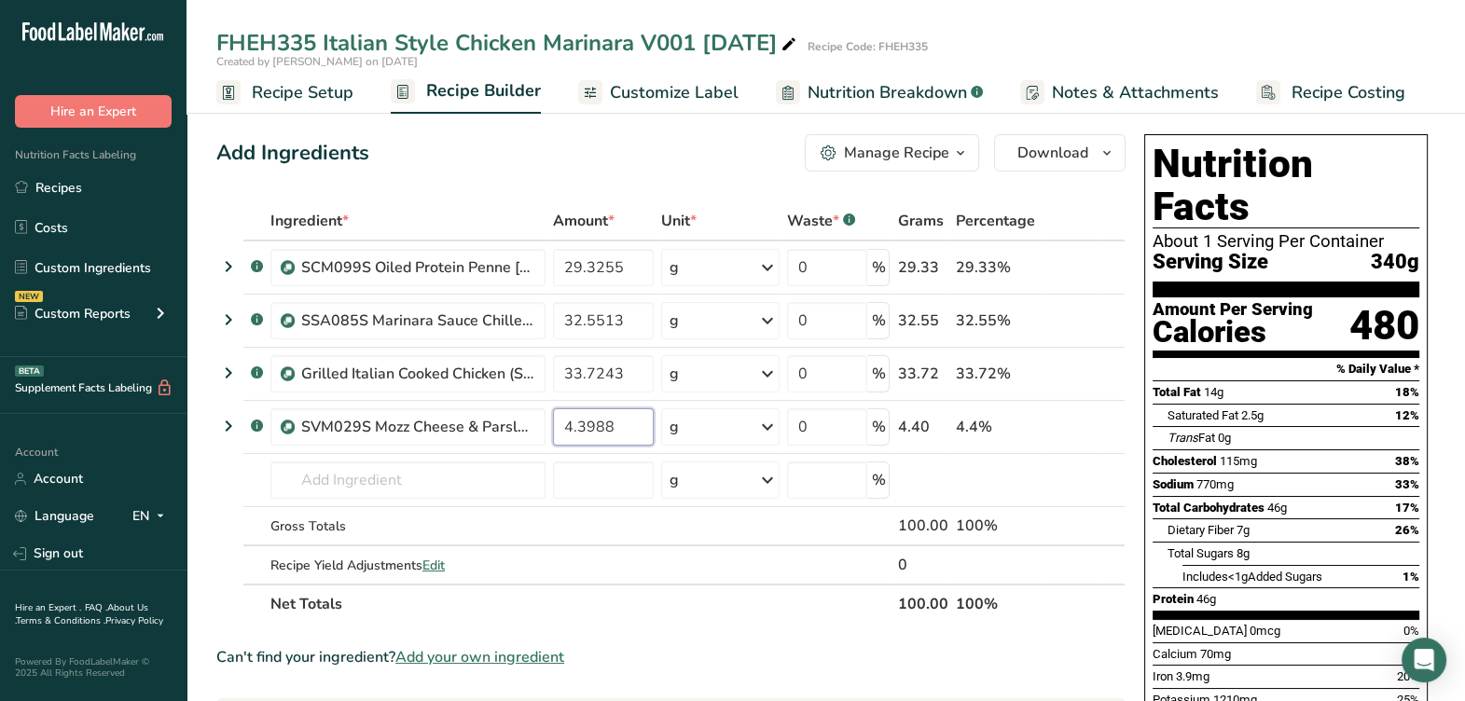
type input "4.3988"
click at [642, 582] on div "Ingredient * Amount * Unit * Waste * .a-a{fill:#347362;}.b-a{fill:#fff;} Grams …" at bounding box center [670, 412] width 909 height 422
click at [1055, 325] on icon at bounding box center [1055, 321] width 13 height 20
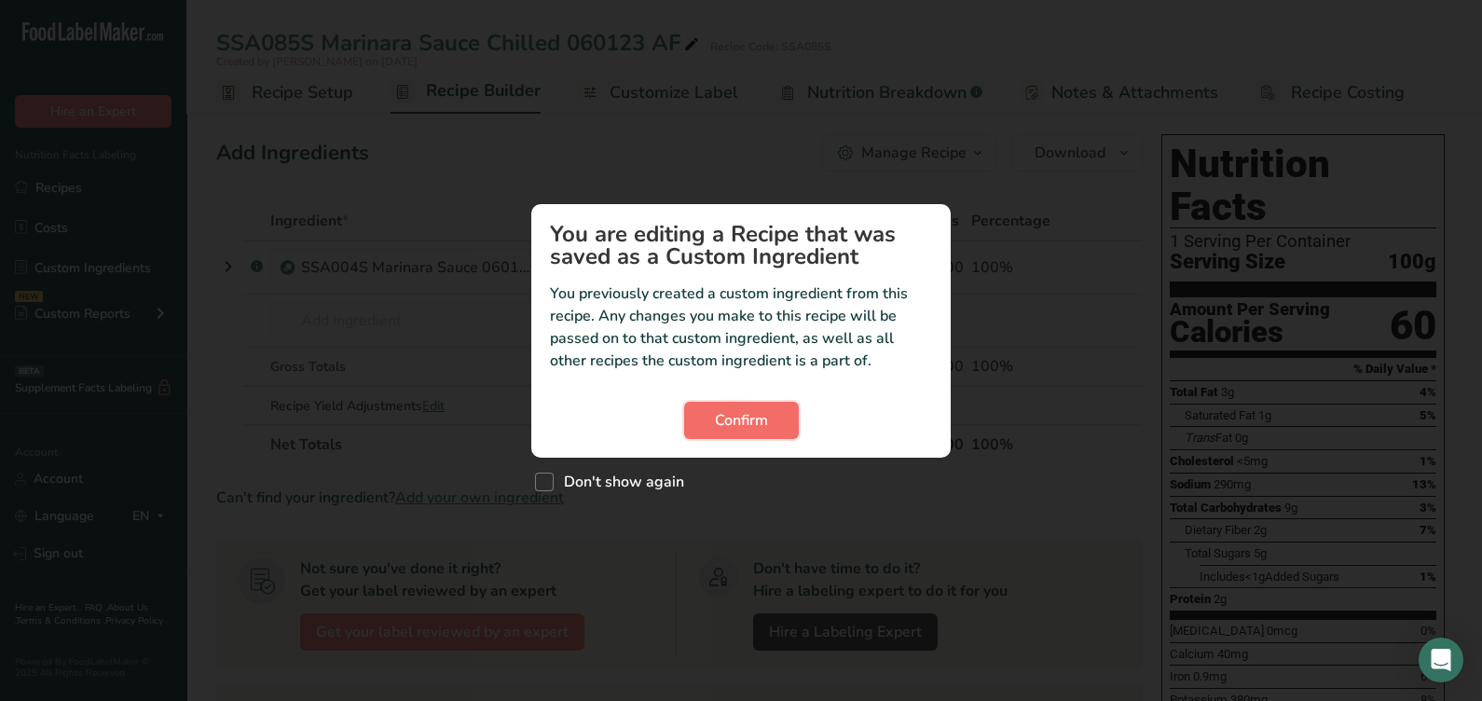
click at [765, 411] on span "Confirm" at bounding box center [741, 420] width 53 height 22
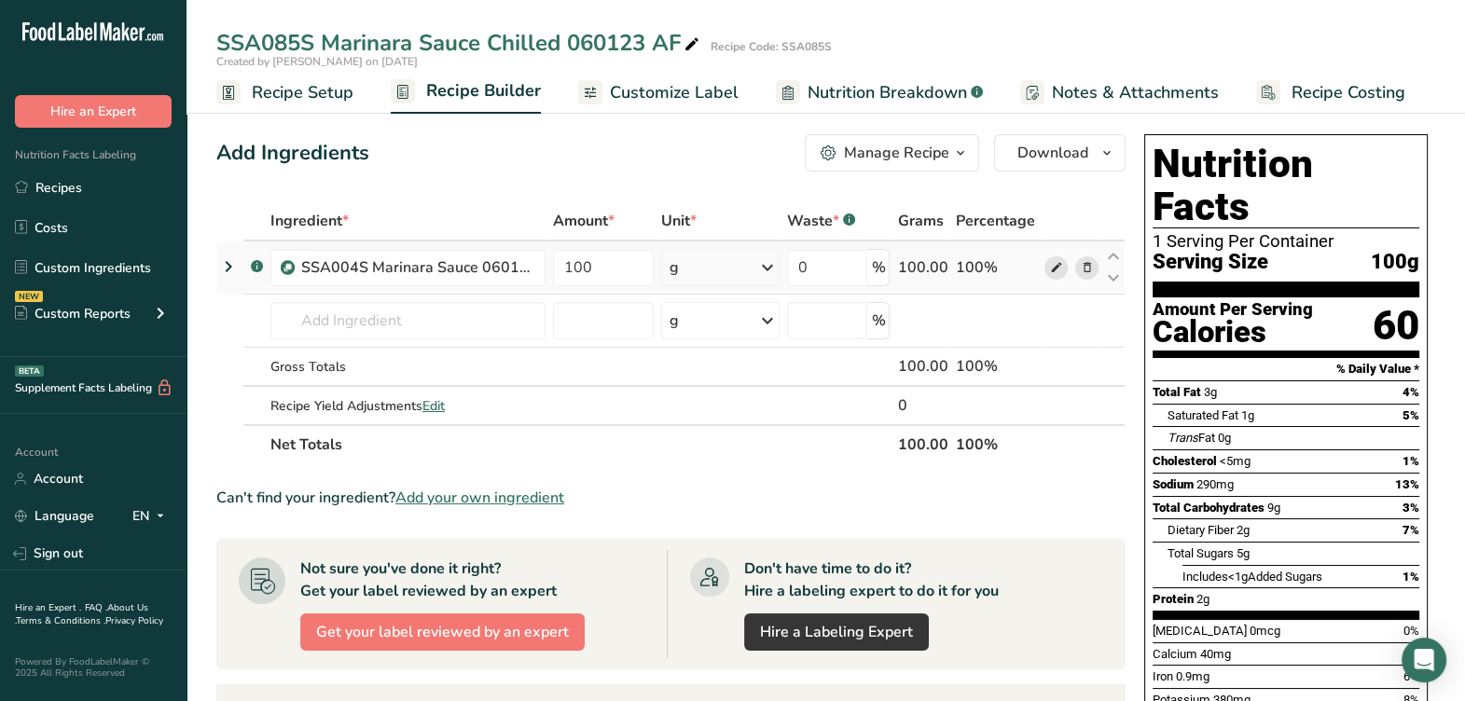
click at [1055, 275] on icon at bounding box center [1055, 268] width 13 height 20
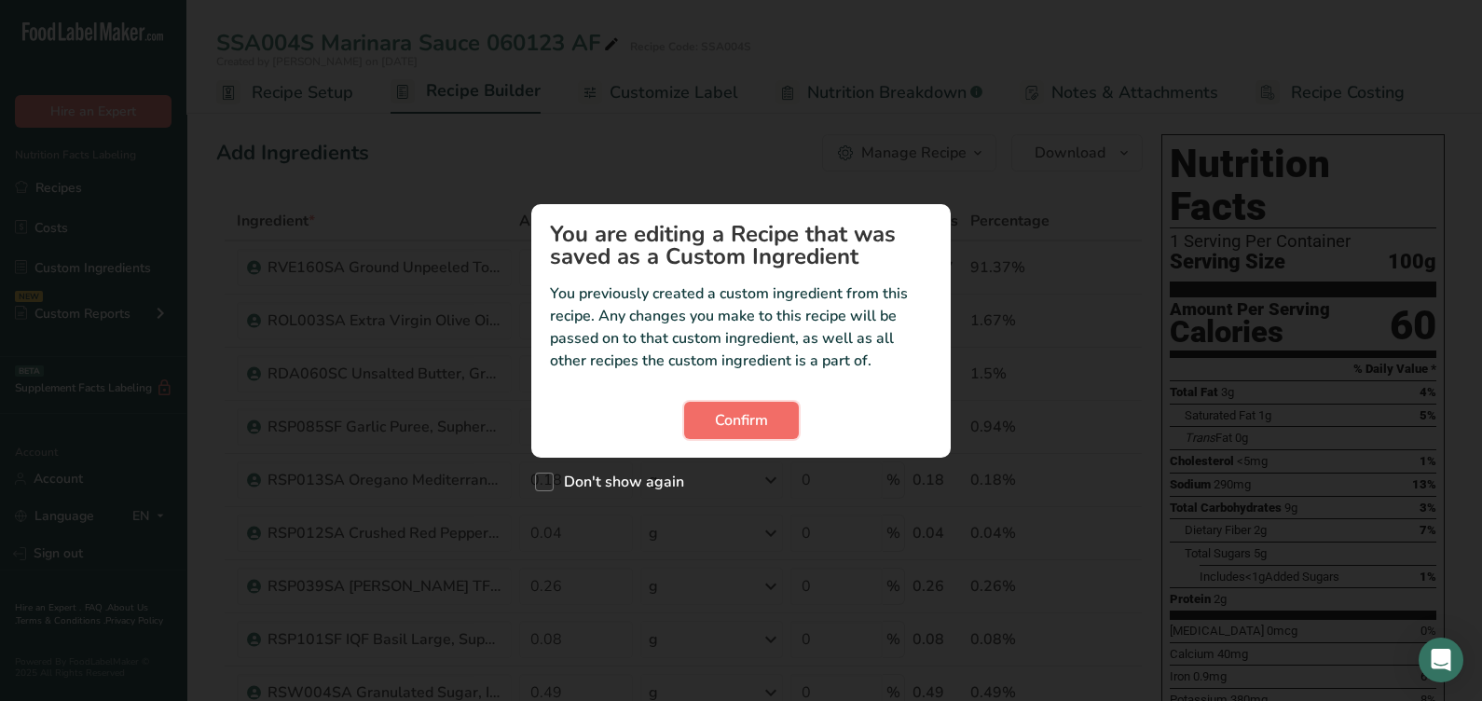
click at [736, 422] on span "Confirm" at bounding box center [741, 420] width 53 height 22
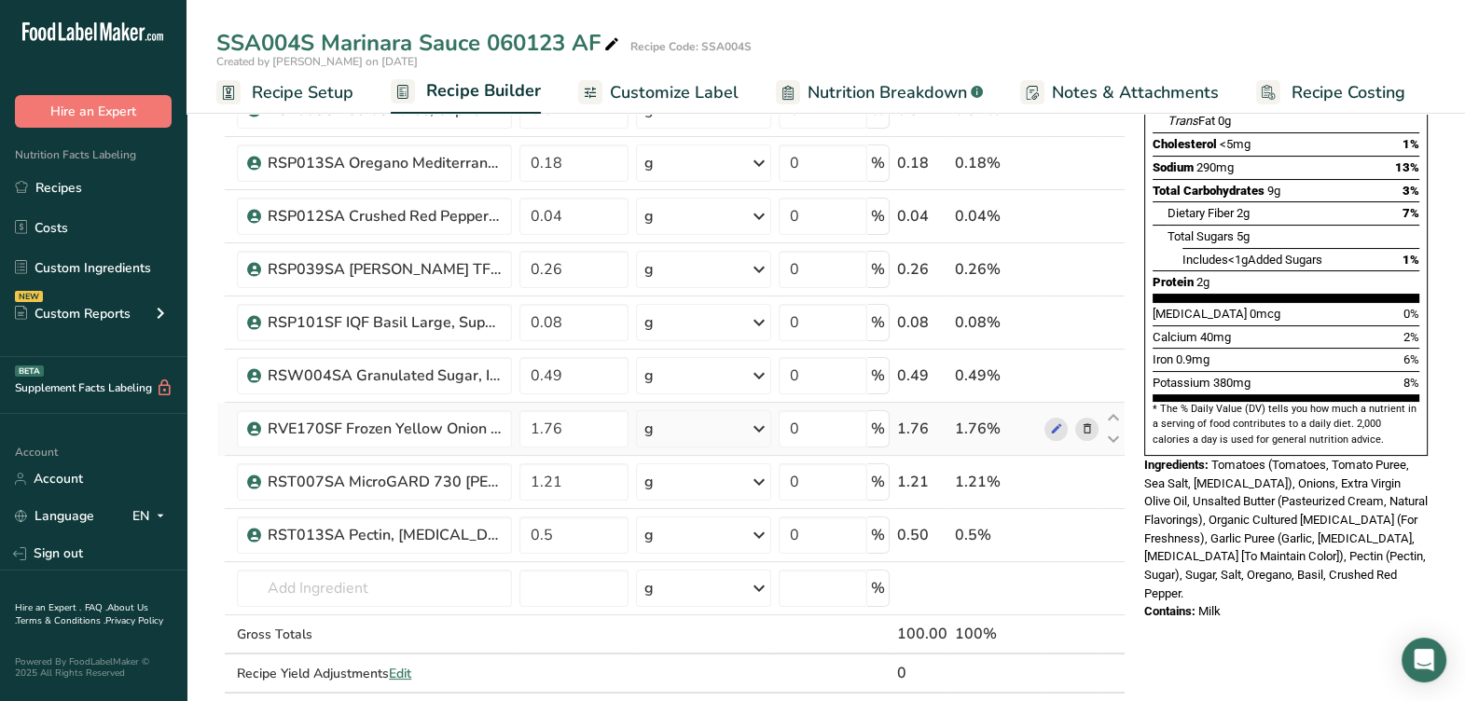
scroll to position [465, 0]
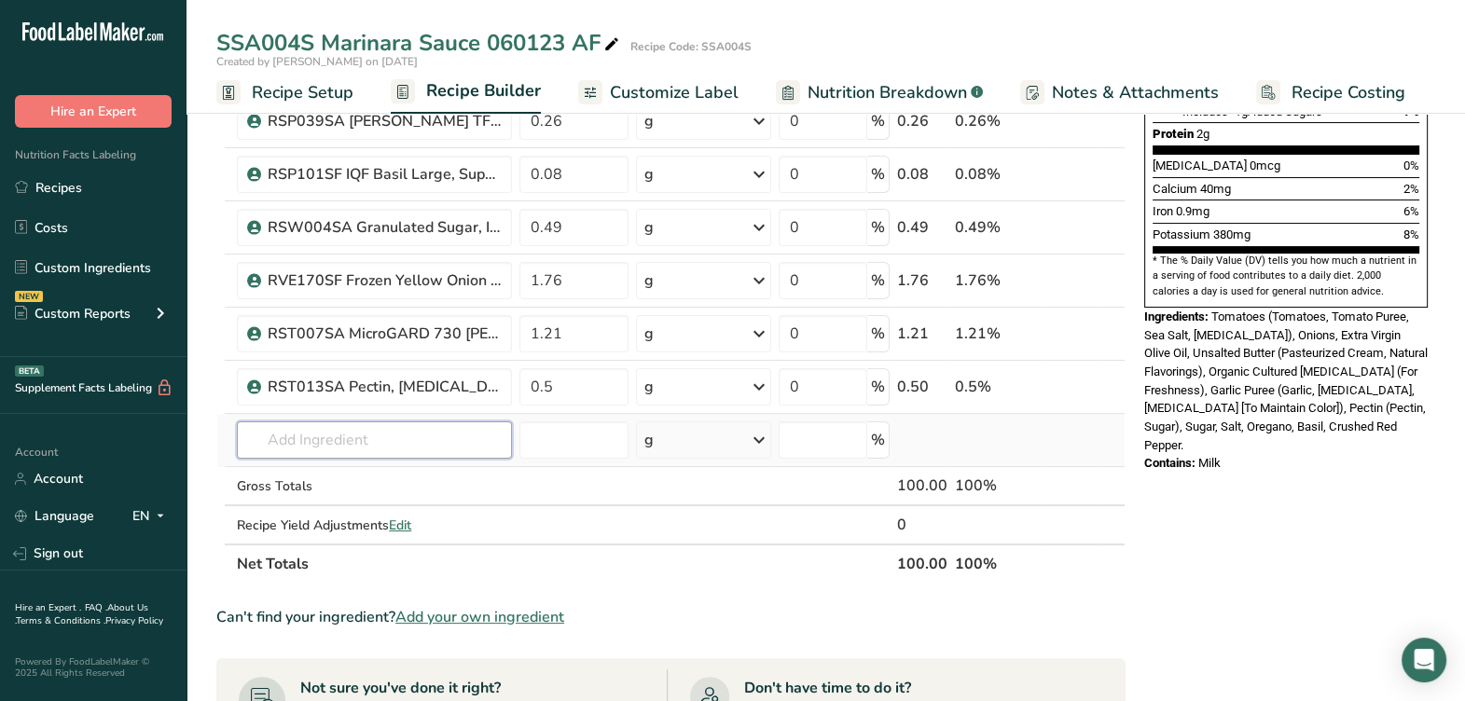
click at [382, 448] on input "text" at bounding box center [374, 439] width 275 height 37
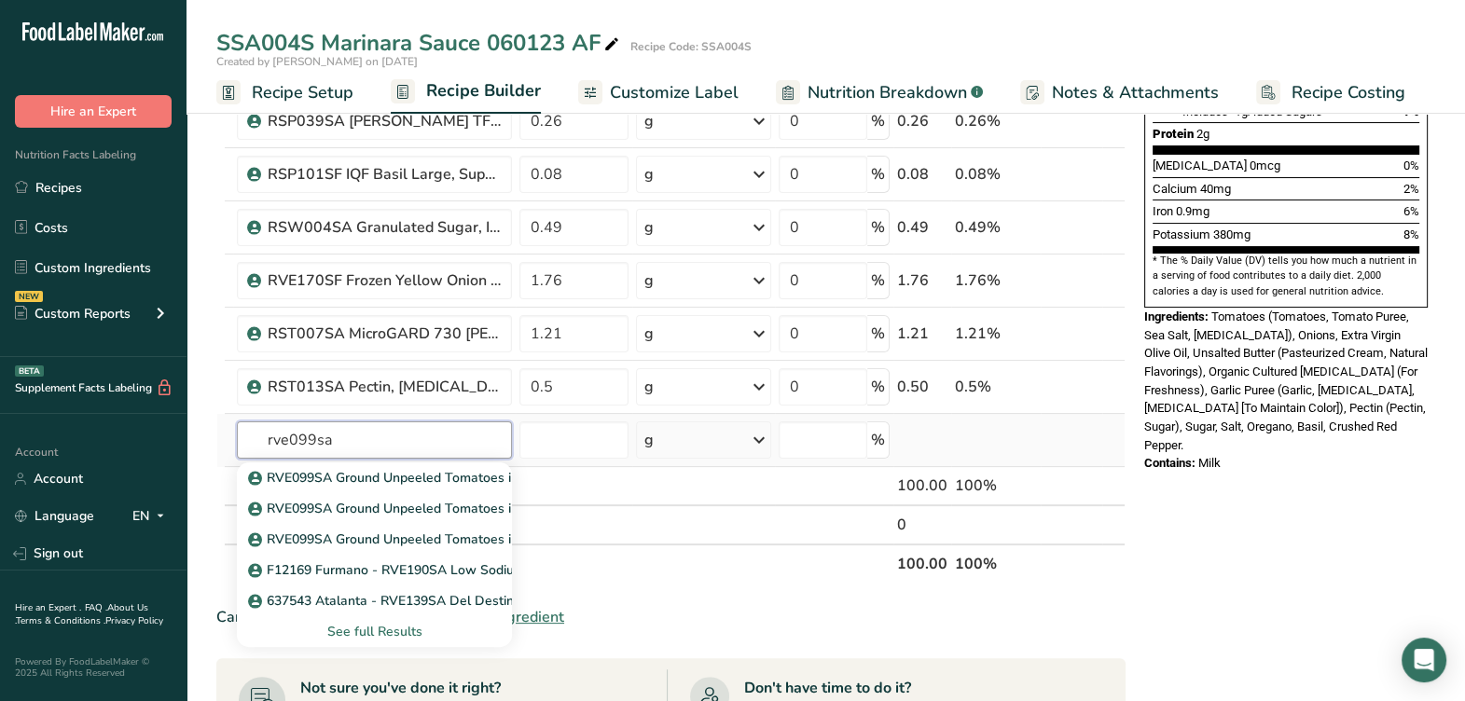
type input "rve099sa"
click at [359, 622] on div "See full Results" at bounding box center [374, 632] width 245 height 20
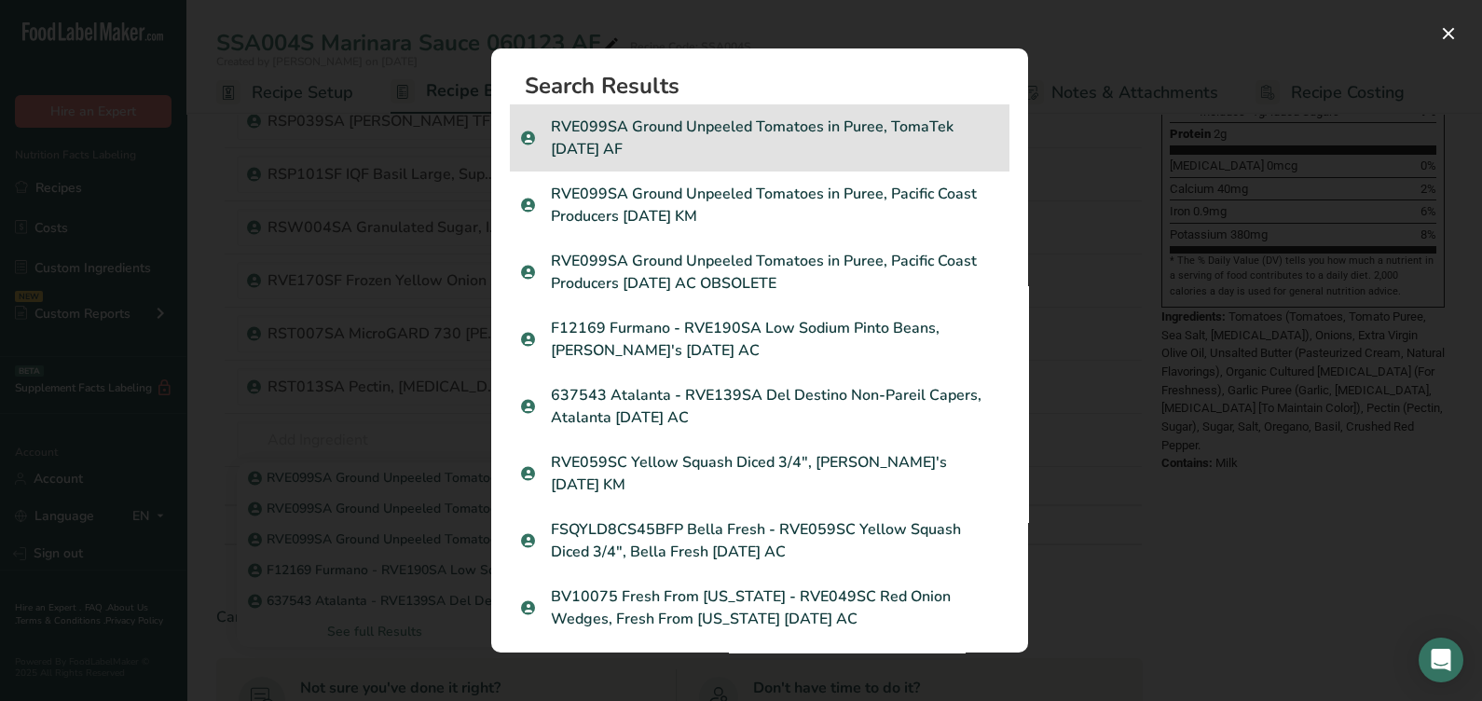
click at [813, 139] on p "RVE099SA Ground Unpeeled Tomatoes in Puree, TomaTek 10-20-21 AF" at bounding box center [759, 138] width 477 height 45
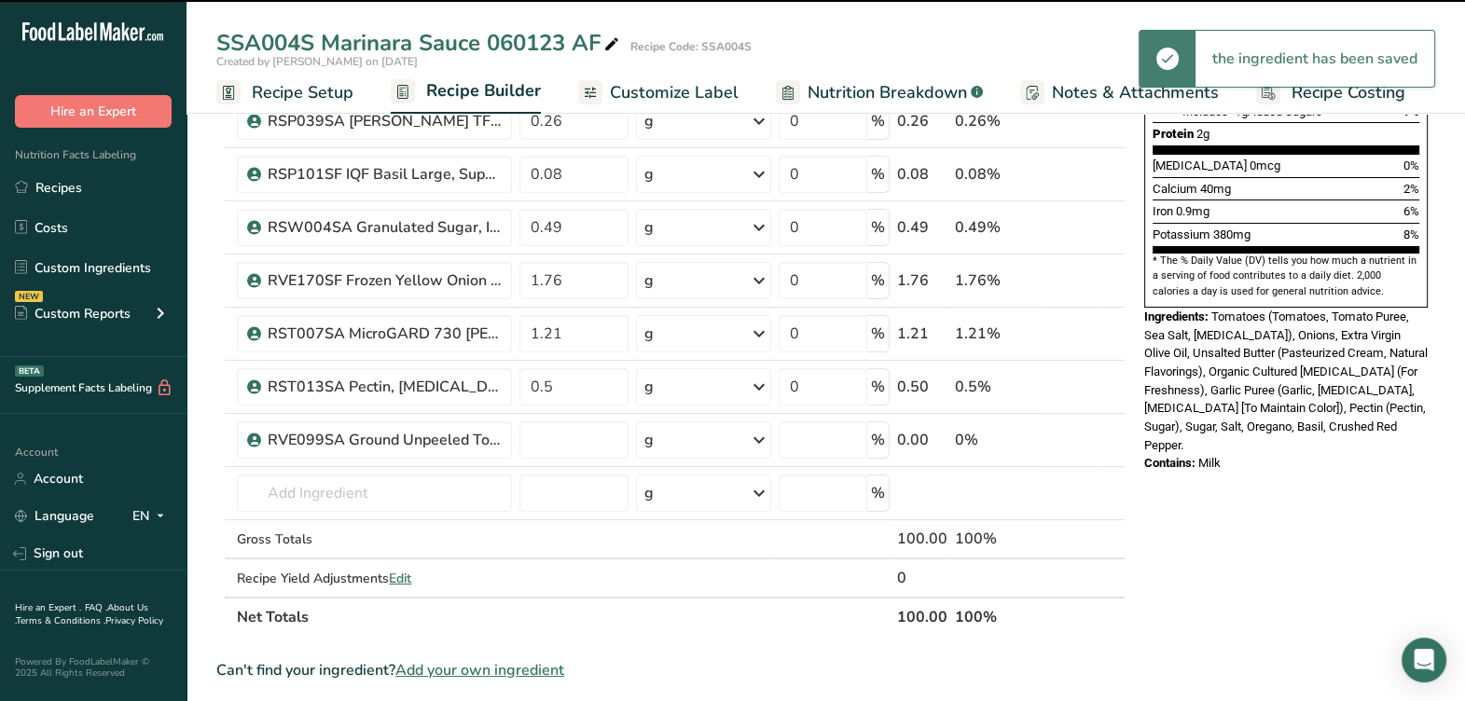
type input "0"
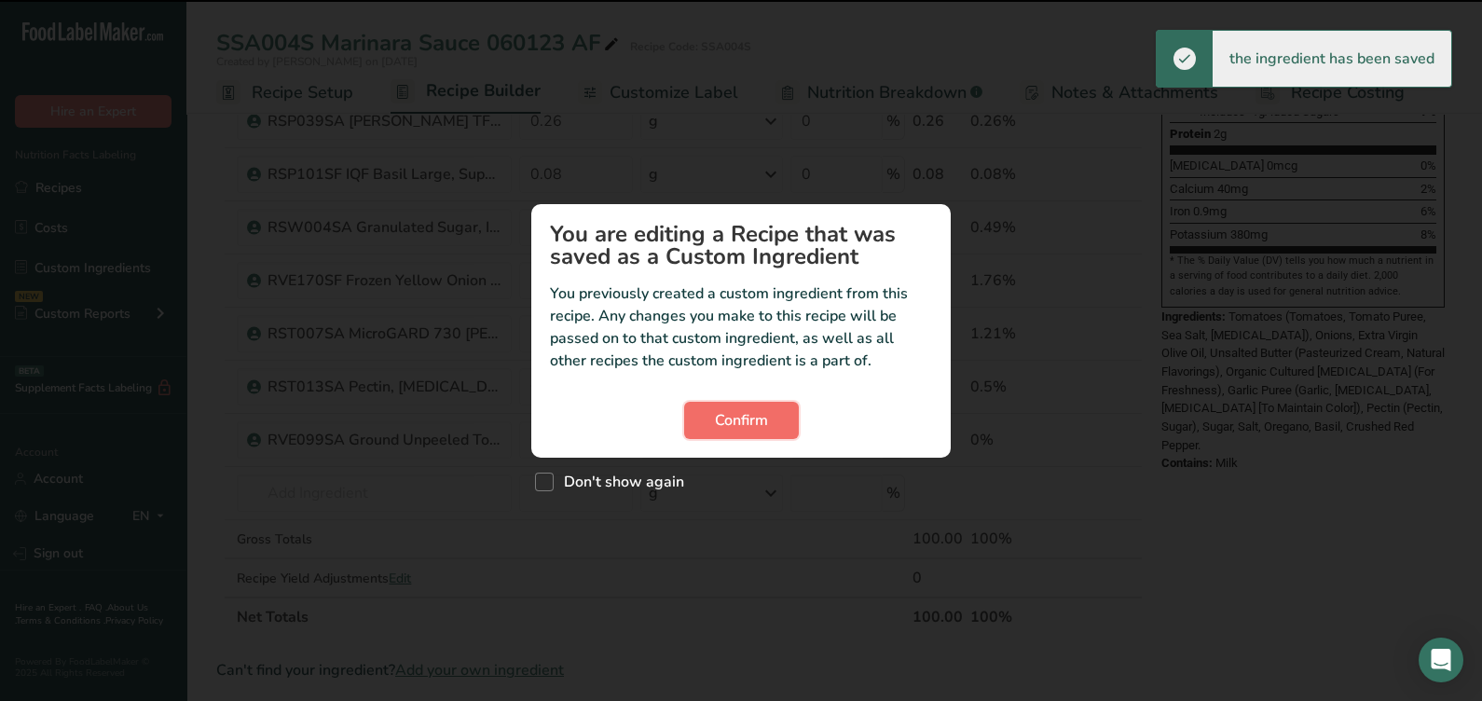
click at [704, 408] on button "Confirm" at bounding box center [741, 420] width 115 height 37
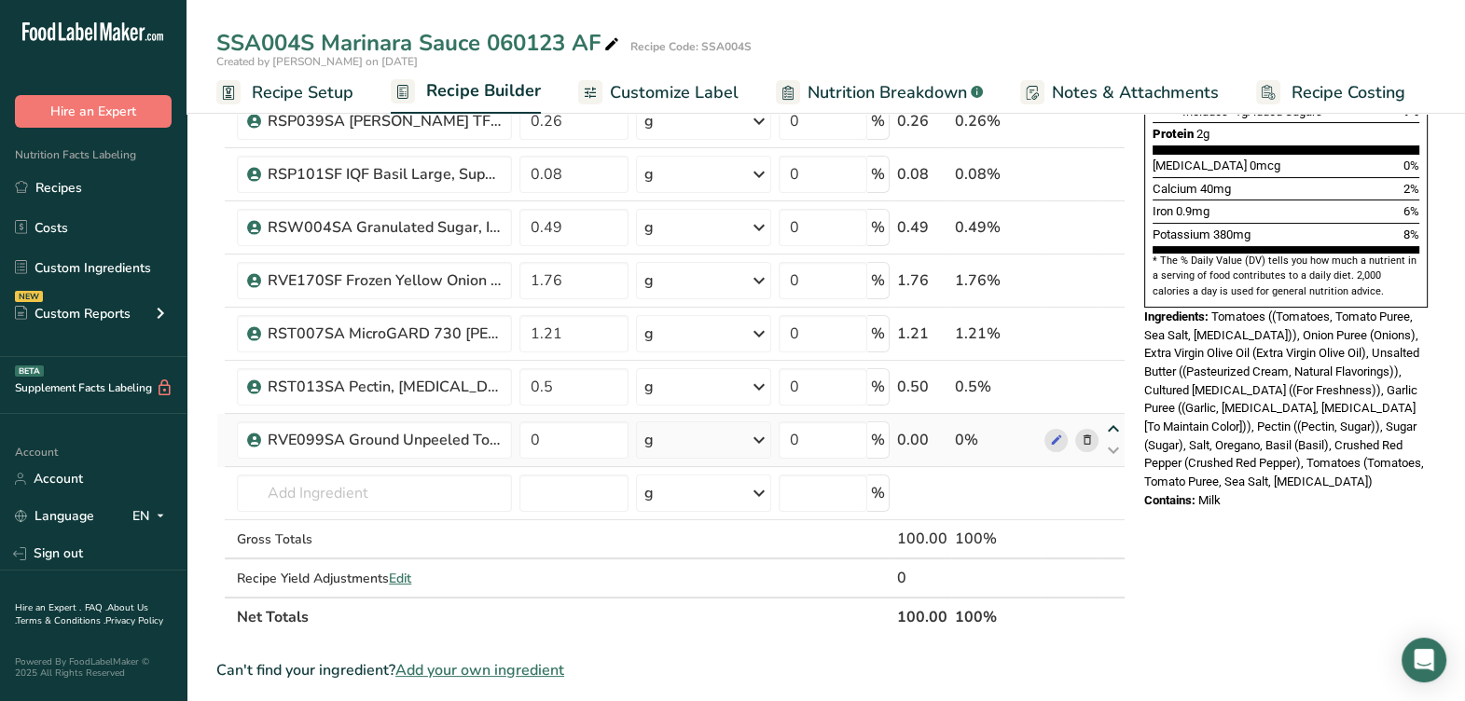
click at [1111, 422] on icon at bounding box center [1113, 429] width 22 height 14
type input "0"
type input "0.5"
click at [1109, 369] on icon at bounding box center [1113, 376] width 22 height 14
type input "0"
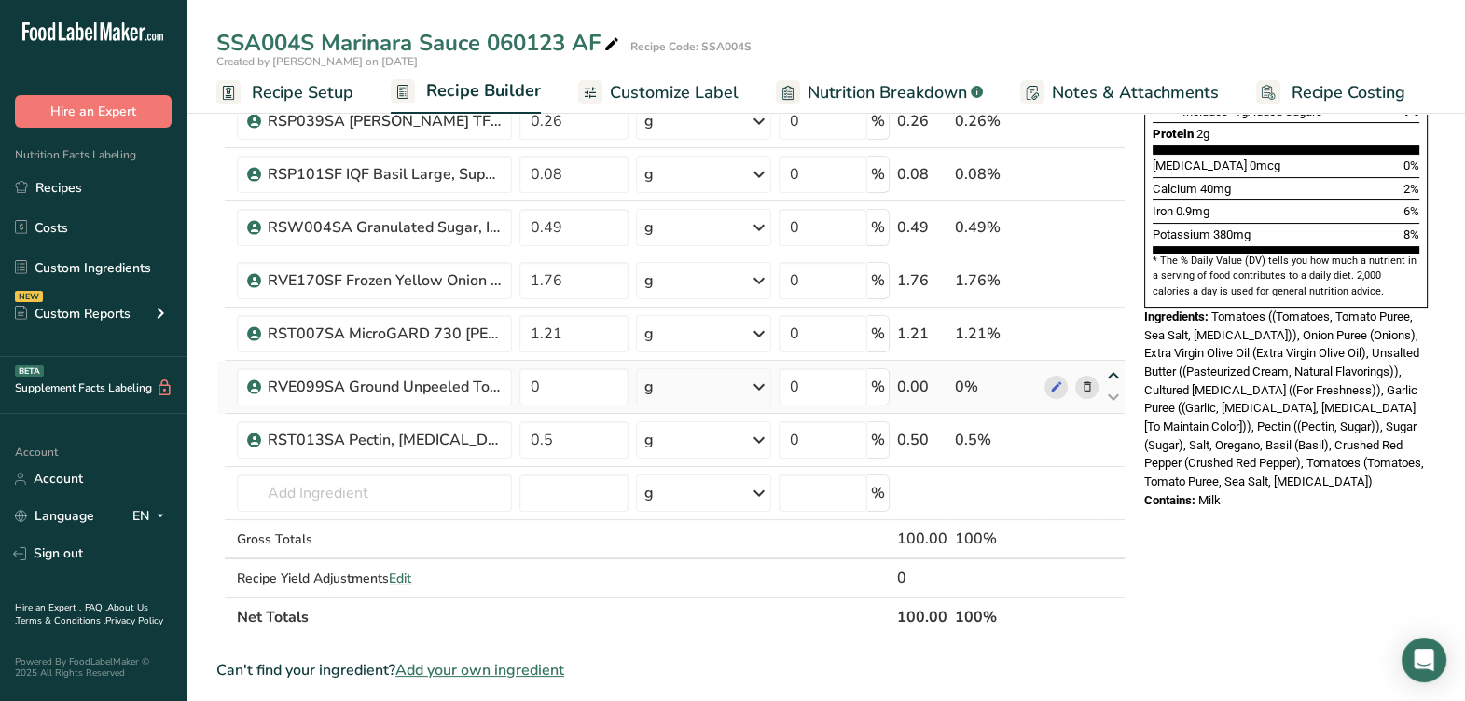
type input "1.21"
drag, startPoint x: 1116, startPoint y: 314, endPoint x: 1106, endPoint y: 280, distance: 36.0
click at [1115, 316] on icon at bounding box center [1113, 323] width 22 height 14
type input "0"
type input "1.76"
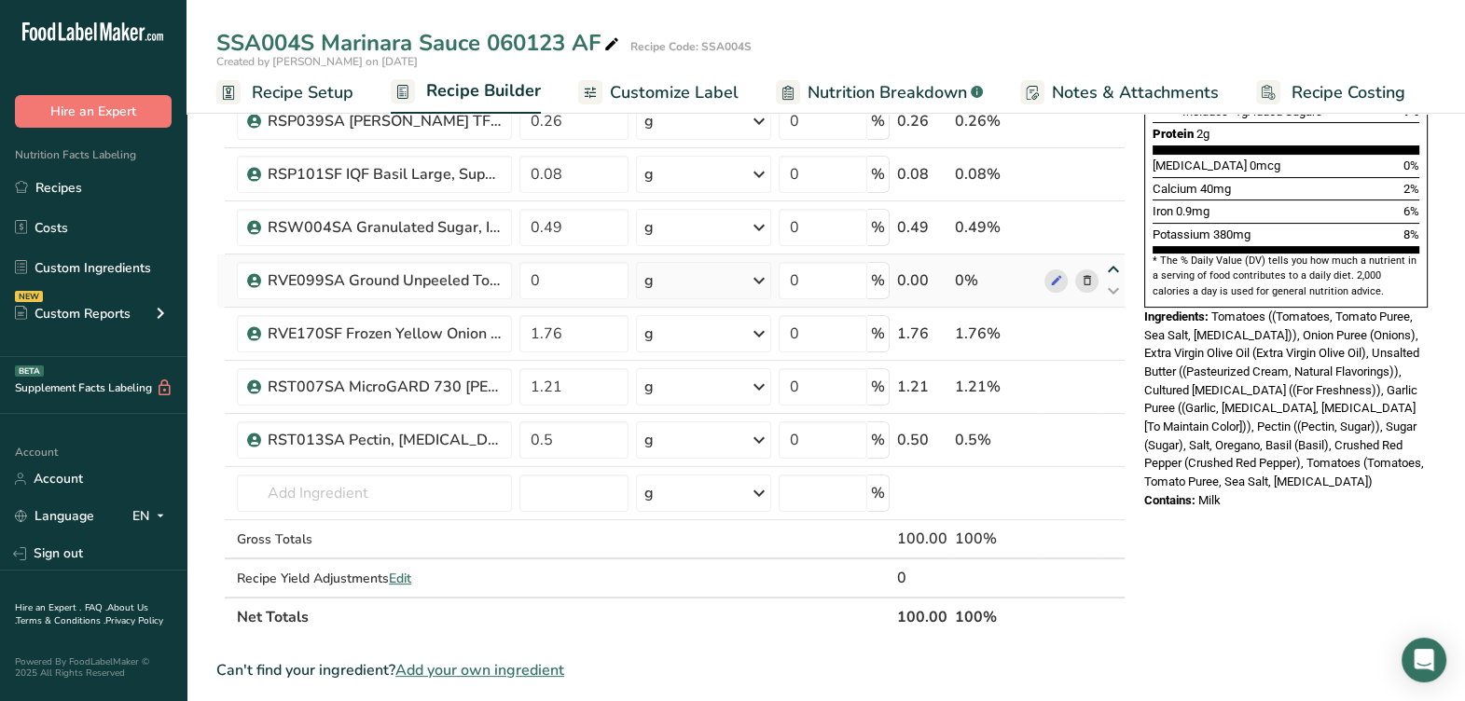
click at [1108, 263] on icon at bounding box center [1113, 270] width 22 height 14
type input "0"
type input "0.49"
click at [1114, 210] on icon at bounding box center [1113, 217] width 22 height 14
type input "0"
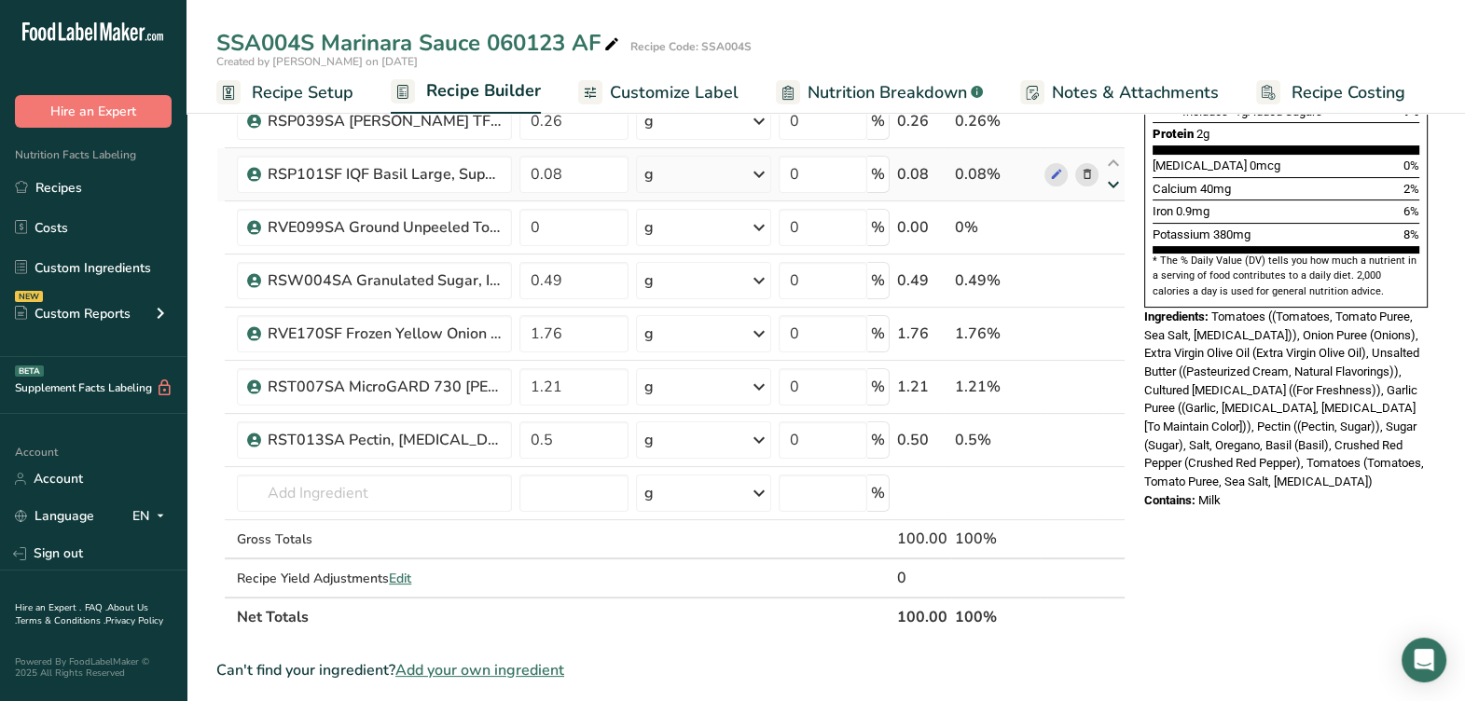
type input "0.08"
drag, startPoint x: 1114, startPoint y: 161, endPoint x: 1123, endPoint y: 229, distance: 68.7
click at [1114, 163] on icon at bounding box center [1113, 164] width 22 height 14
type input "0"
type input "0.26"
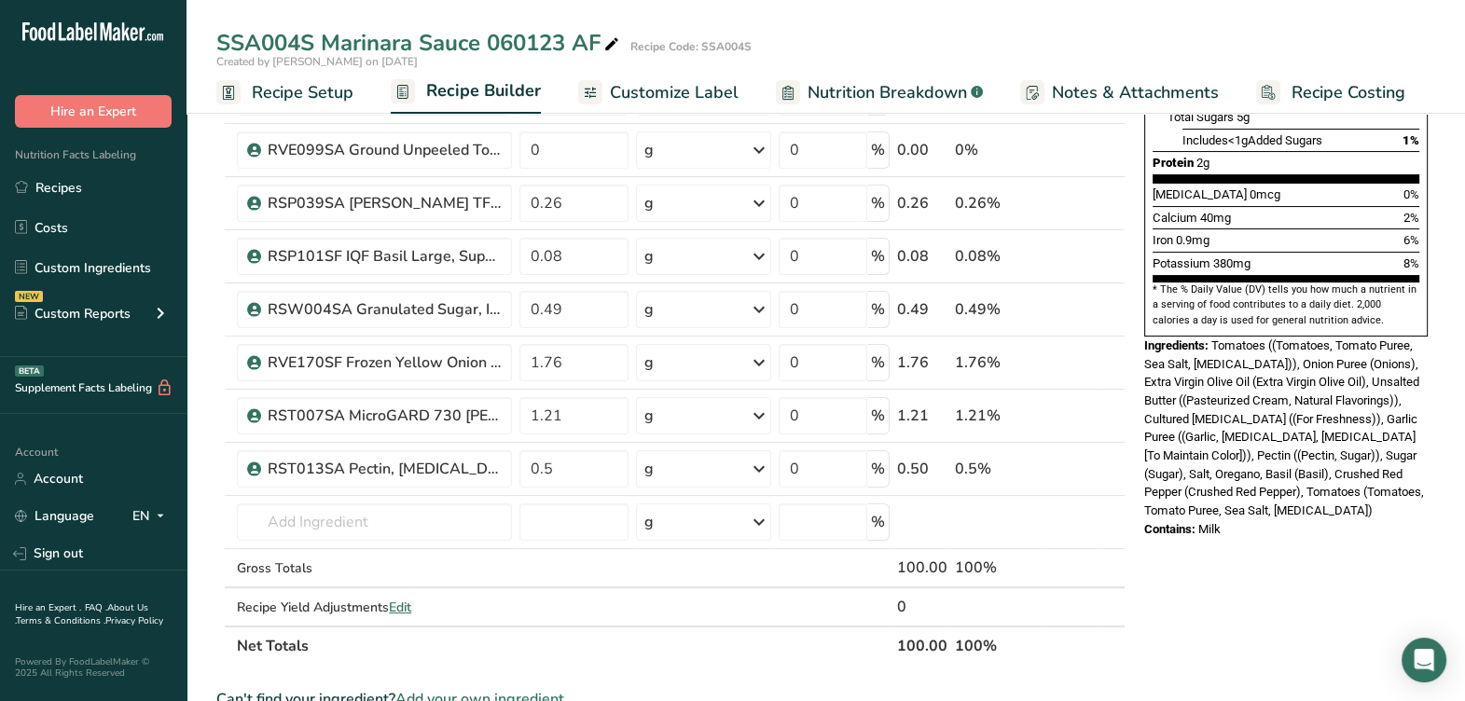
scroll to position [350, 0]
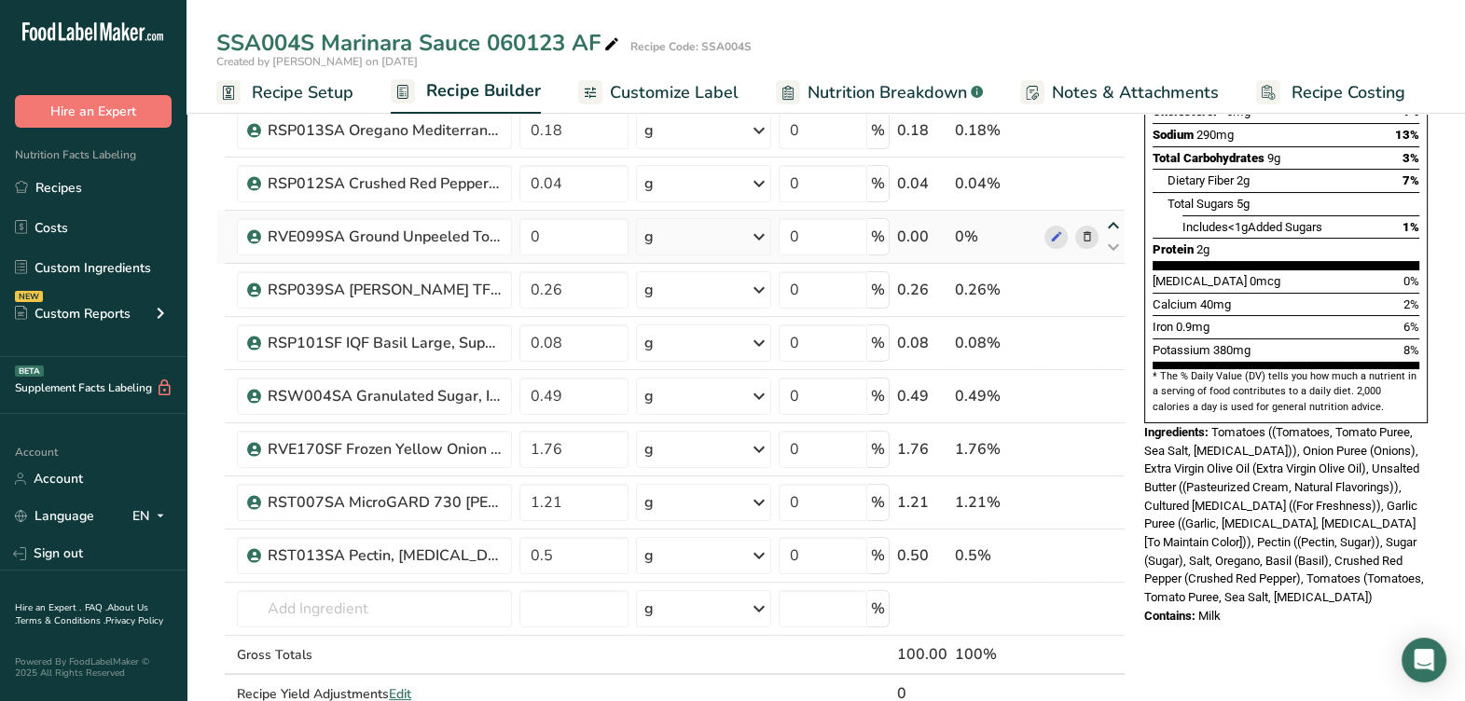
click at [1110, 219] on icon at bounding box center [1113, 226] width 22 height 14
type input "0"
type input "0.04"
click at [1114, 167] on icon at bounding box center [1113, 173] width 22 height 14
type input "0"
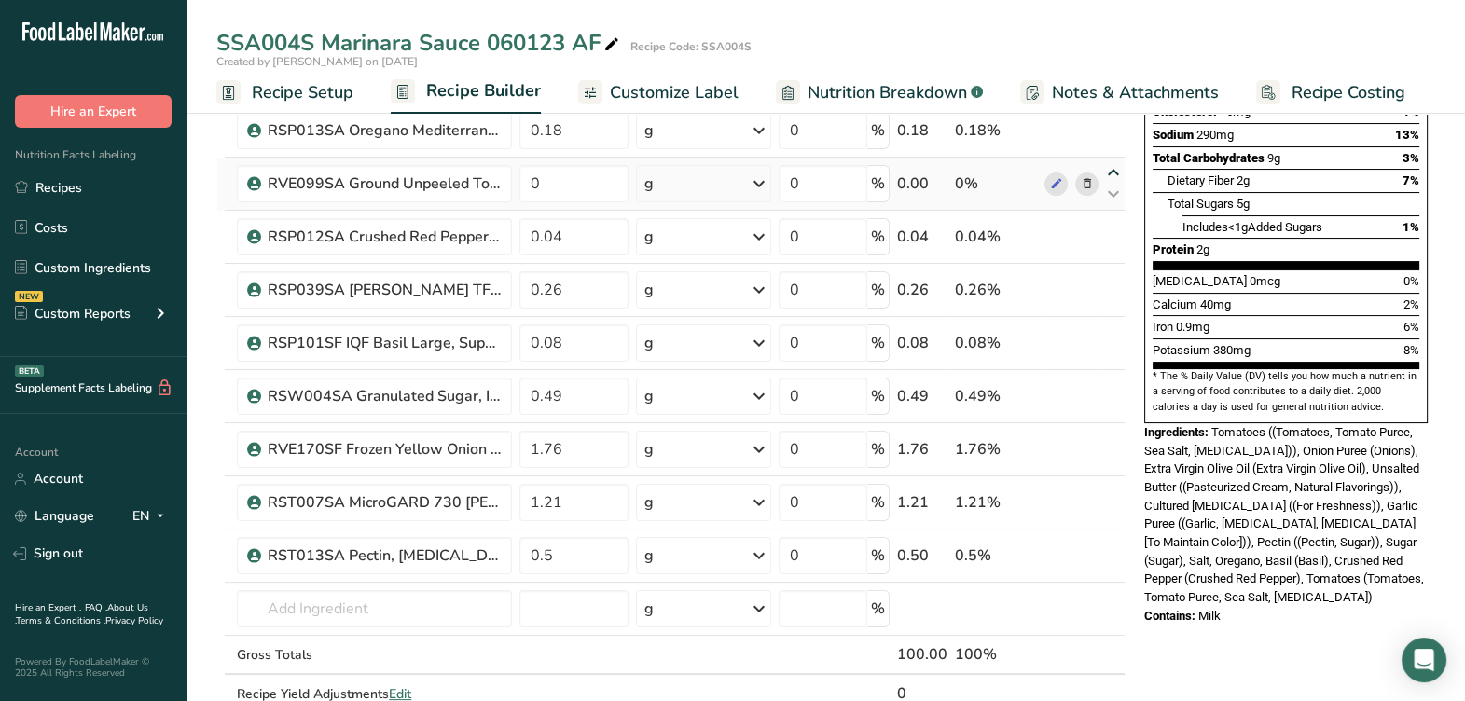
type input "0.18"
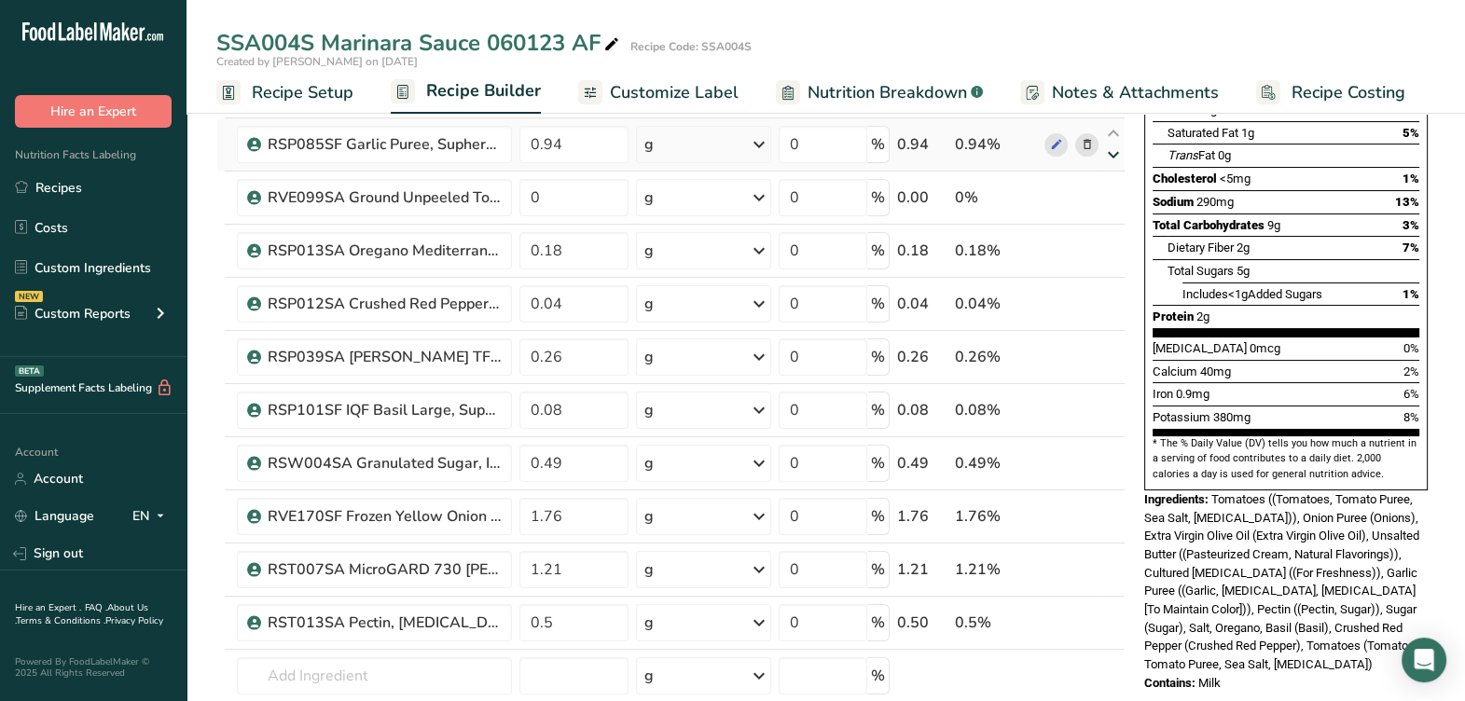
scroll to position [232, 0]
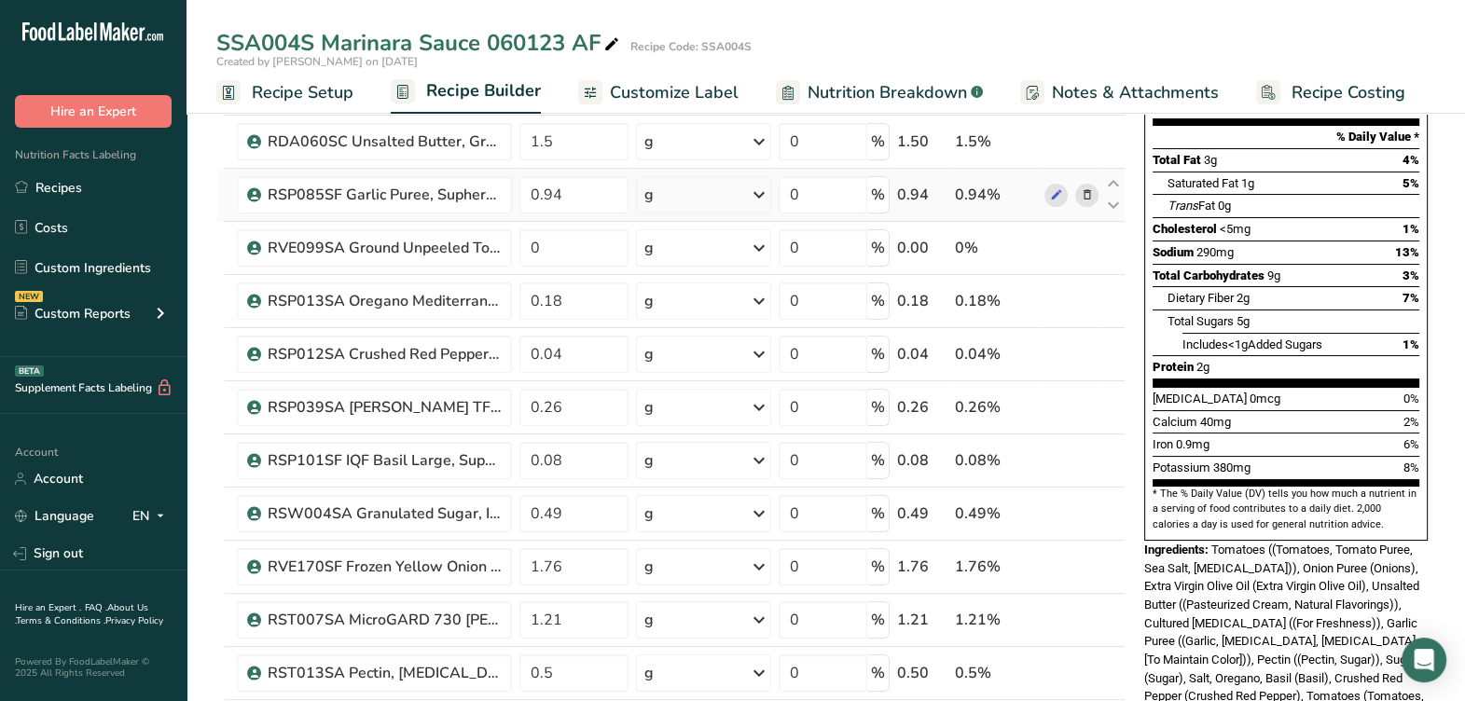
drag, startPoint x: 1109, startPoint y: 233, endPoint x: 1105, endPoint y: 216, distance: 17.4
click at [1109, 230] on icon at bounding box center [1113, 237] width 22 height 14
type input "0"
type input "0.94"
click at [1108, 177] on icon at bounding box center [1113, 184] width 22 height 14
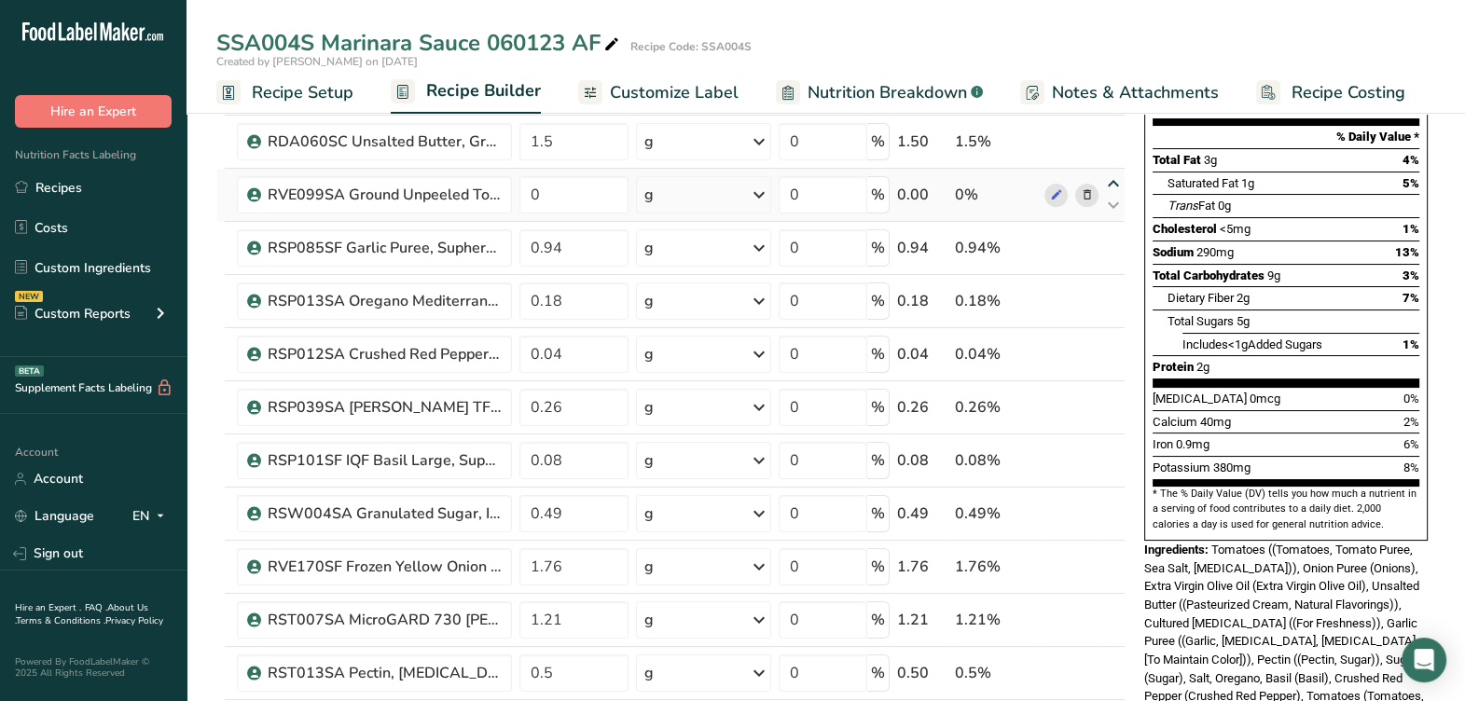
type input "0"
type input "1.5"
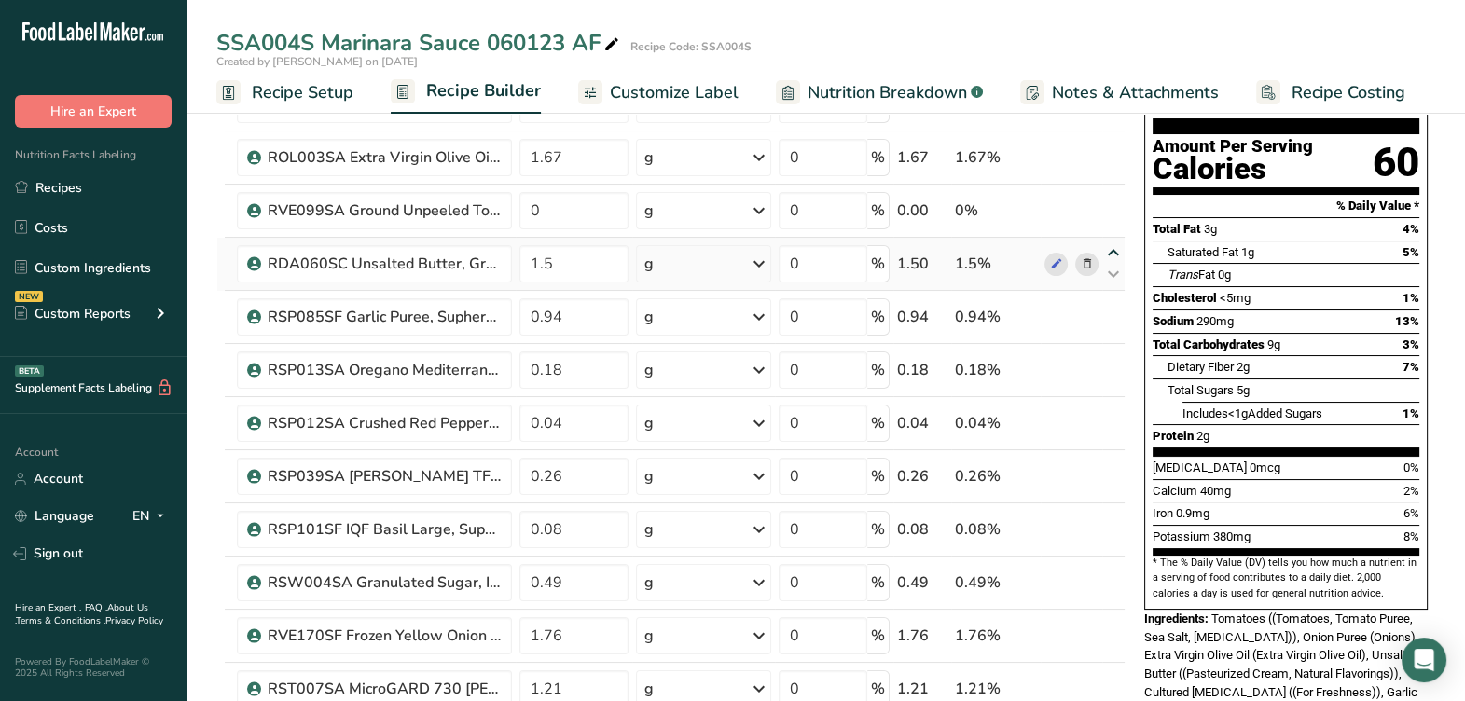
scroll to position [116, 0]
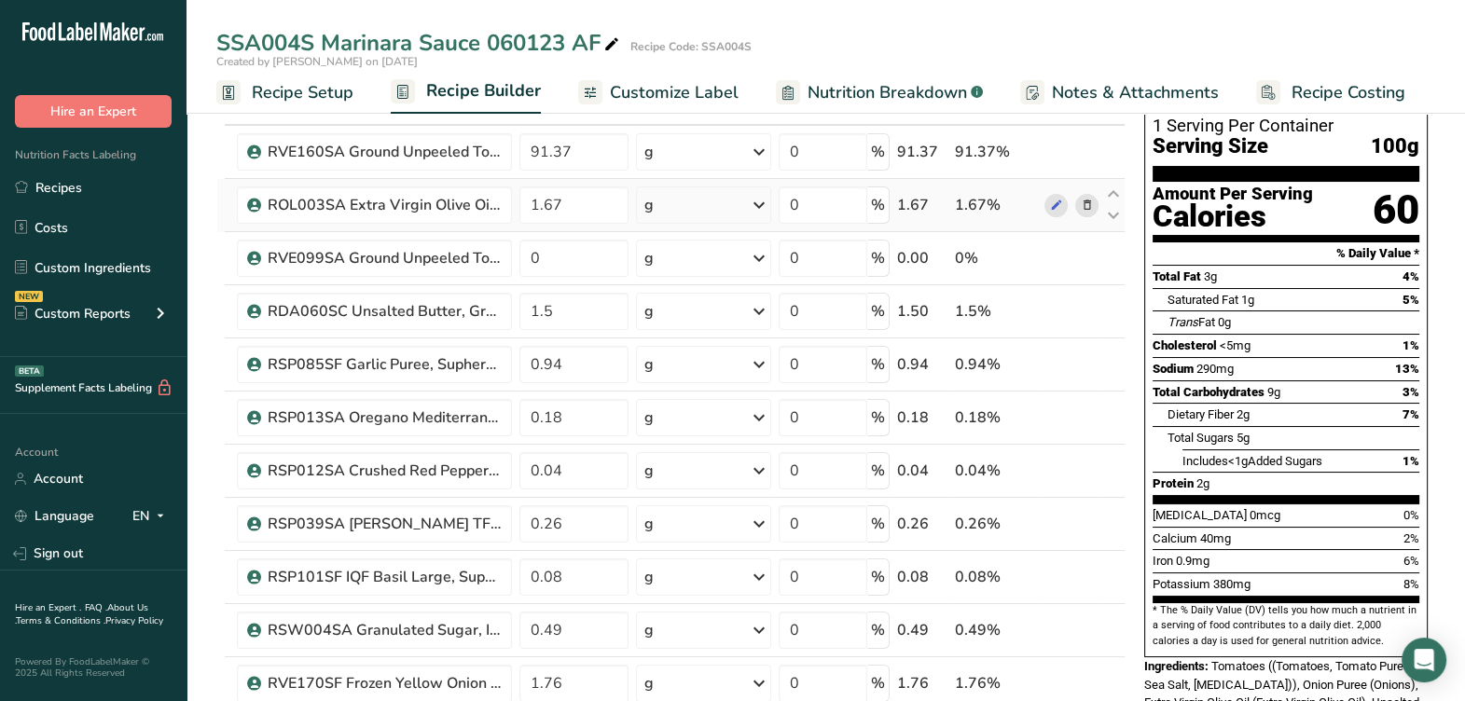
drag, startPoint x: 1107, startPoint y: 239, endPoint x: 1105, endPoint y: 228, distance: 10.4
click at [1107, 241] on icon at bounding box center [1113, 248] width 22 height 14
type input "0"
type input "1.67"
click at [1112, 187] on icon at bounding box center [1113, 194] width 22 height 14
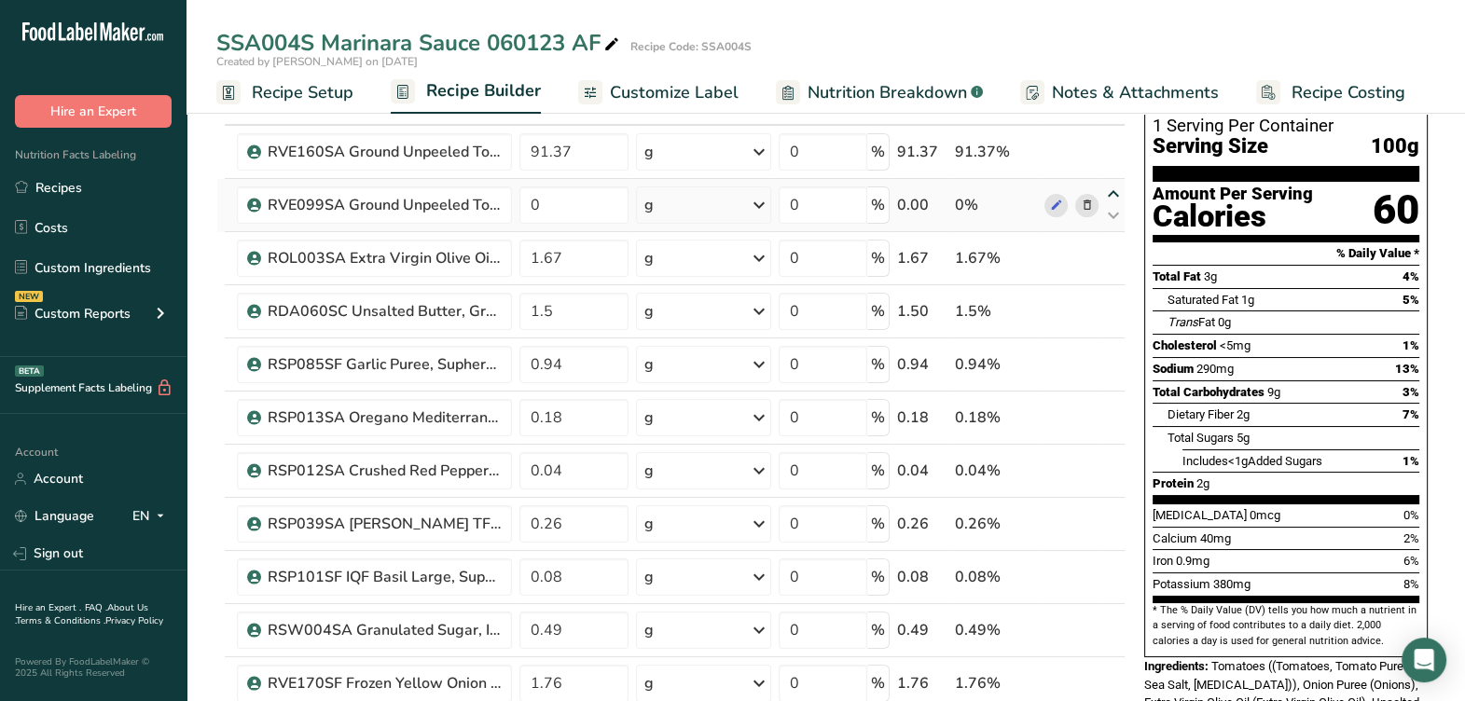
type input "0"
type input "91.37"
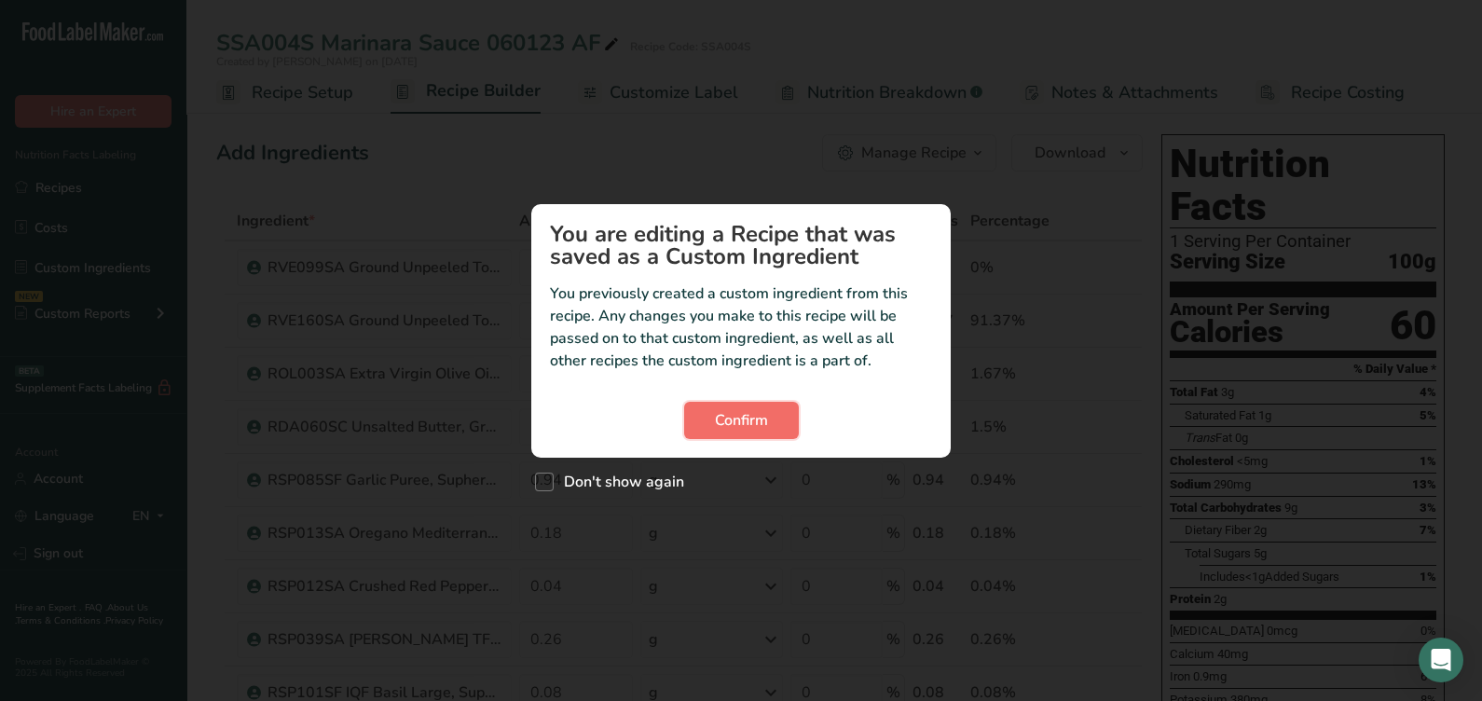
click at [752, 420] on span "Confirm" at bounding box center [741, 420] width 53 height 22
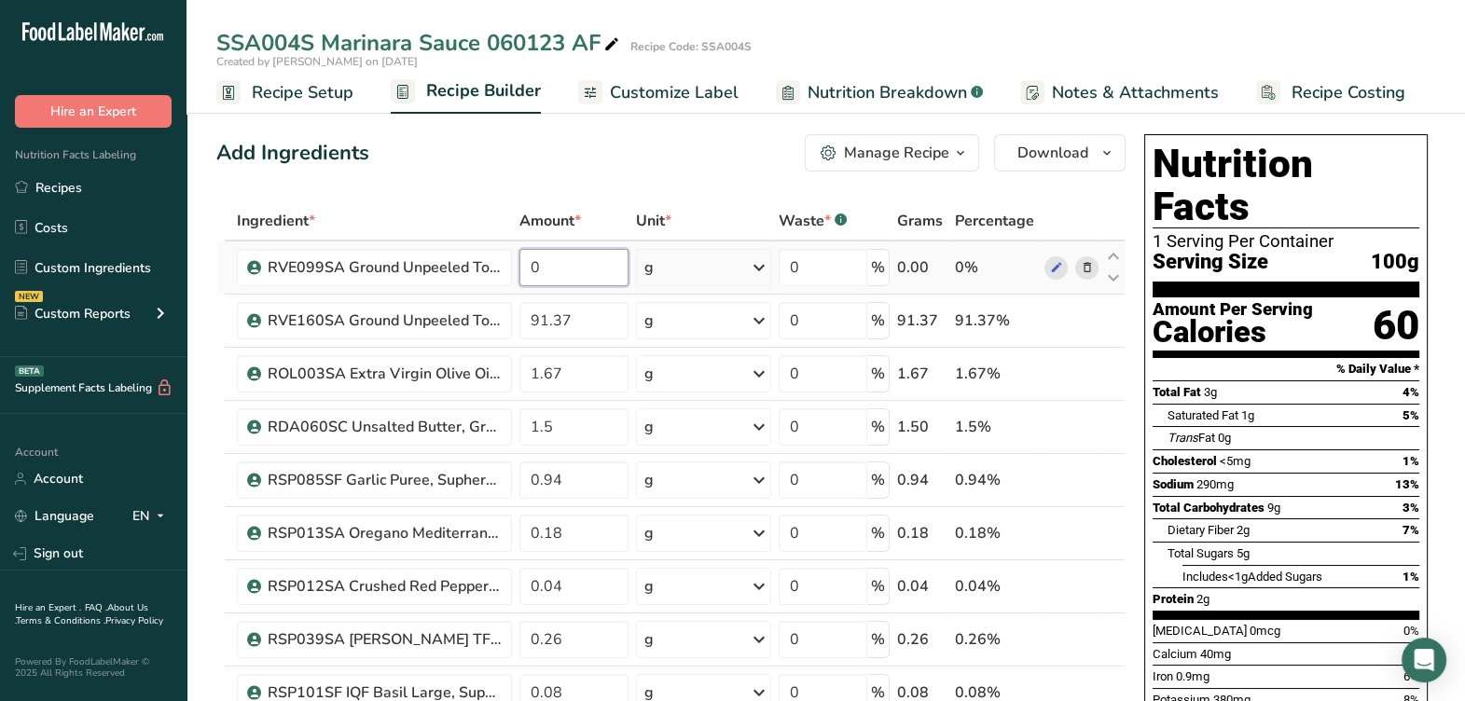
click at [583, 266] on input "0" at bounding box center [573, 267] width 109 height 37
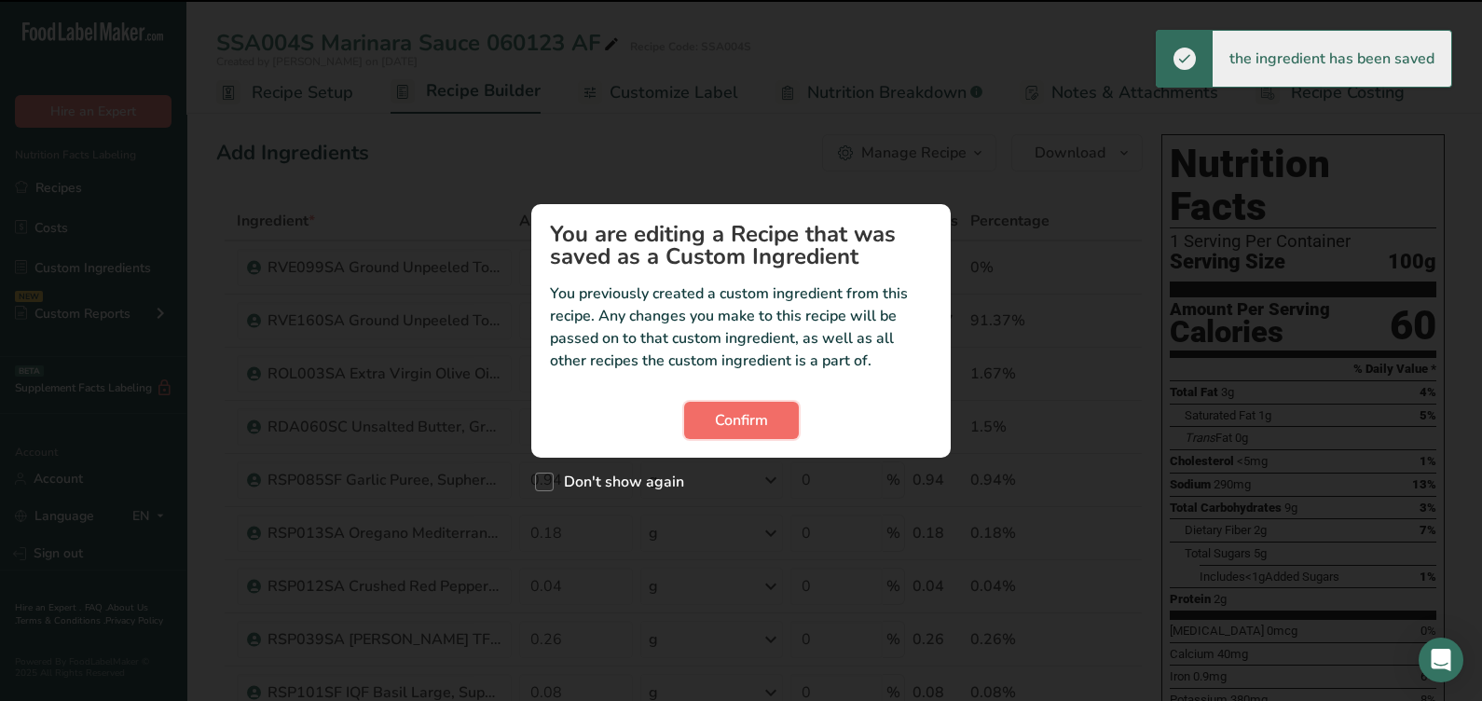
click at [737, 409] on span "Confirm" at bounding box center [741, 420] width 53 height 22
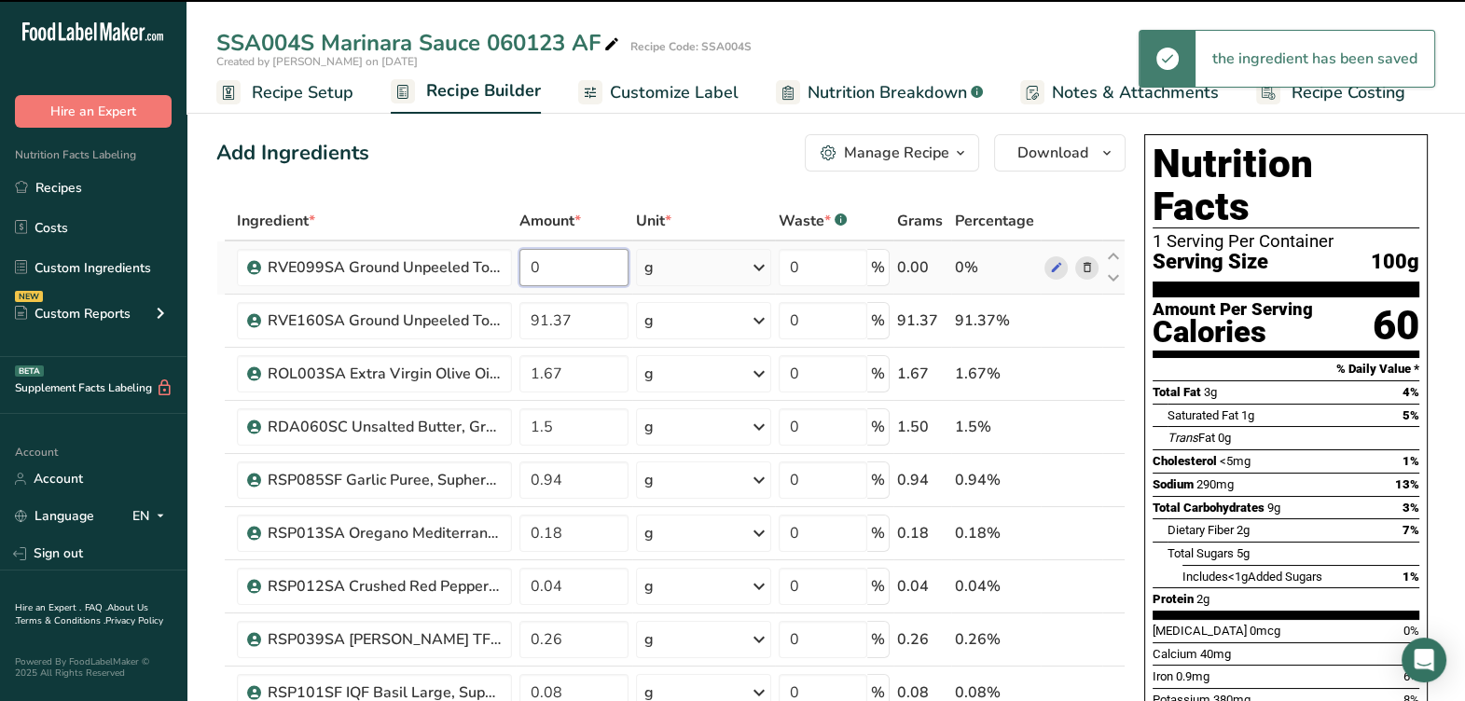
click at [610, 277] on input "0" at bounding box center [573, 267] width 109 height 37
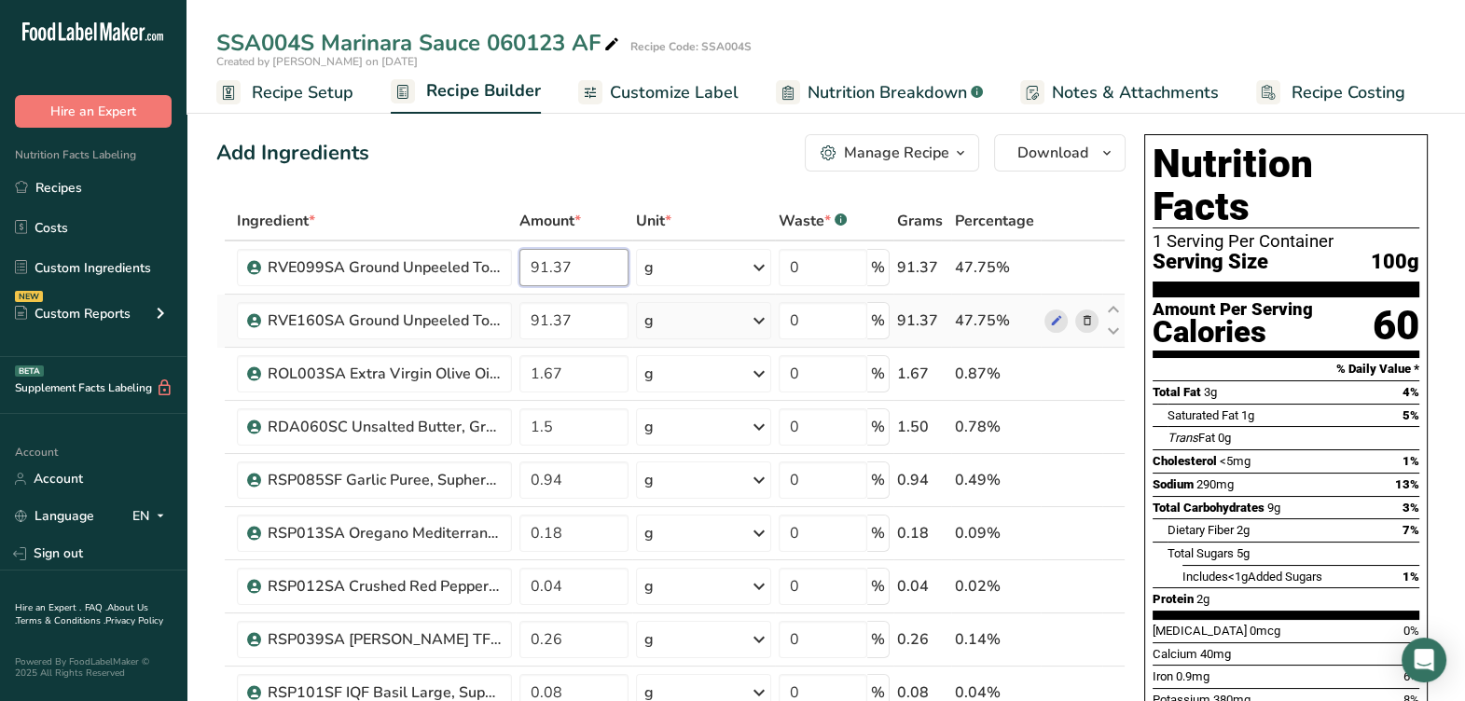
type input "91.37"
click at [1082, 323] on div "Ingredient * Amount * Unit * Waste * .a-a{fill:#347362;}.b-a{fill:#fff;} Grams …" at bounding box center [670, 651] width 909 height 901
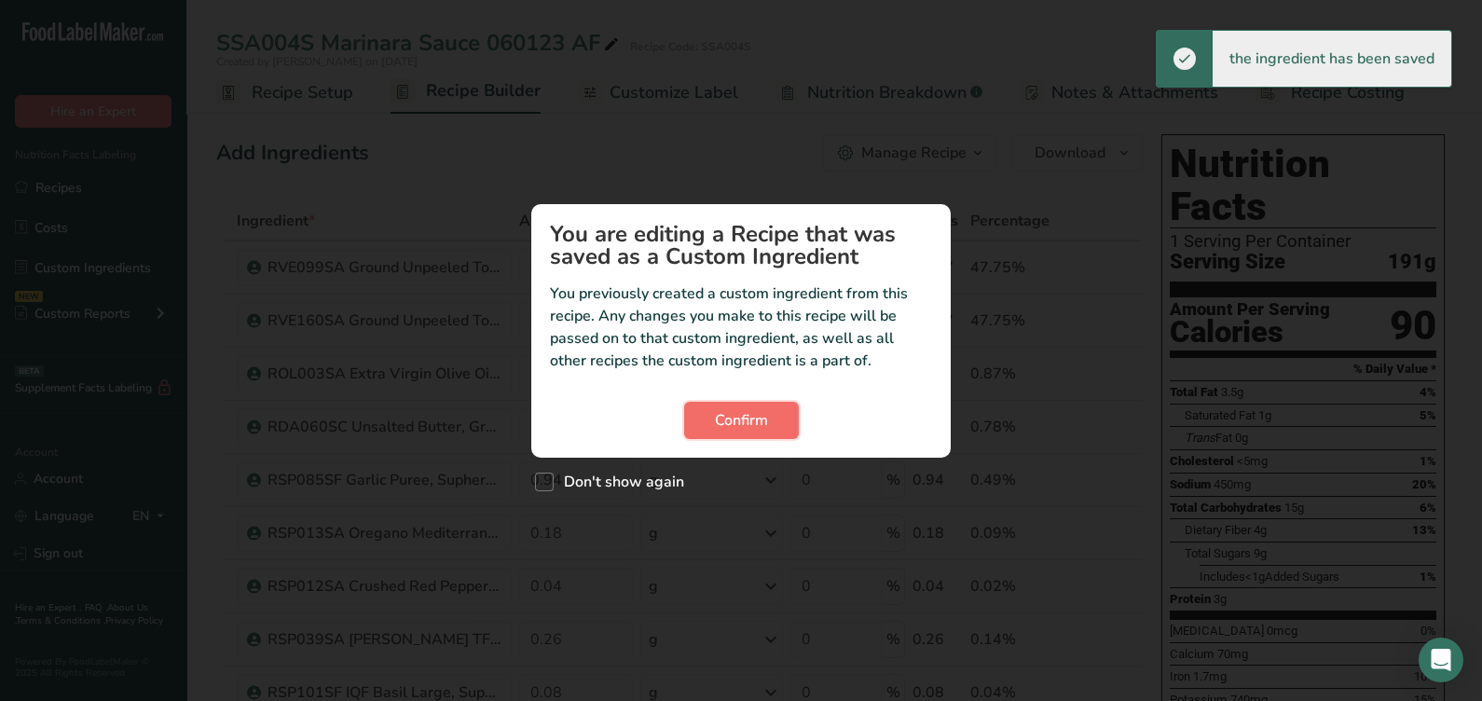
click at [718, 403] on button "Confirm" at bounding box center [741, 420] width 115 height 37
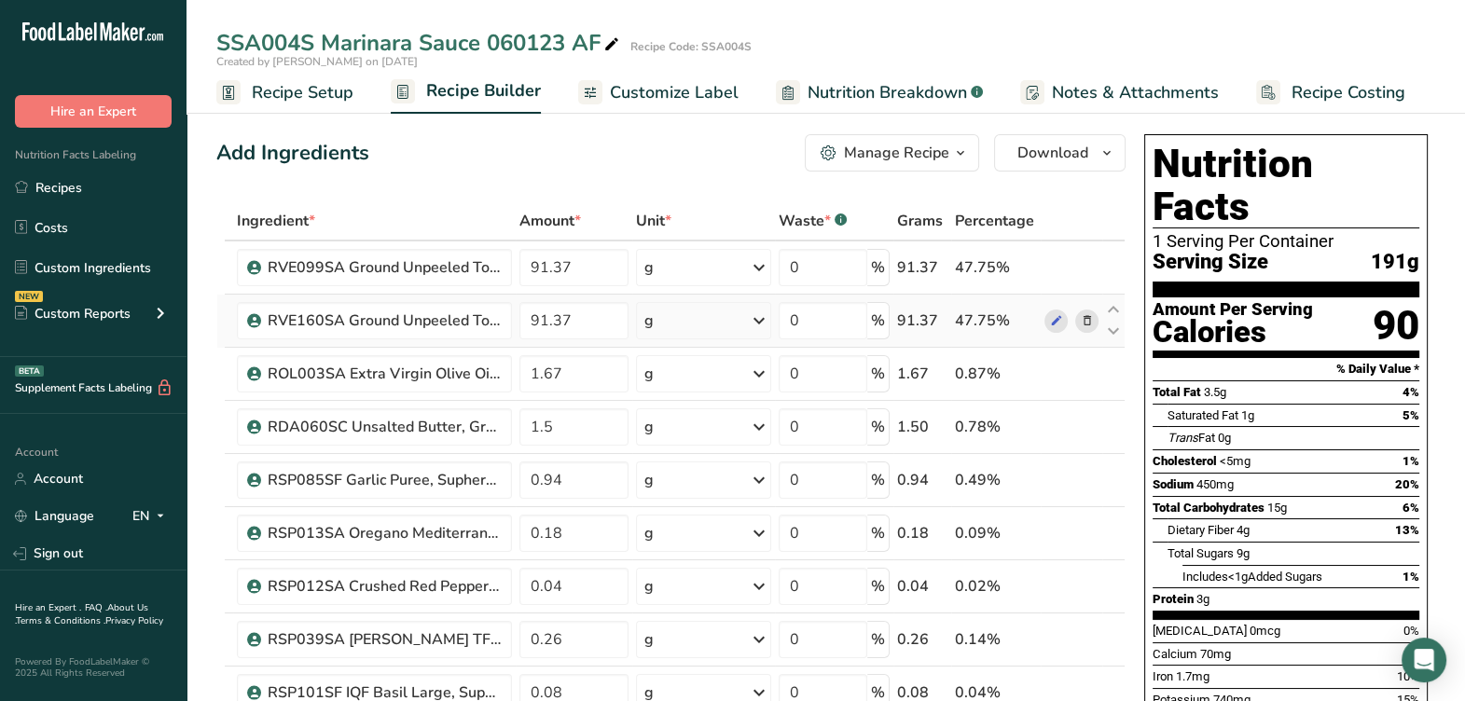
click at [1082, 326] on icon at bounding box center [1086, 321] width 13 height 20
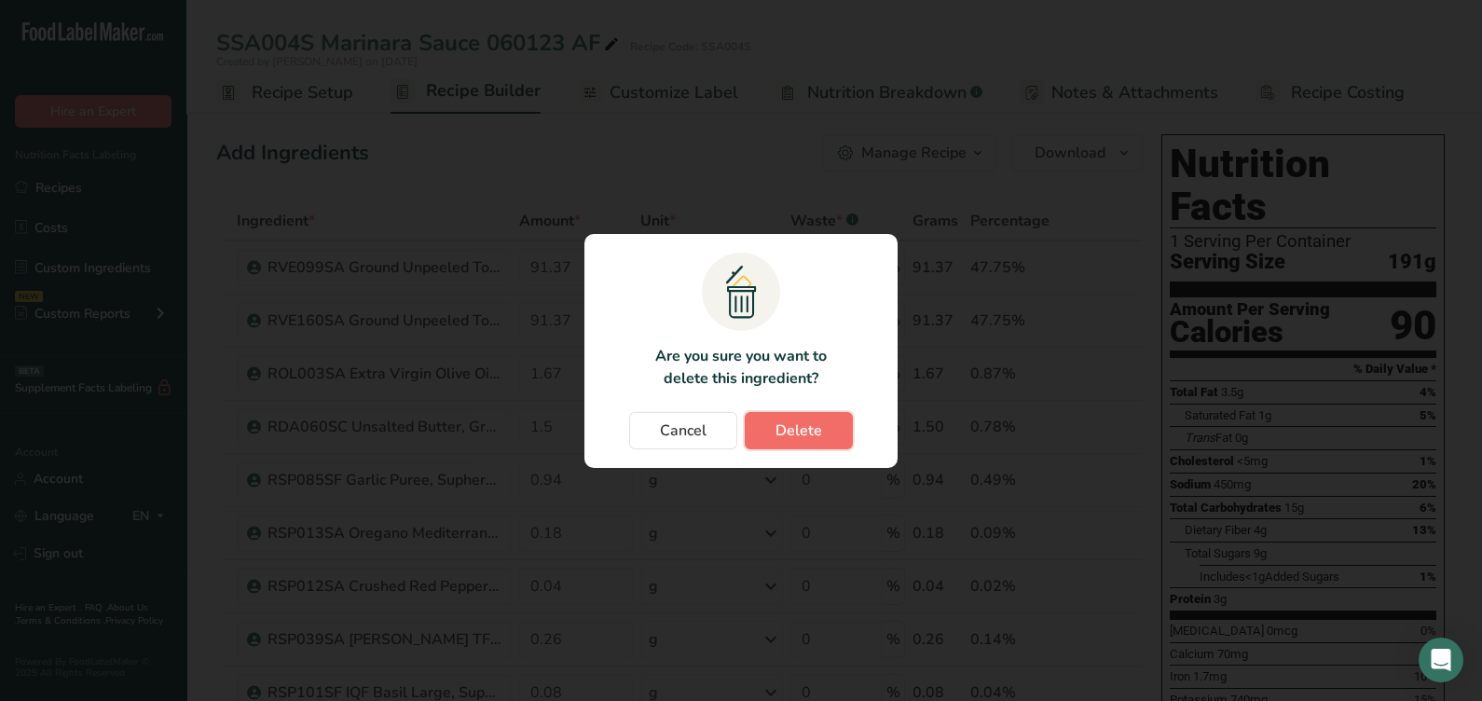
click at [760, 424] on button "Delete" at bounding box center [799, 430] width 108 height 37
type input "1.67"
type input "1.5"
type input "0.94"
type input "0.18"
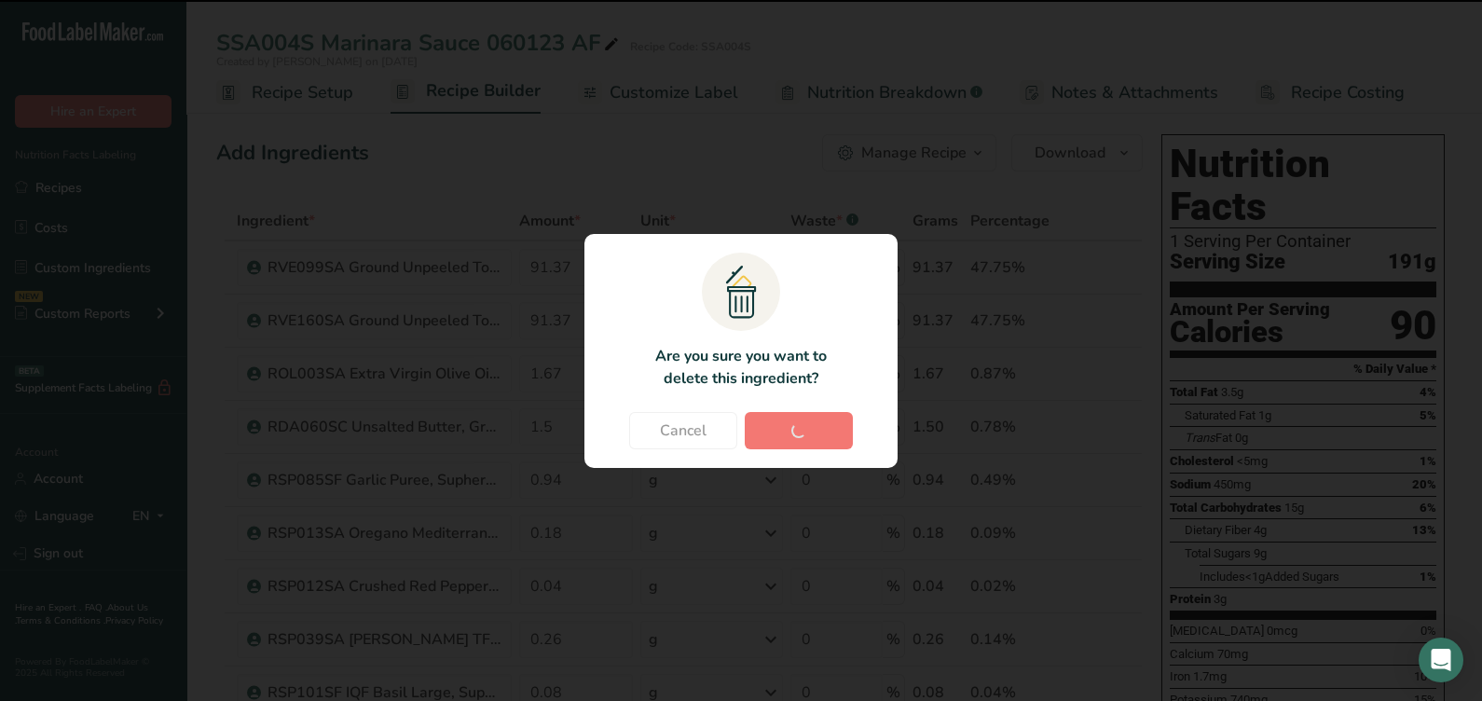
type input "0.04"
type input "0.26"
type input "0.08"
type input "0.49"
type input "1.76"
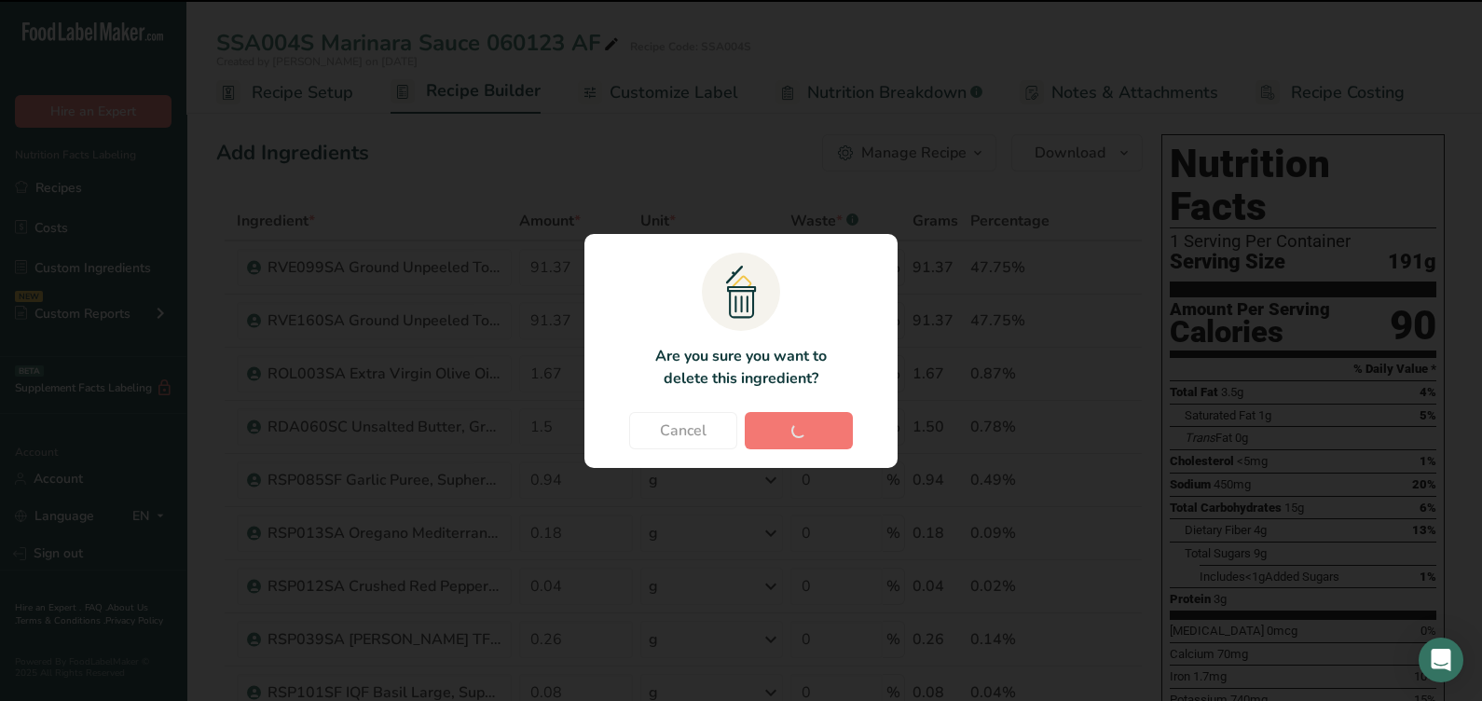
type input "1.21"
type input "0.5"
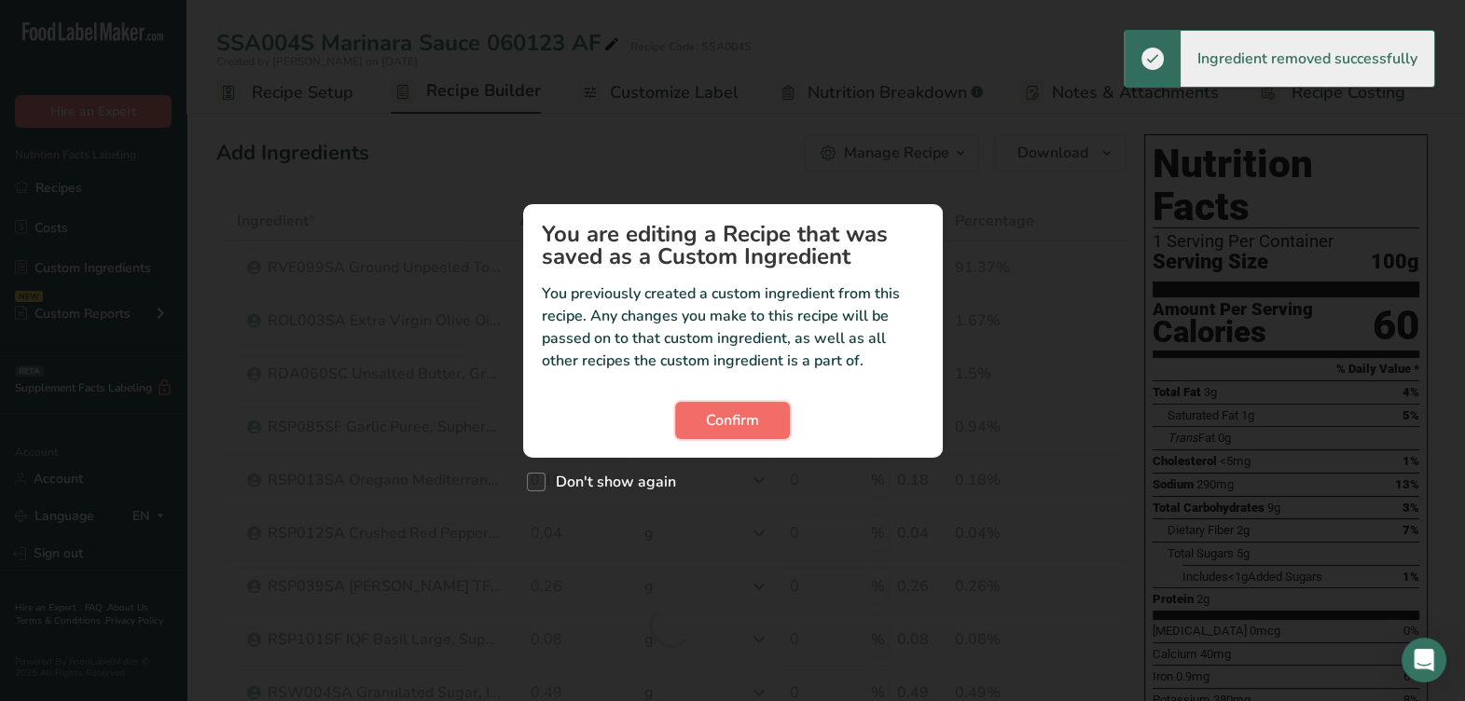
click at [736, 427] on span "Confirm" at bounding box center [732, 420] width 53 height 22
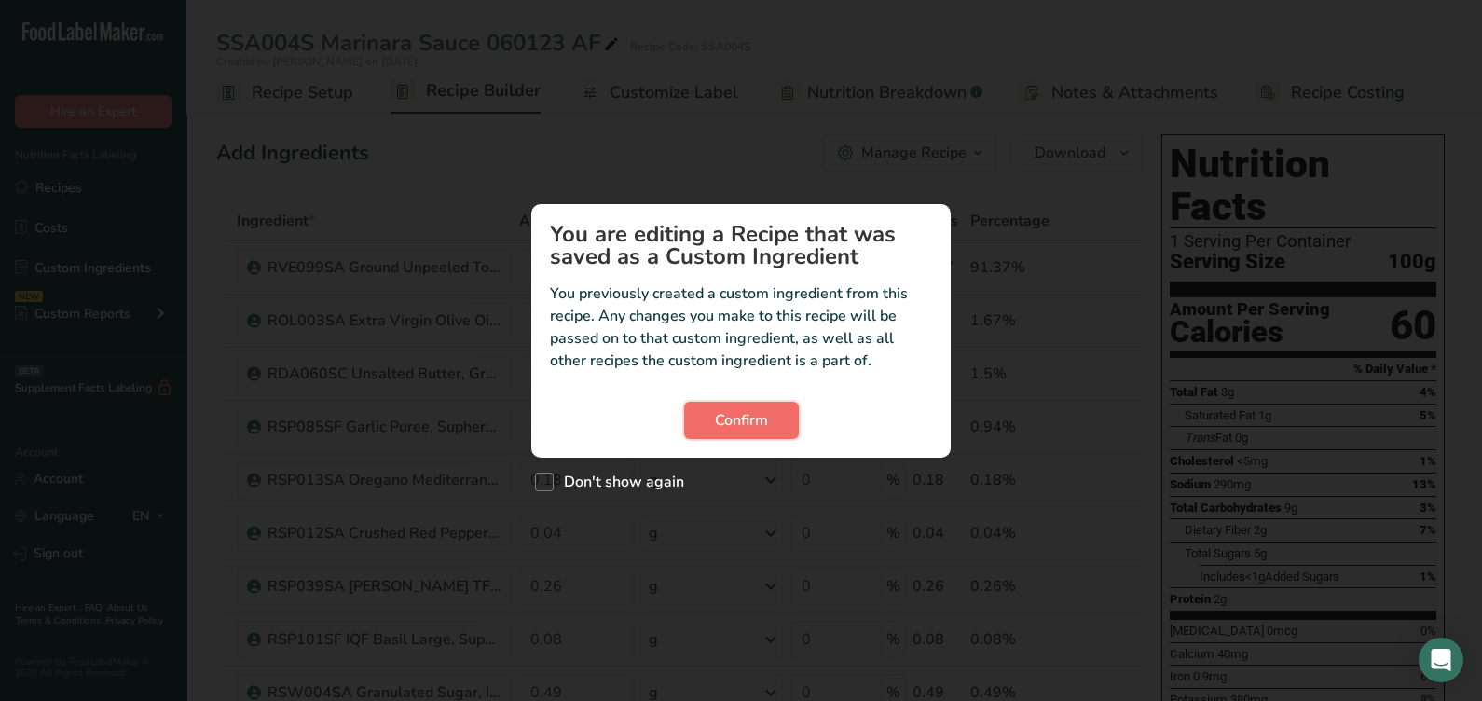
click at [732, 424] on span "Confirm" at bounding box center [741, 420] width 53 height 22
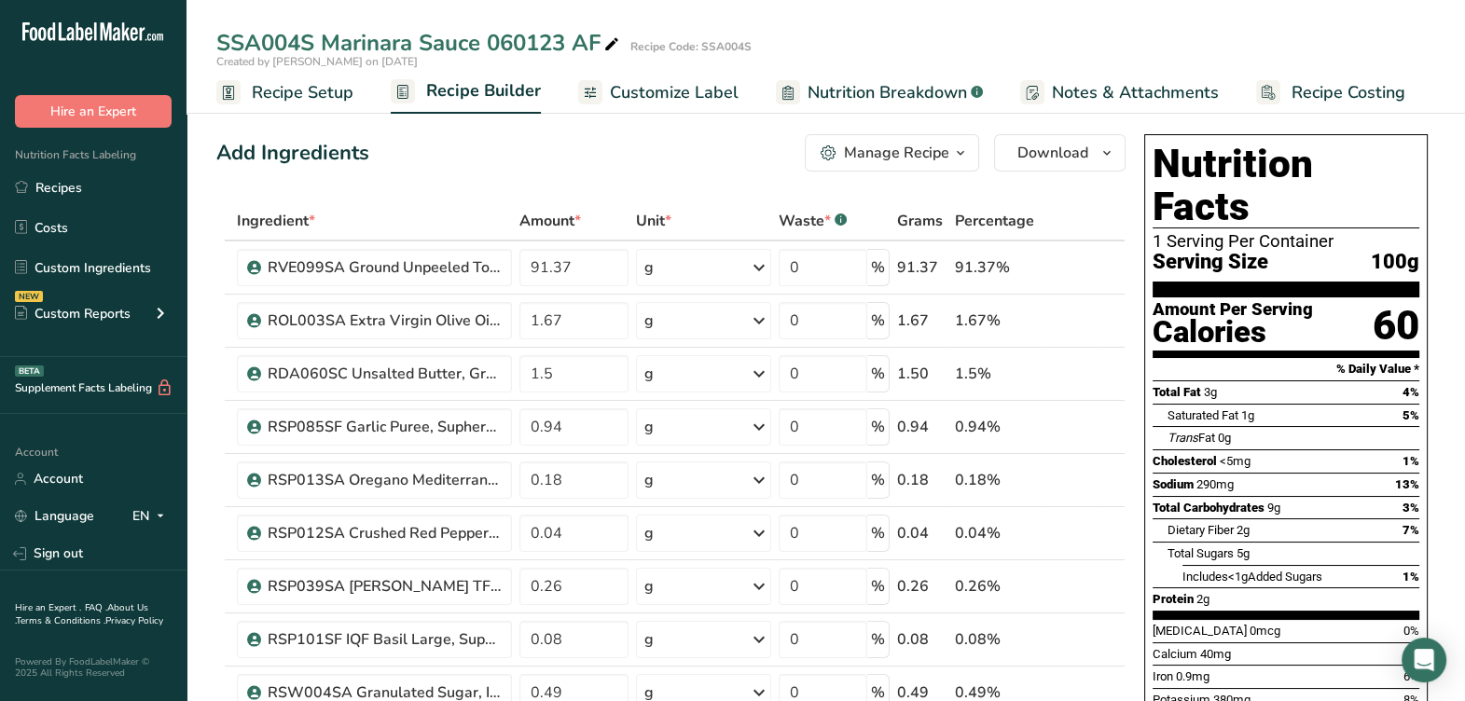
scroll to position [116, 0]
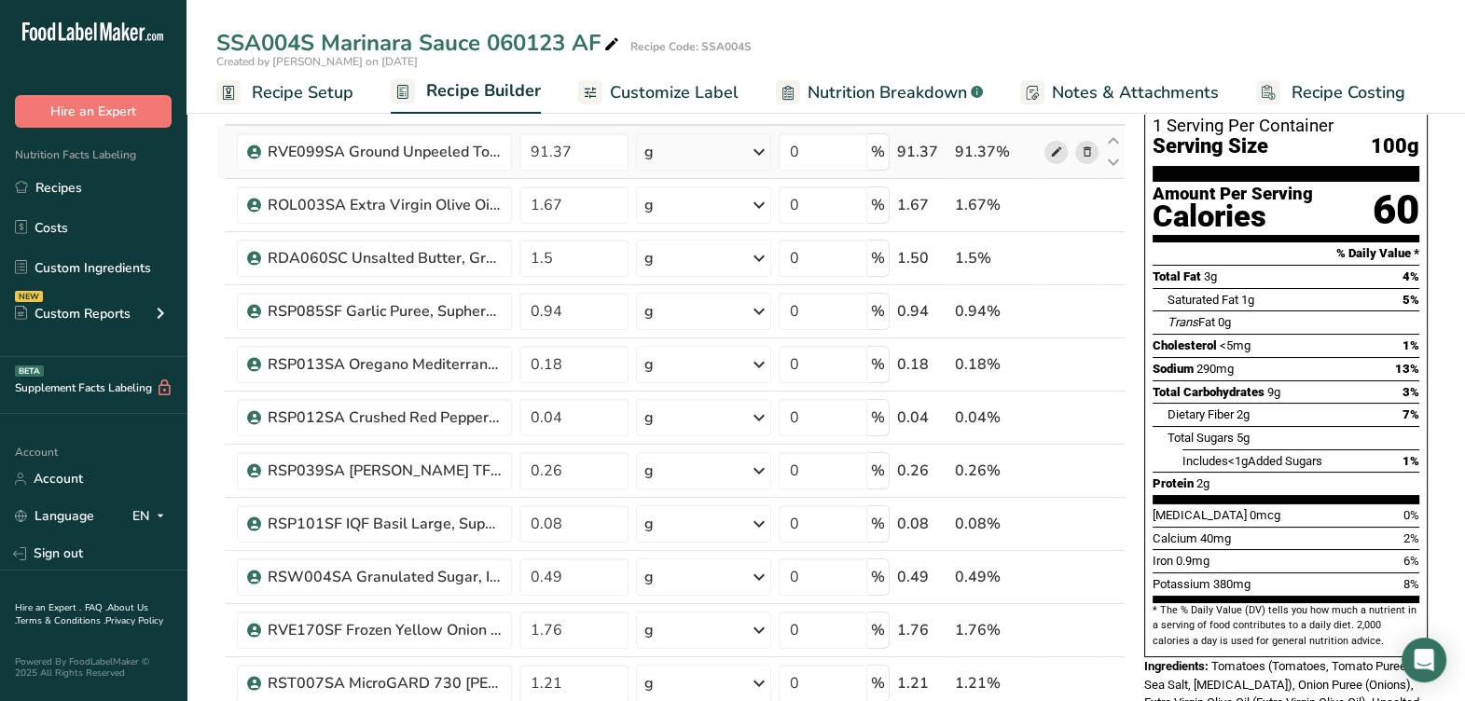
click at [1063, 154] on span at bounding box center [1055, 152] width 22 height 22
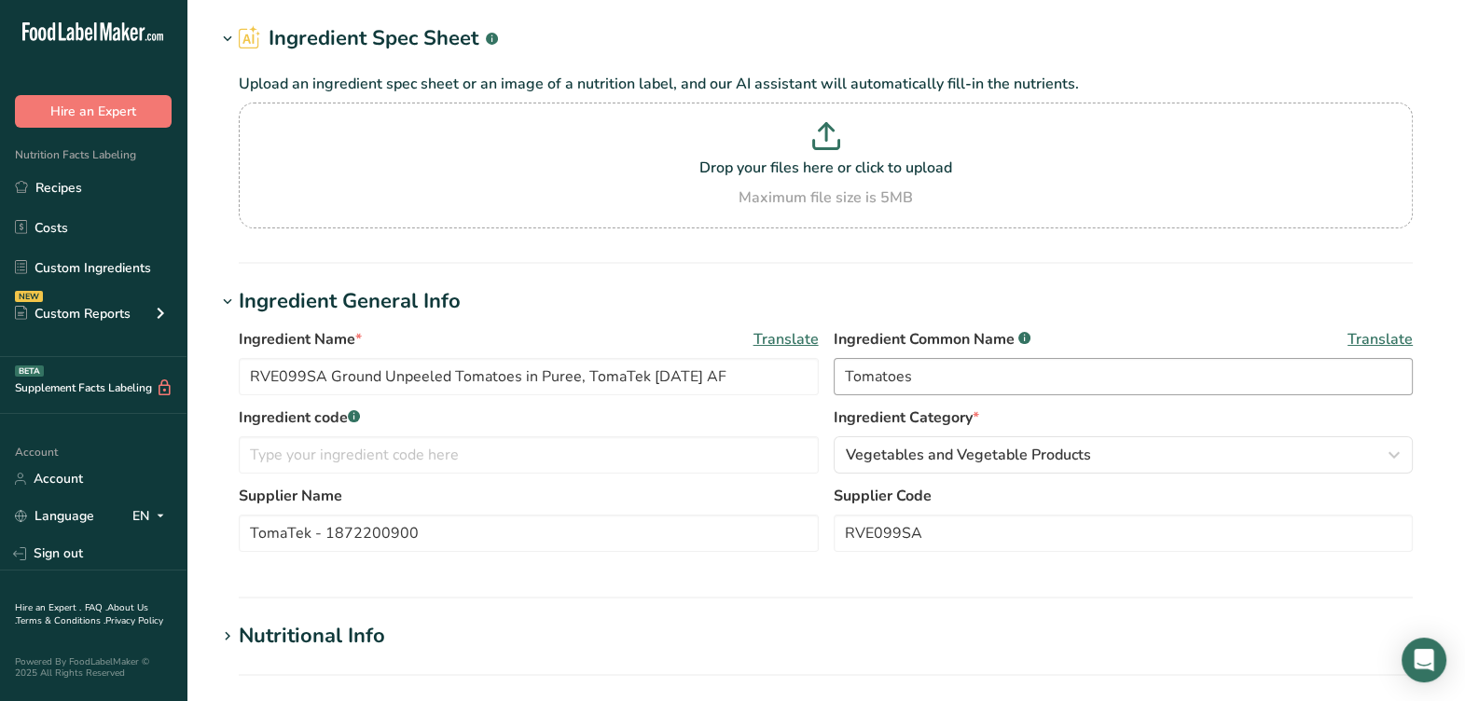
scroll to position [116, 0]
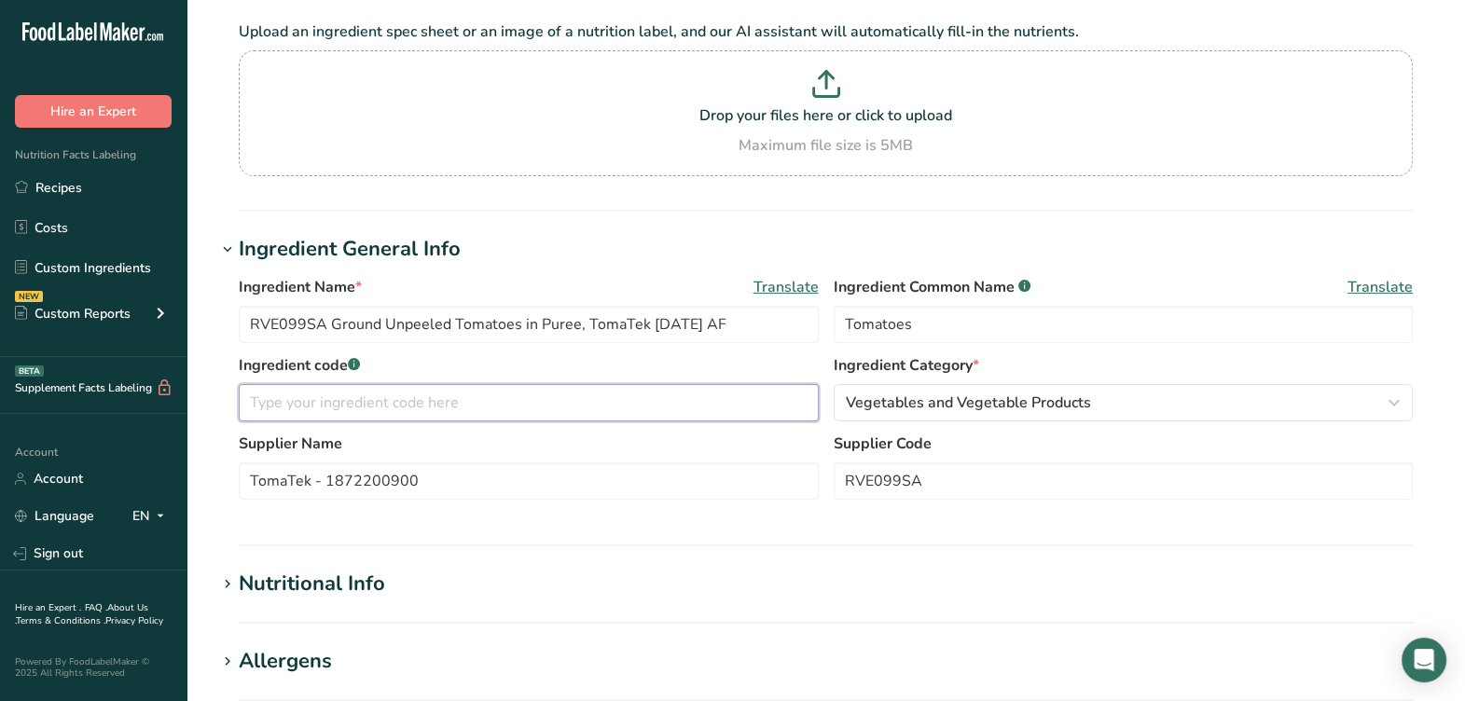
click at [315, 402] on input "text" at bounding box center [529, 402] width 580 height 37
drag, startPoint x: 944, startPoint y: 482, endPoint x: 761, endPoint y: 490, distance: 182.9
click at [761, 490] on div "Supplier Name TomaTek - 1872200900 Supplier Code RVE099SA" at bounding box center [826, 472] width 1174 height 78
type input "300-058"
drag, startPoint x: 320, startPoint y: 324, endPoint x: 209, endPoint y: 339, distance: 112.1
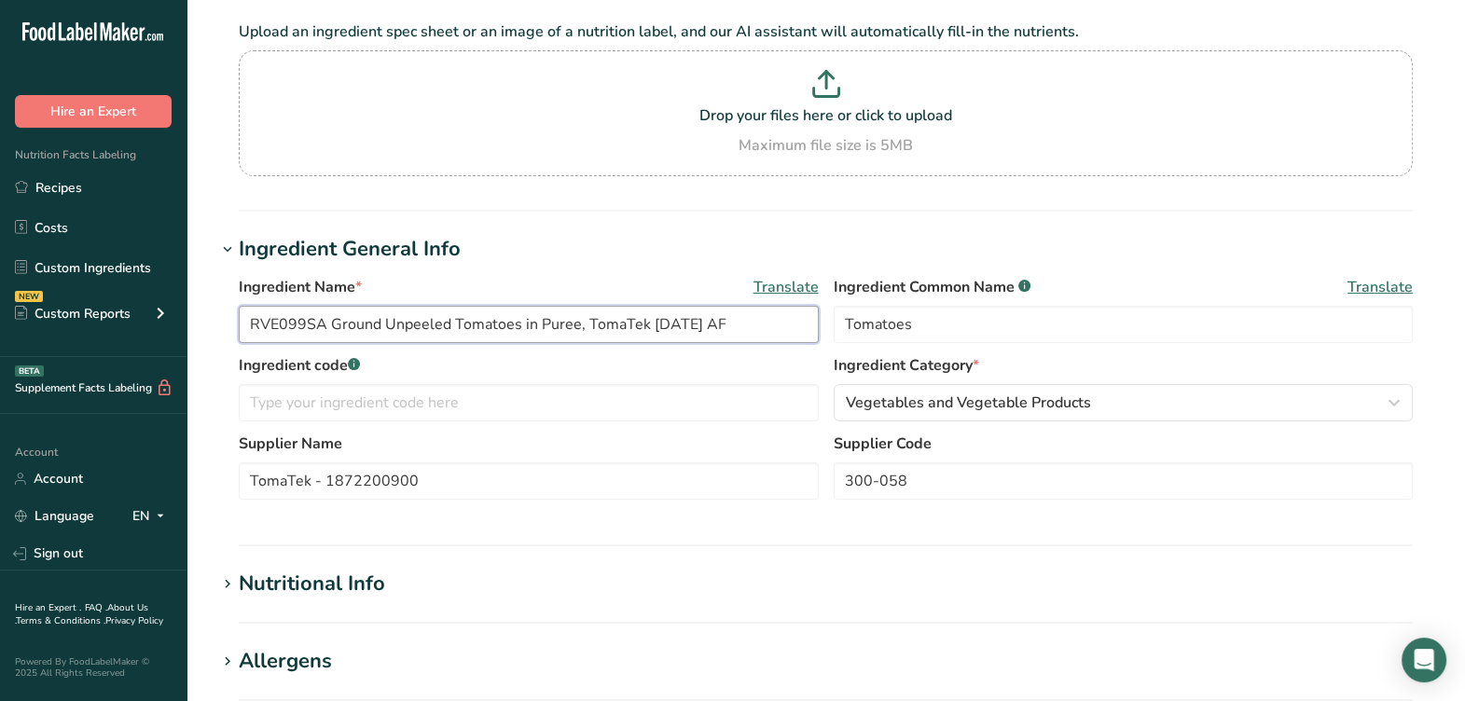
click at [209, 339] on section "Edit RVE099SA Ground Unpeeled Tomatoes in Puree, TomaTek 10-20-21 AF Ingredient…" at bounding box center [825, 569] width 1278 height 1370
click at [299, 391] on input "text" at bounding box center [529, 402] width 580 height 37
paste input "RVE099SA"
type input "RVE099SA"
drag, startPoint x: 428, startPoint y: 485, endPoint x: 312, endPoint y: 477, distance: 115.9
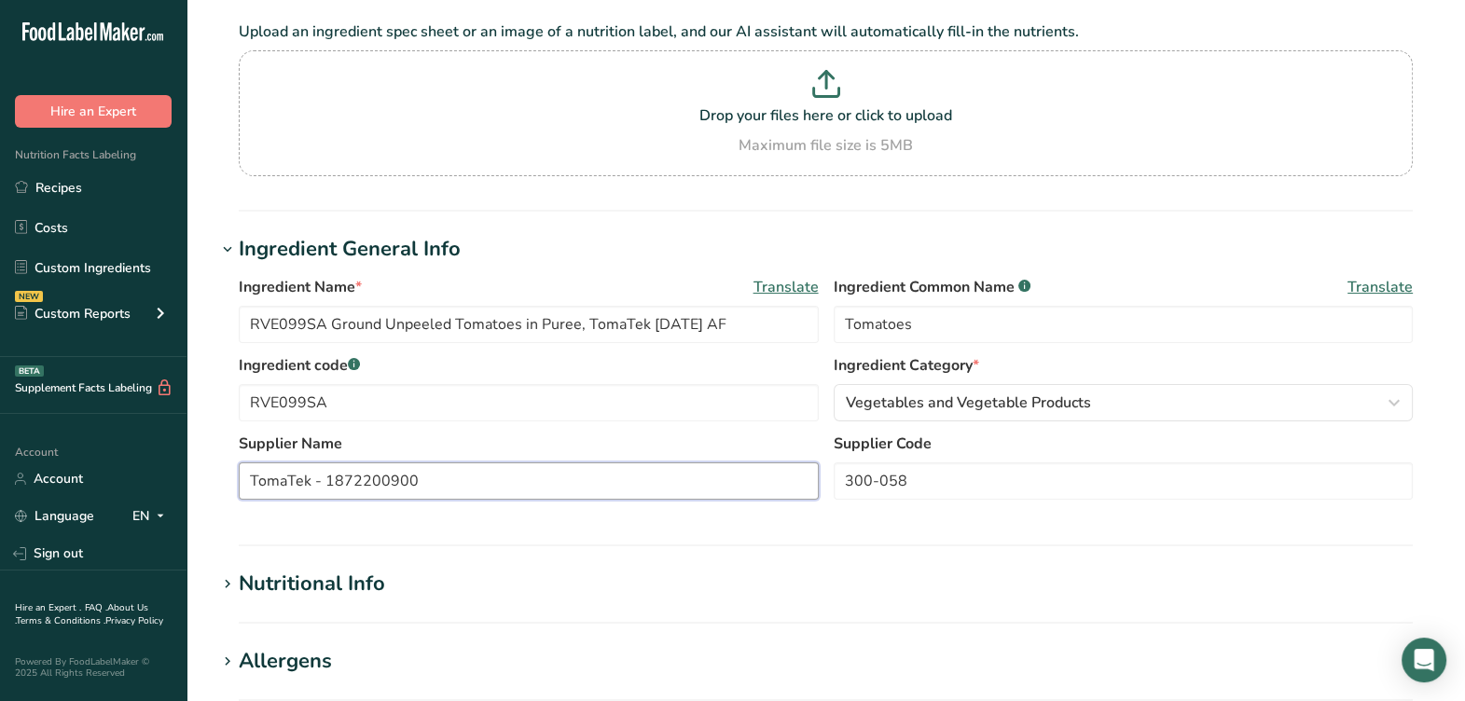
click at [312, 477] on input "TomaTek - 1872200900" at bounding box center [529, 480] width 580 height 37
type input "TomaTek"
click at [748, 523] on section "Ingredient General Info Ingredient Name * Translate RVE099SA Ground Unpeeled To…" at bounding box center [825, 390] width 1219 height 312
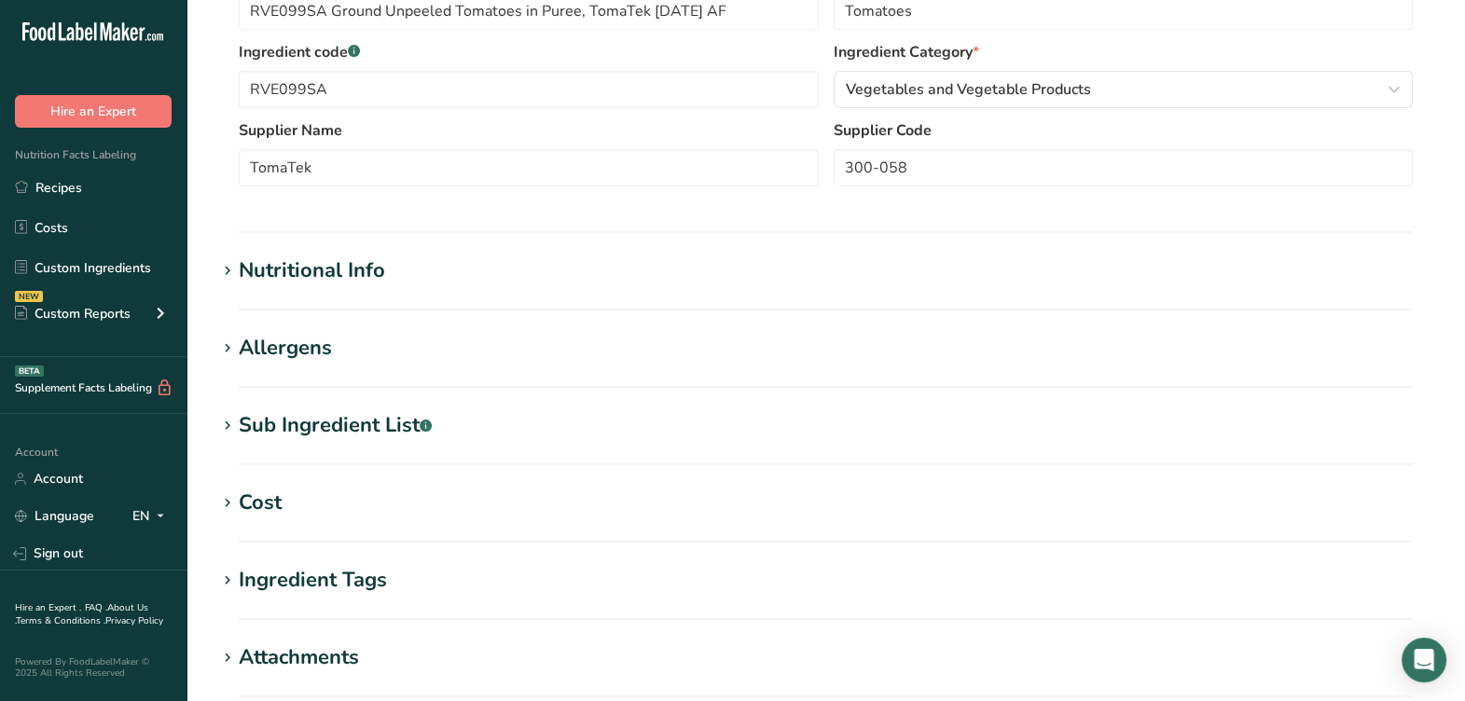
scroll to position [465, 0]
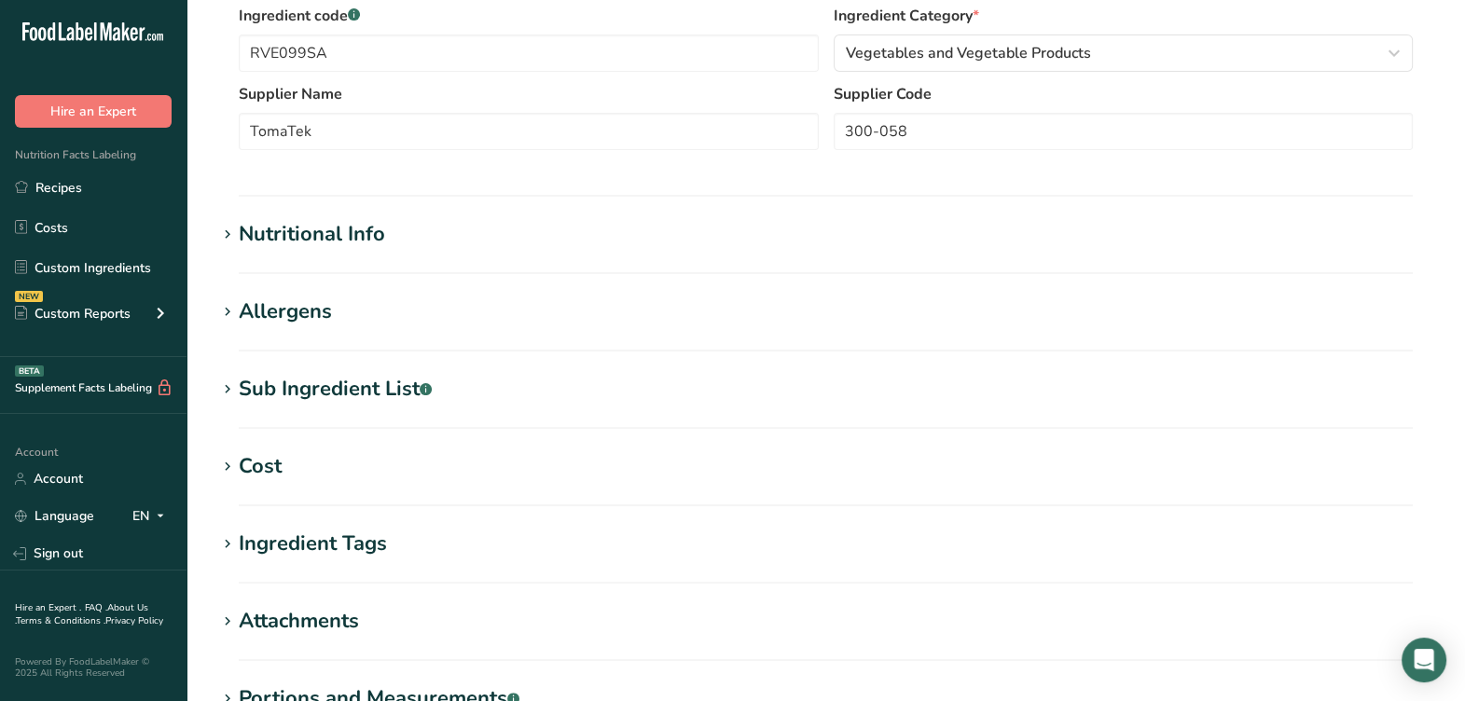
click at [361, 382] on div "Sub Ingredient List .a-a{fill:#347362;}.b-a{fill:#fff;}" at bounding box center [335, 389] width 193 height 31
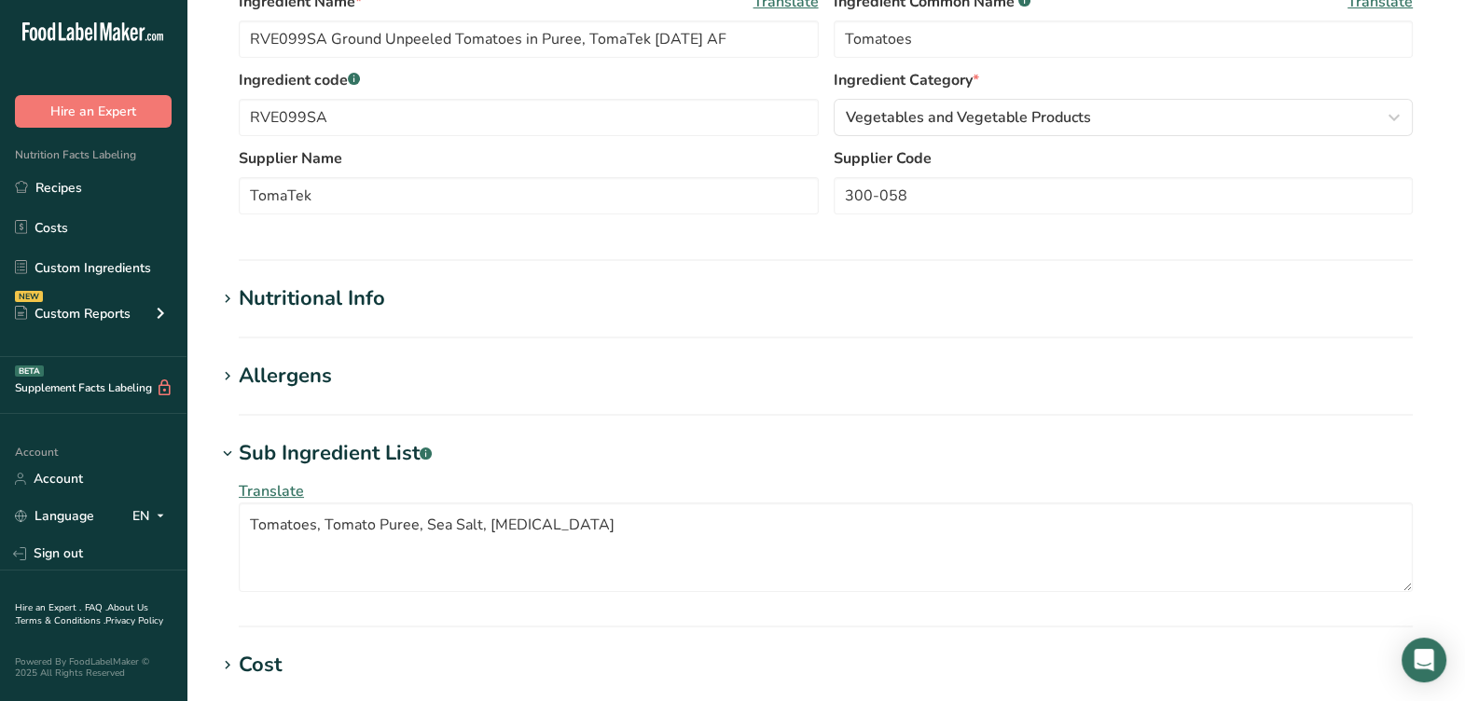
scroll to position [350, 0]
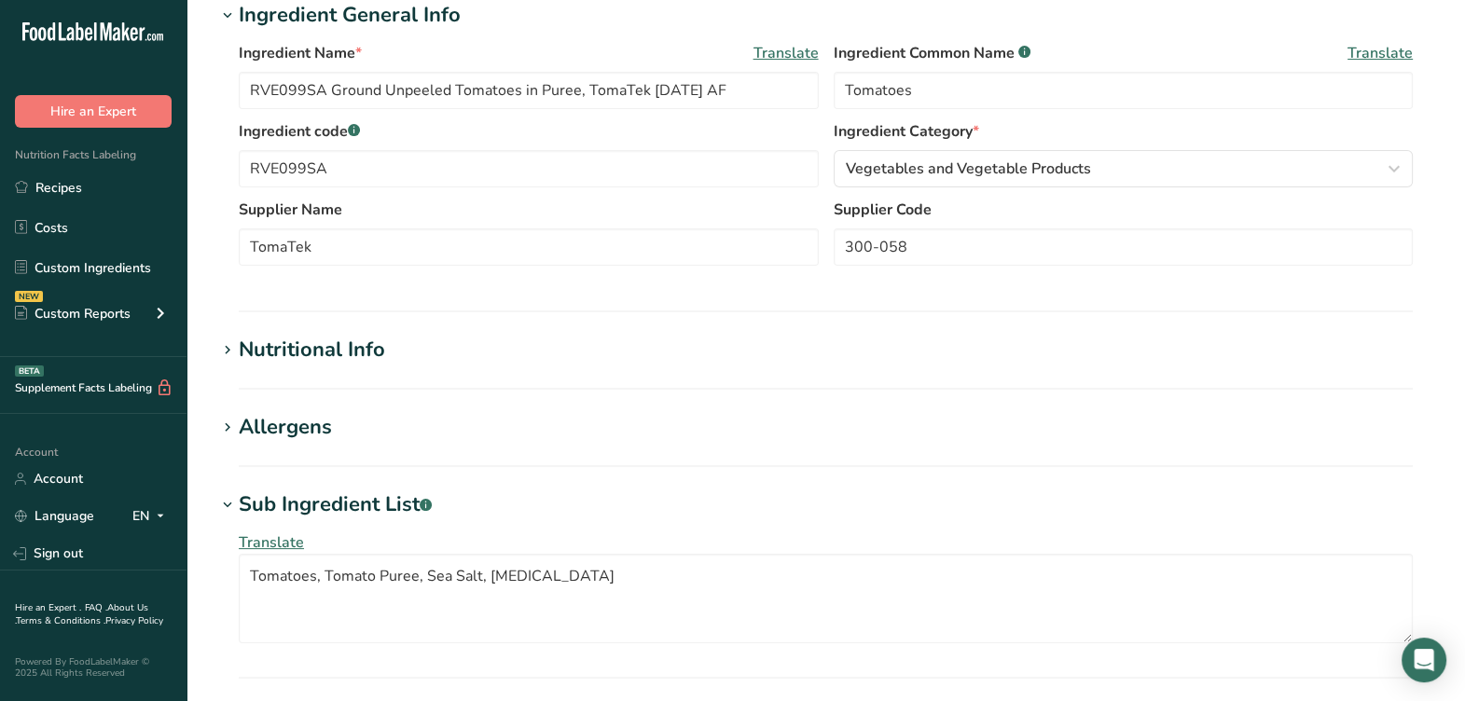
click at [360, 349] on div "Nutritional Info" at bounding box center [312, 350] width 146 height 31
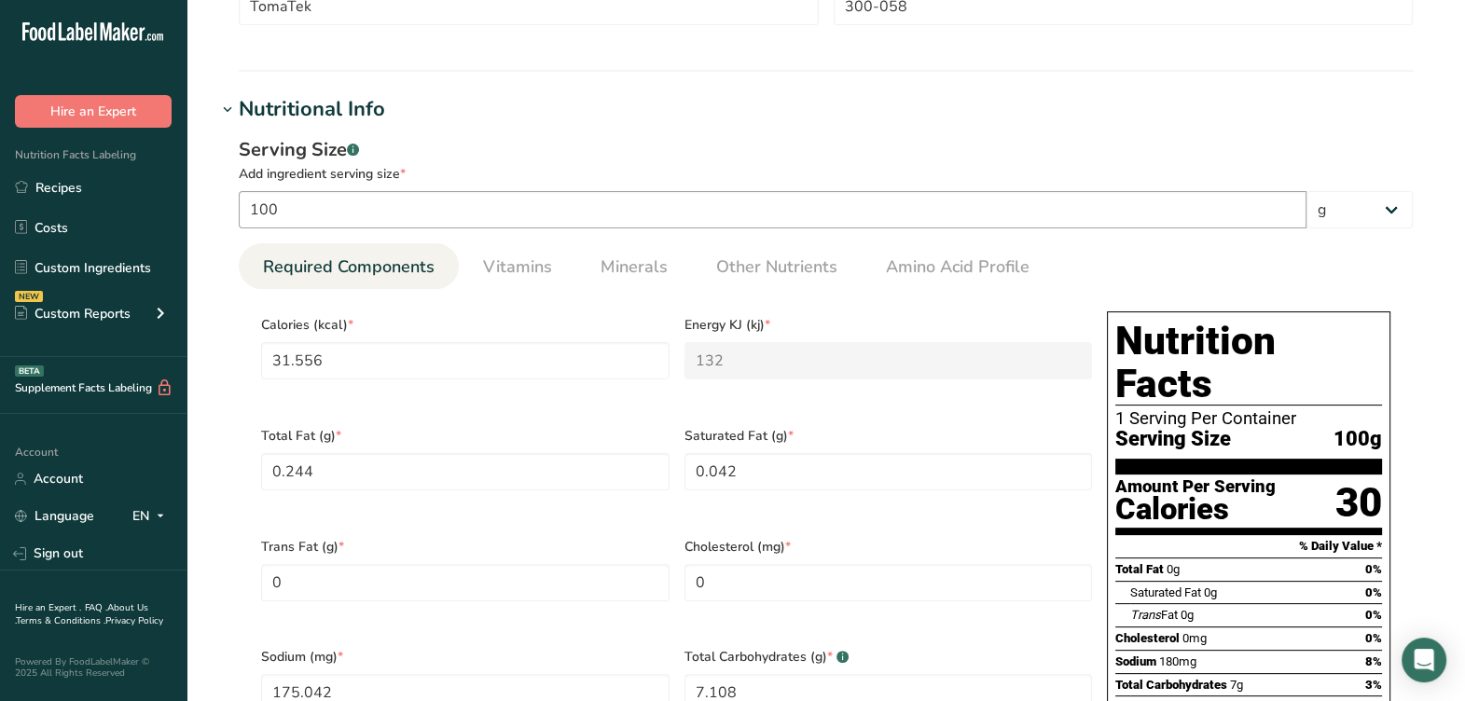
scroll to position [699, 0]
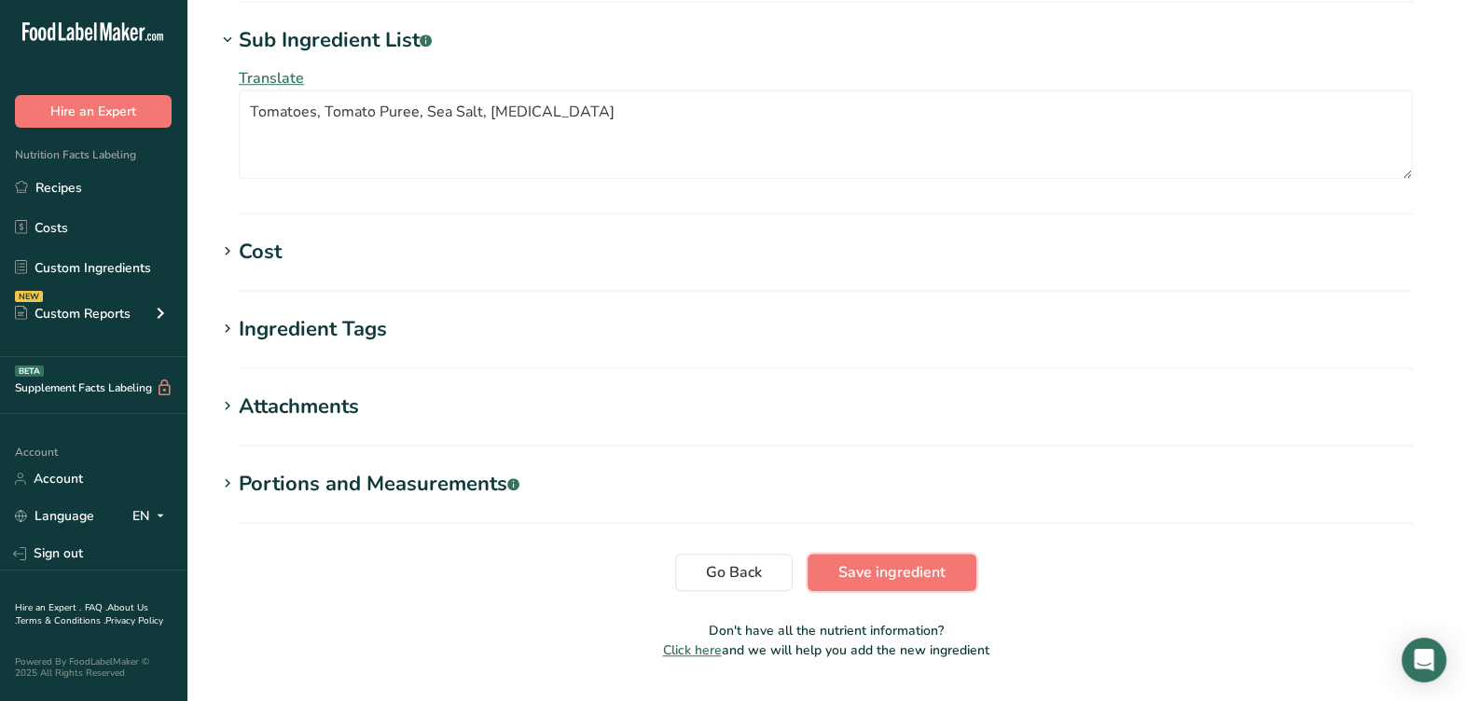
click at [850, 554] on button "Save ingredient" at bounding box center [891, 572] width 169 height 37
